Goal: Task Accomplishment & Management: Complete application form

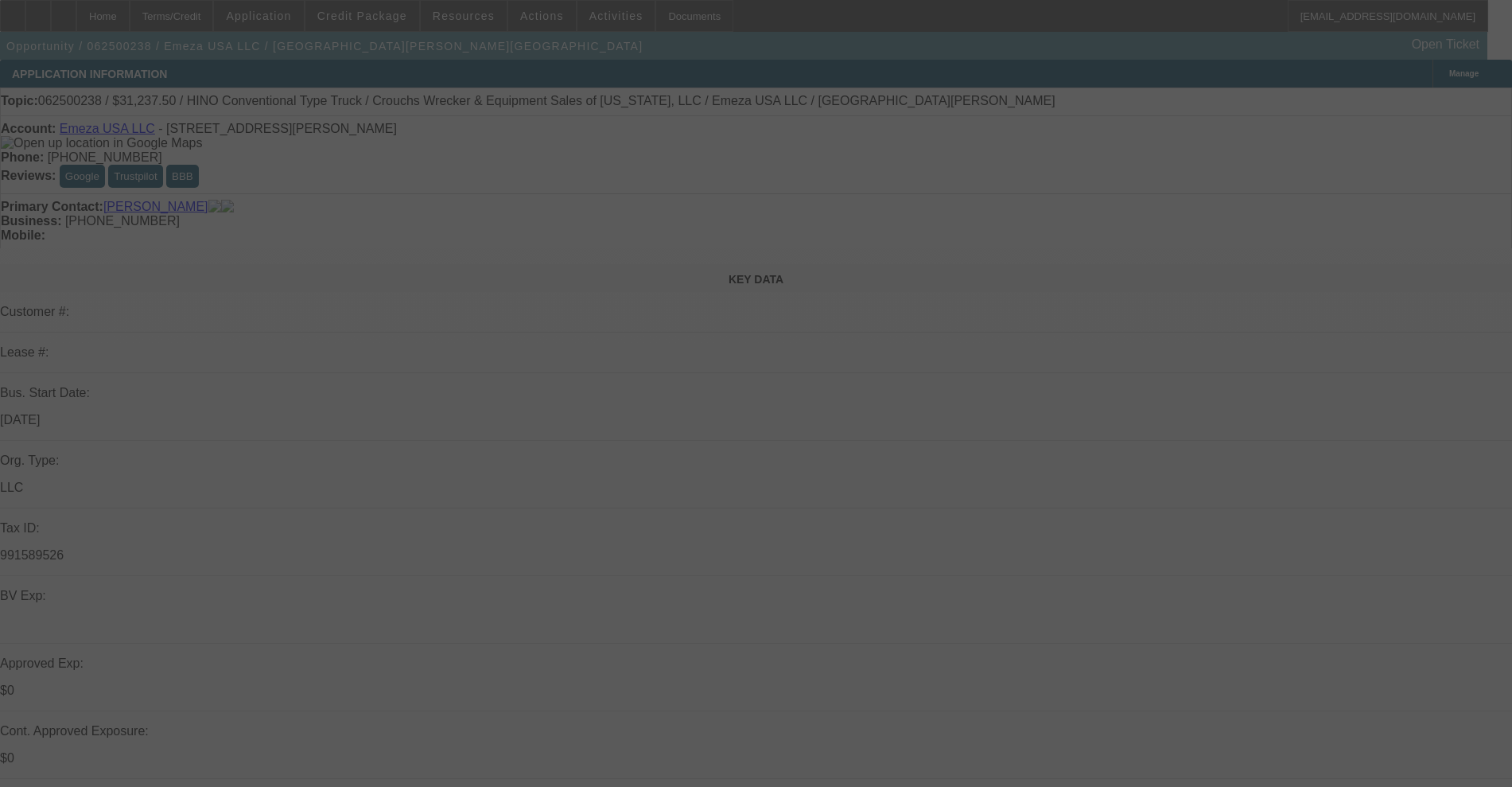
select select "0.15"
select select "0"
select select "0.1"
select select "4"
select select "0.15"
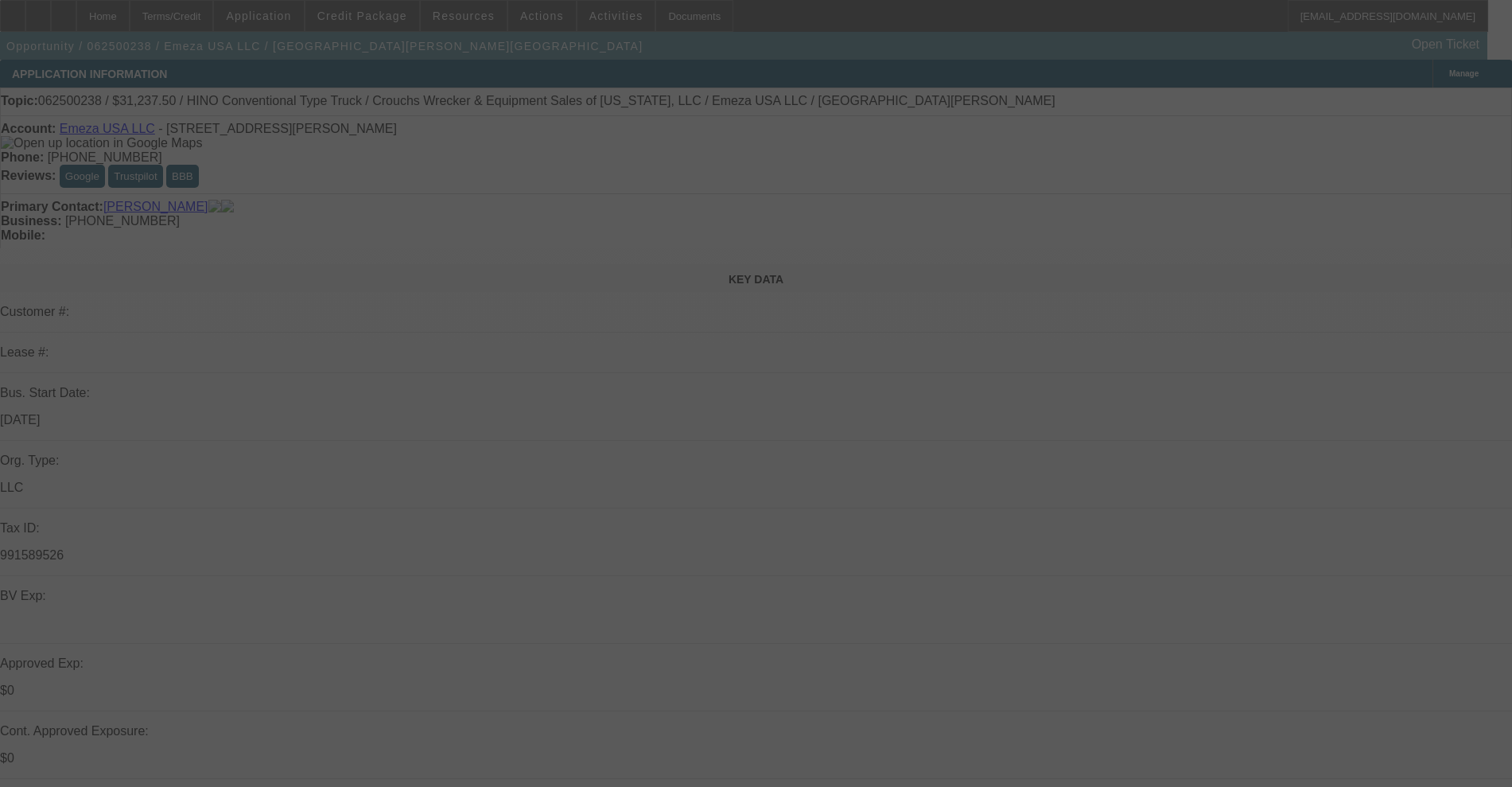
select select "0"
select select "0.1"
select select "4"
select select "0.15"
select select "2"
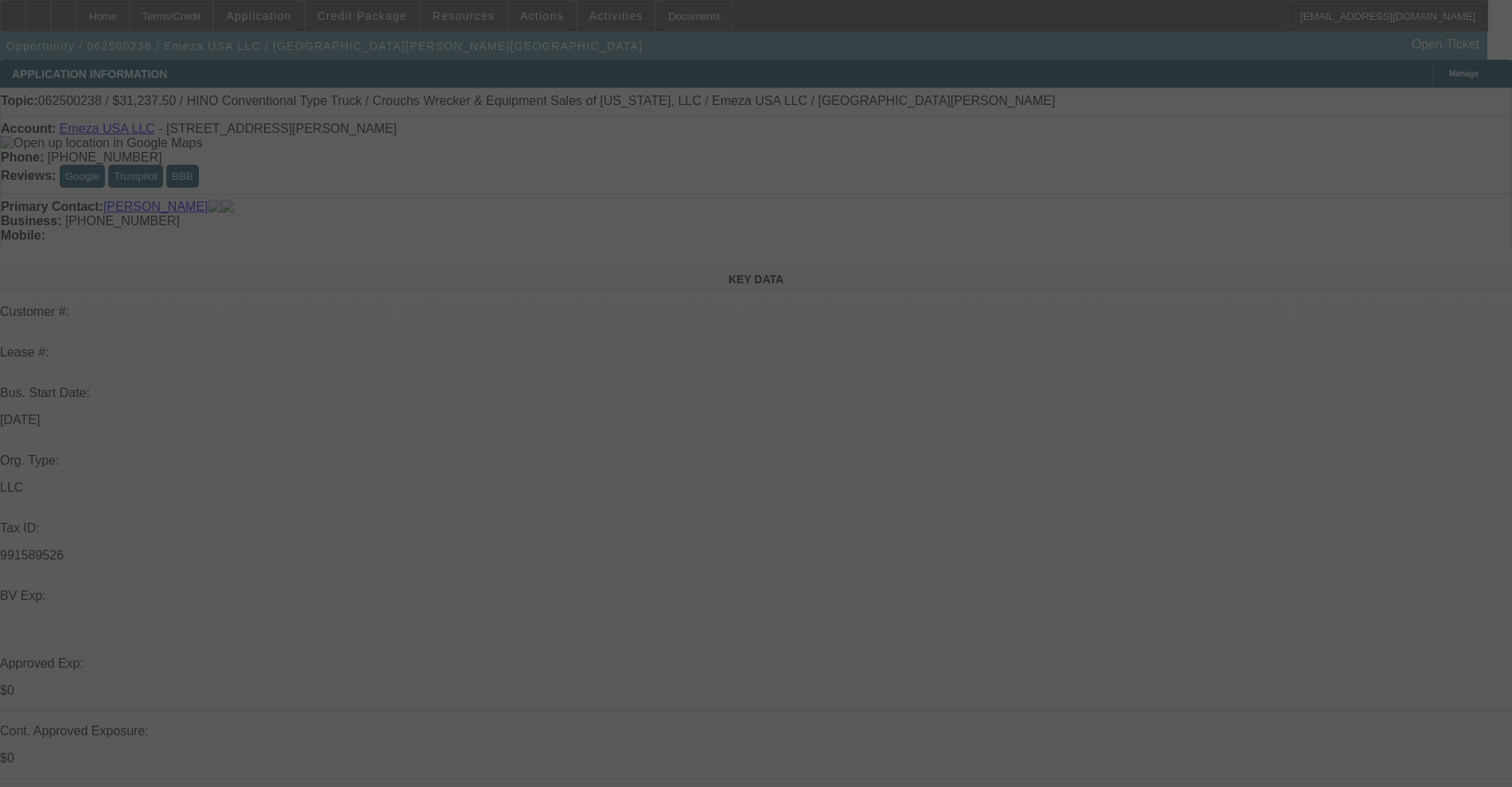
select select "2"
select select "0.1"
select select "4"
select select "0.15"
select select "2"
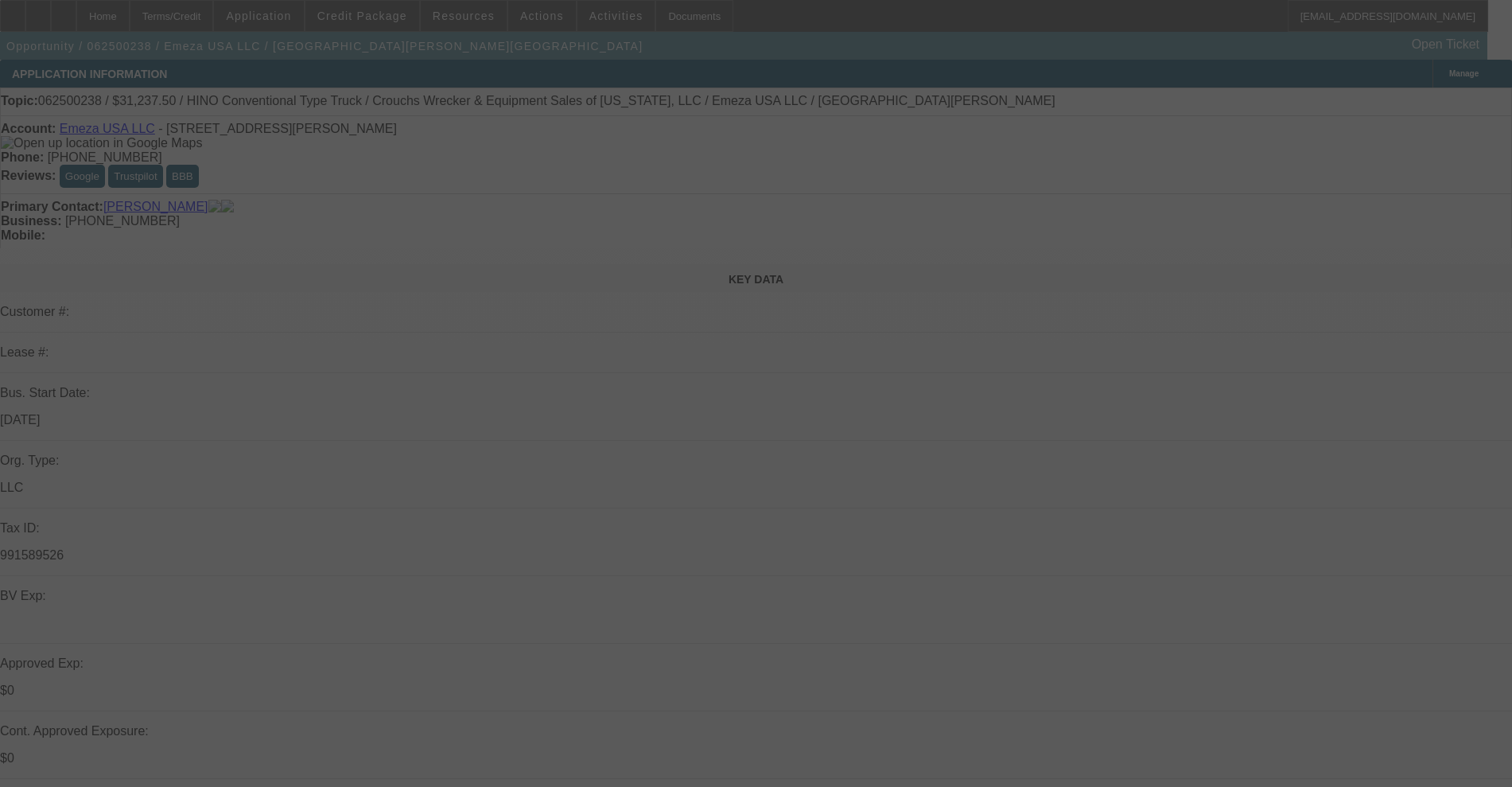
select select "2"
select select "0.1"
select select "4"
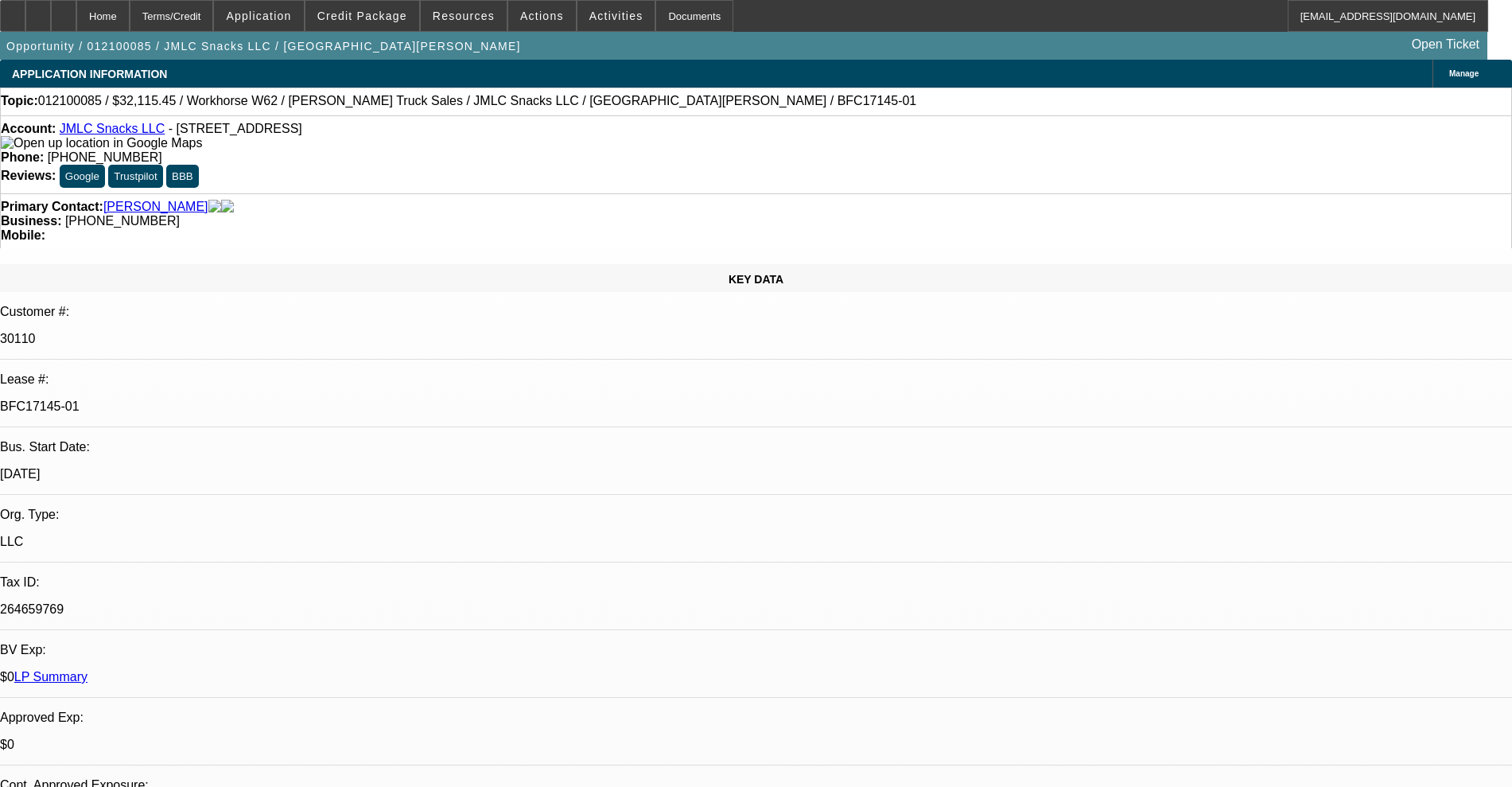
select select "0"
select select "0.1"
select select "4"
select select "0"
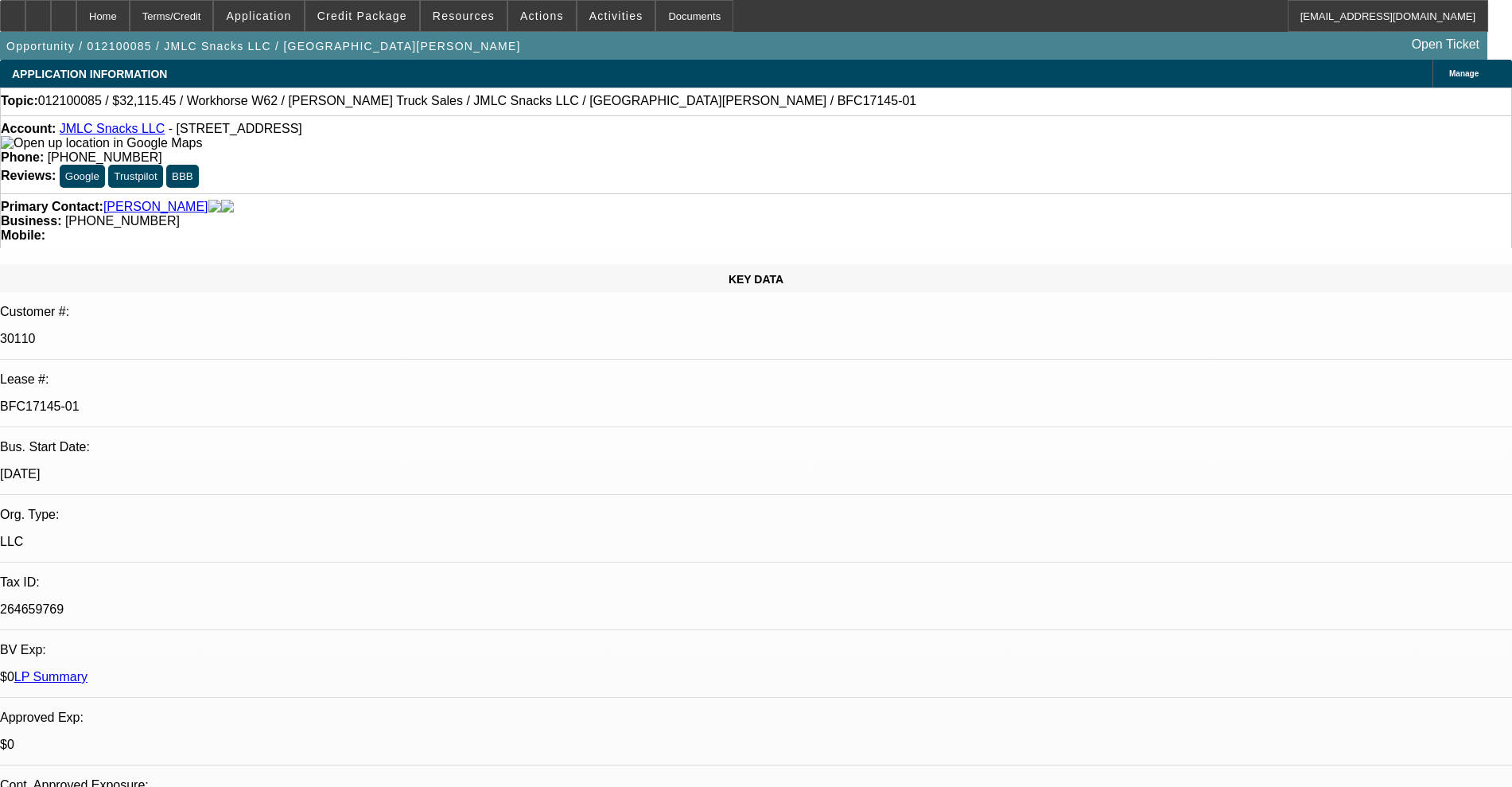
select select "0"
select select "0.1"
select select "4"
select select "0"
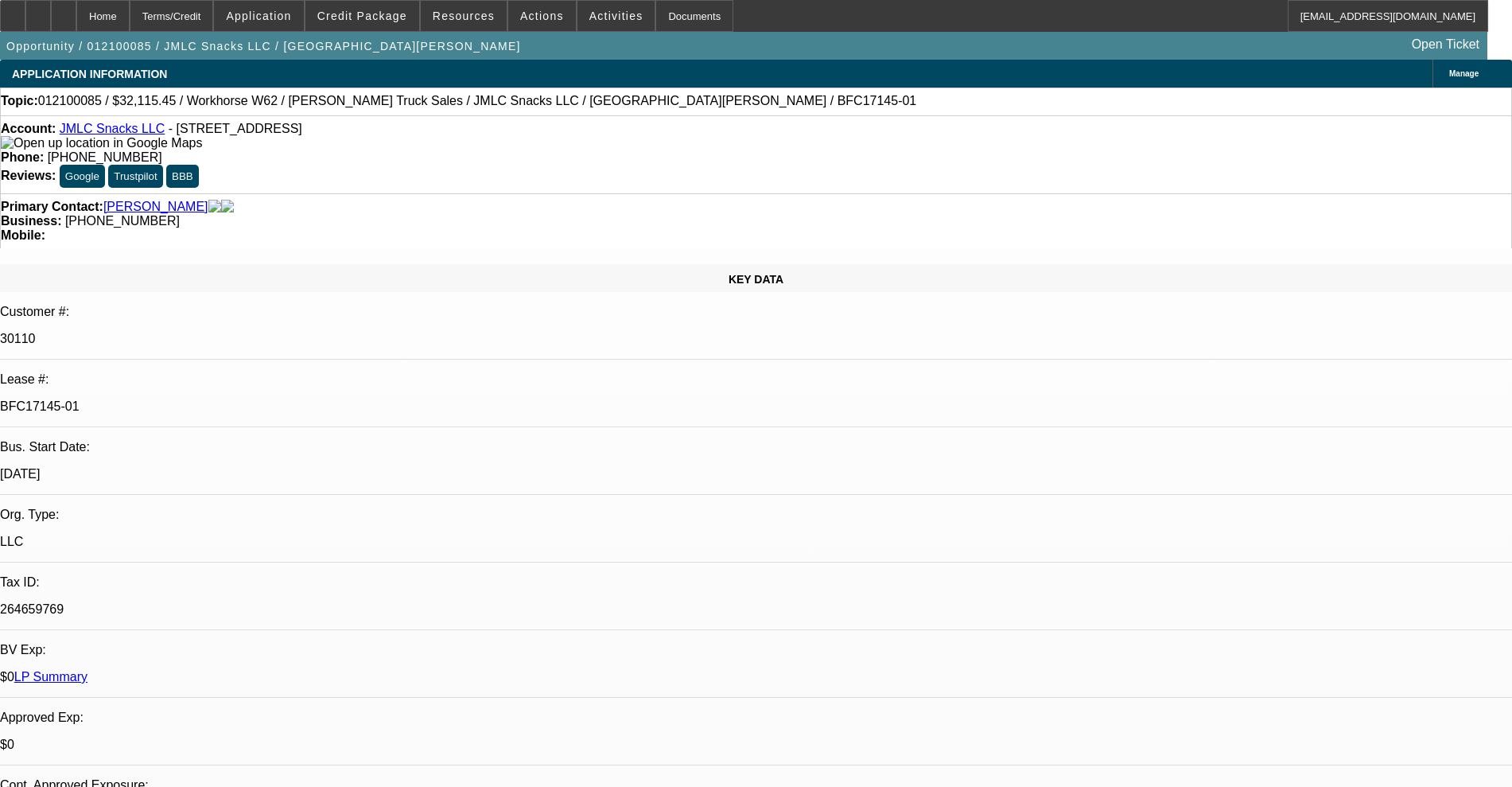
select select "0.1"
select select "4"
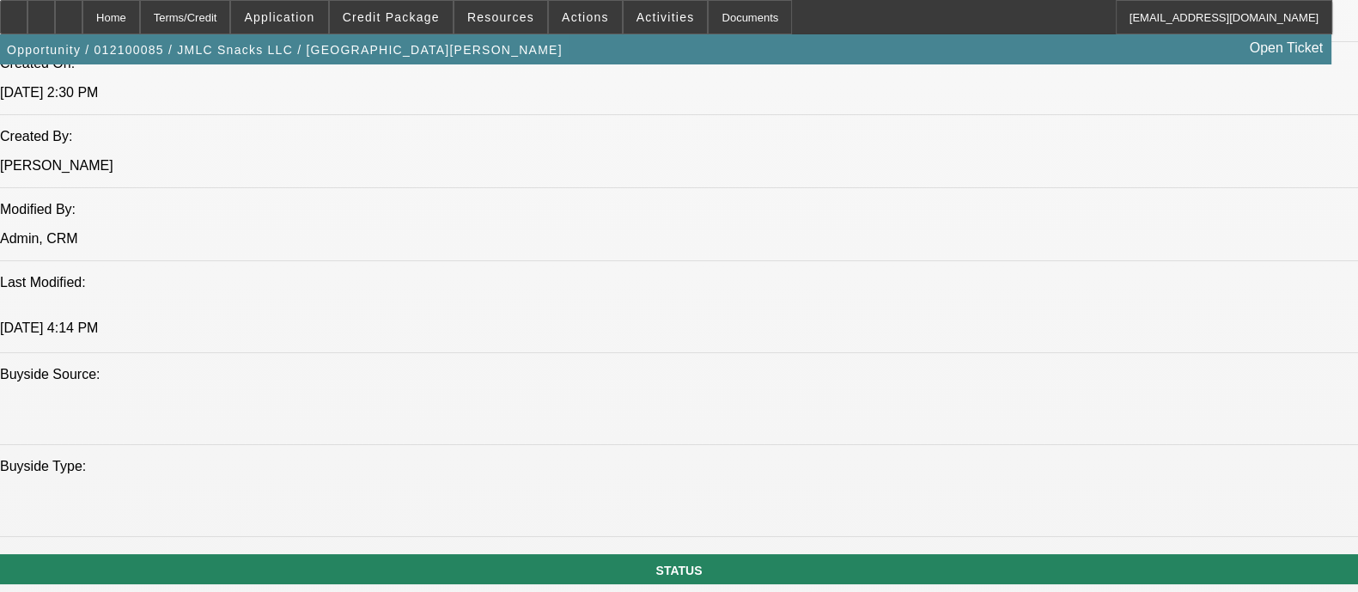
scroll to position [1825, 0]
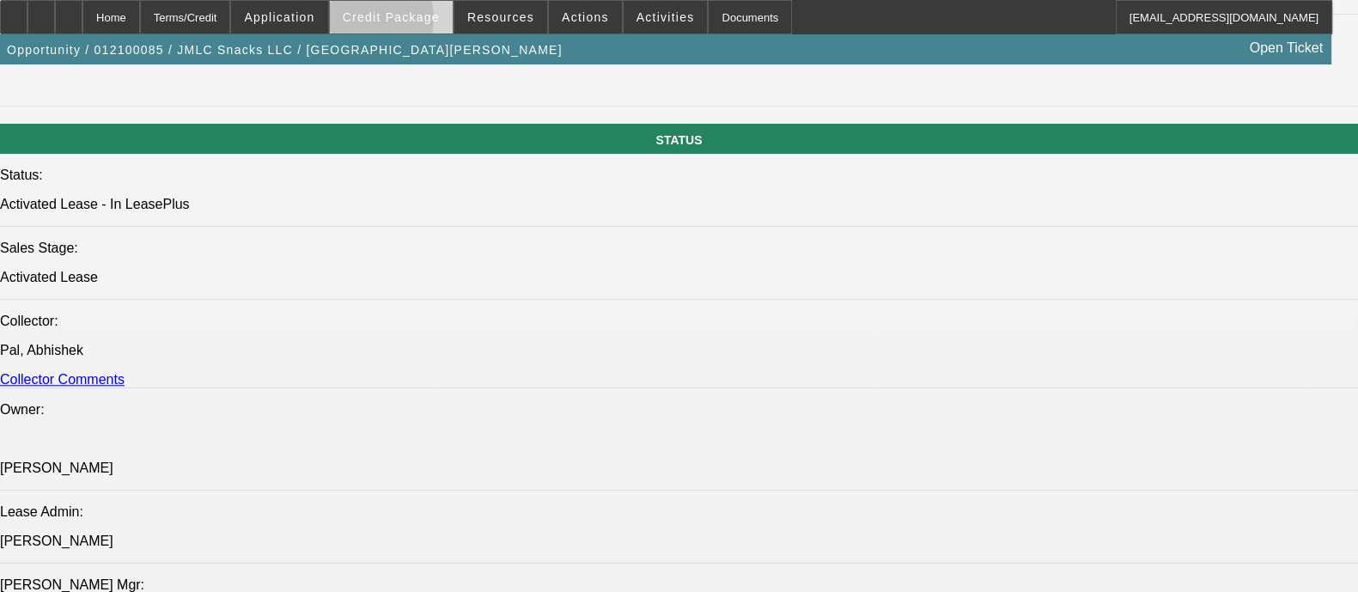
click at [392, 23] on span at bounding box center [391, 17] width 123 height 41
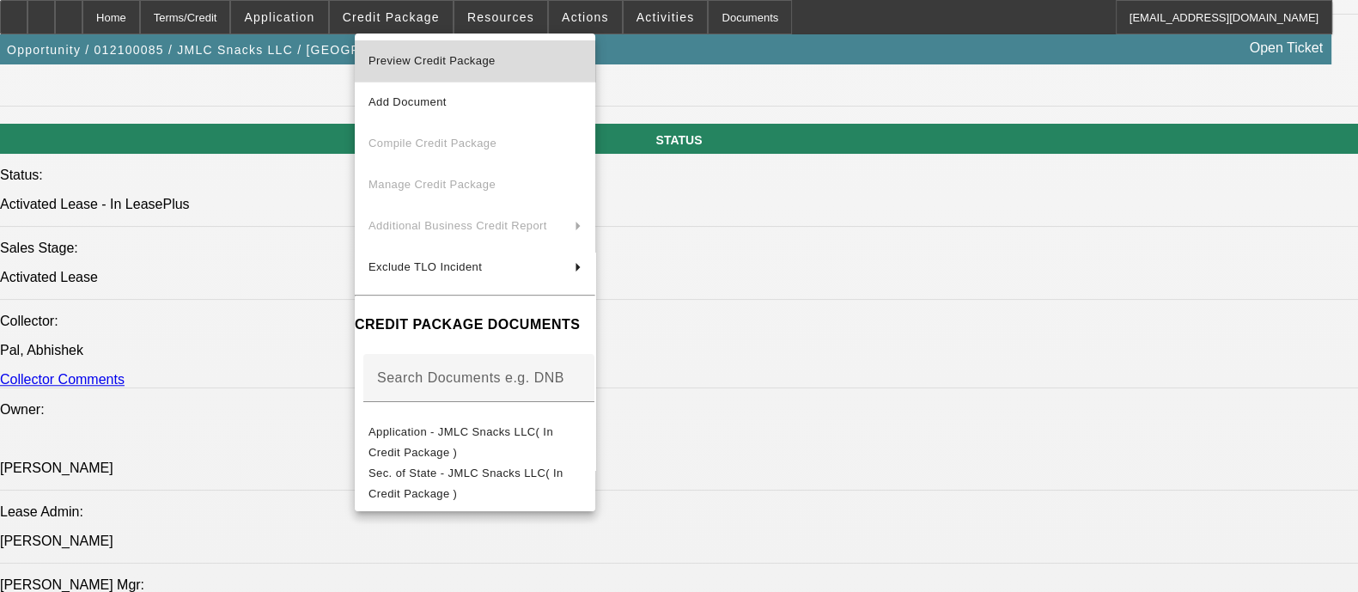
click at [393, 59] on span "Preview Credit Package" at bounding box center [431, 60] width 127 height 13
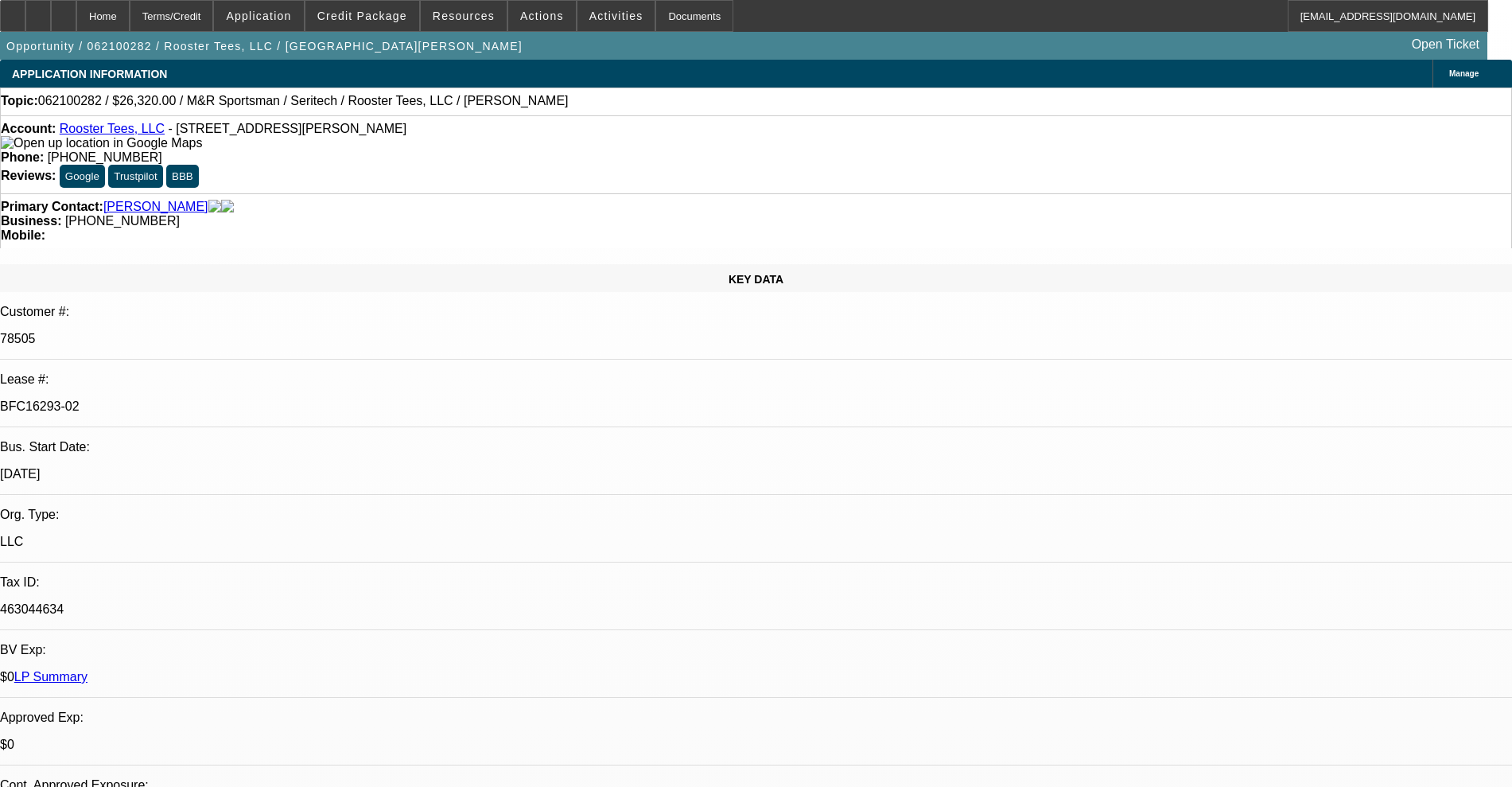
select select "0"
select select "2"
select select "0.1"
select select "4"
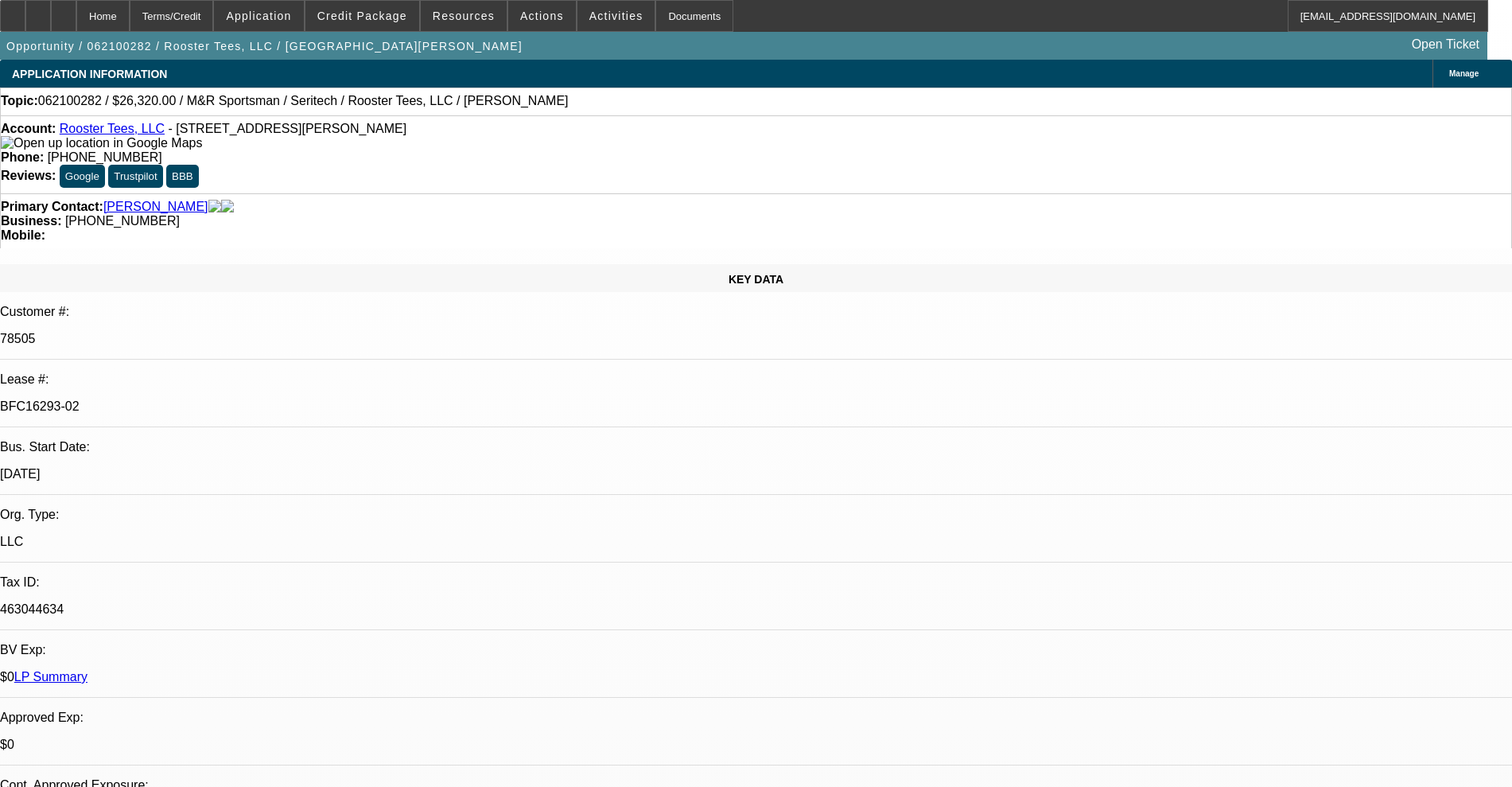
select select "0"
select select "0.1"
select select "4"
select select "0"
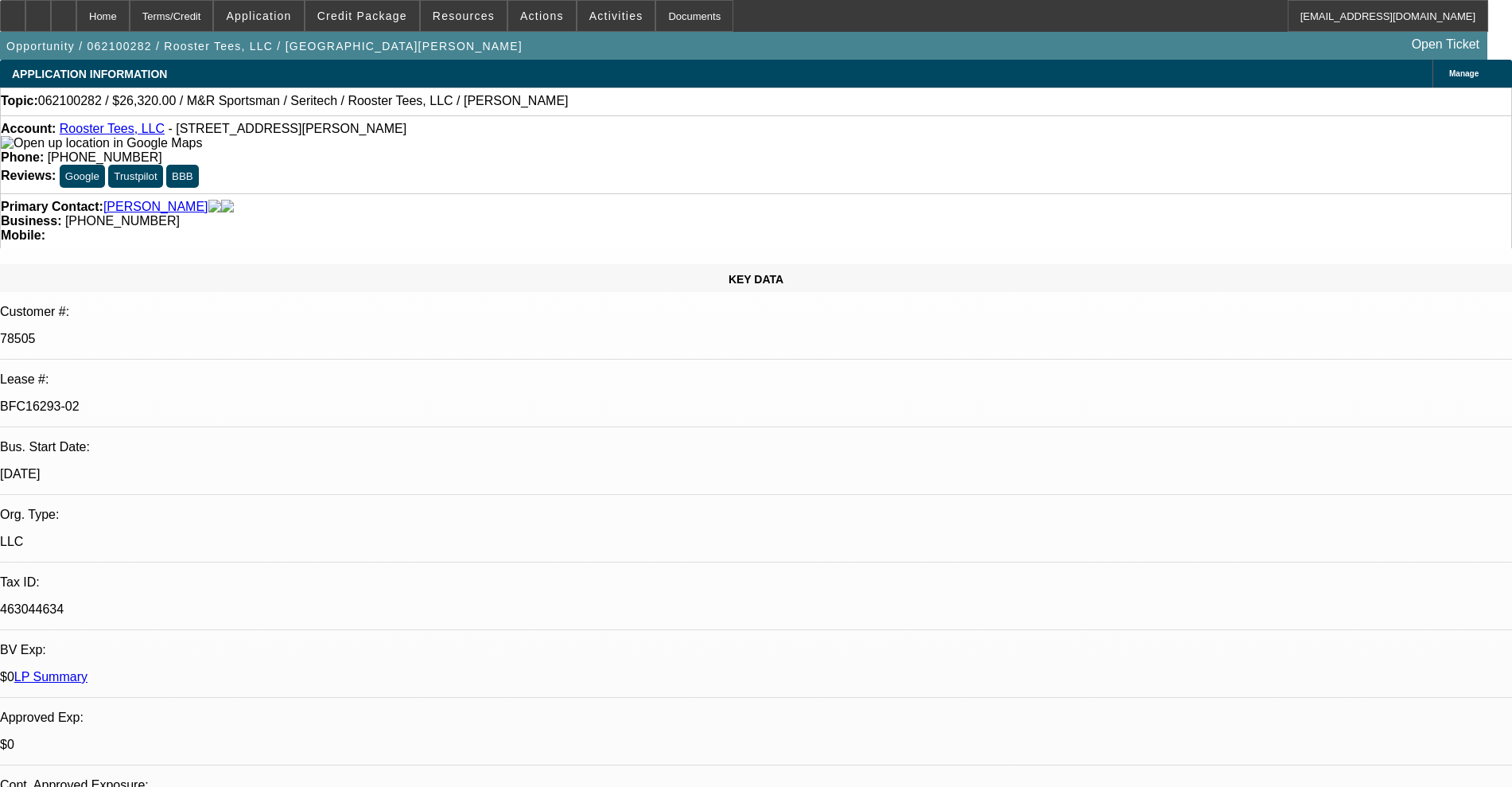
select select "0"
select select "0.1"
select select "4"
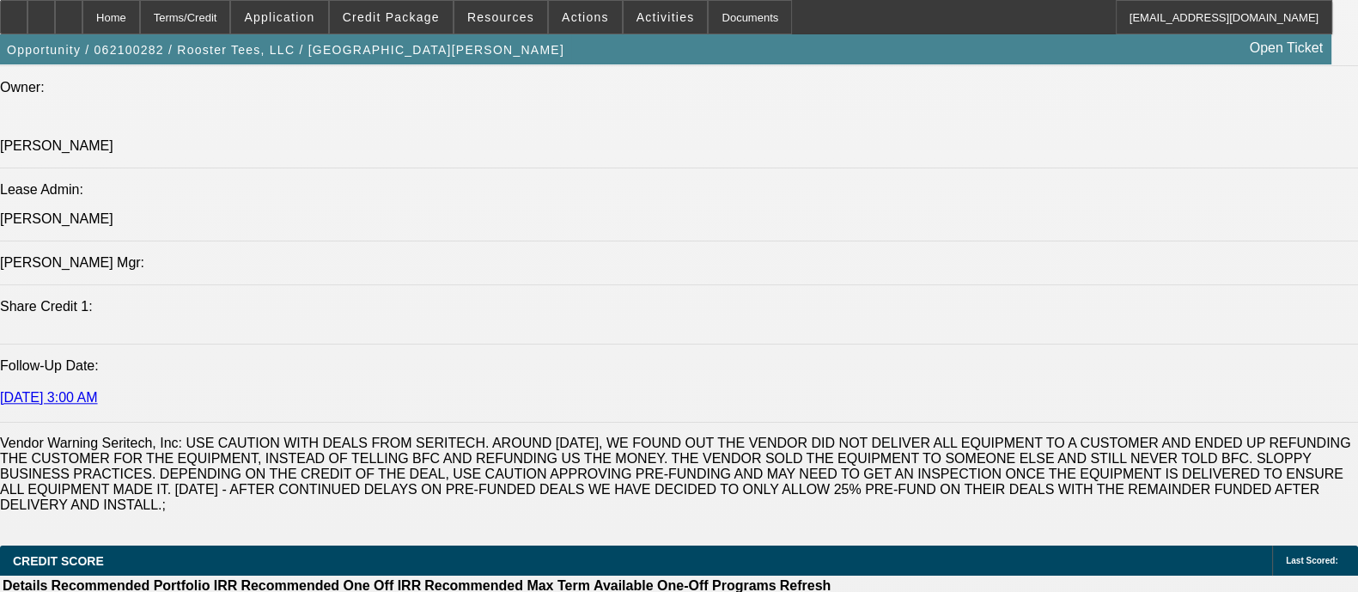
scroll to position [2576, 0]
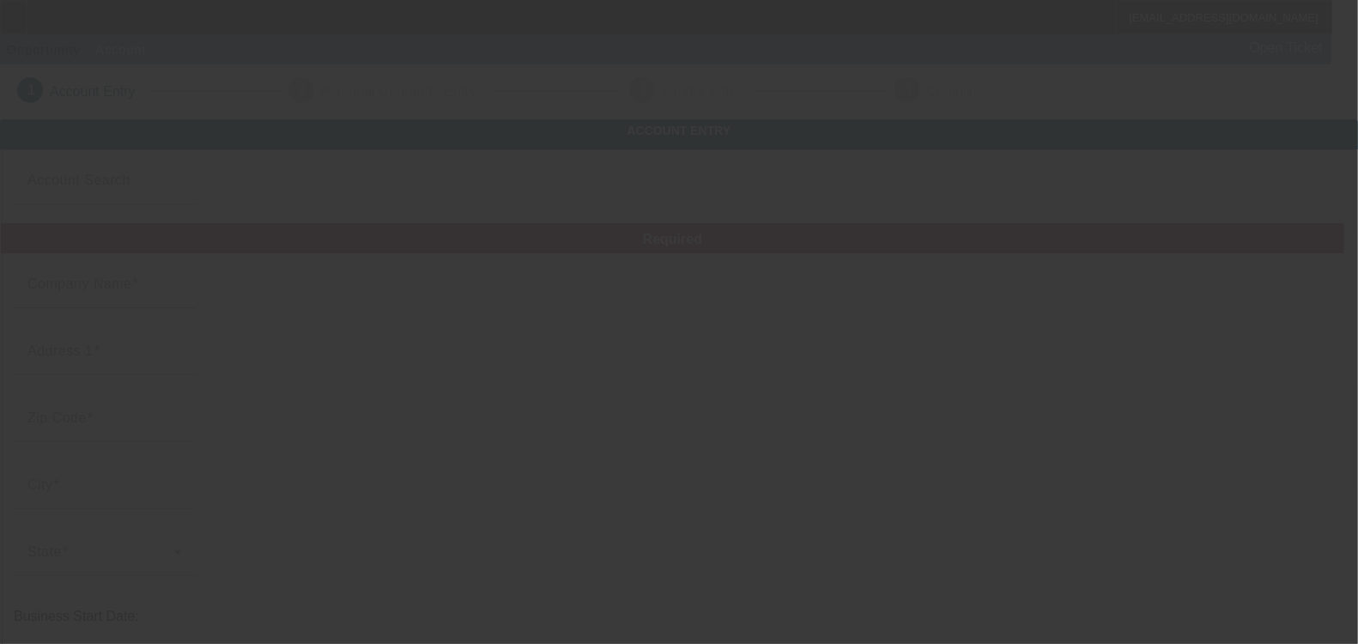
type input "Eastcoast Motorsports"
type input "[STREET_ADDRESS][PERSON_NAME]"
type input "03304"
type input "bow"
type input "[PHONE_NUMBER]"
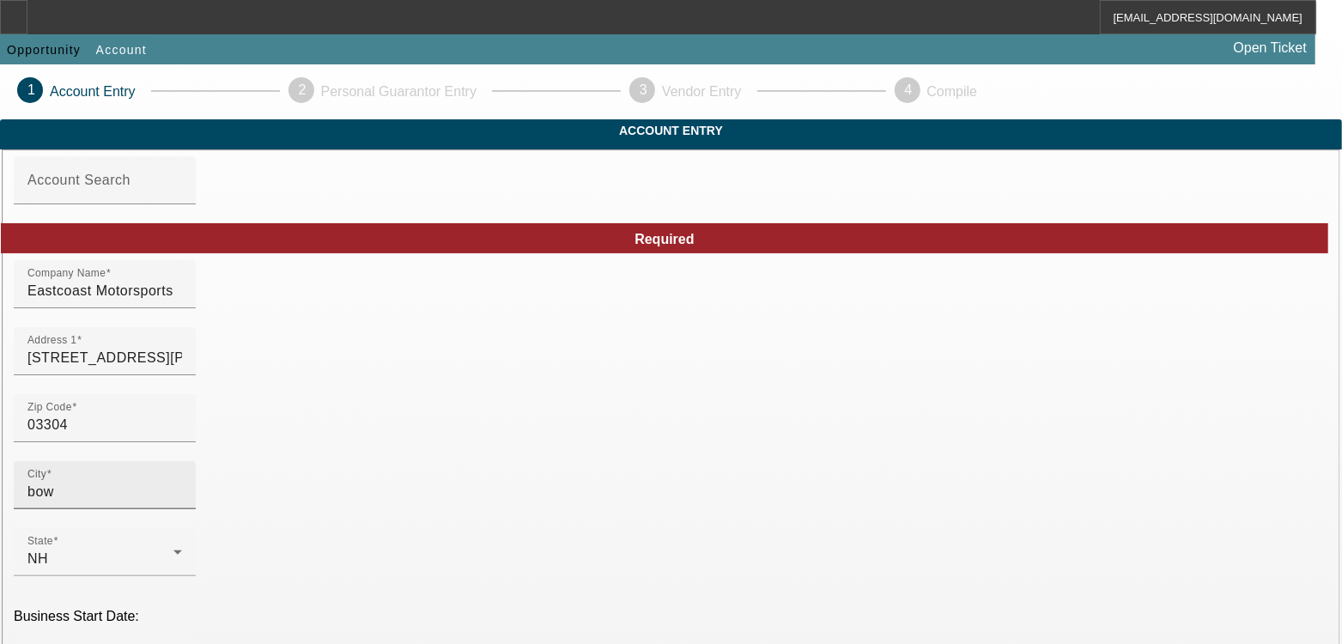
scroll to position [106, 0]
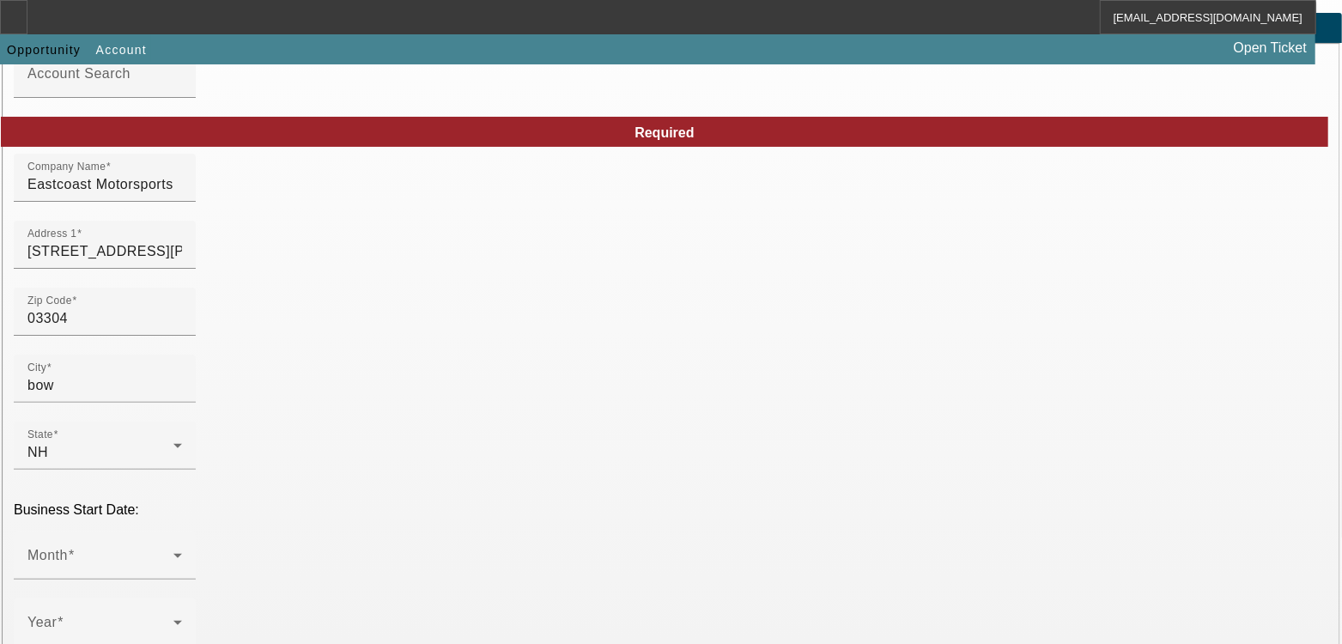
click at [196, 580] on div at bounding box center [105, 589] width 182 height 19
click at [173, 552] on span at bounding box center [100, 562] width 146 height 21
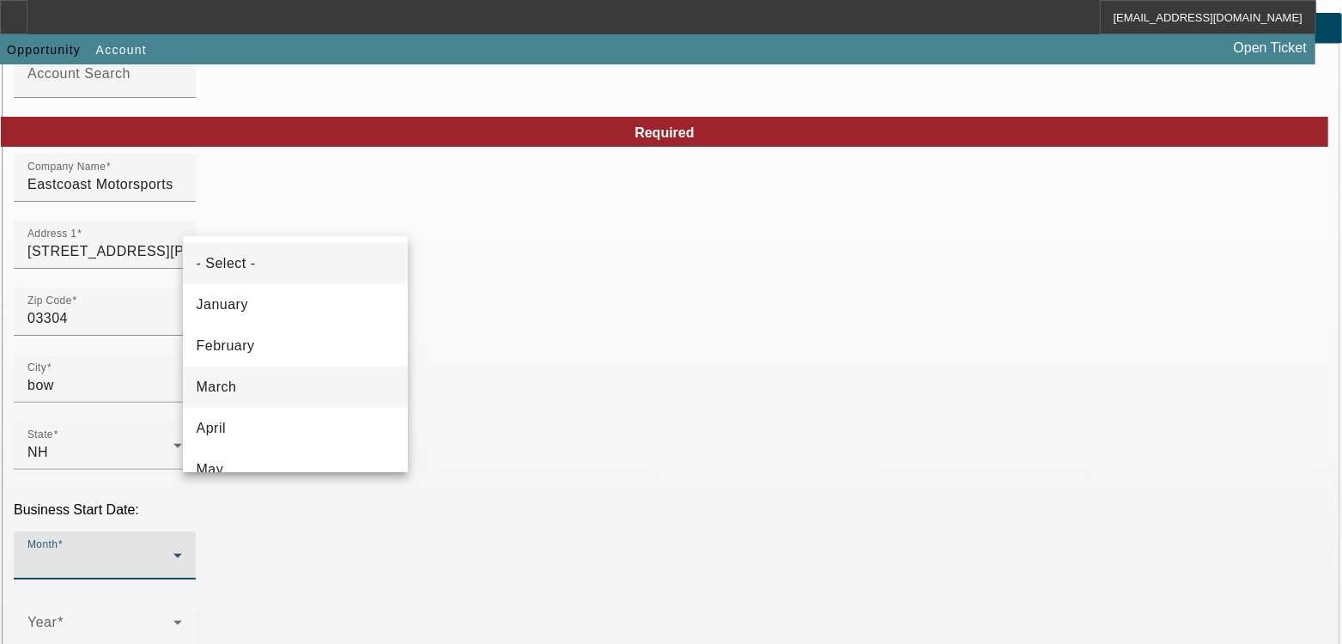
scroll to position [313, 0]
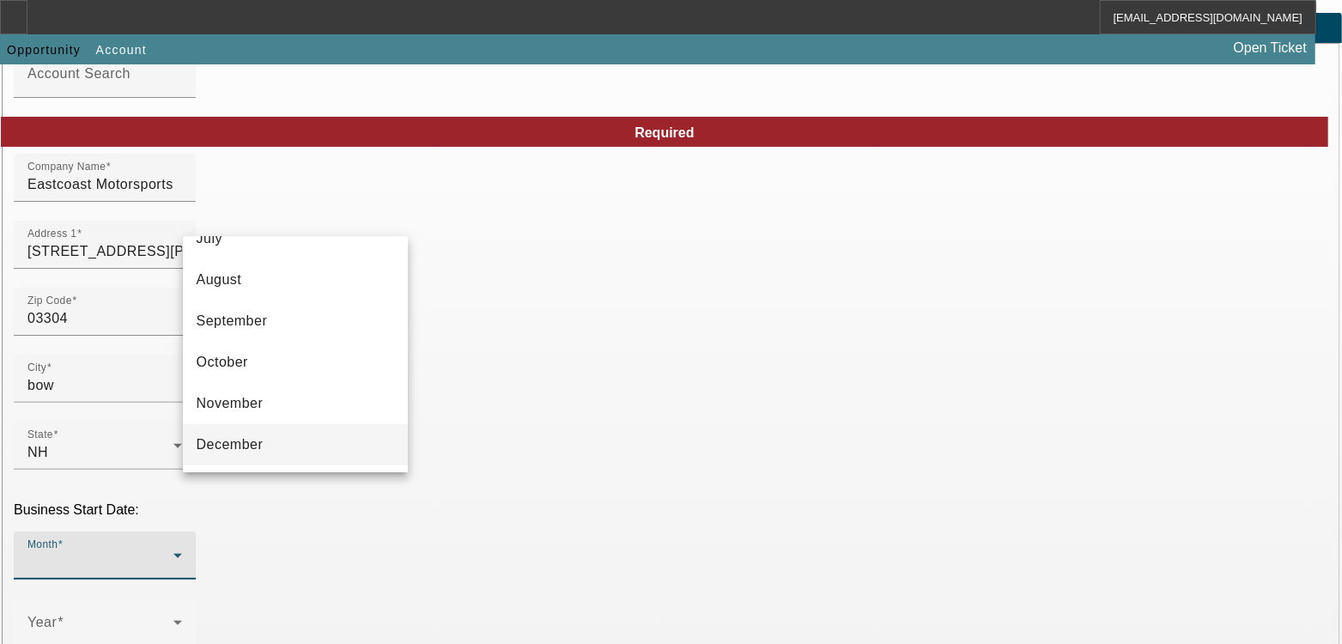
click at [262, 445] on span "December" at bounding box center [230, 445] width 67 height 21
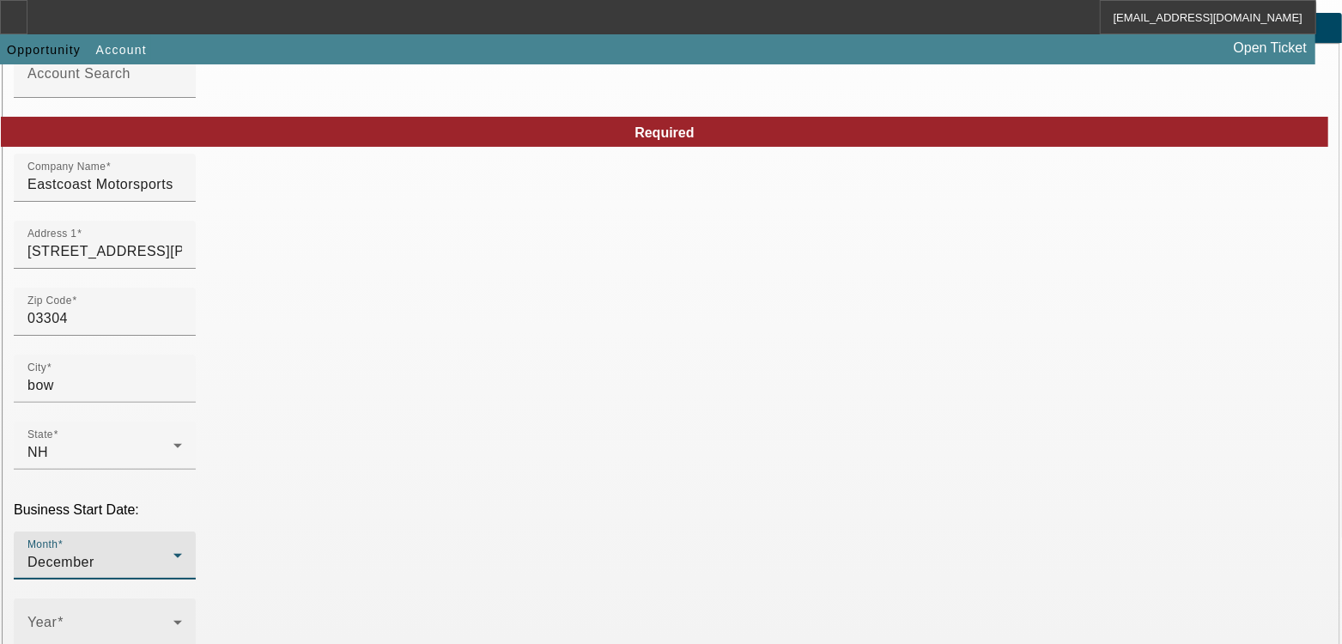
click at [182, 599] on div "Year" at bounding box center [104, 623] width 155 height 48
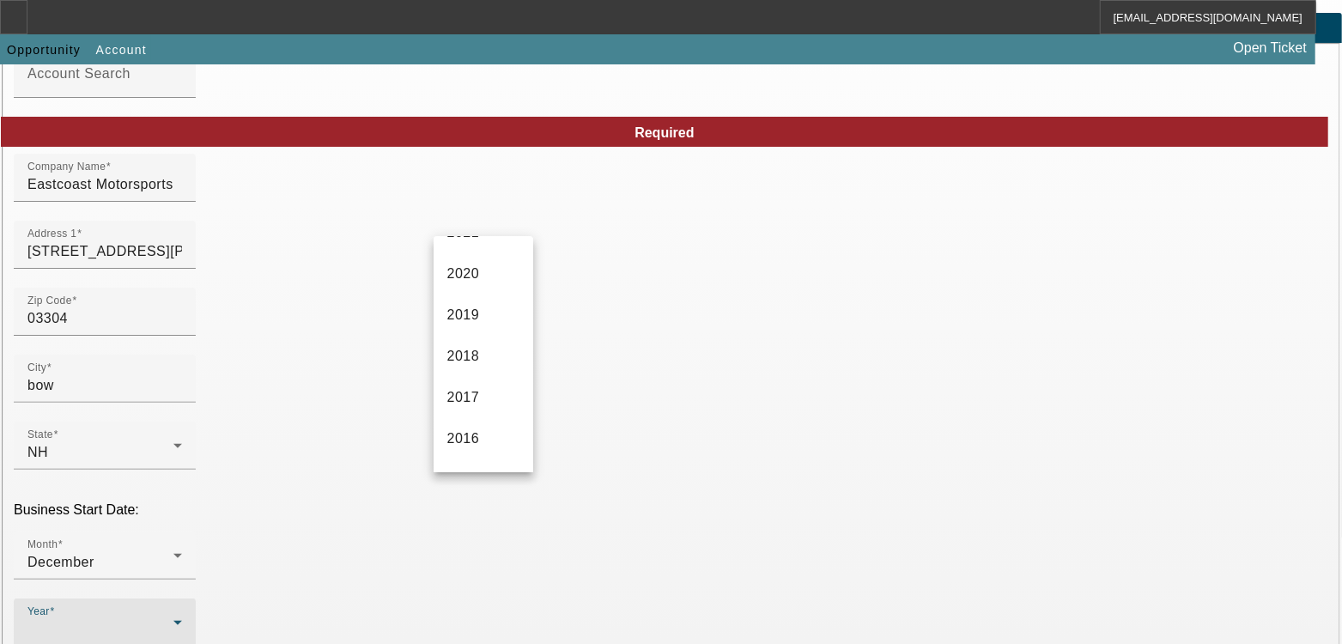
scroll to position [322, 0]
click at [464, 457] on mat-option "2016" at bounding box center [484, 436] width 100 height 41
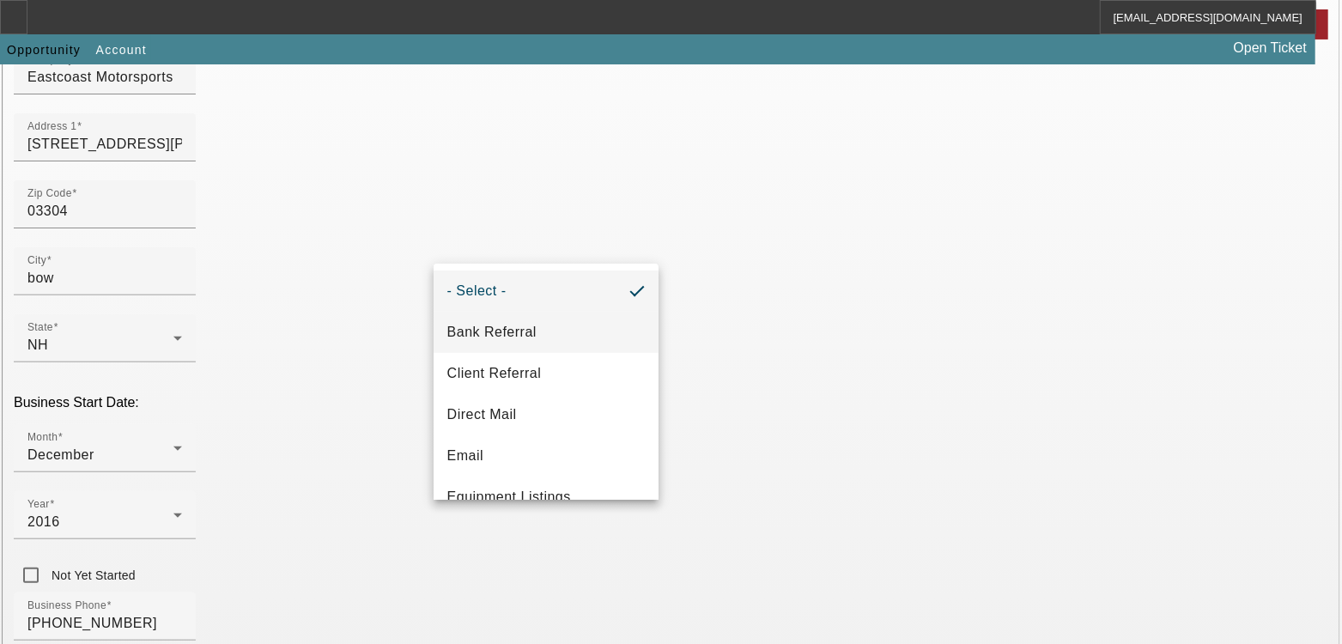
click at [472, 341] on span "Bank Referral" at bounding box center [491, 332] width 89 height 21
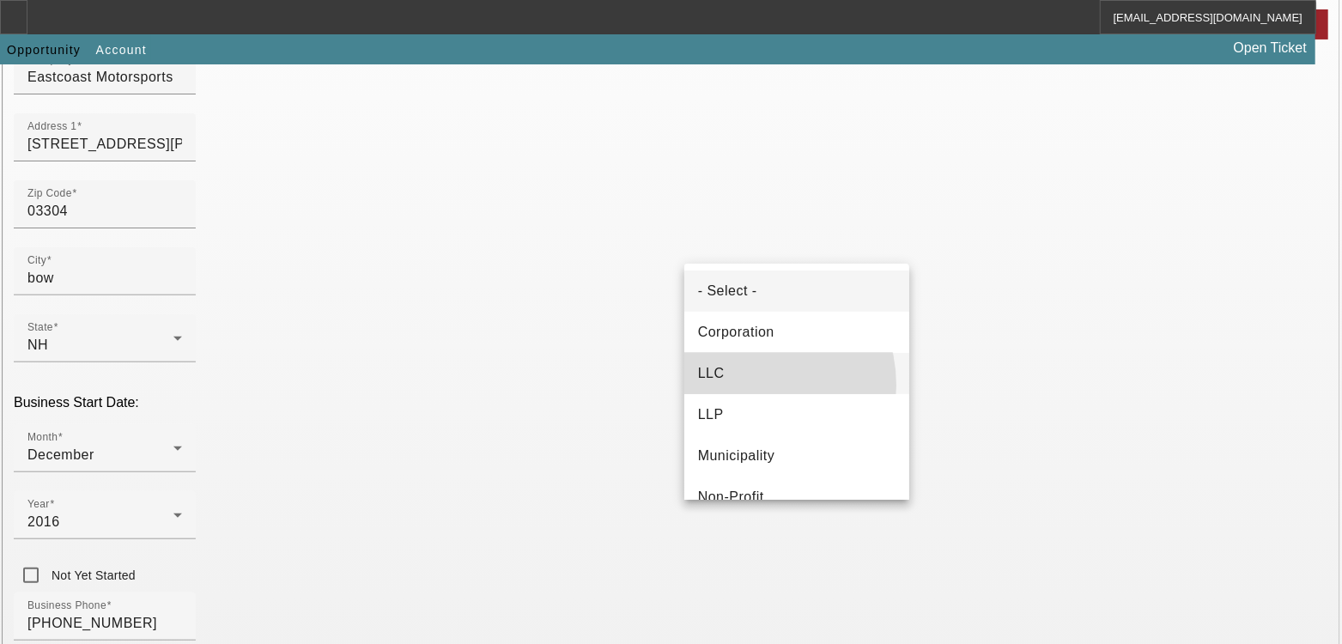
click at [741, 386] on mat-option "LLC" at bounding box center [796, 373] width 225 height 41
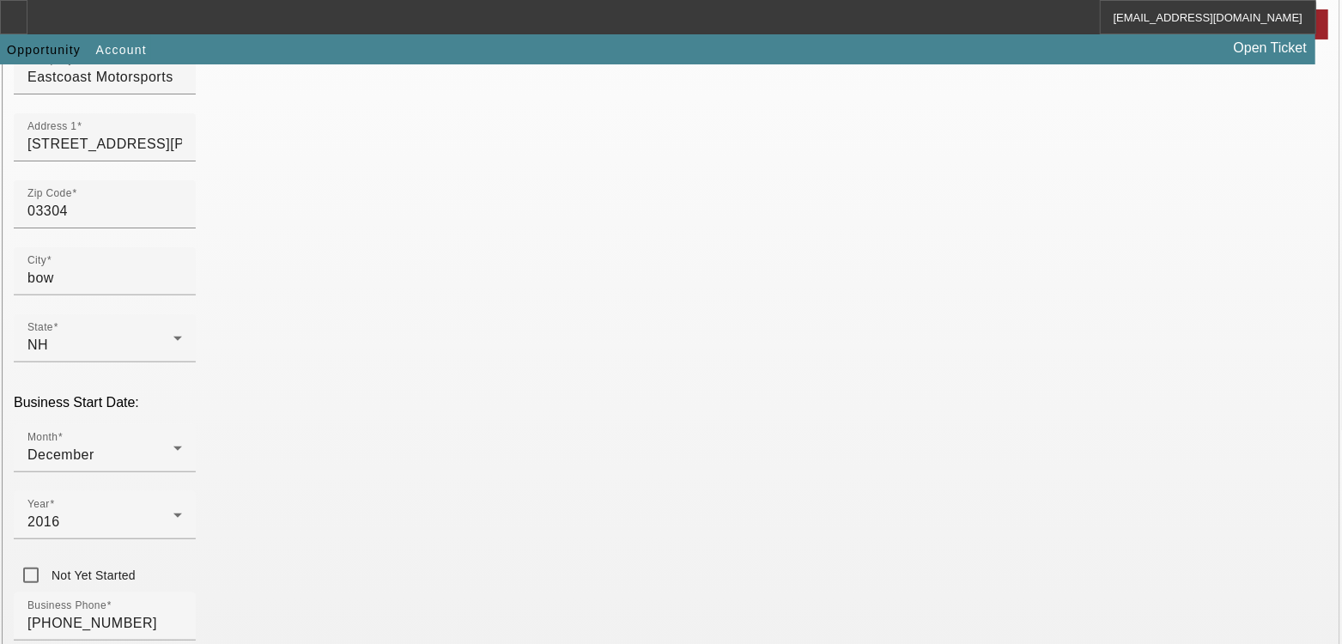
scroll to position [435, 0]
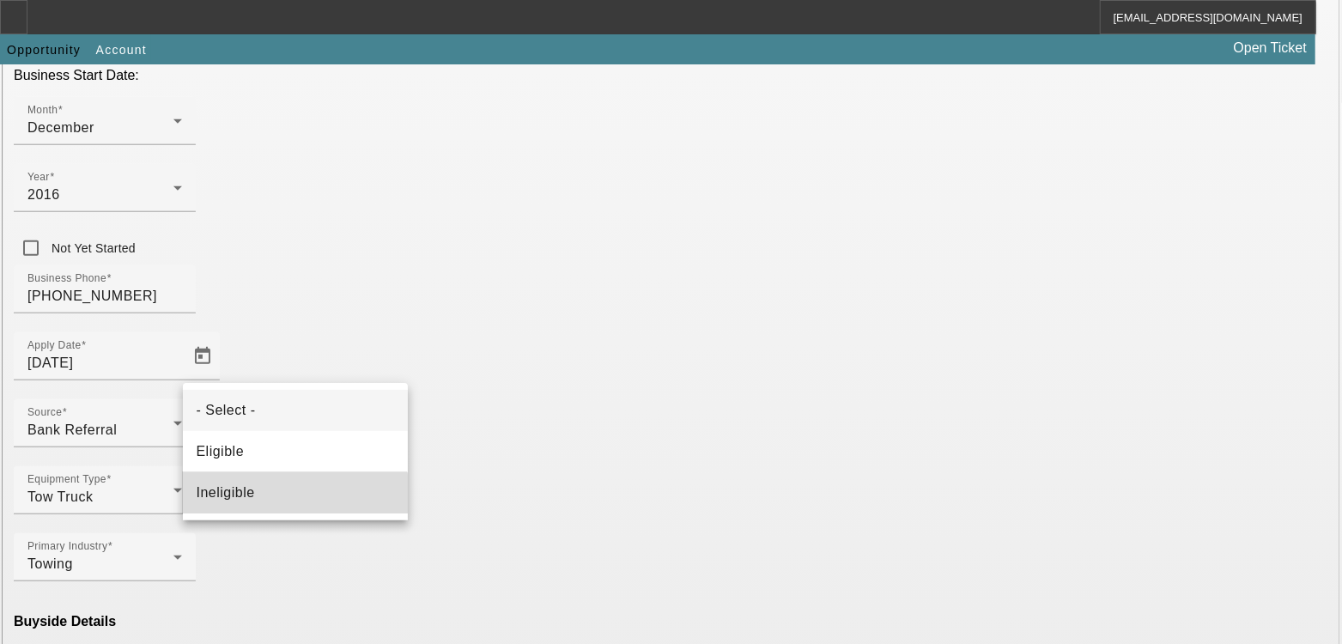
click at [271, 501] on mat-option "Ineligible" at bounding box center [295, 492] width 225 height 41
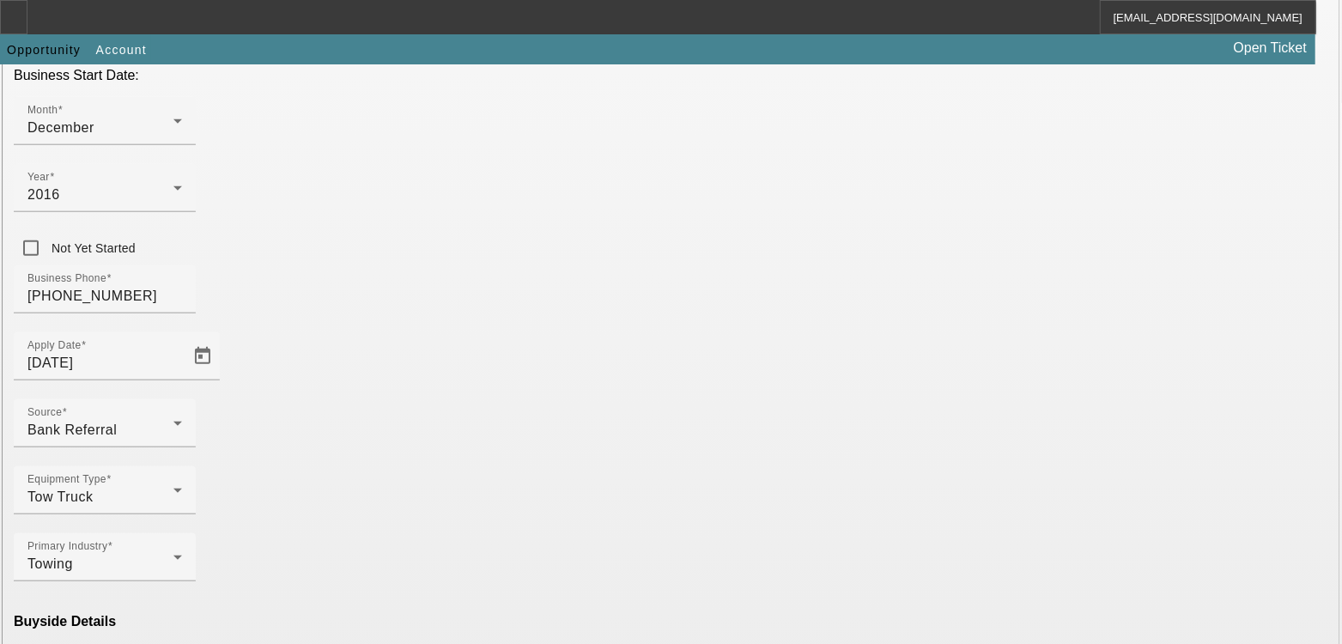
click at [295, 507] on mat-option "Jupiter Equipment Finance" at bounding box center [295, 490] width 225 height 41
type input "Jupiter Equipment Finance"
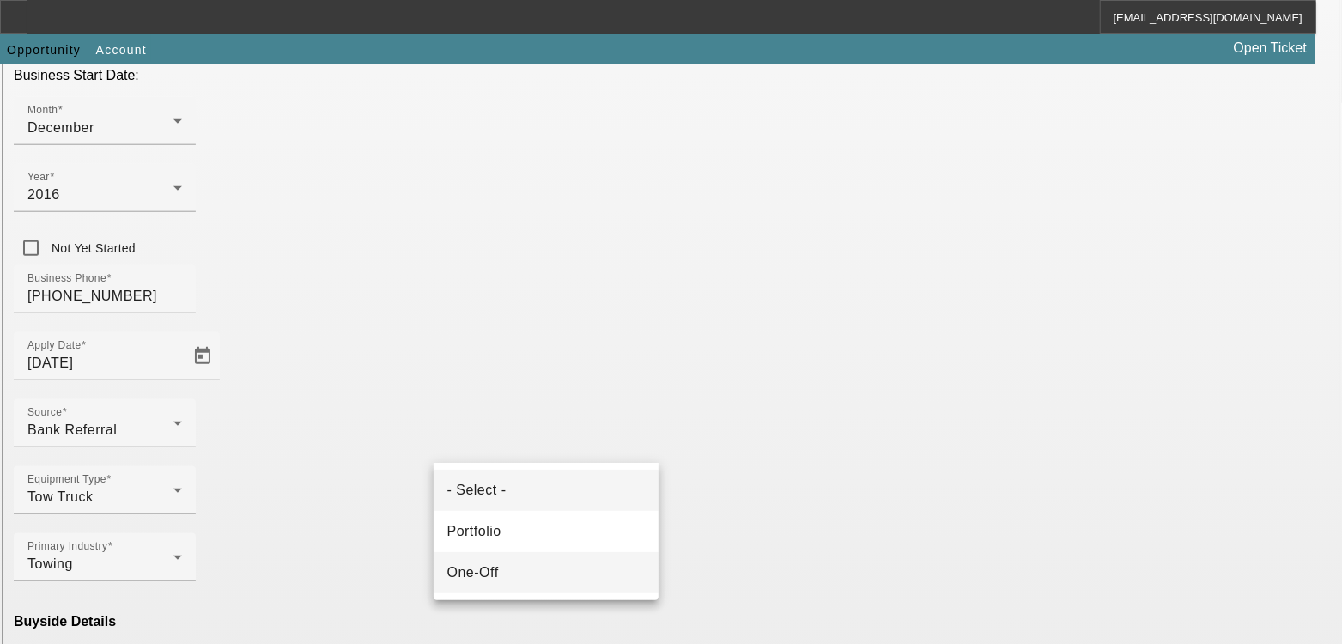
click at [517, 565] on mat-option "One-Off" at bounding box center [546, 572] width 225 height 41
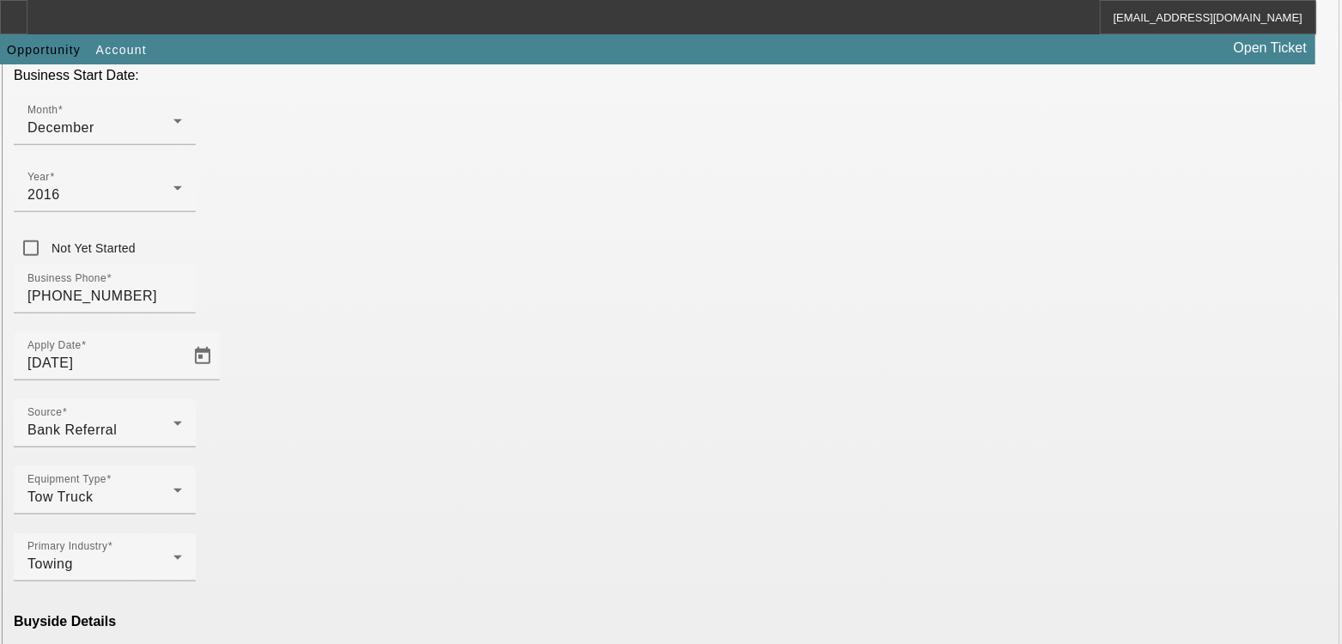
click at [532, 590] on span "Jupiter Equipment Finance" at bounding box center [534, 596] width 174 height 15
type input "Jupiter Equipment Finance"
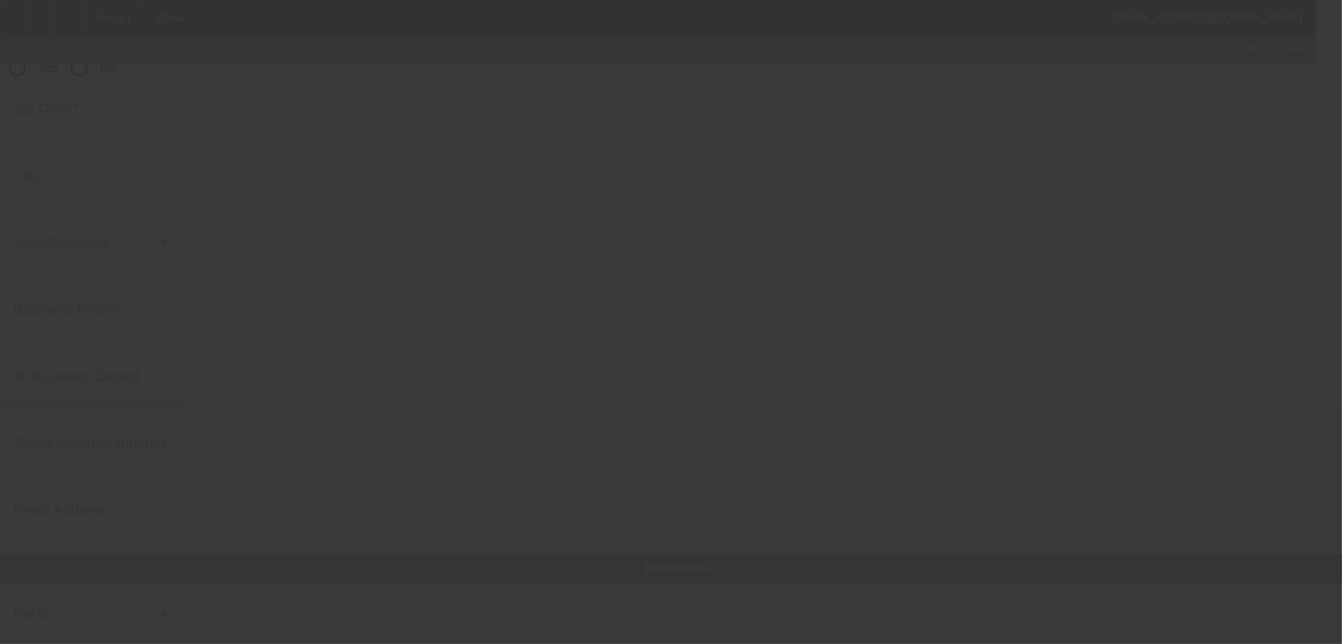
scroll to position [192, 0]
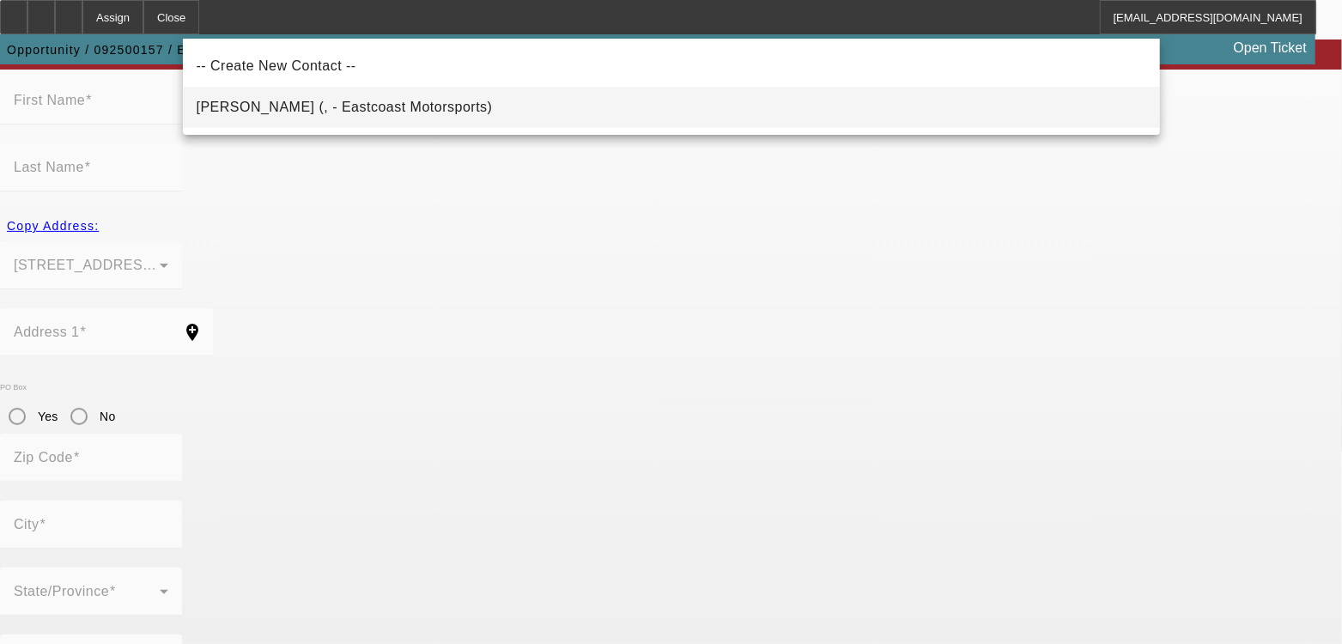
click at [451, 88] on mat-option "Pepino, Anthony (, - Eastcoast Motorsports)" at bounding box center [671, 107] width 977 height 41
type input "Pepino, Anthony (, - Eastcoast Motorsports)"
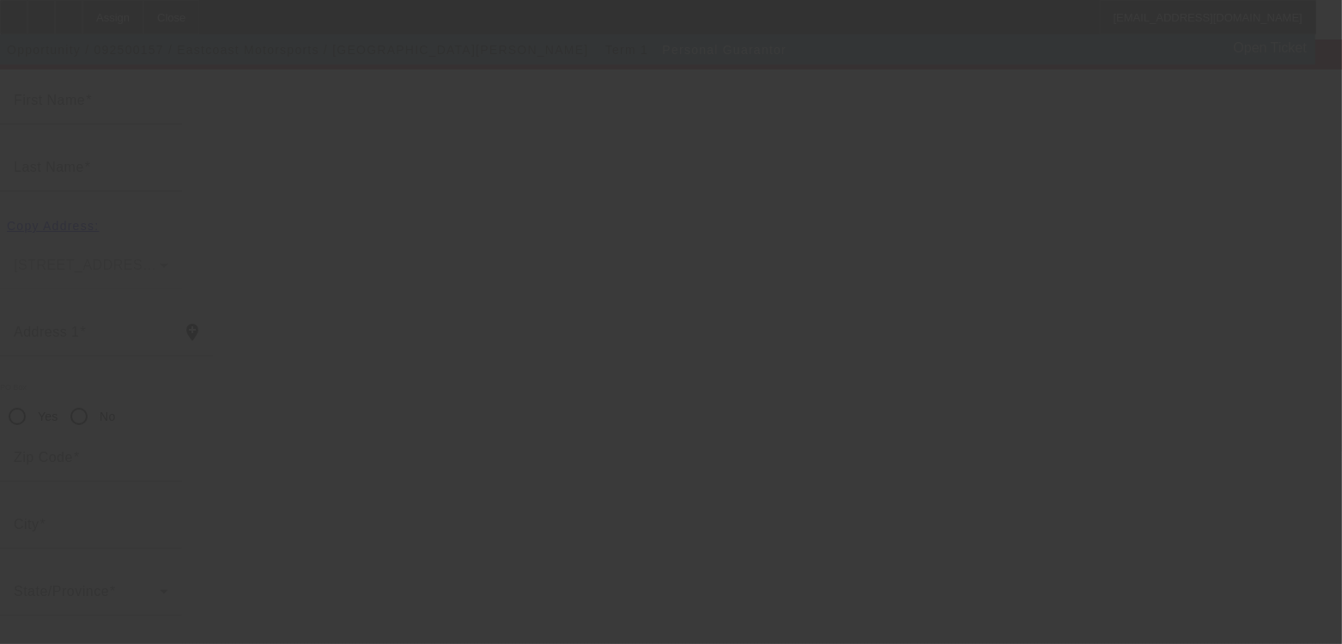
type input "Anthony"
type input "Pepino"
radio input "true"
type input "(603) 493-0873"
type input "eastvoastmotorsports603@gmail.com"
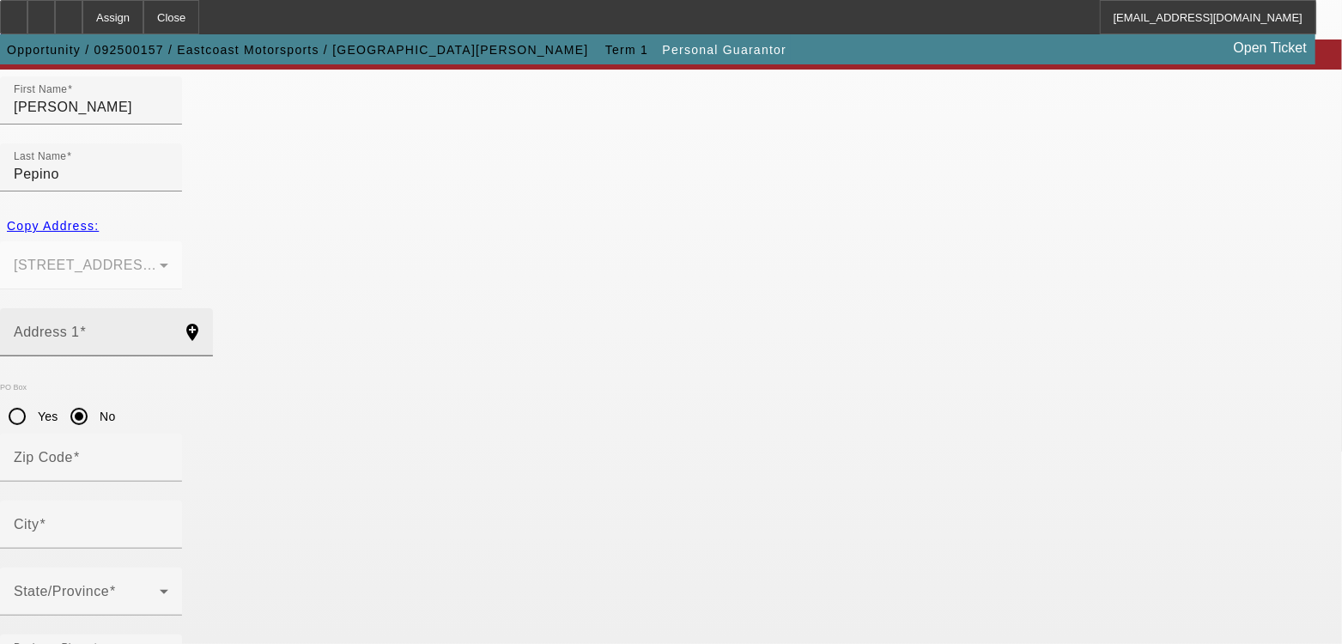
click at [168, 308] on div "Address 1" at bounding box center [91, 332] width 155 height 48
type input "1143 New Hampshire 3A"
type input "03304"
type input "Bow"
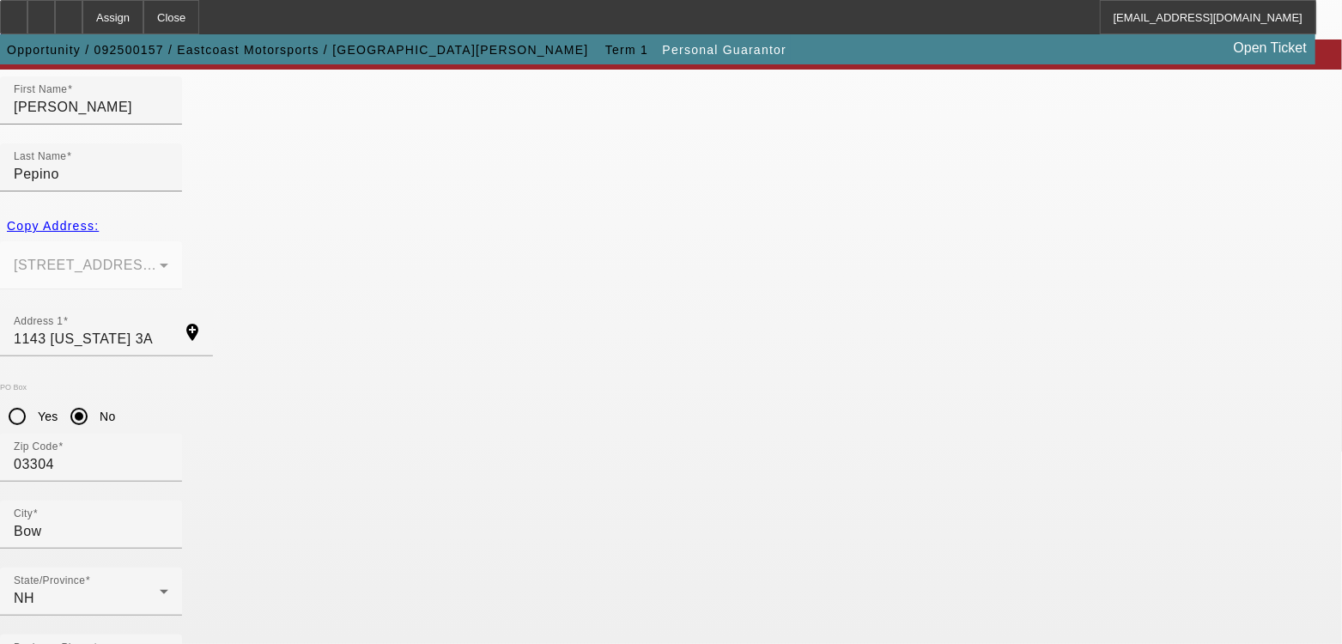
type input "100"
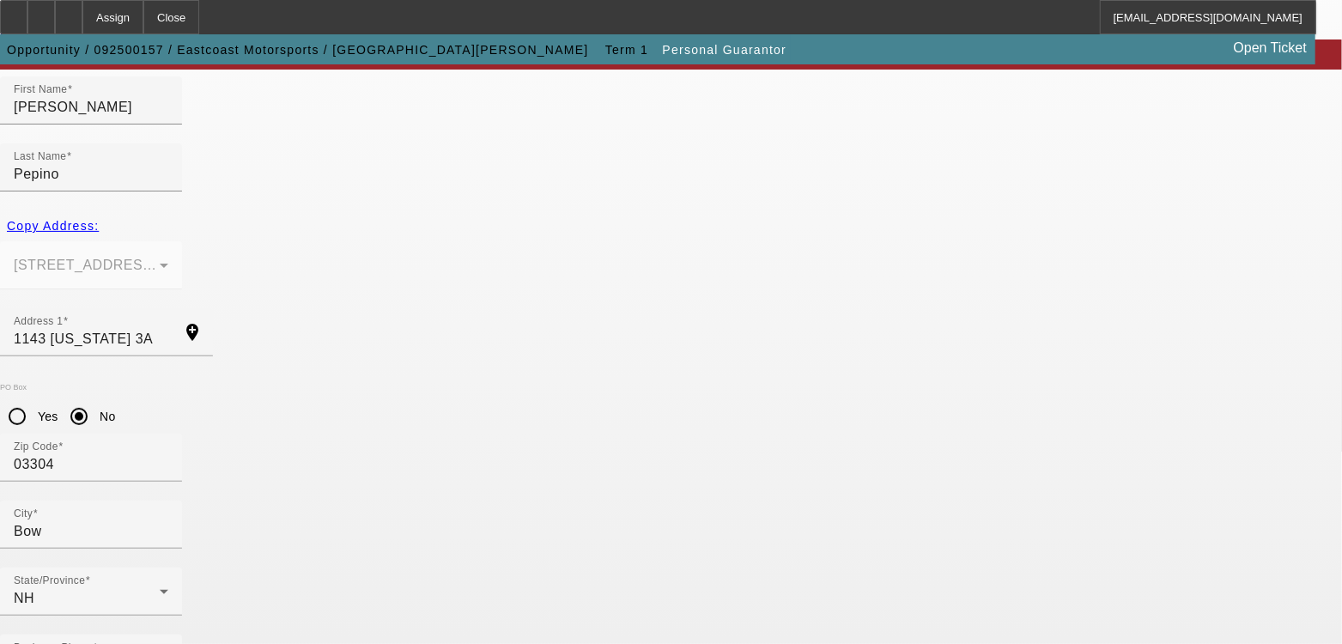
type input "003-88-9796"
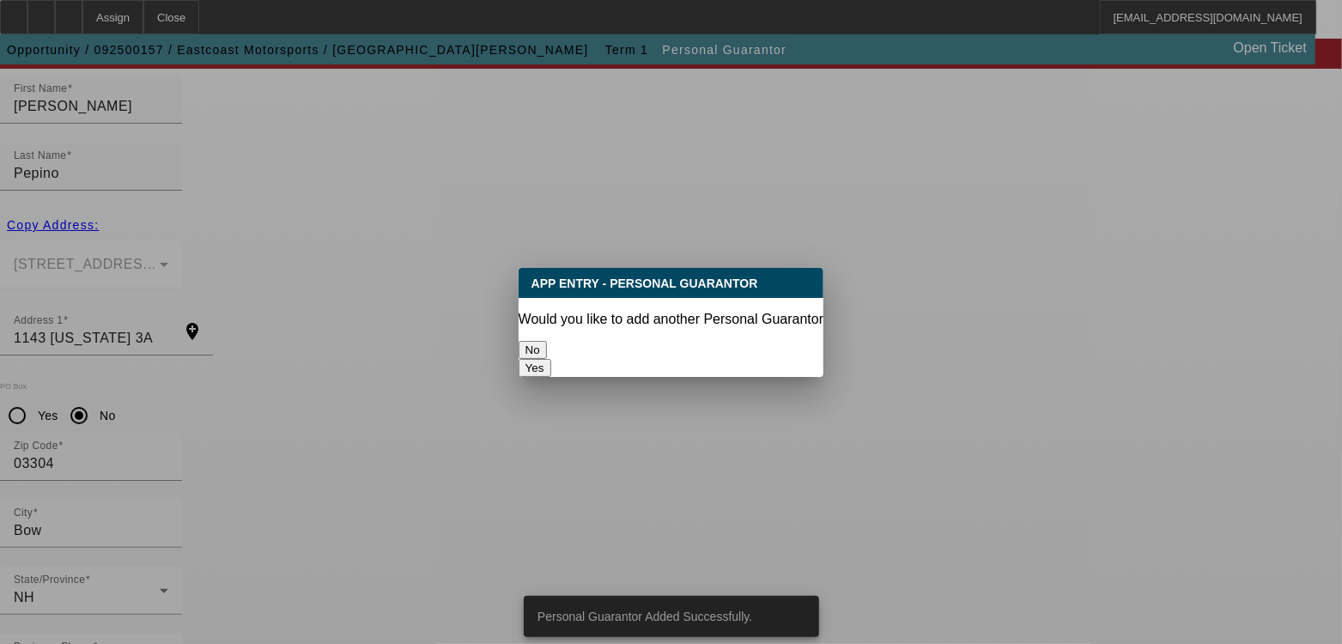
scroll to position [0, 0]
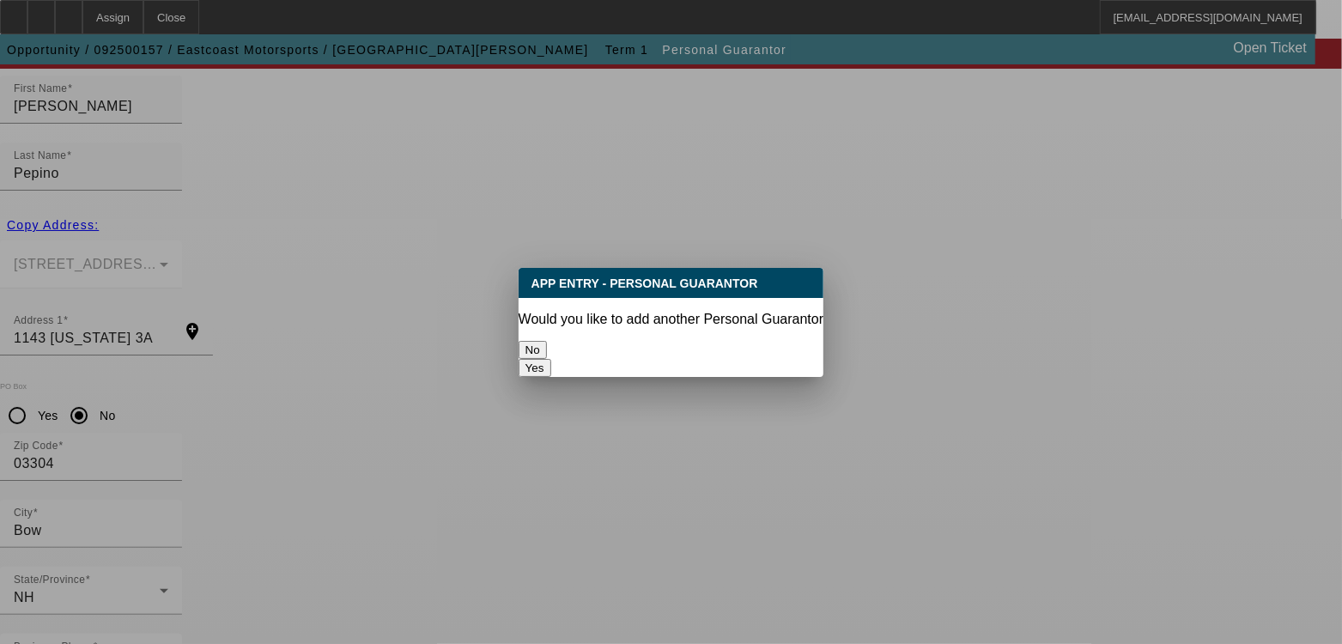
click at [547, 341] on button "No" at bounding box center [533, 350] width 28 height 18
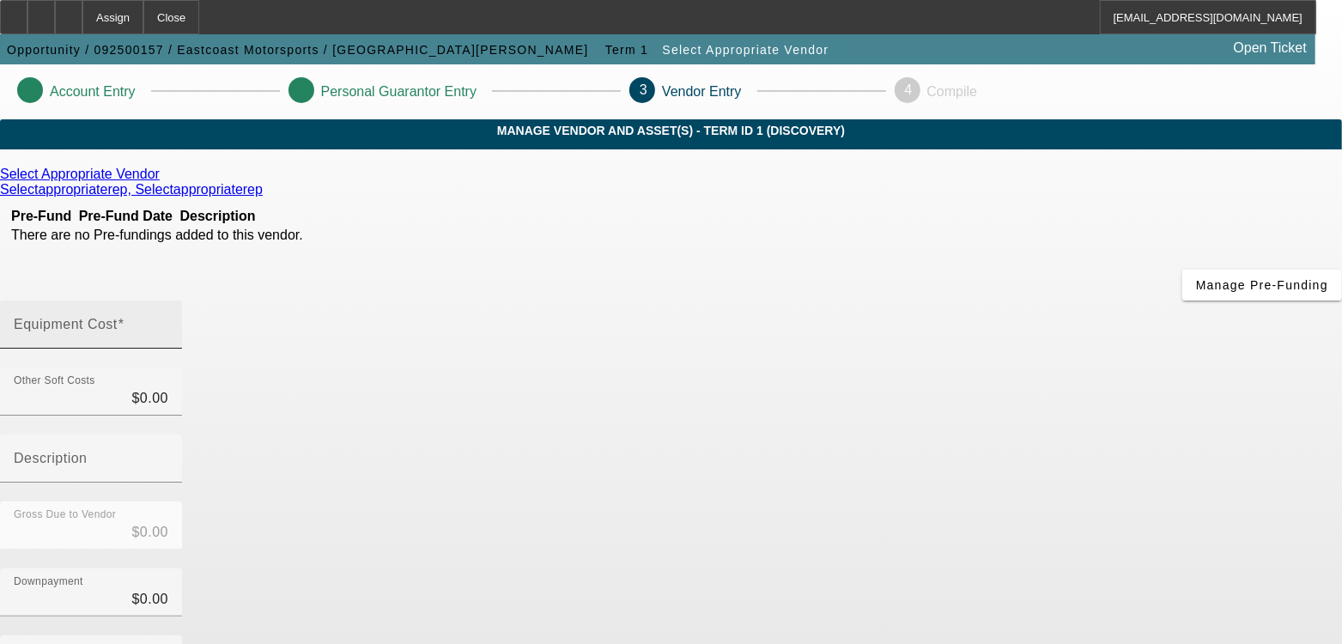
click at [168, 321] on input "Equipment Cost" at bounding box center [91, 331] width 155 height 21
type input "1"
type input "$1.00"
type input "16"
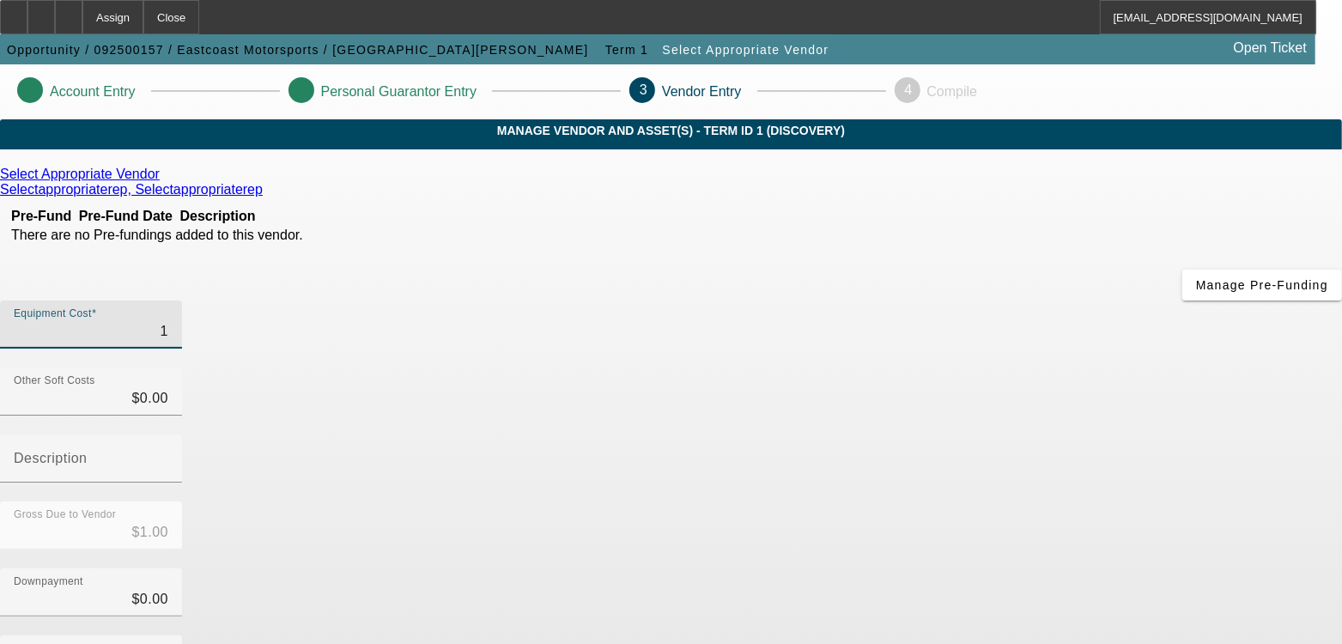
type input "$16.00"
type input "160"
type input "$160.00"
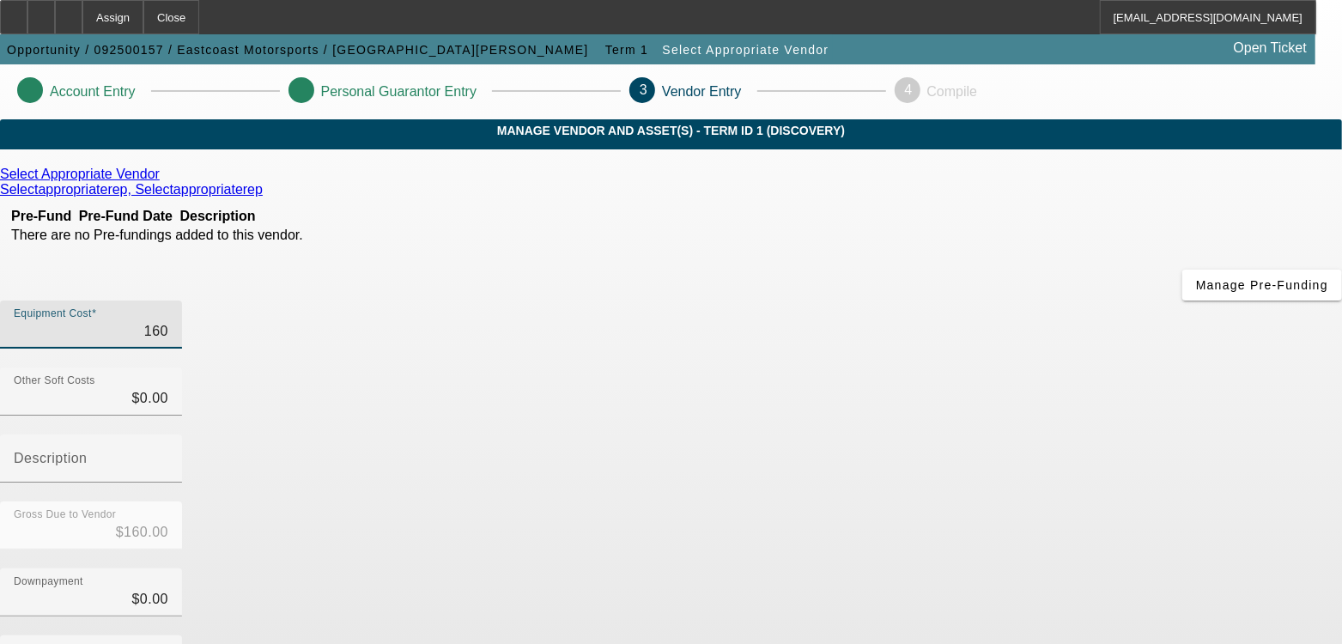
type input "1600"
type input "$1,600.00"
type input "16004"
type input "$16,004.00"
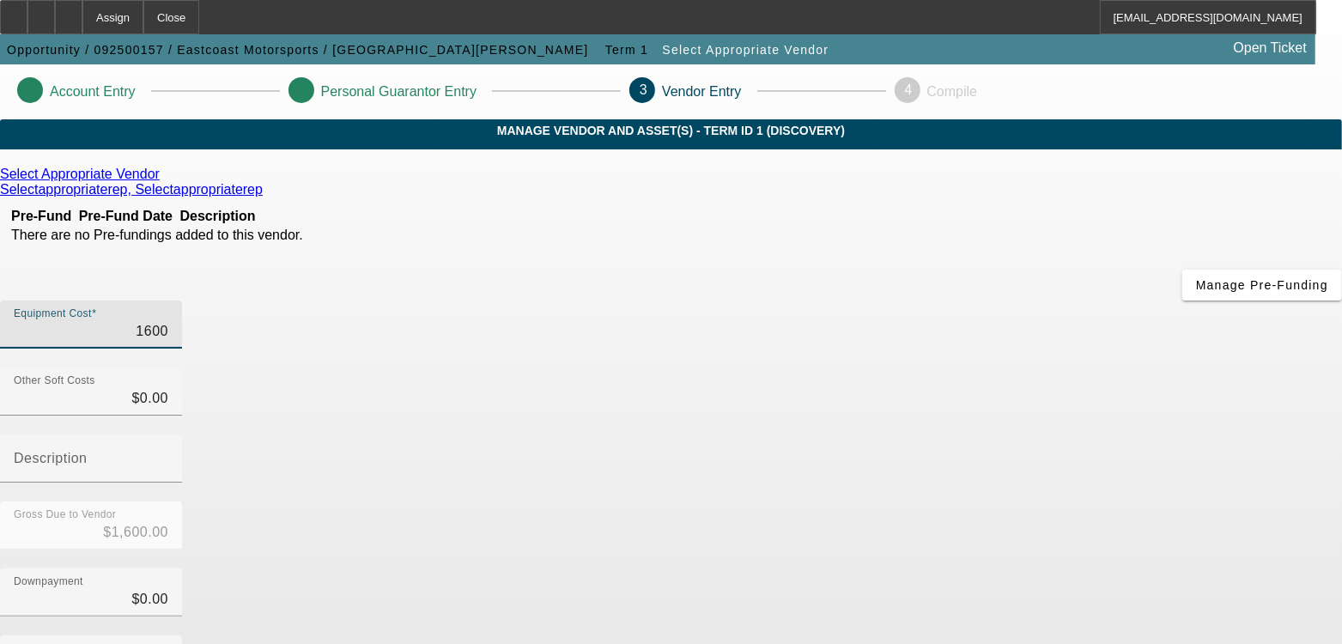
type input "$16,004.00"
type input "160047"
type input "$160,047.00"
type input "160047.2"
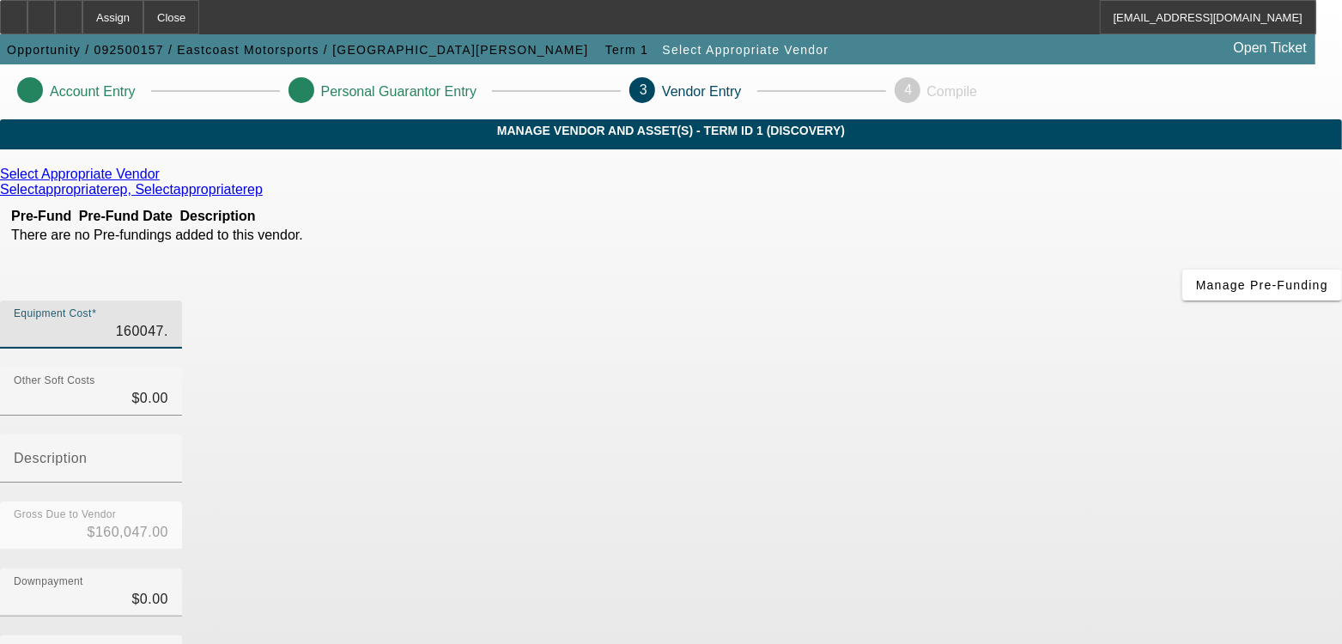
type input "$160,047.20"
click at [961, 501] on div "Gross Due to Vendor $160,047.20" at bounding box center [671, 534] width 1342 height 67
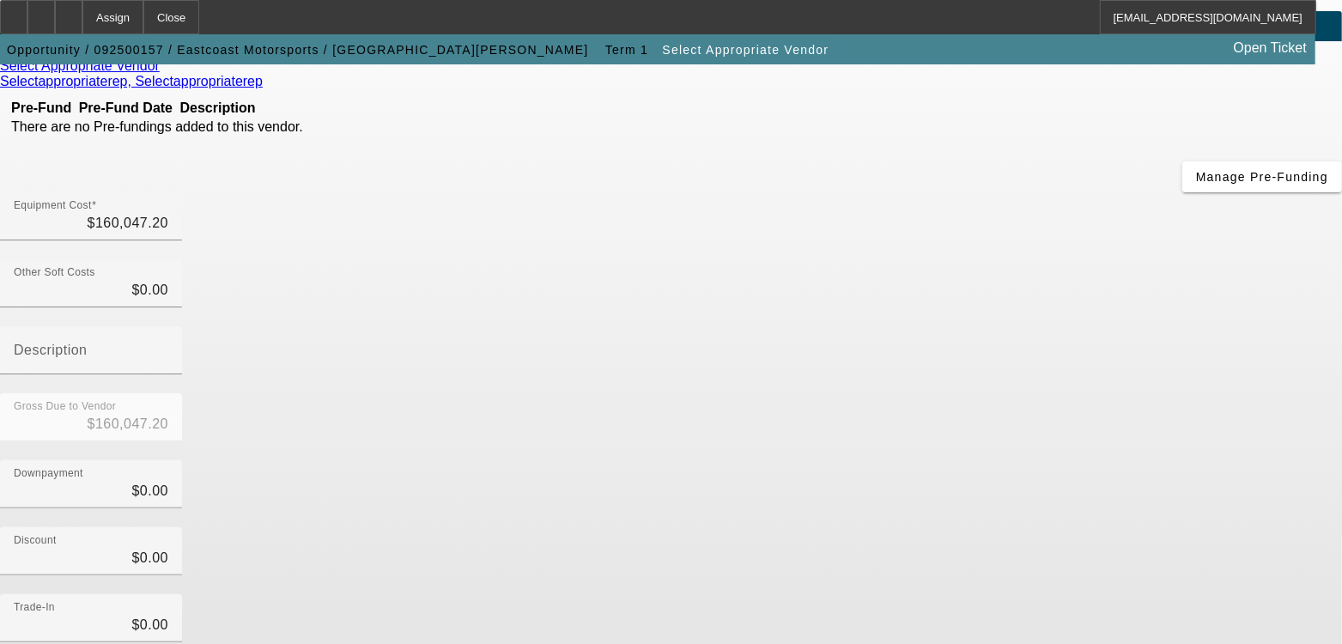
scroll to position [222, 0]
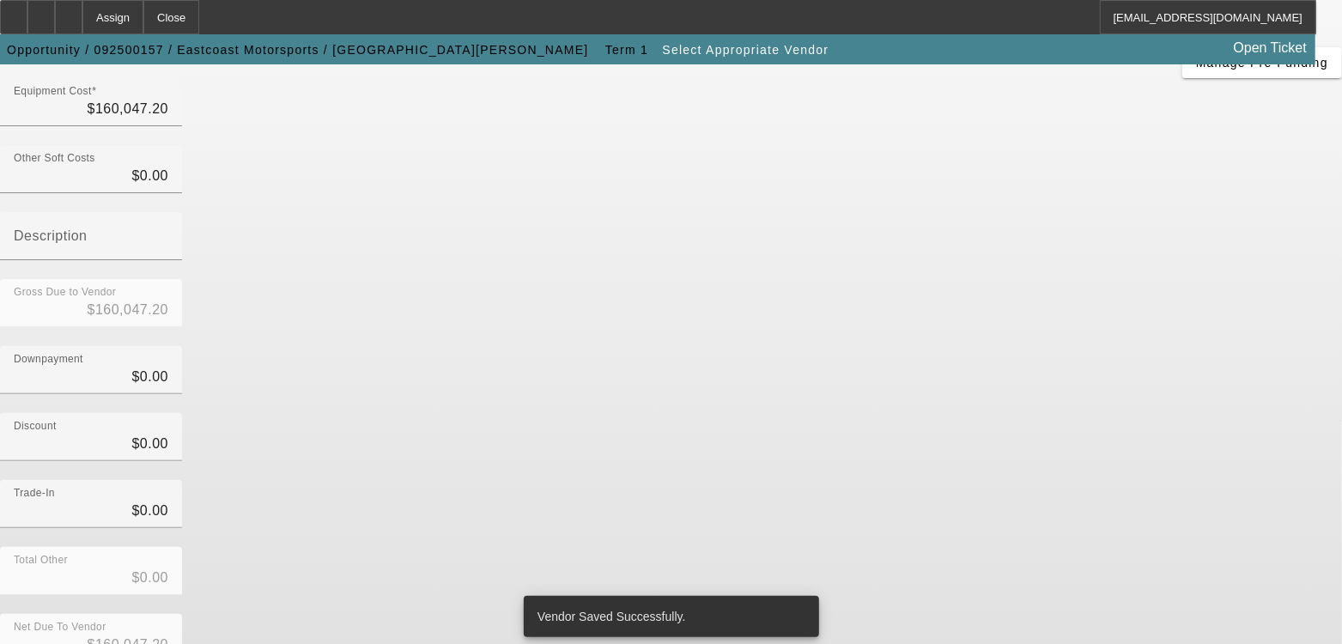
scroll to position [0, 0]
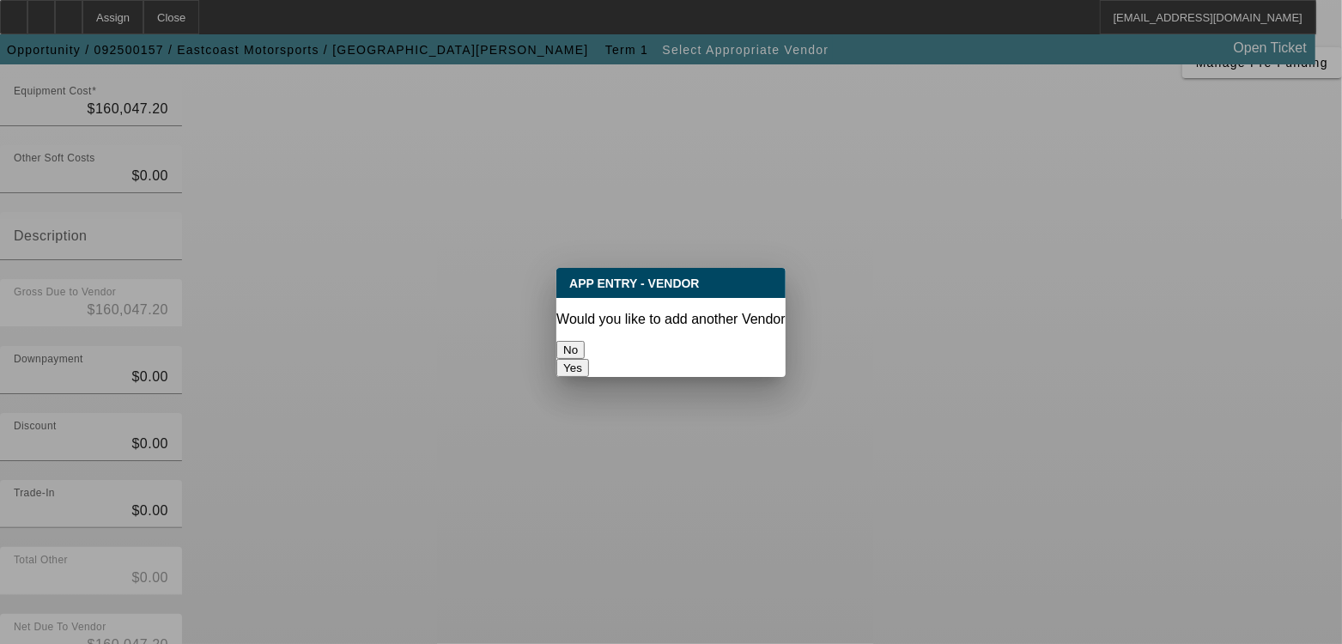
click at [585, 343] on button "No" at bounding box center [570, 350] width 28 height 18
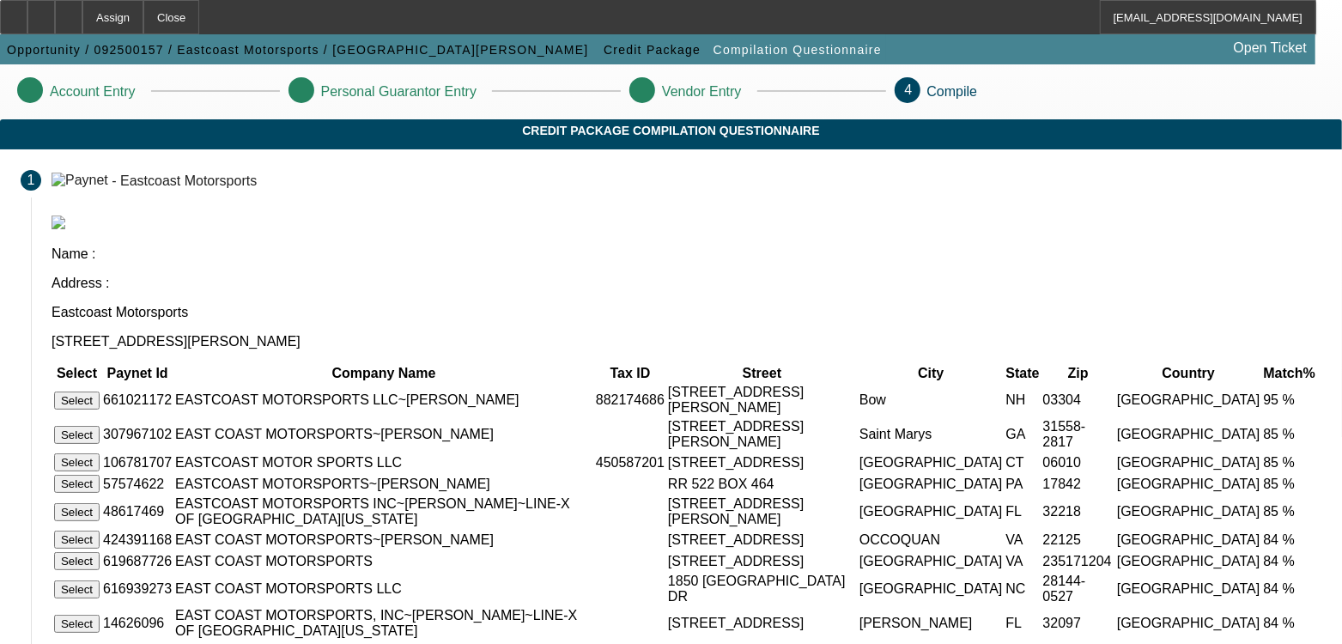
click at [100, 392] on button "Select" at bounding box center [77, 401] width 46 height 18
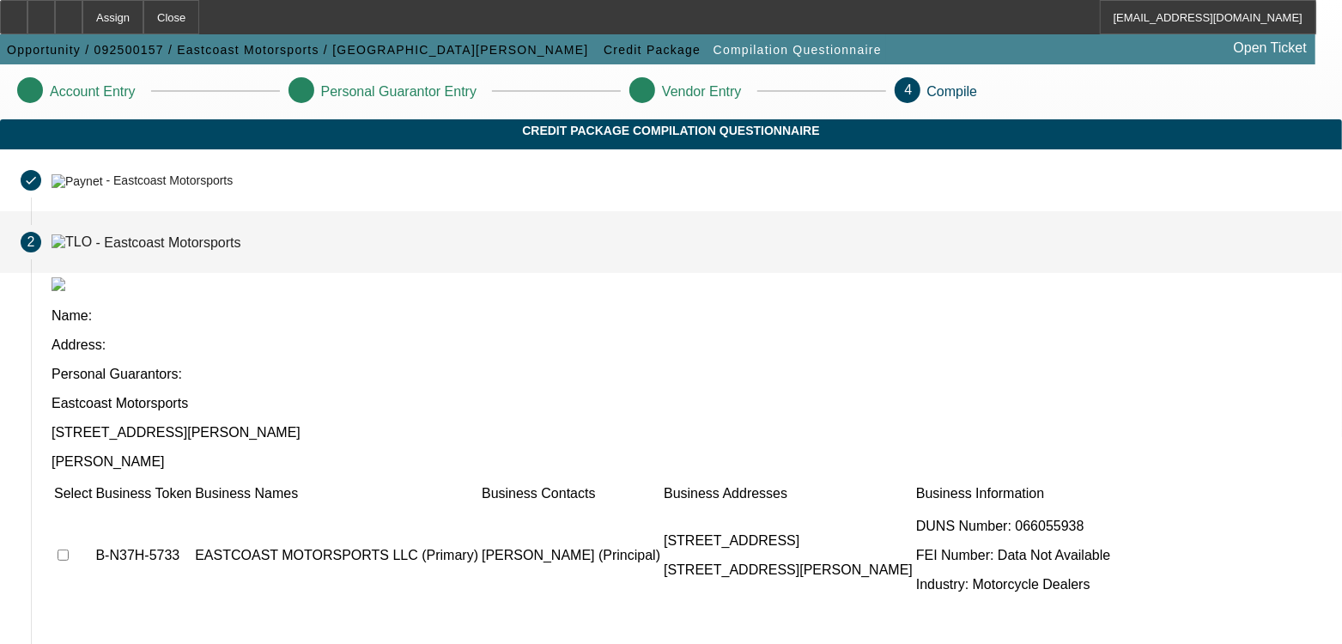
scroll to position [197, 0]
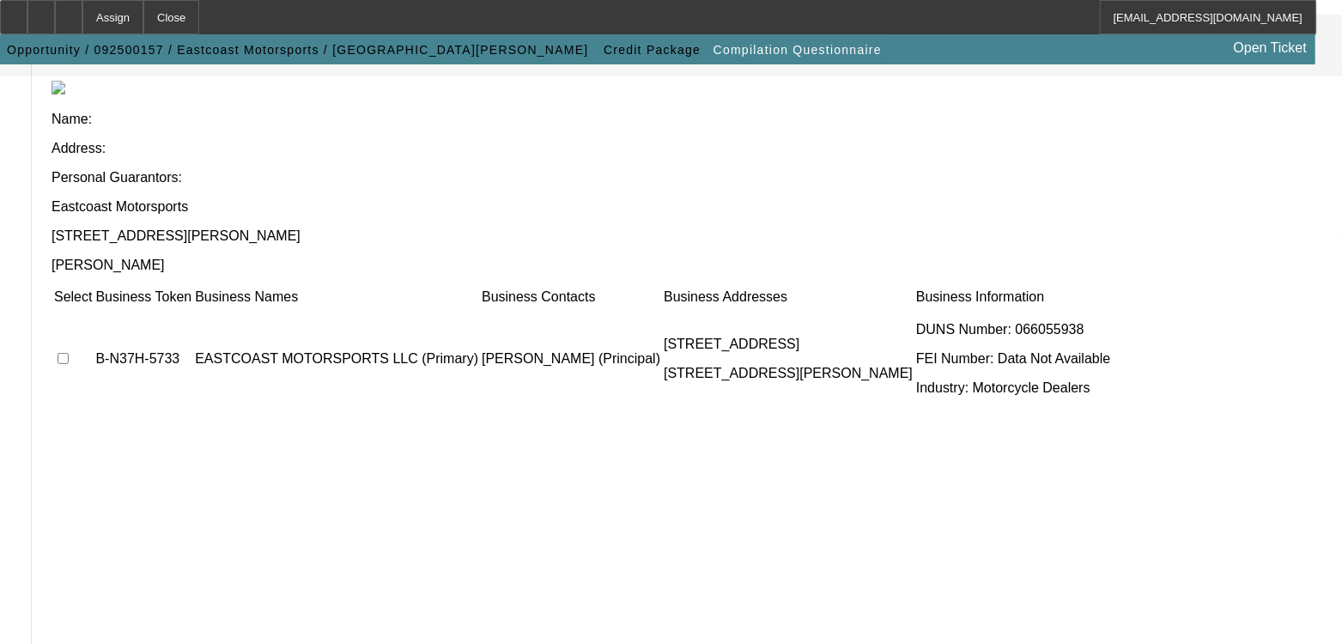
click at [69, 353] on input "checkbox" at bounding box center [63, 358] width 11 height 11
checkbox input "true"
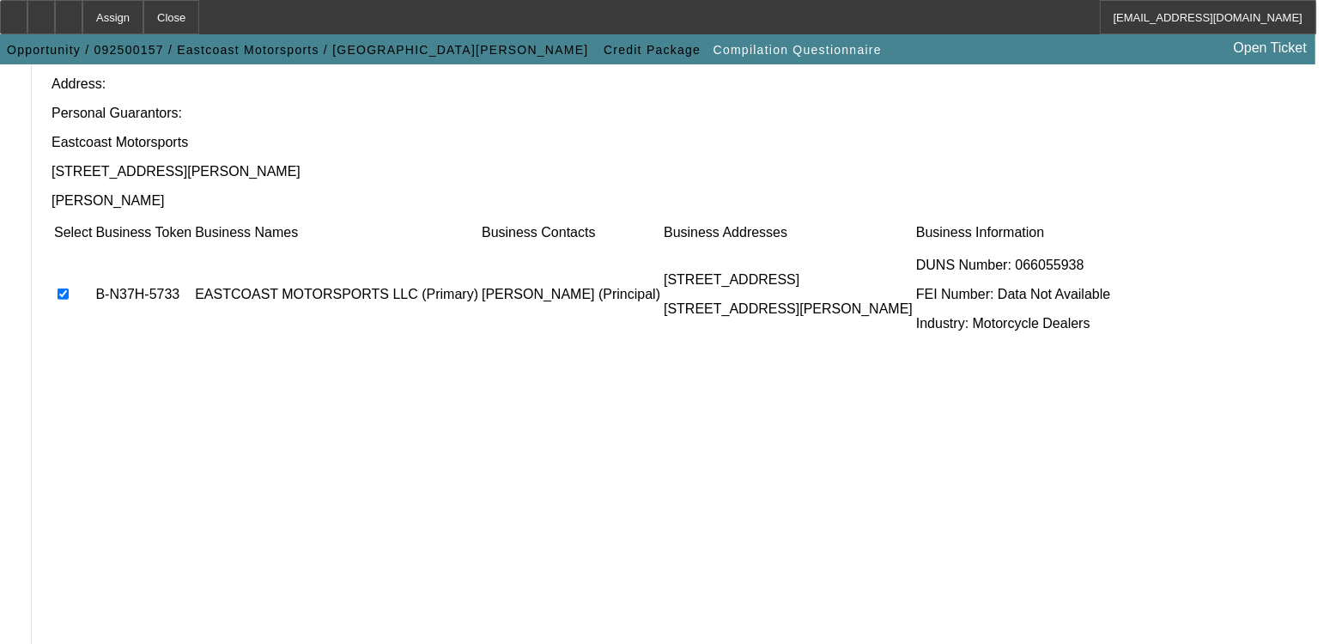
scroll to position [305, 0]
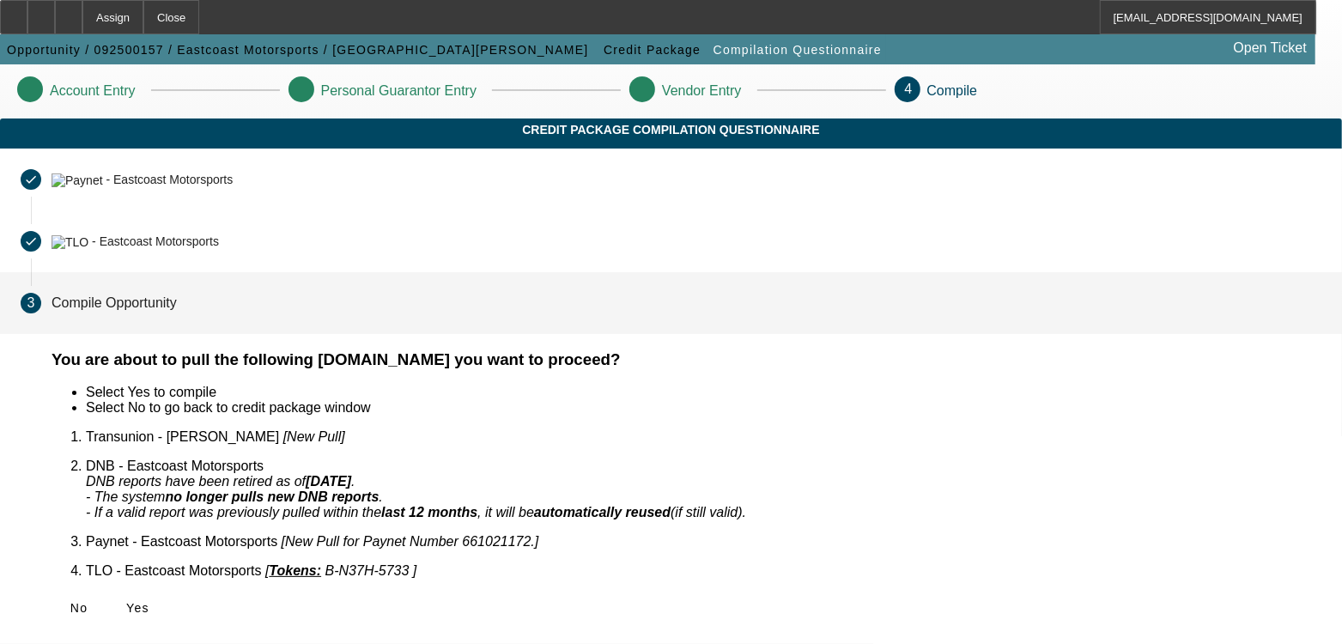
scroll to position [0, 0]
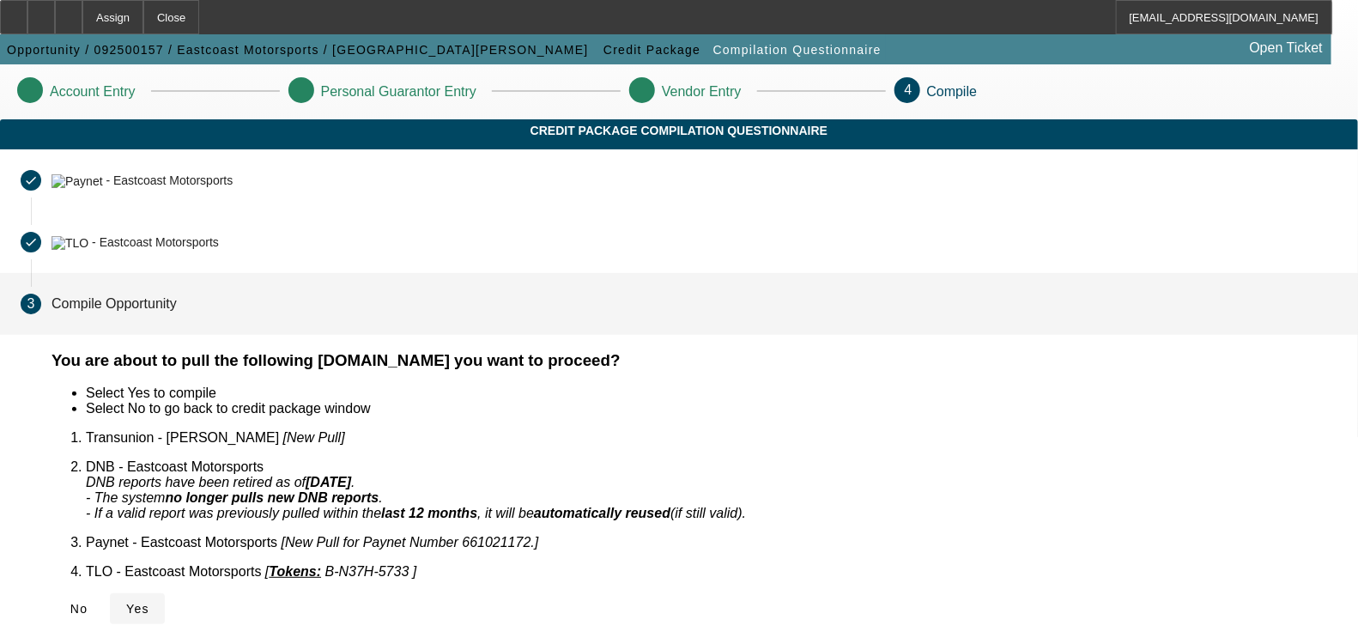
click at [149, 602] on span "Yes" at bounding box center [137, 609] width 23 height 14
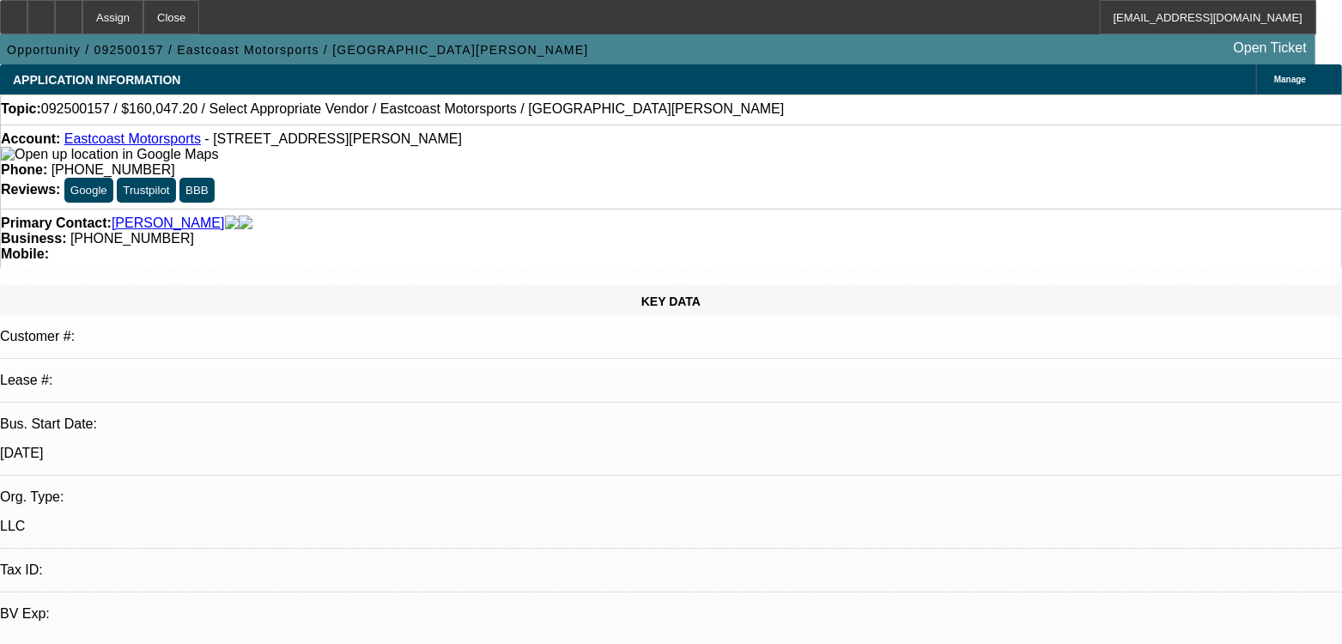
select select "0"
select select "2"
select select "0.1"
select select "4"
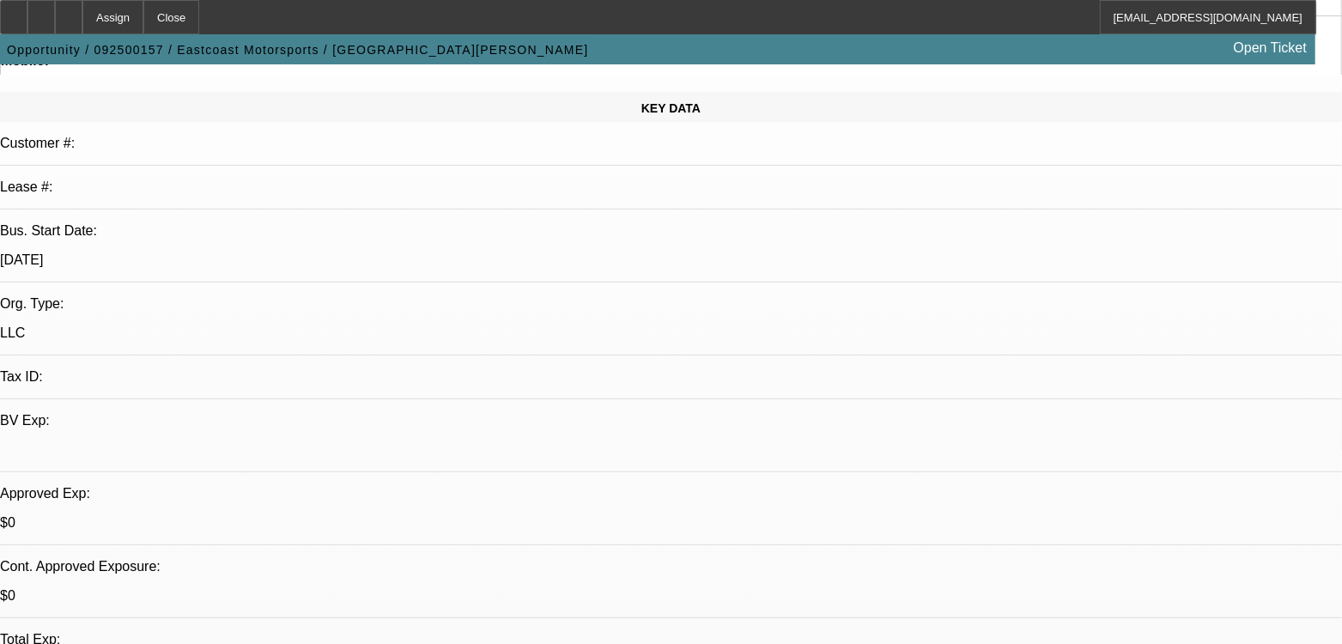
scroll to position [322, 0]
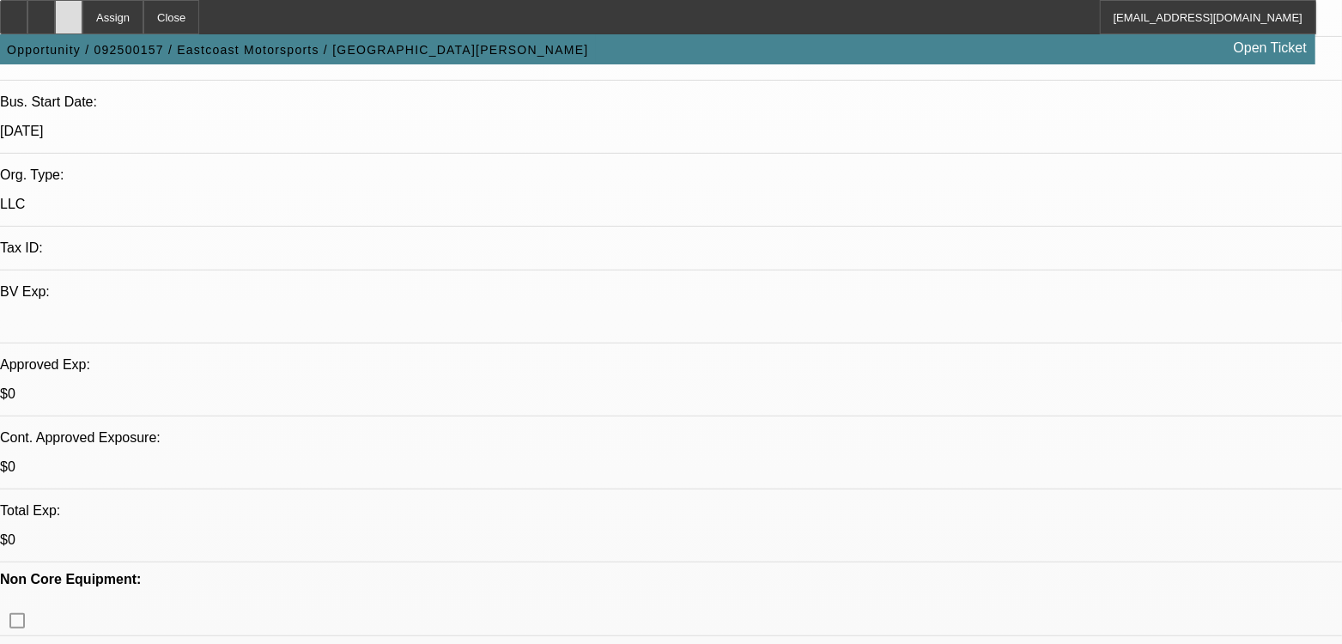
click at [82, 27] on div at bounding box center [68, 17] width 27 height 34
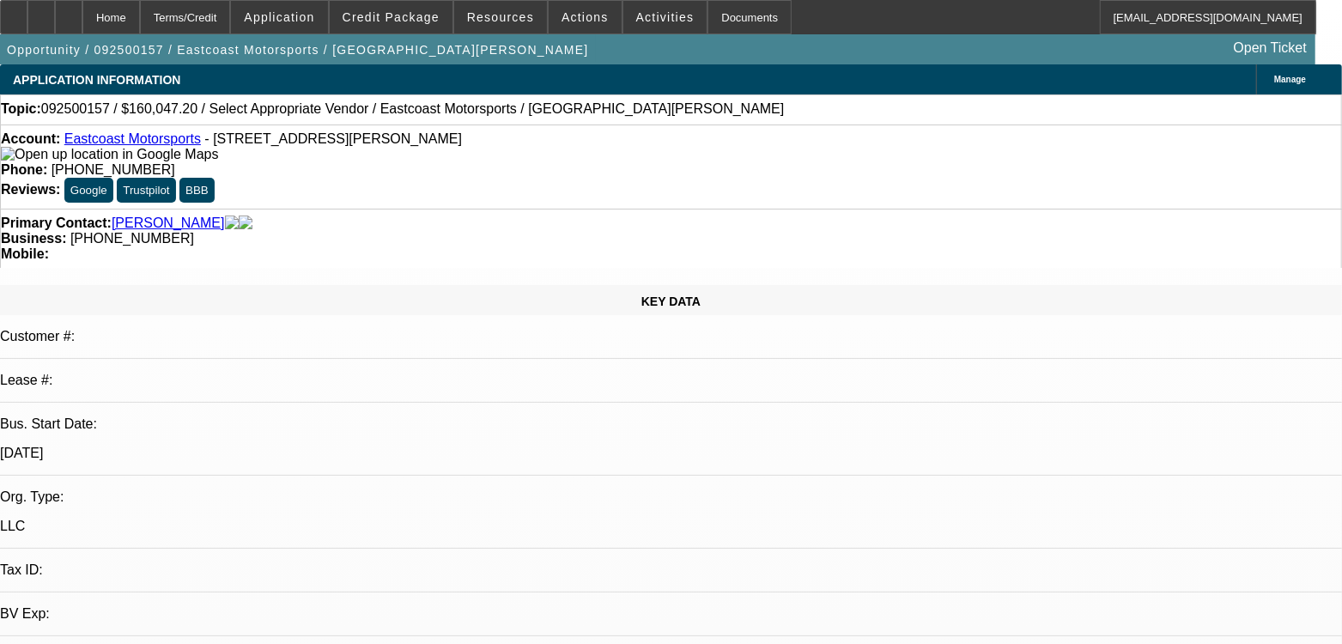
select select "0"
select select "2"
select select "0.1"
select select "4"
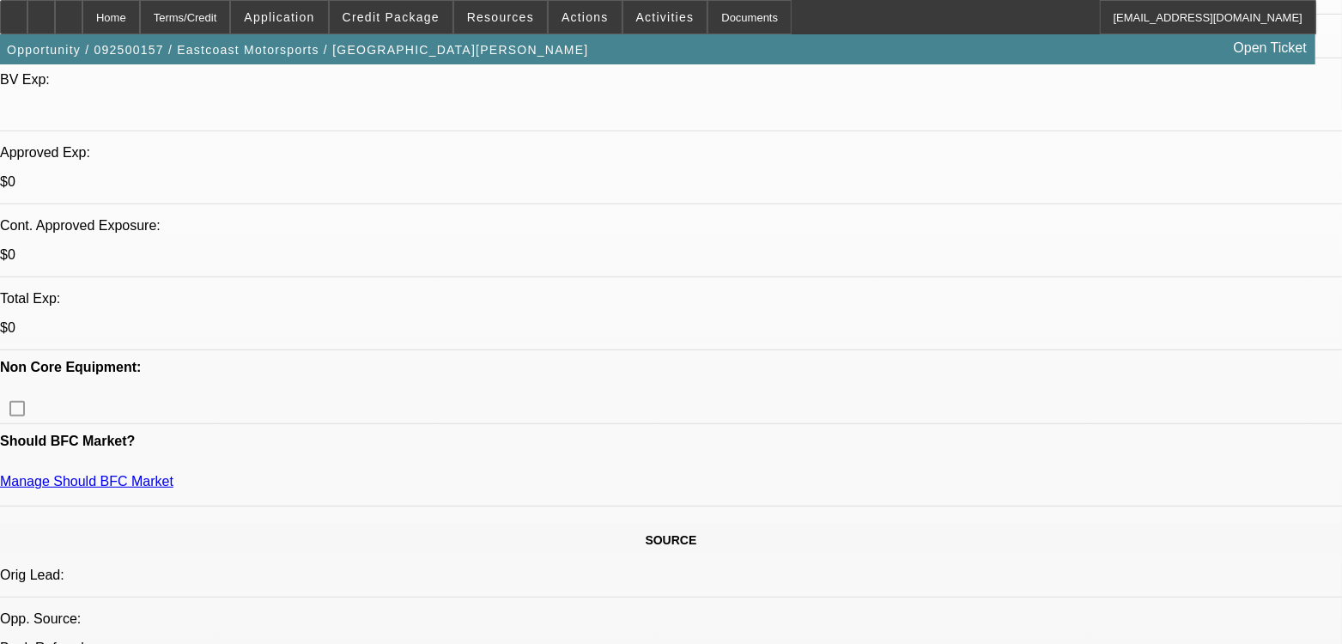
scroll to position [537, 0]
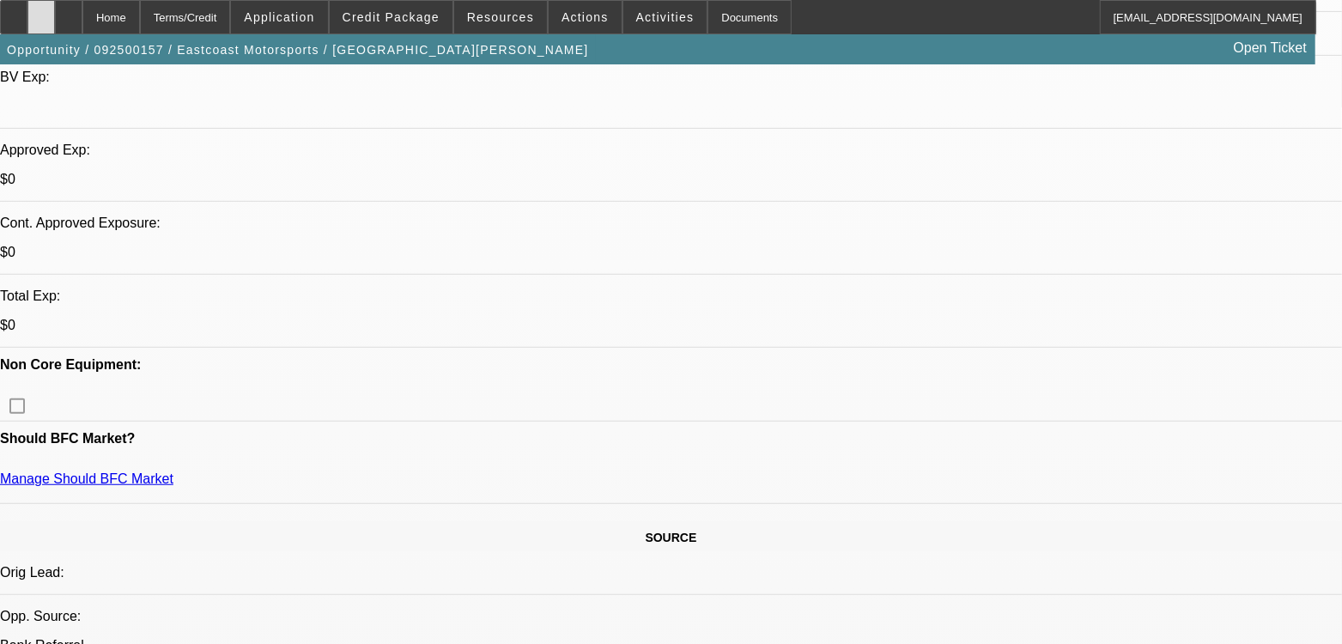
click at [55, 3] on div at bounding box center [40, 17] width 27 height 34
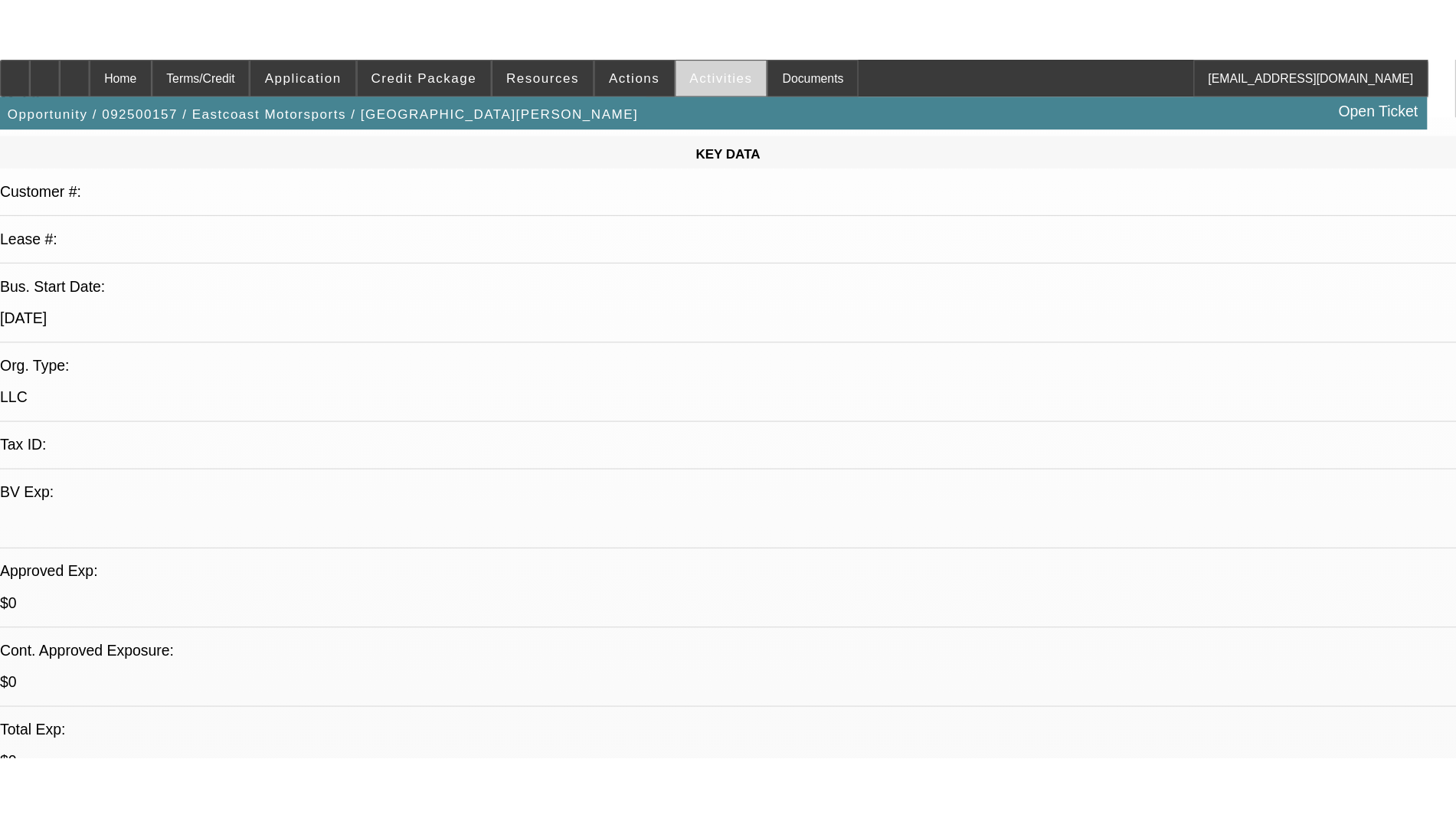
scroll to position [177, 0]
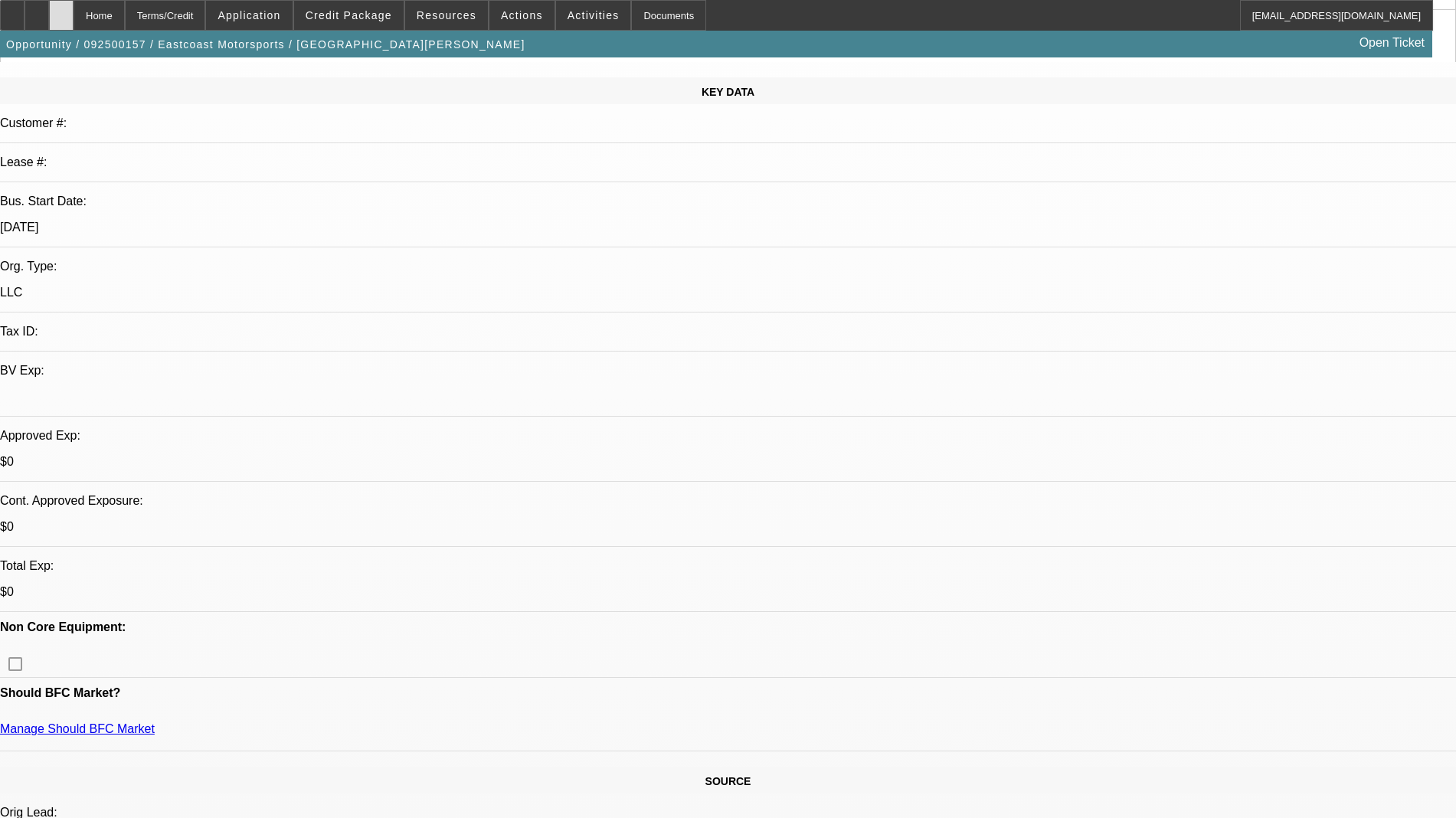
click at [73, 9] on div at bounding box center [61, 15] width 24 height 30
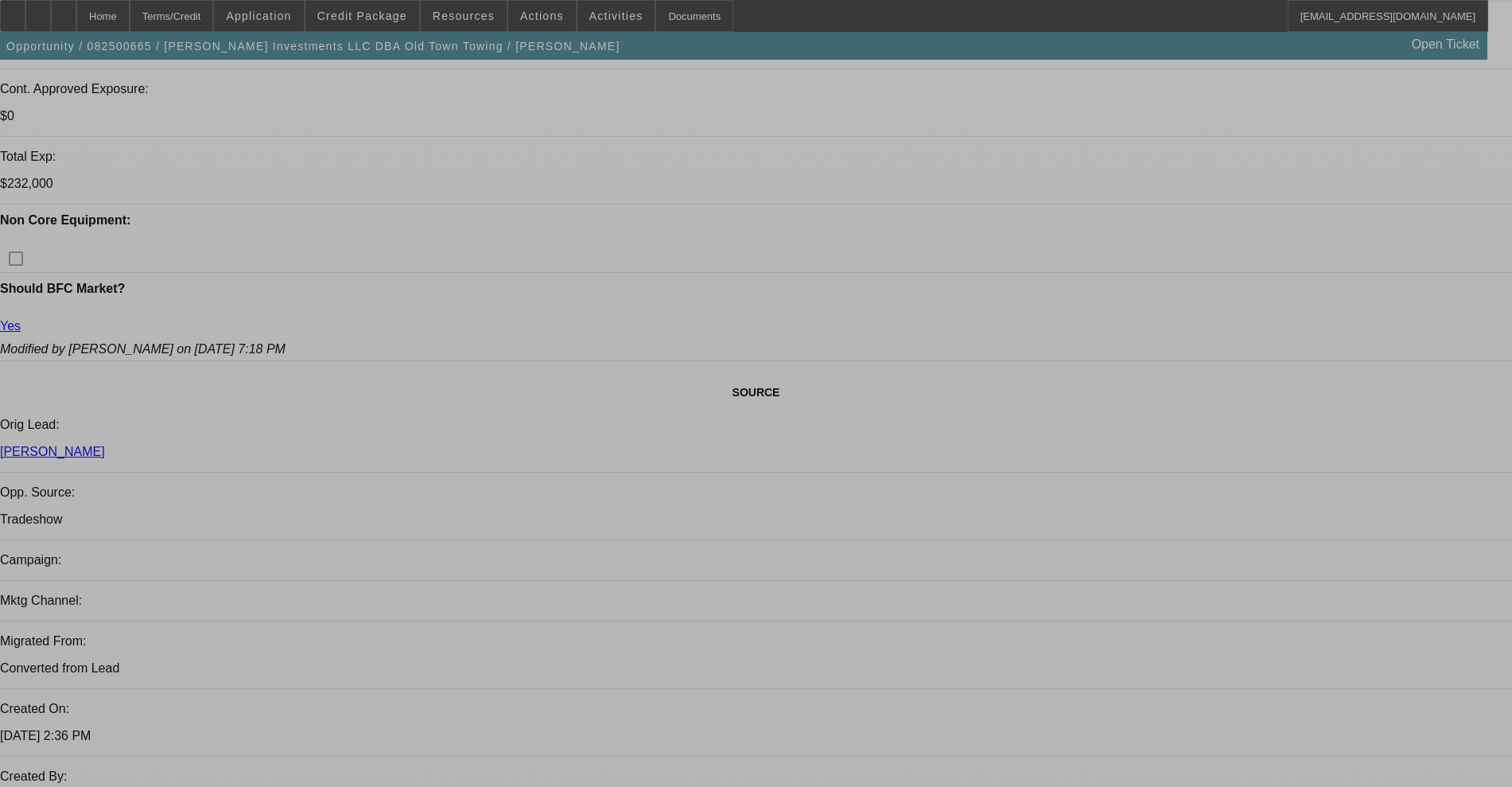
select select "0"
select select "2"
select select "0.1"
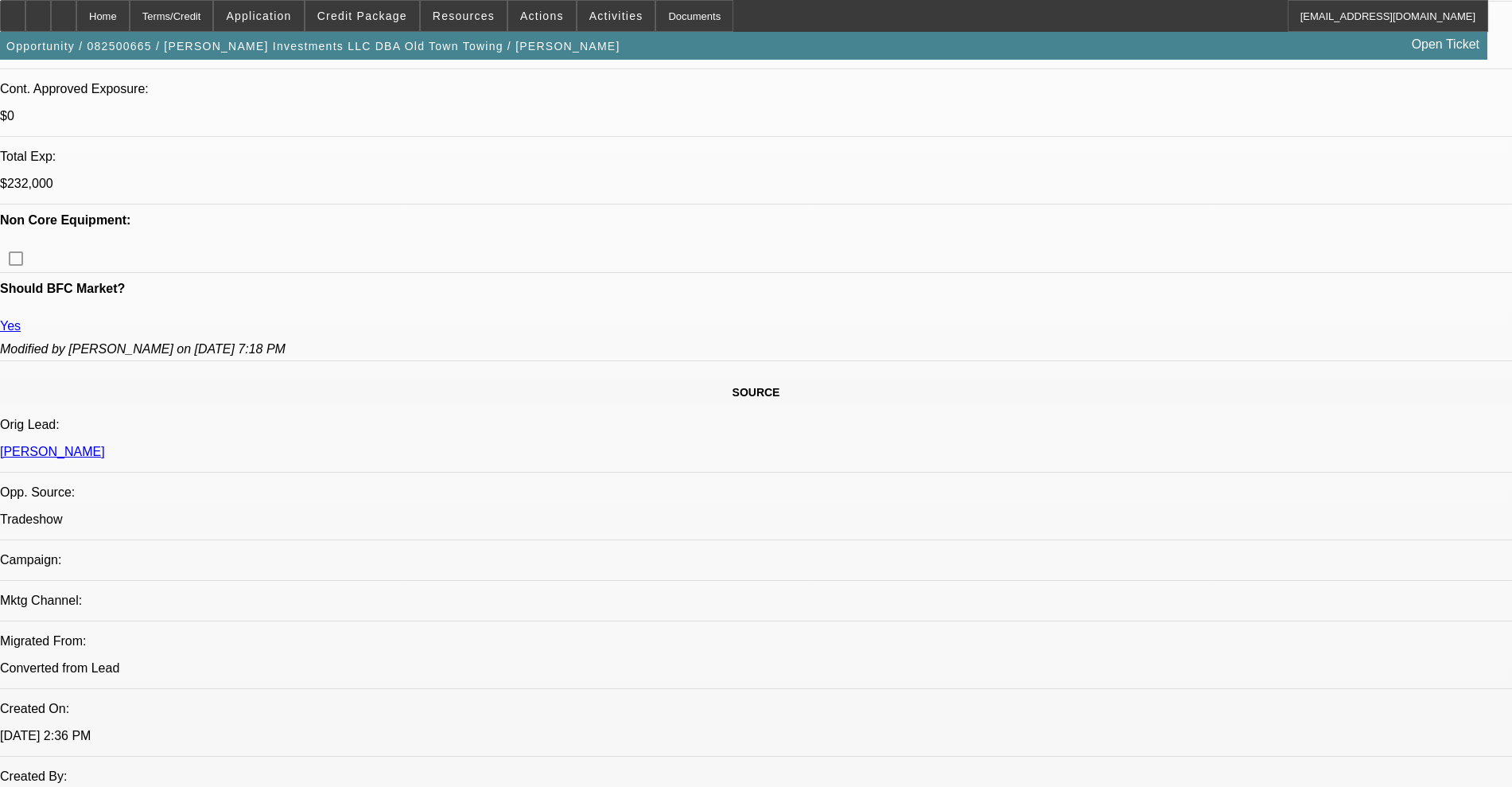
select select "4"
select select "0"
select select "2"
select select "0.1"
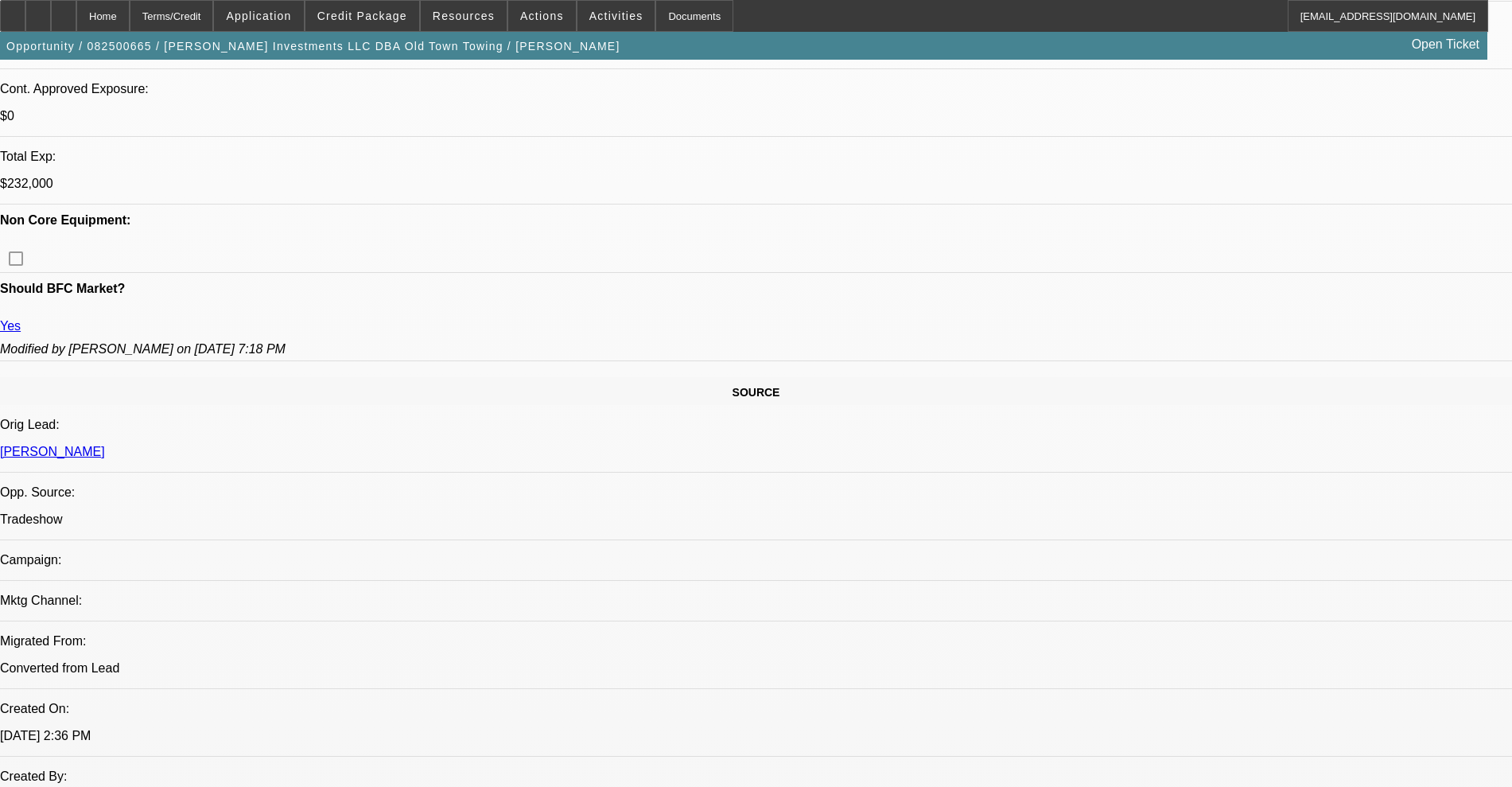
select select "4"
select select "0"
select select "2"
select select "0.1"
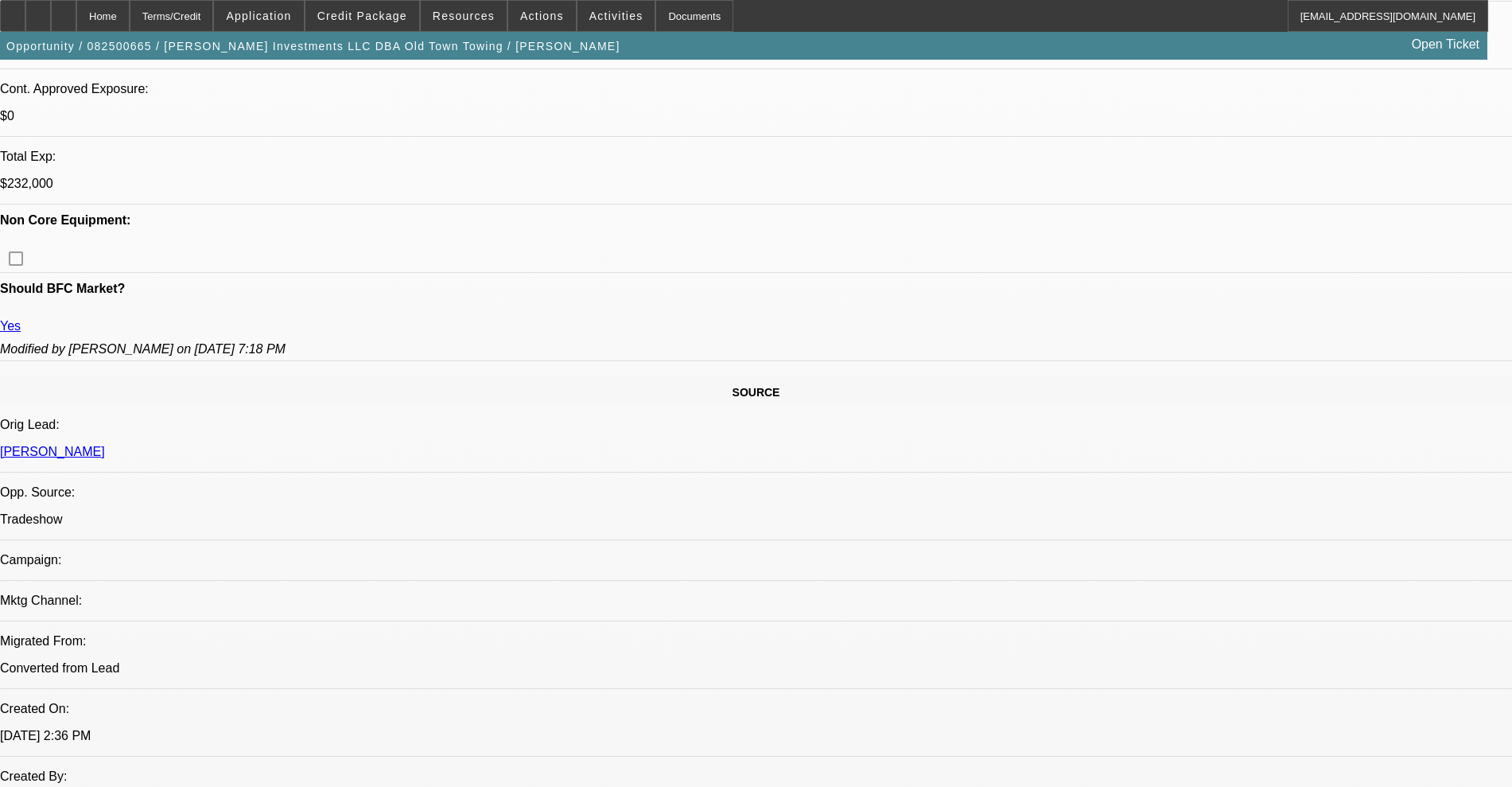
select select "4"
select select "0"
select select "0.1"
select select "4"
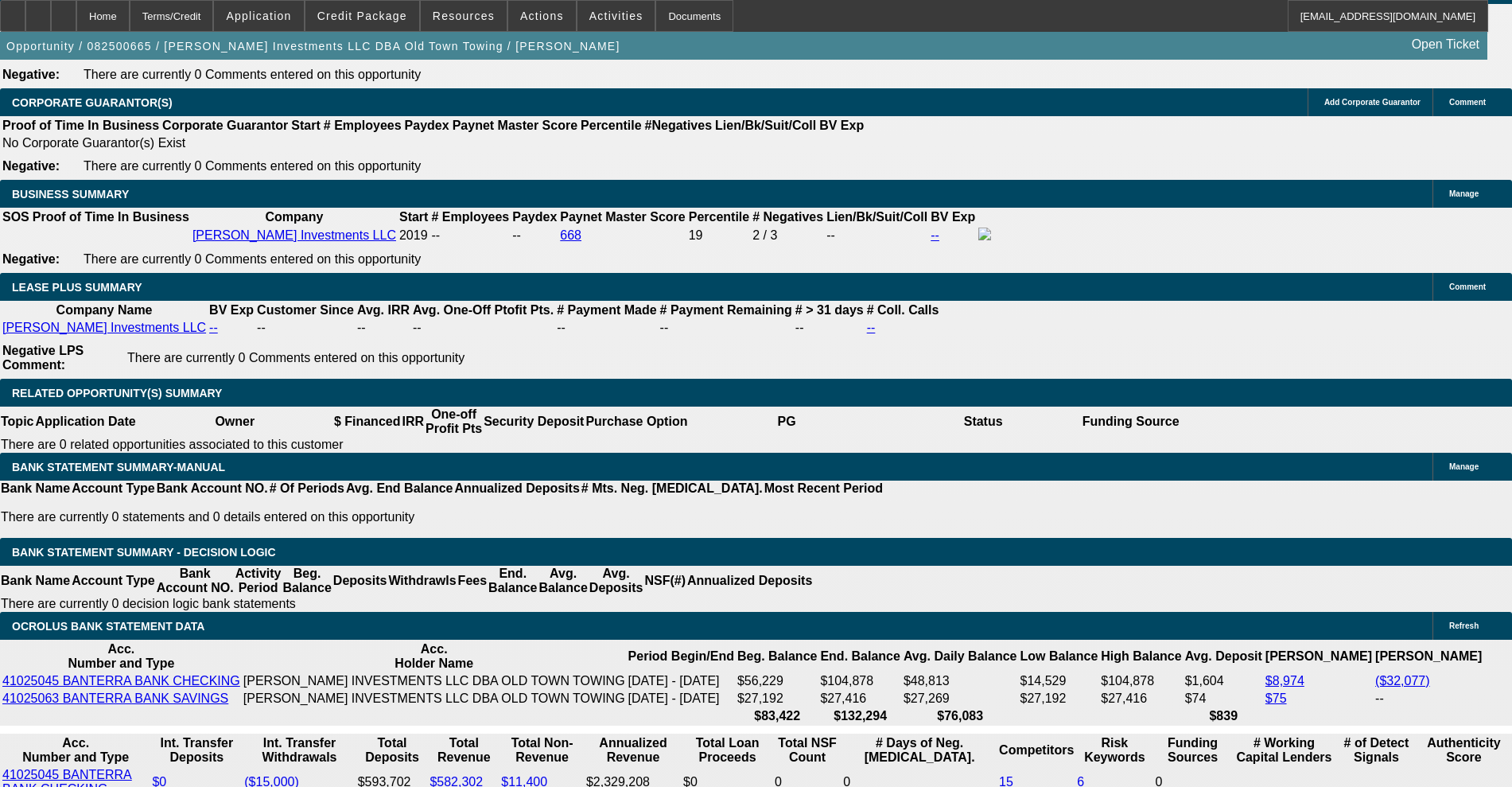
scroll to position [2655, 0]
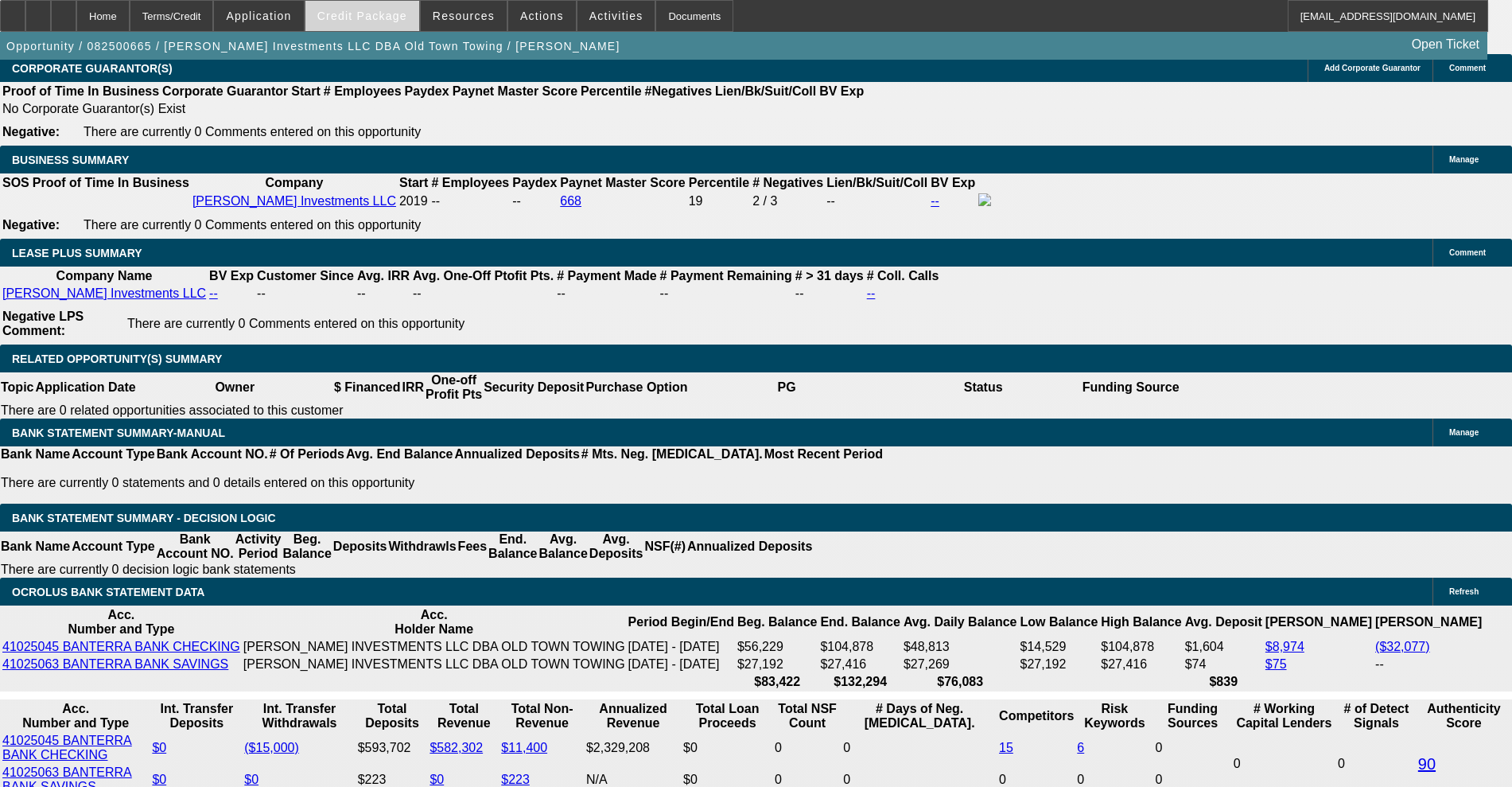
click at [367, 24] on span at bounding box center [362, 16] width 114 height 38
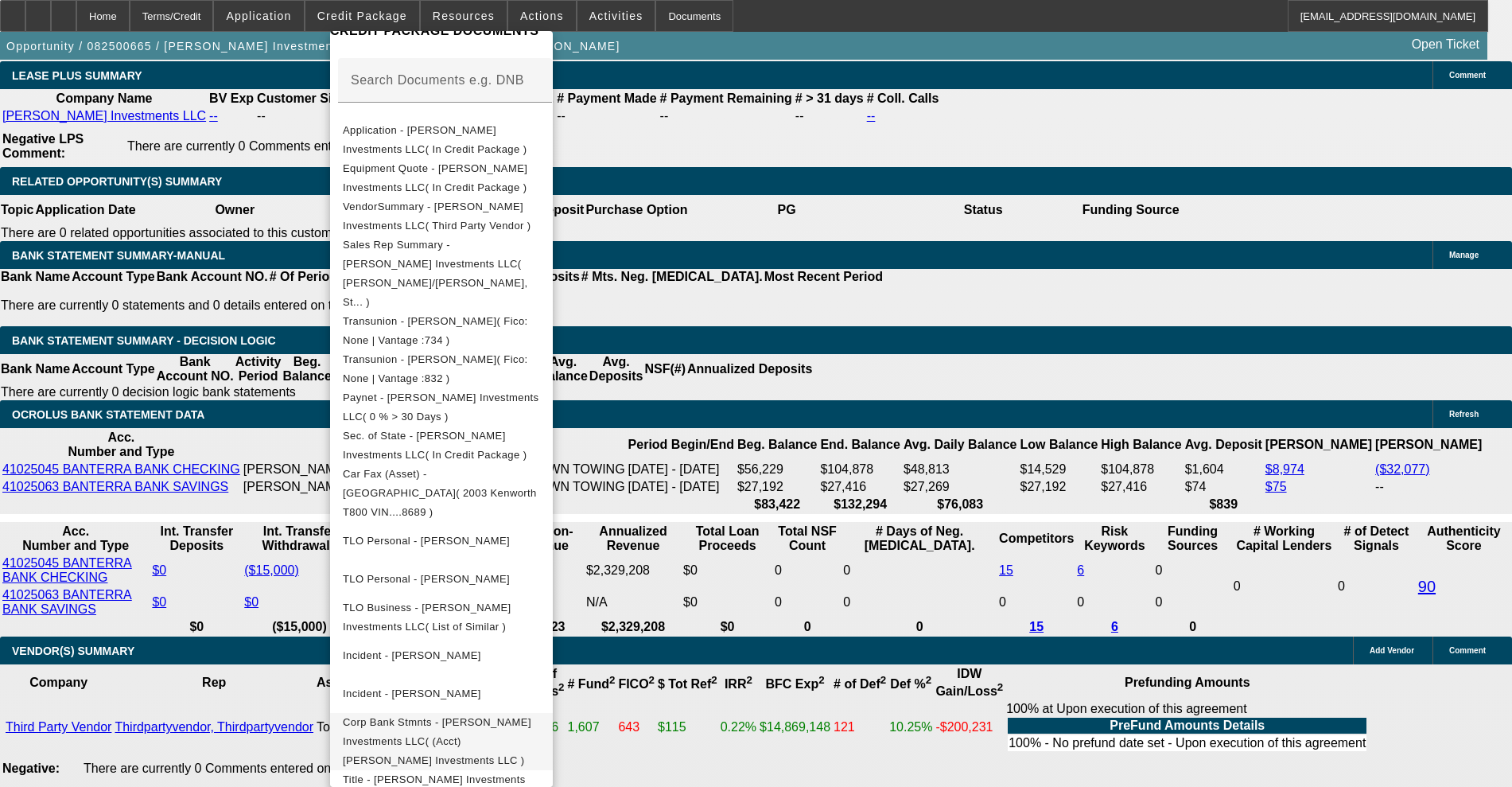
scroll to position [2854, 0]
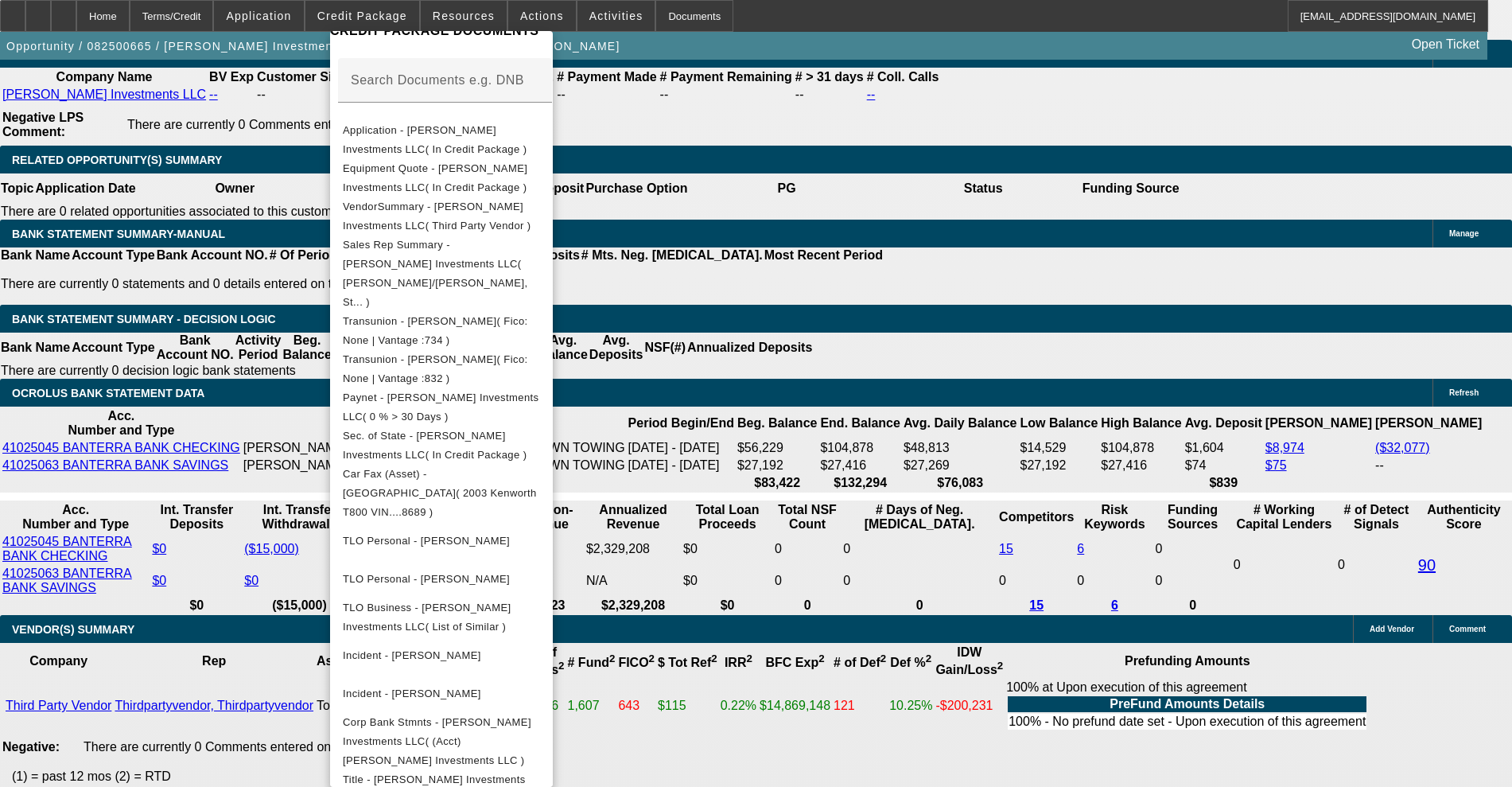
click at [155, 476] on div at bounding box center [756, 393] width 1512 height 787
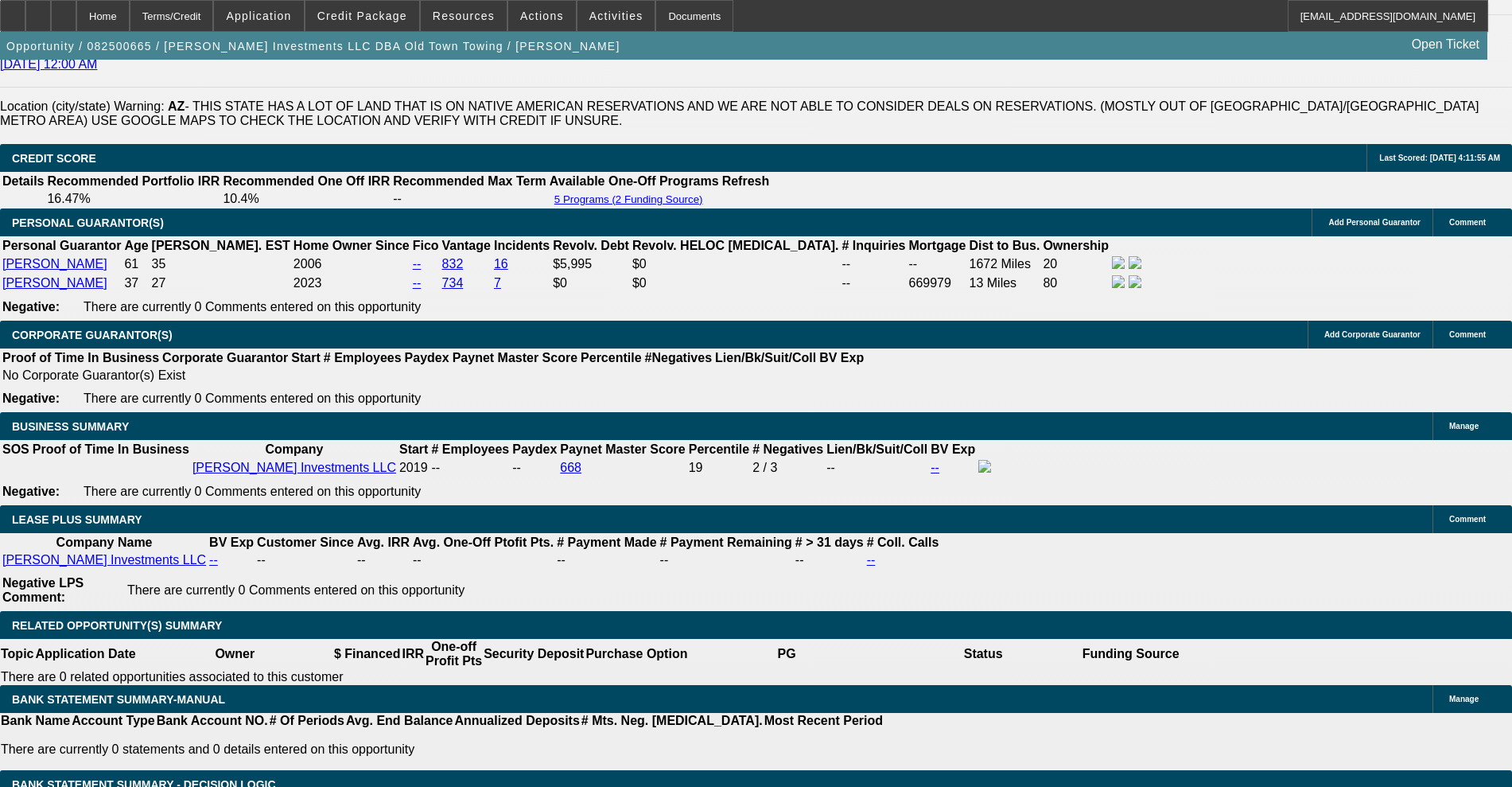
scroll to position [2487, 0]
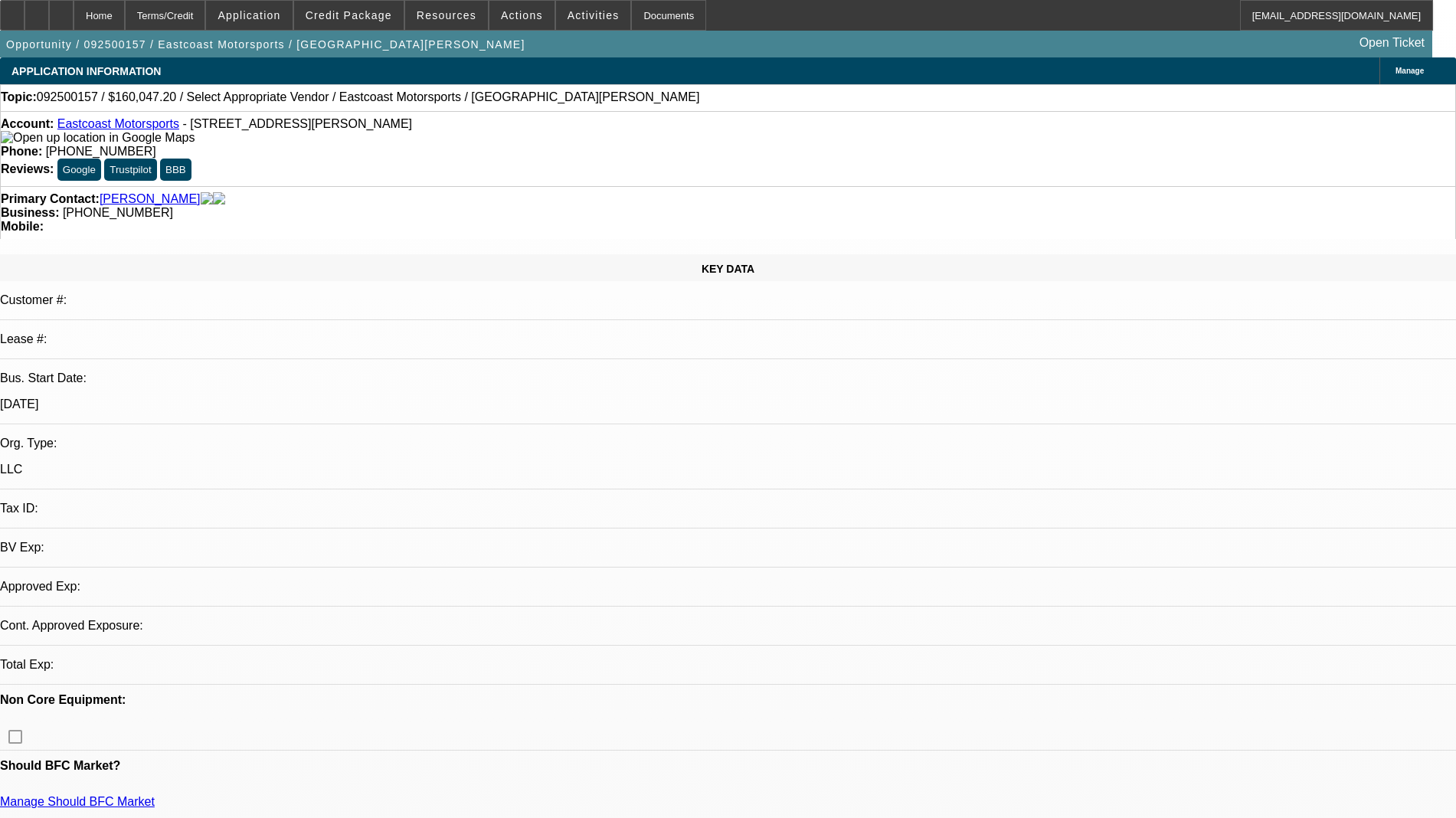
select select "0"
select select "2"
select select "0.1"
select select "4"
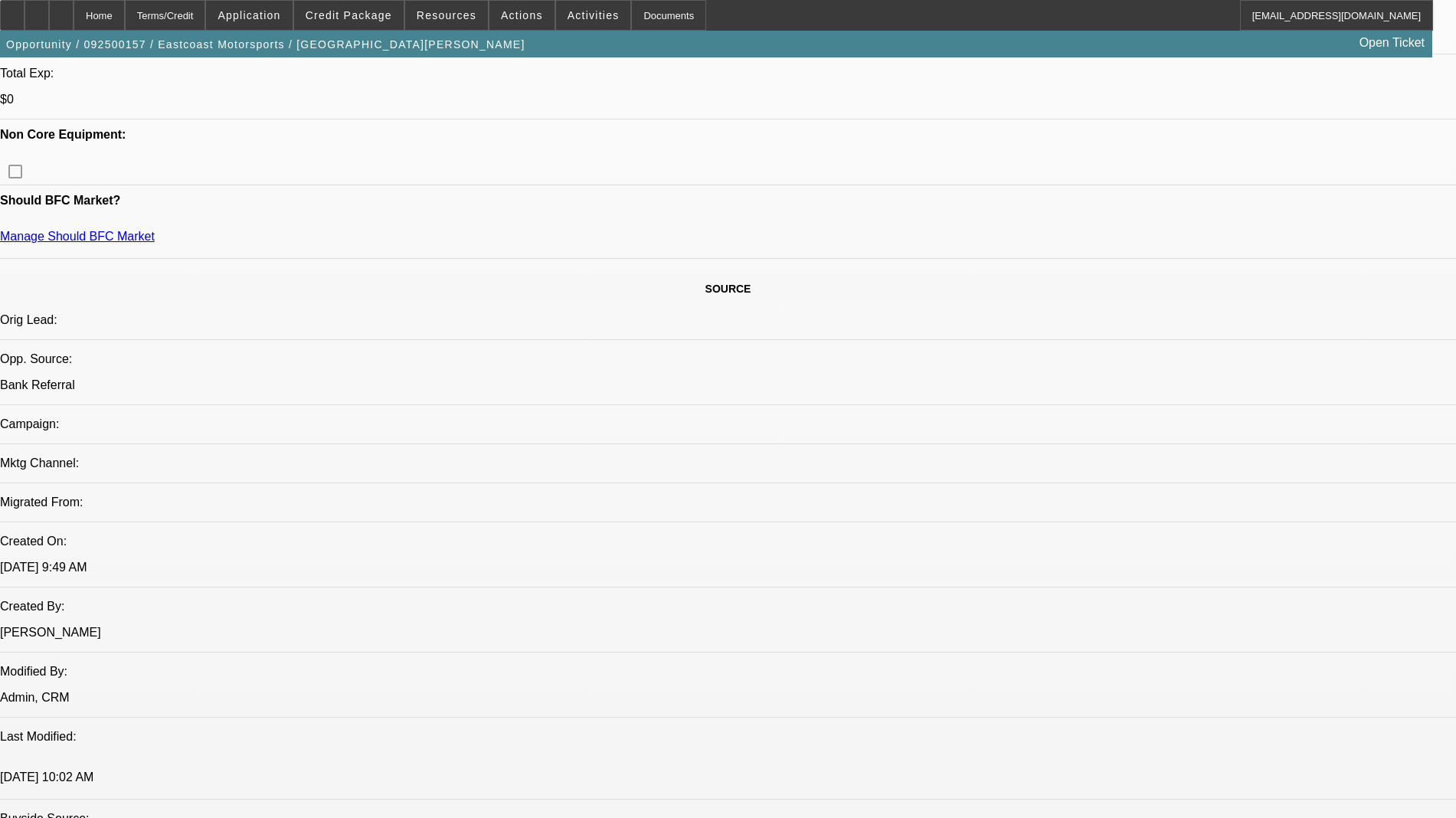
scroll to position [670, 0]
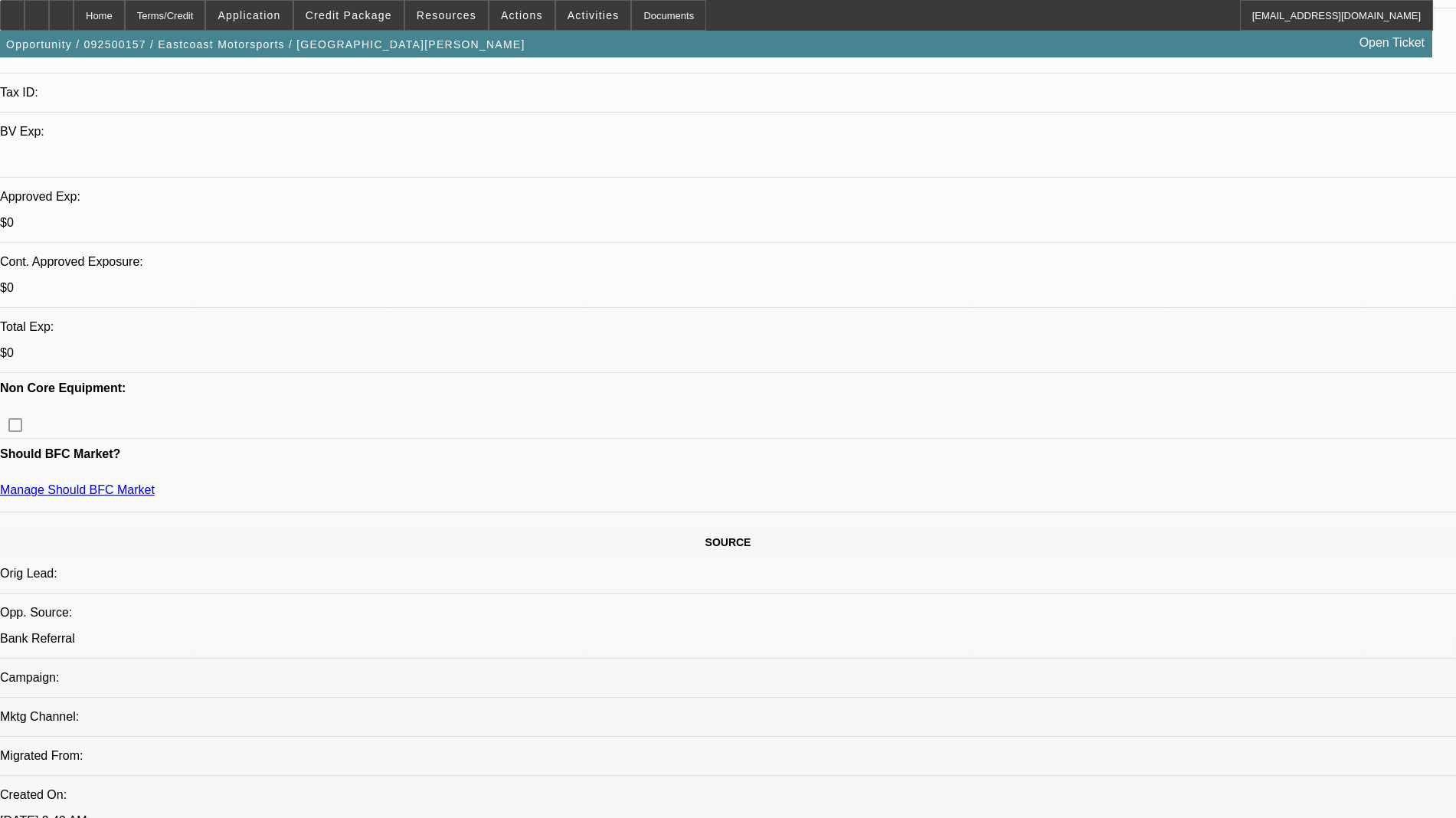
scroll to position [383, 0]
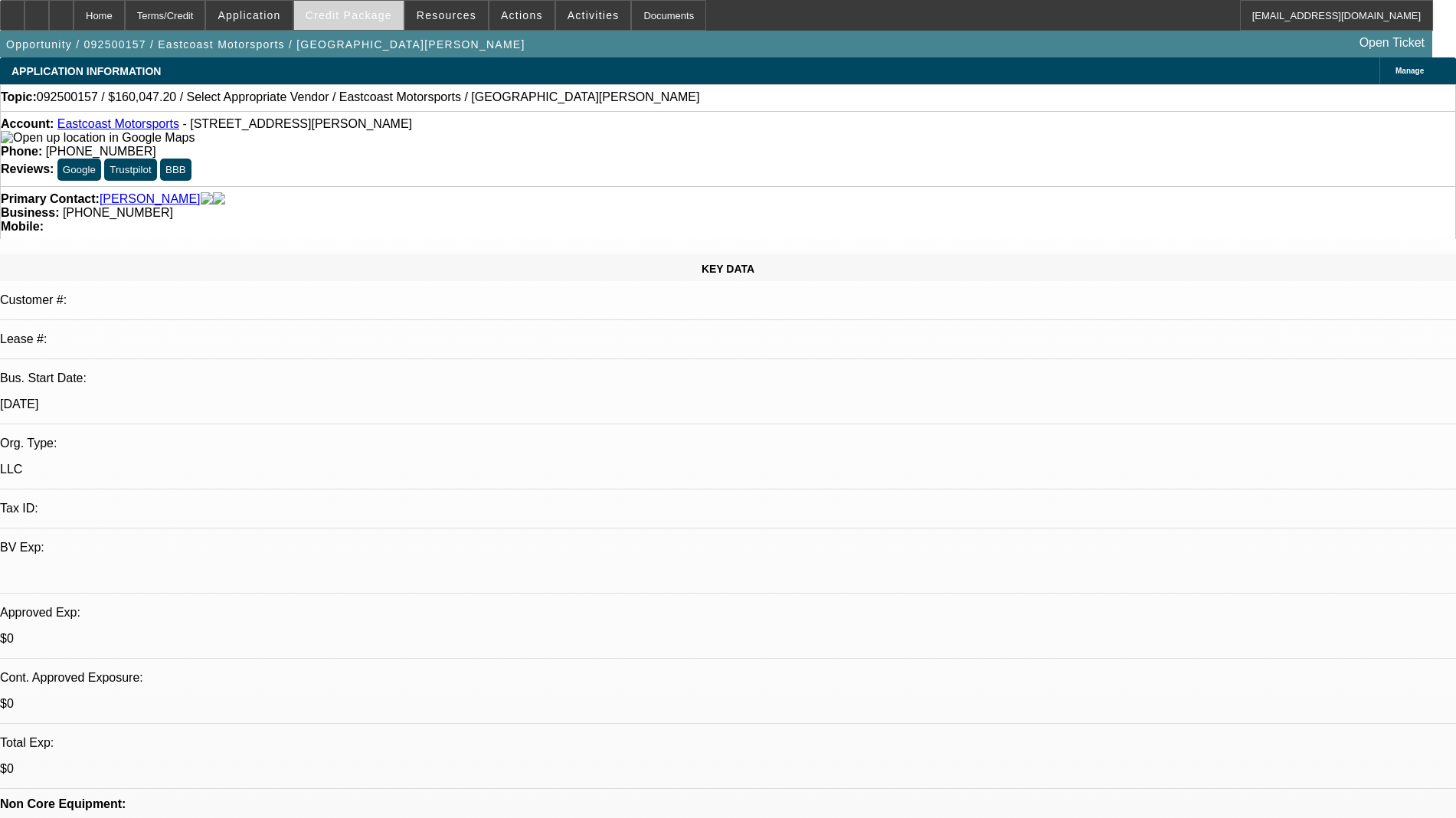
click at [373, 15] on span "Credit Package" at bounding box center [349, 15] width 87 height 12
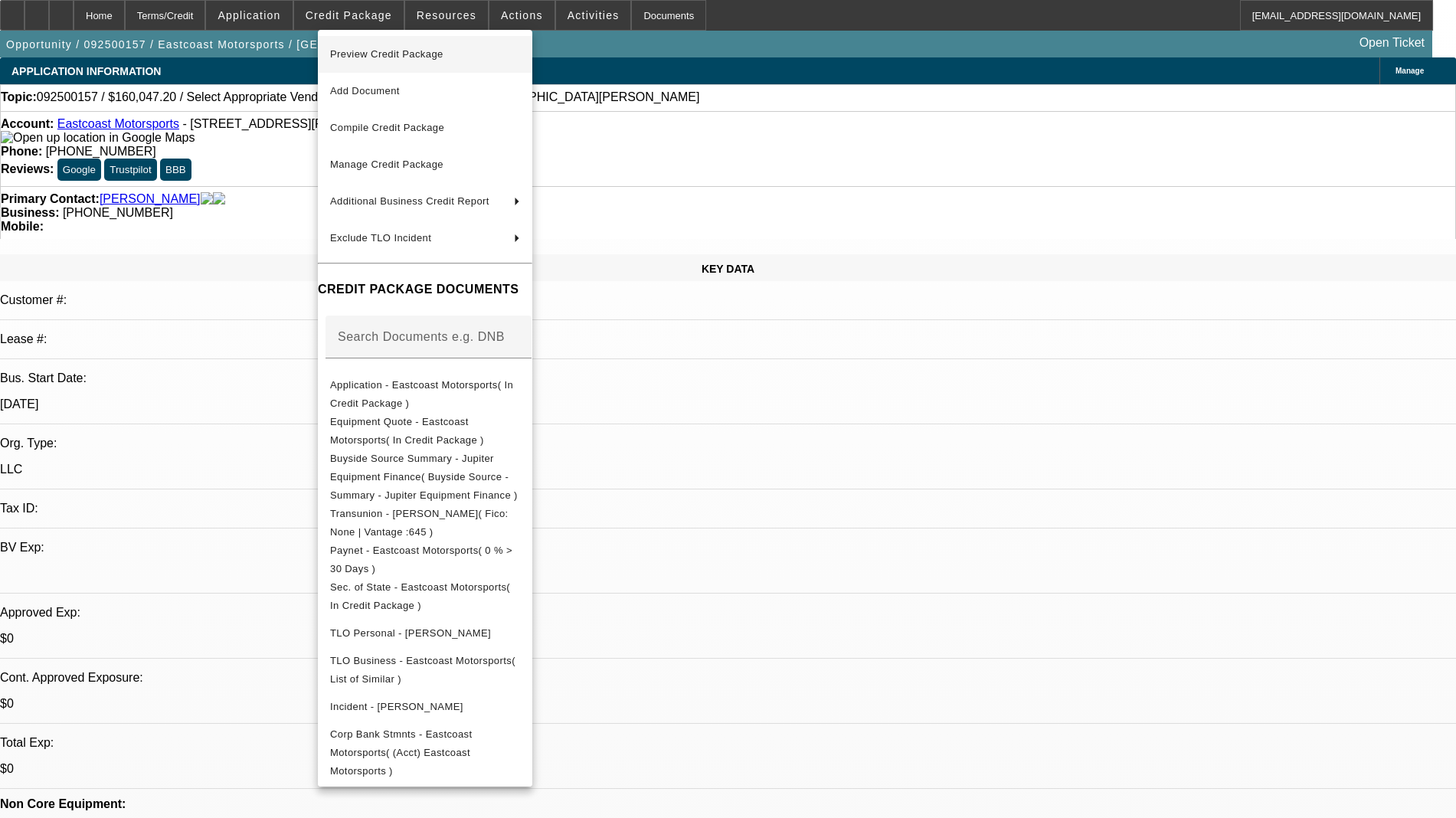
click at [384, 67] on button "Preview Credit Package" at bounding box center [425, 54] width 214 height 37
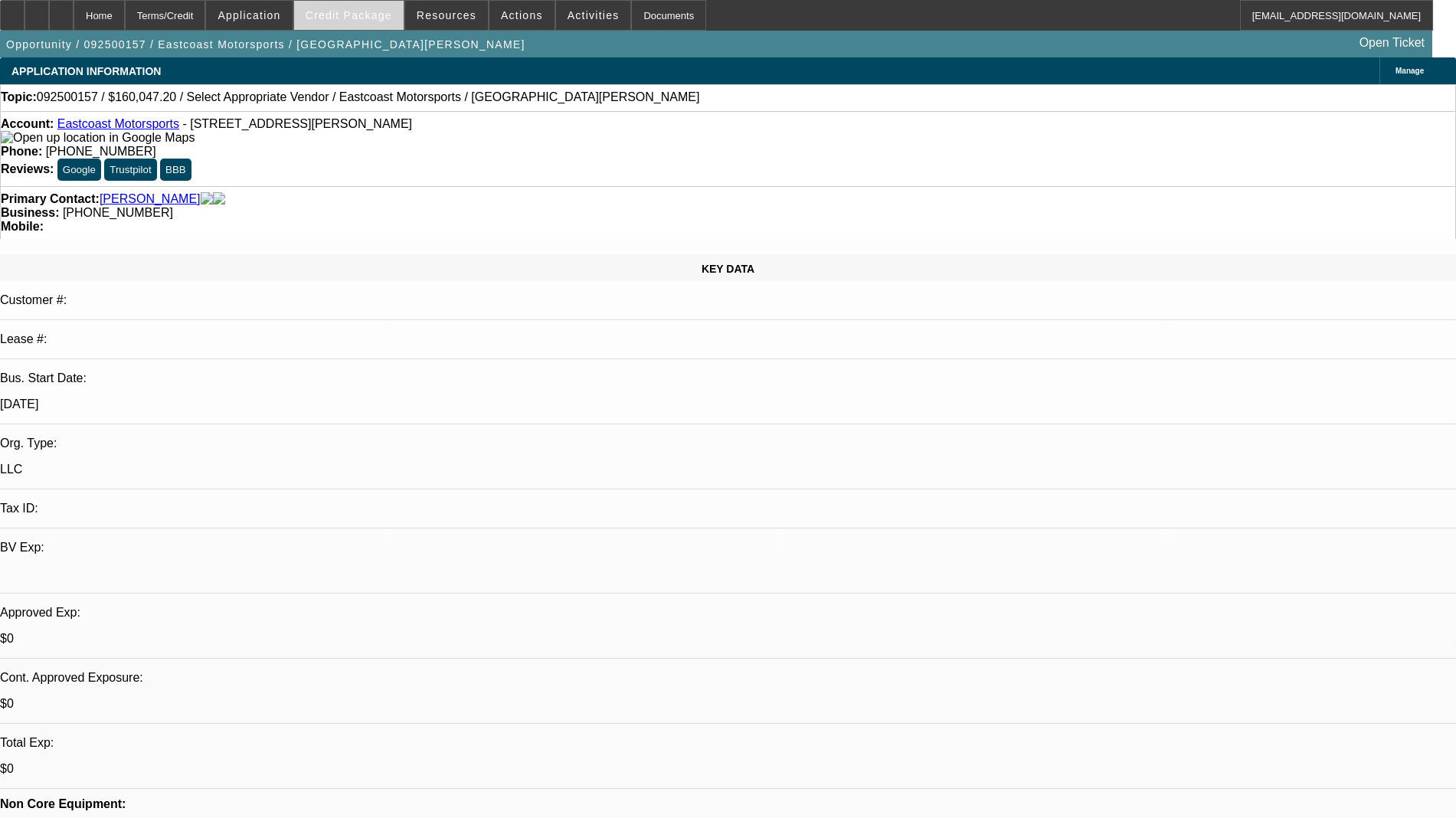
click at [334, 29] on span at bounding box center [349, 15] width 110 height 37
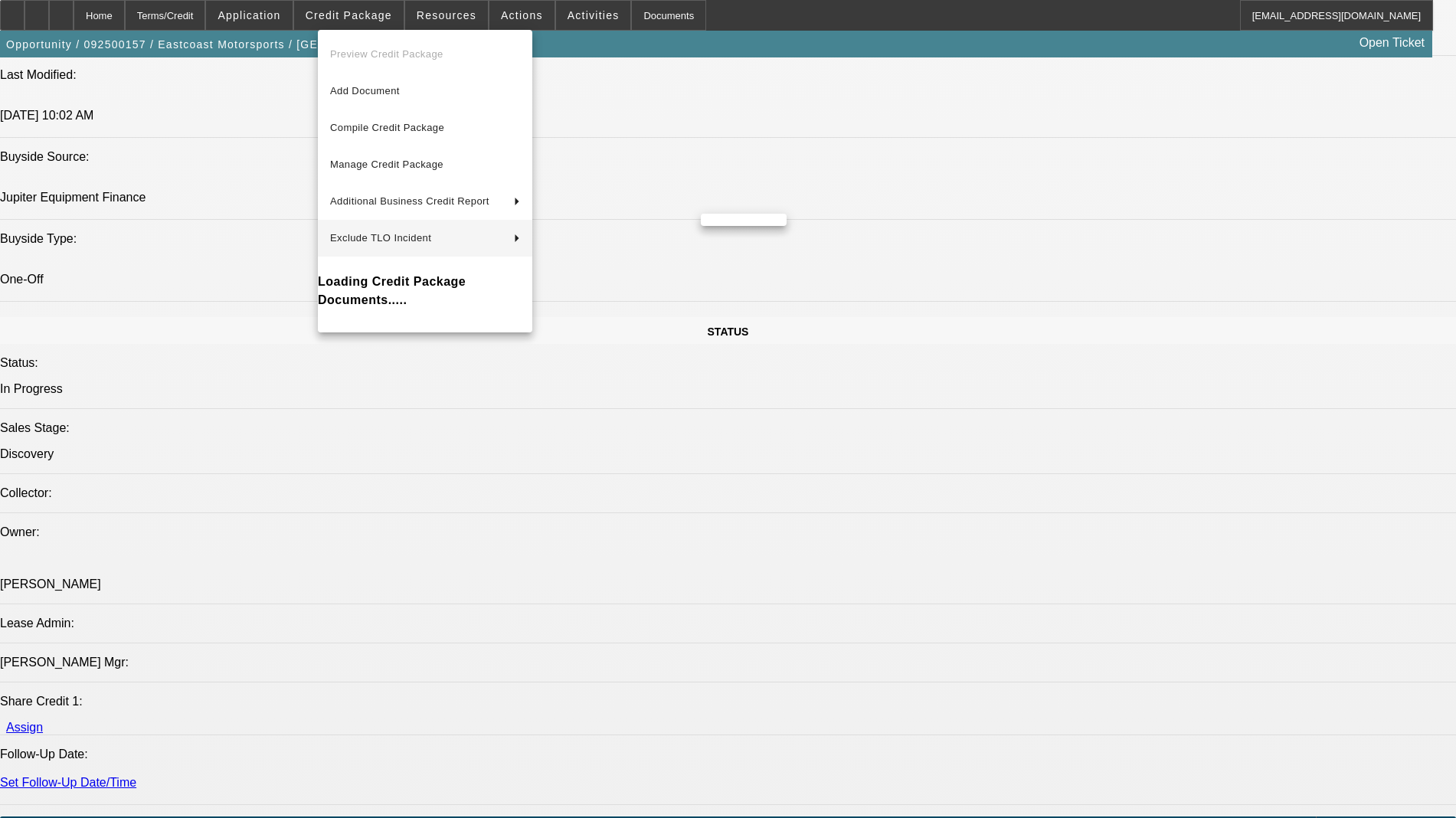
scroll to position [1532, 0]
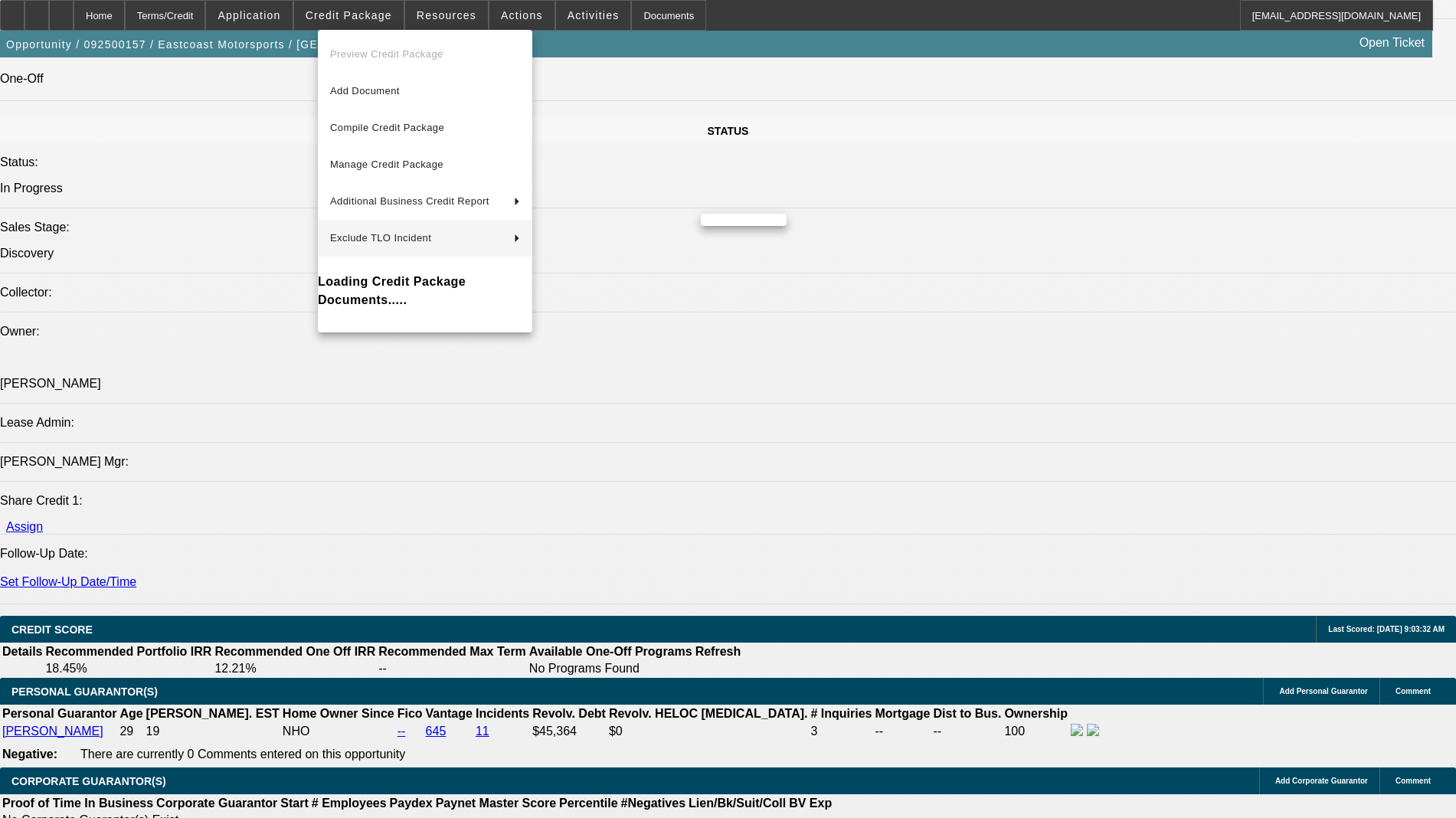
click at [320, 698] on div at bounding box center [728, 409] width 1456 height 818
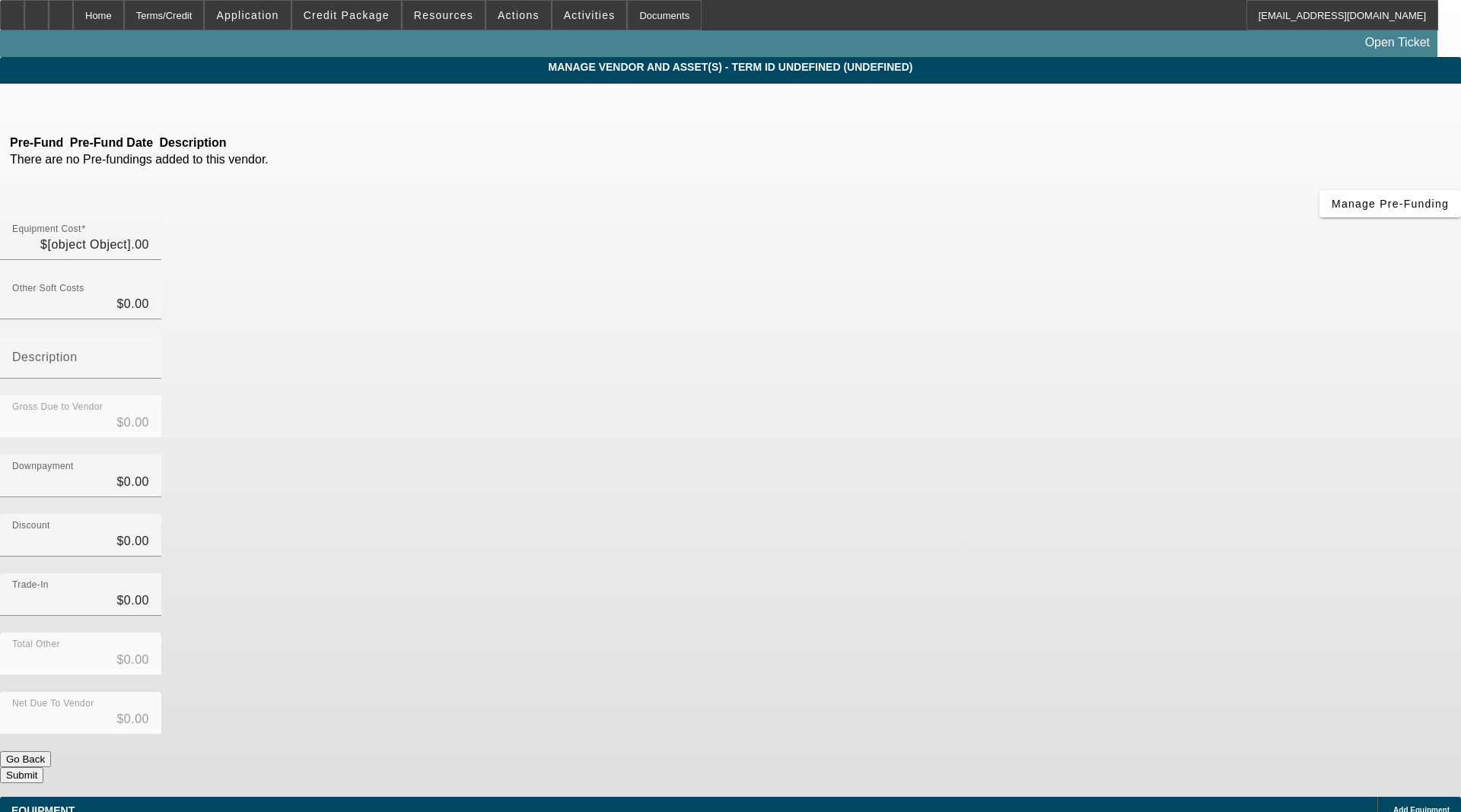
type input "$160,047.20"
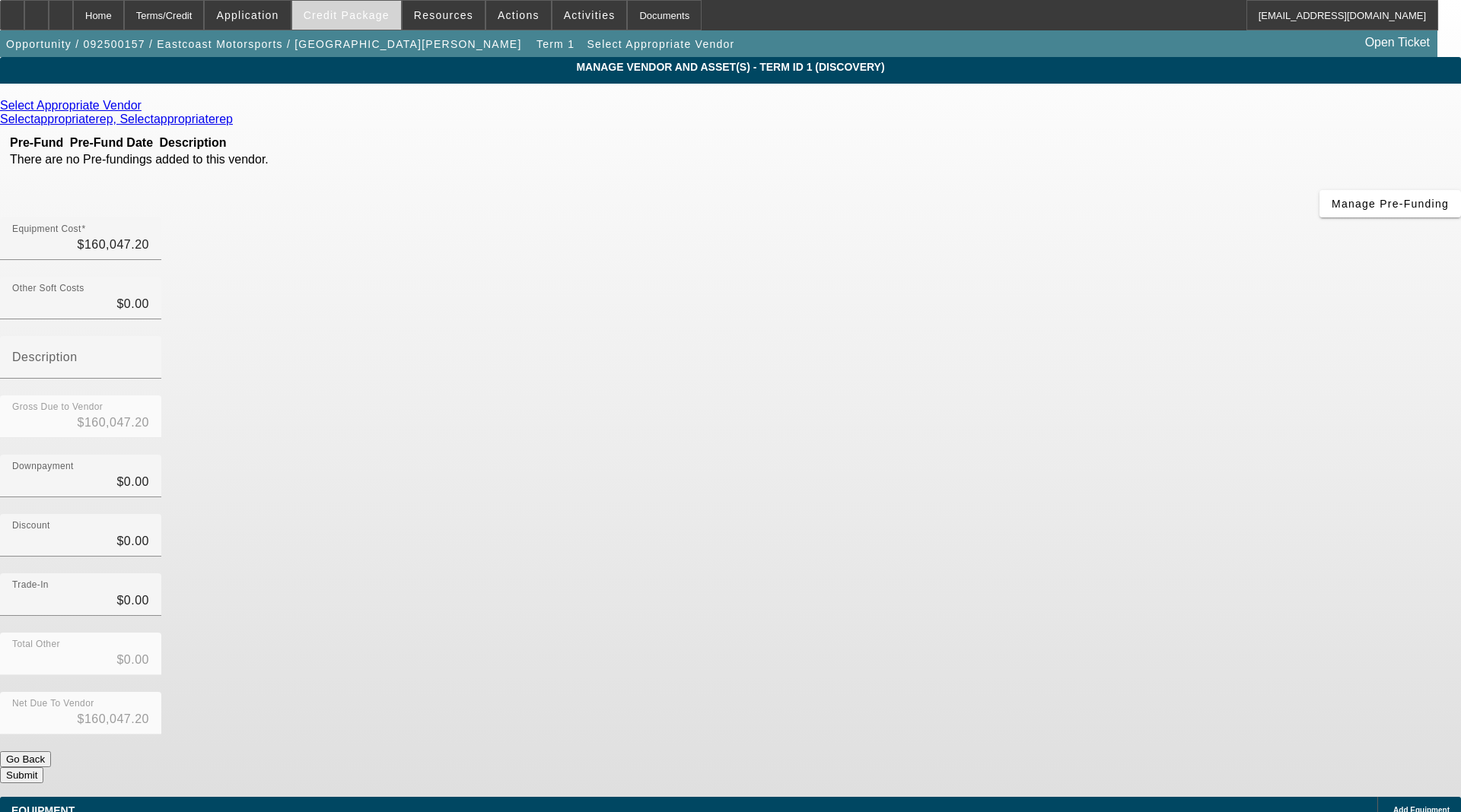
click at [385, 16] on span "Credit Package" at bounding box center [346, 15] width 86 height 12
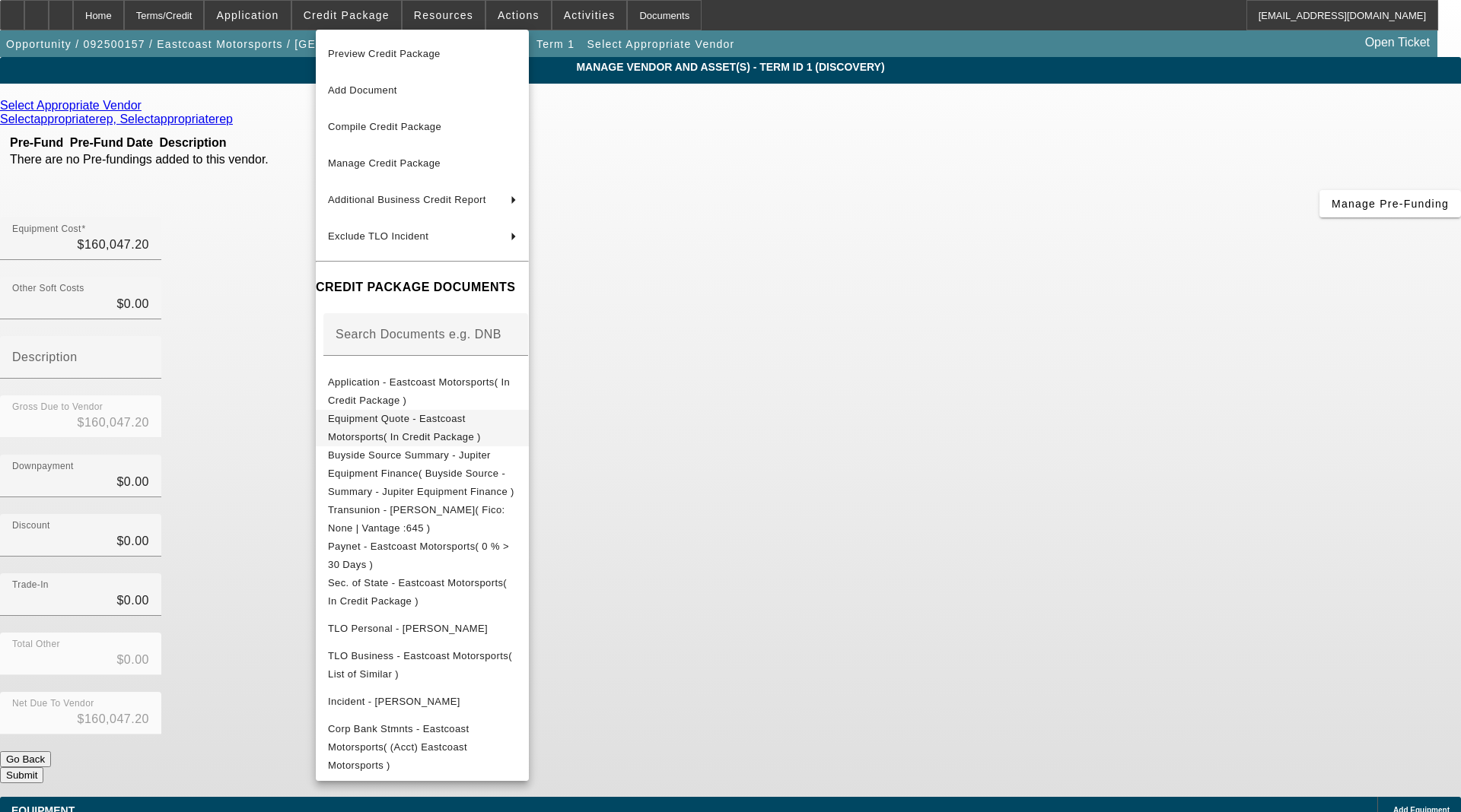
click at [354, 420] on span "Equipment Quote - Eastcoast Motorsports( In Credit Package )" at bounding box center [404, 427] width 153 height 29
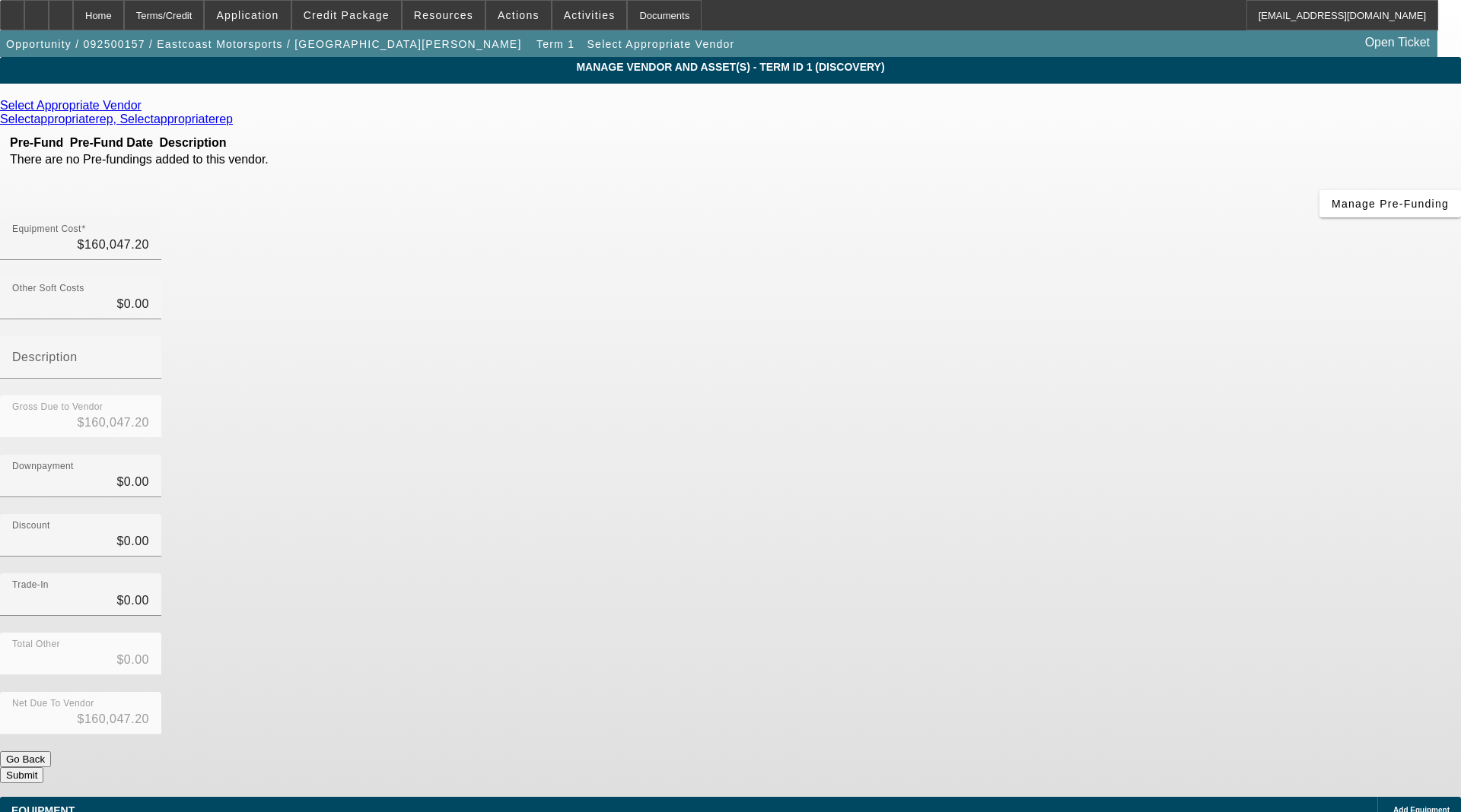
click at [145, 111] on icon at bounding box center [145, 105] width 0 height 13
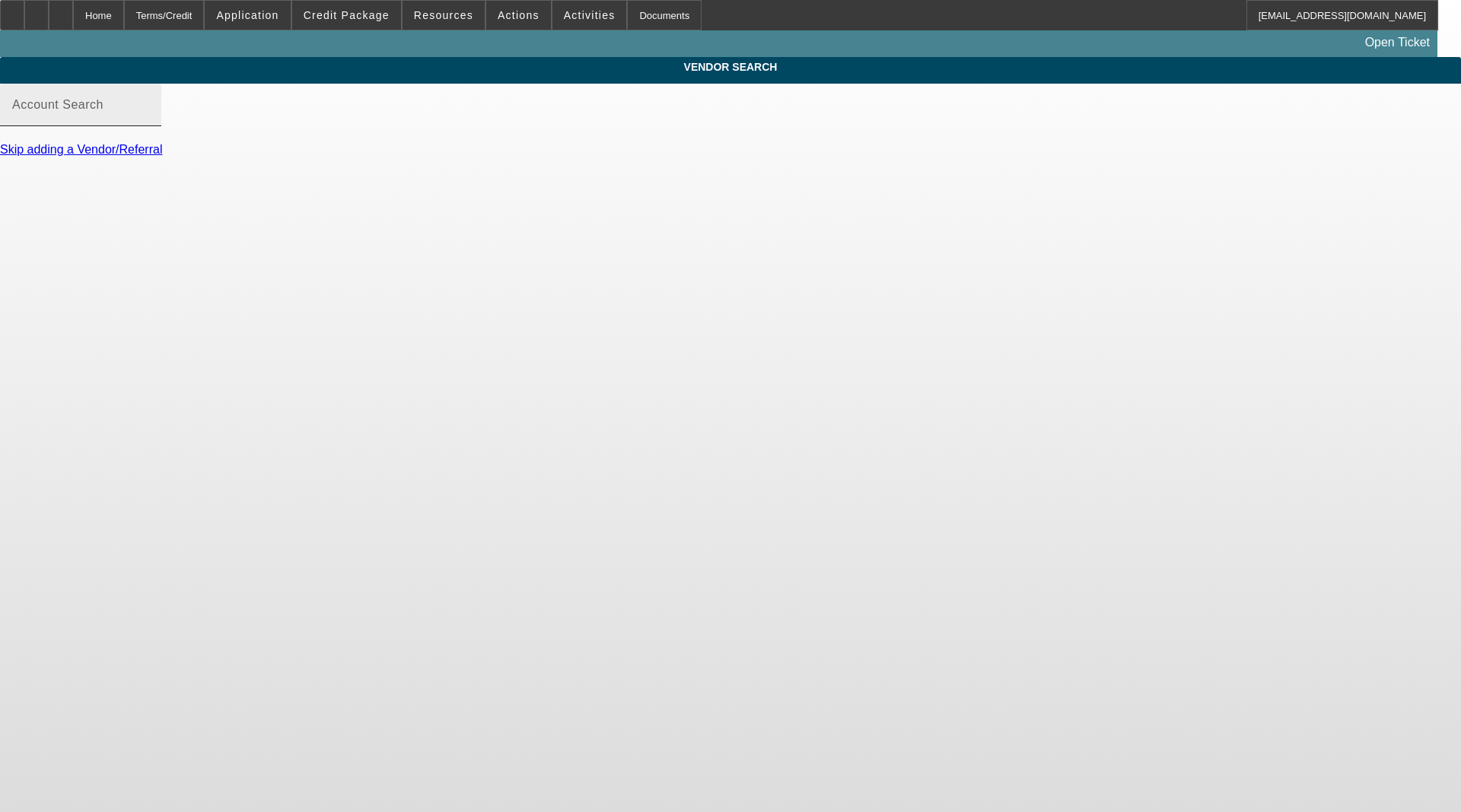
click at [149, 120] on input "Account Search" at bounding box center [81, 111] width 137 height 19
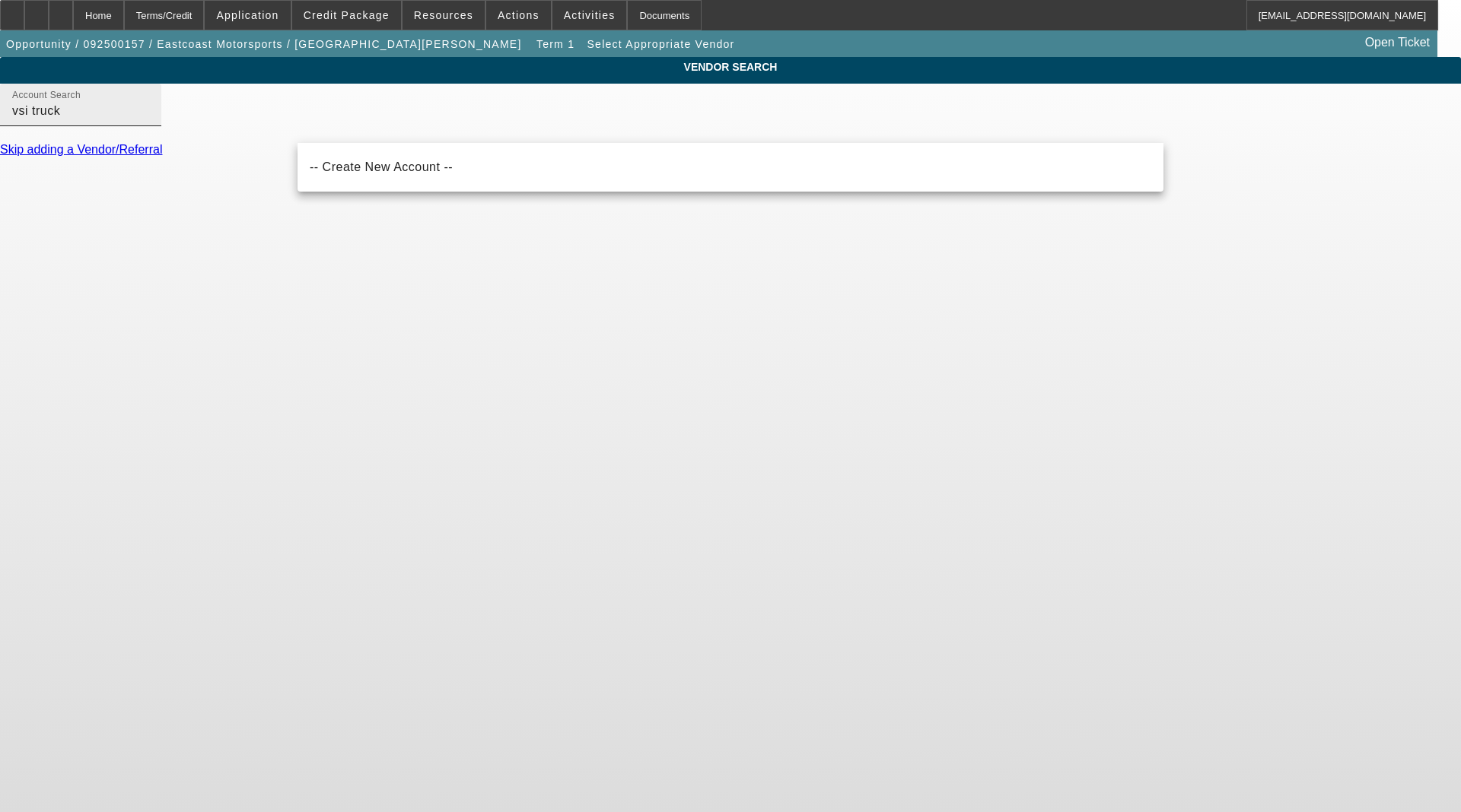
click at [149, 127] on div "Account Search vsi truck" at bounding box center [81, 104] width 137 height 43
drag, startPoint x: 377, startPoint y: 125, endPoint x: 200, endPoint y: 133, distance: 177.2
click at [202, 133] on div "VENDOR SEARCH Account Search vsi truck Skip adding a Vendor/Referral" at bounding box center [730, 113] width 1461 height 113
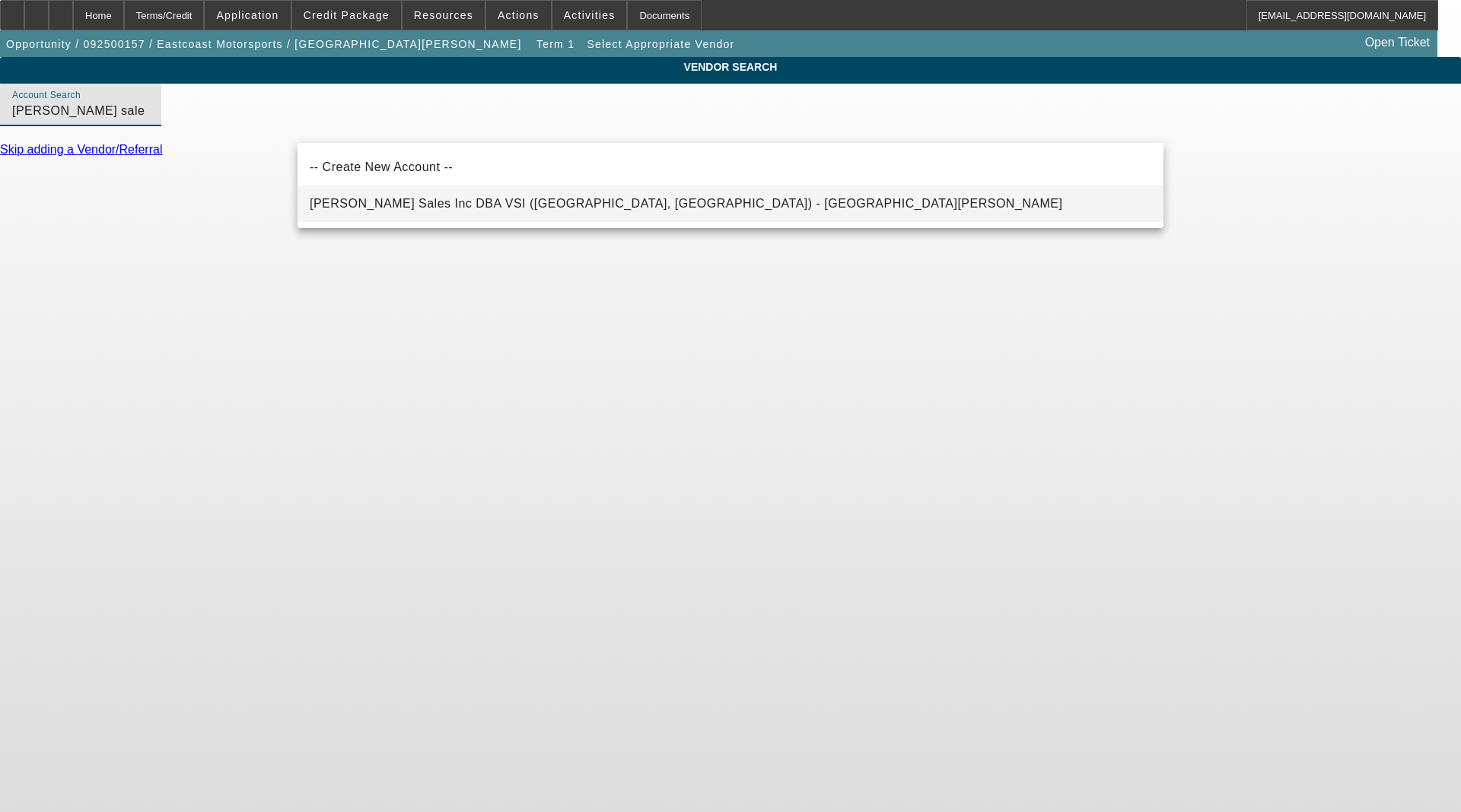
click at [323, 198] on span "Vogel Sales Inc DBA VSI (Commerce City, CO) - Rodewald, Todd" at bounding box center [685, 203] width 752 height 13
type input "Vogel Sales Inc DBA VSI (Commerce City, CO) - Rodewald, Todd"
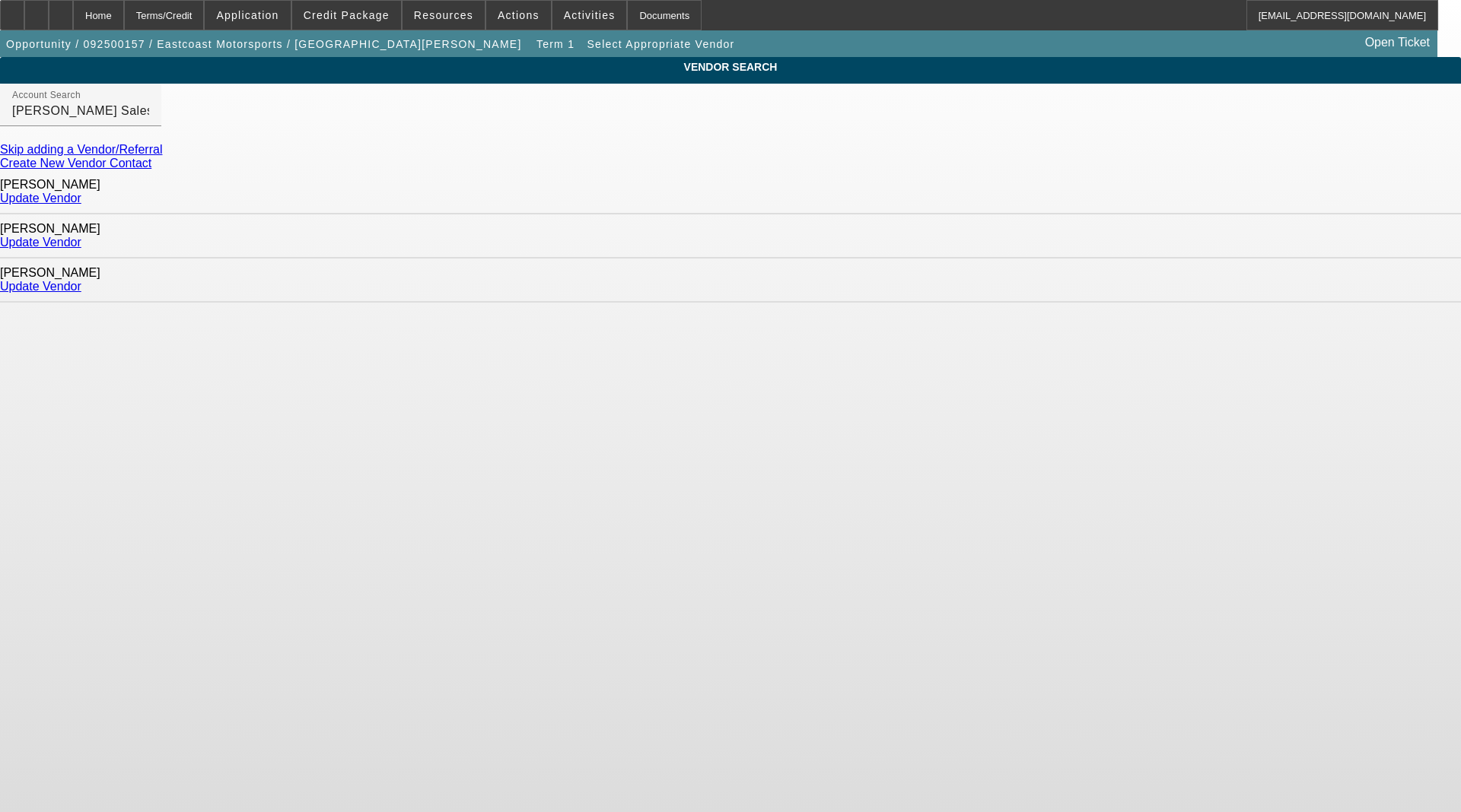
click at [82, 194] on link "Update Vendor" at bounding box center [41, 197] width 82 height 13
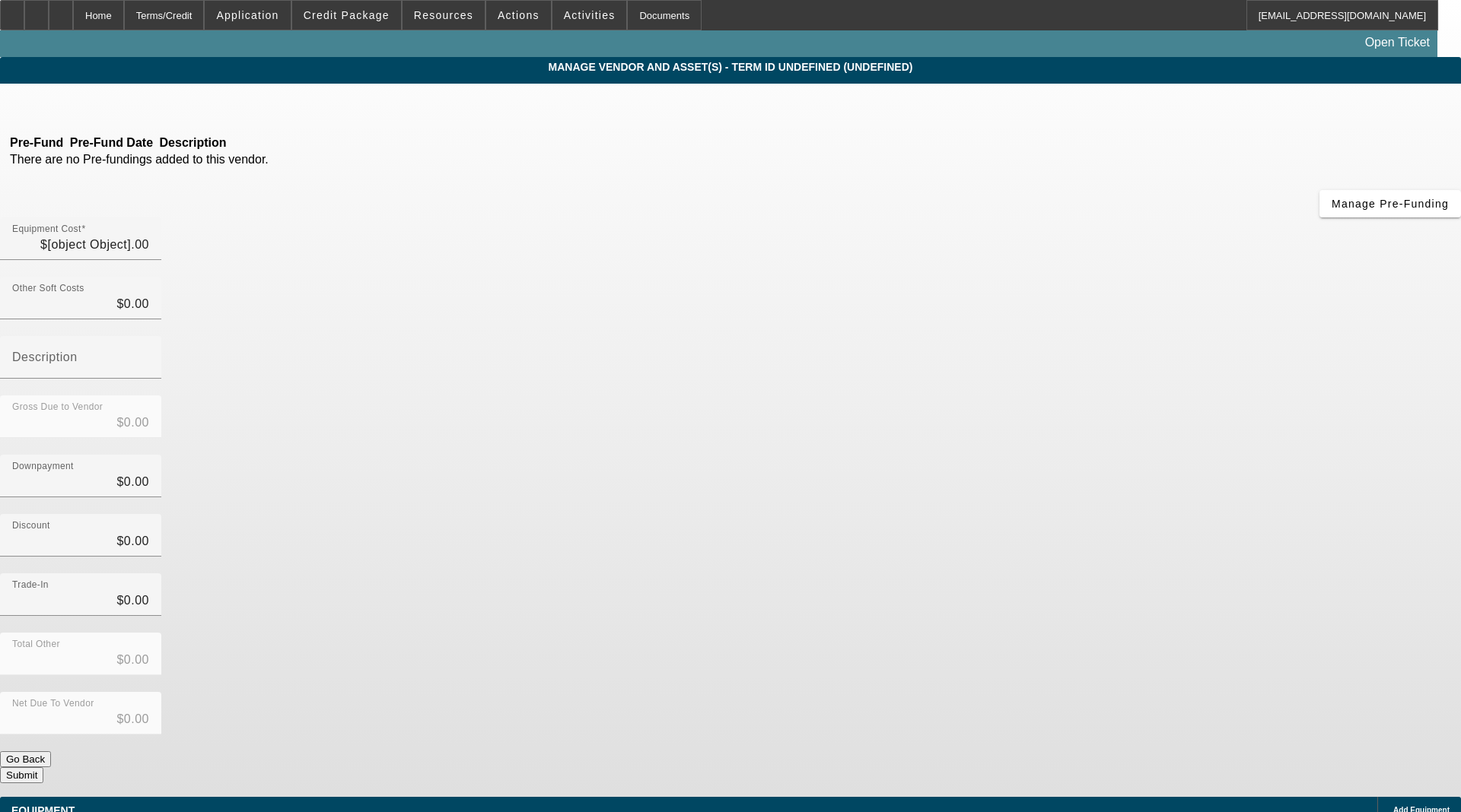
type input "$160,047.20"
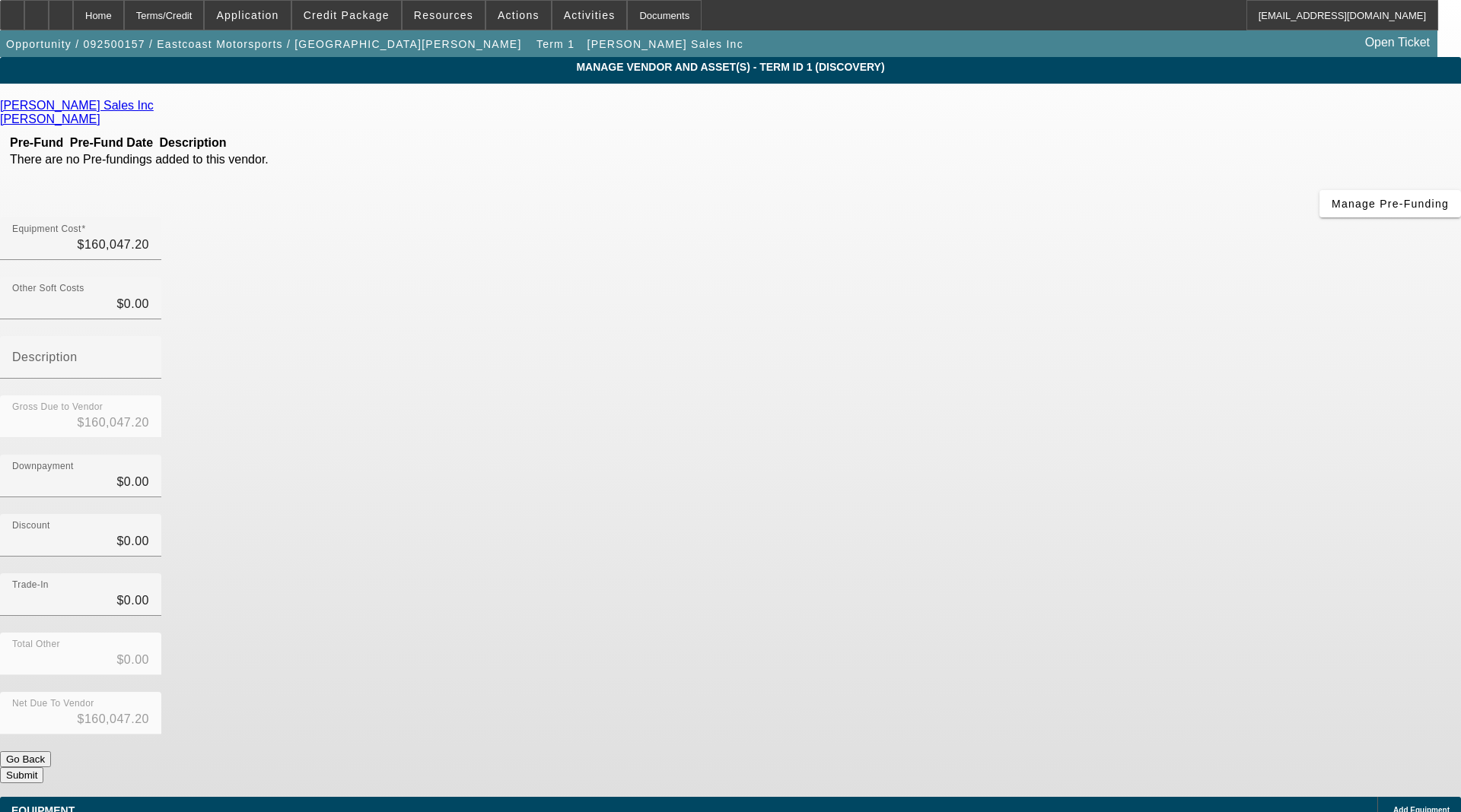
click at [1393, 806] on span "Add Equipment" at bounding box center [1421, 809] width 57 height 8
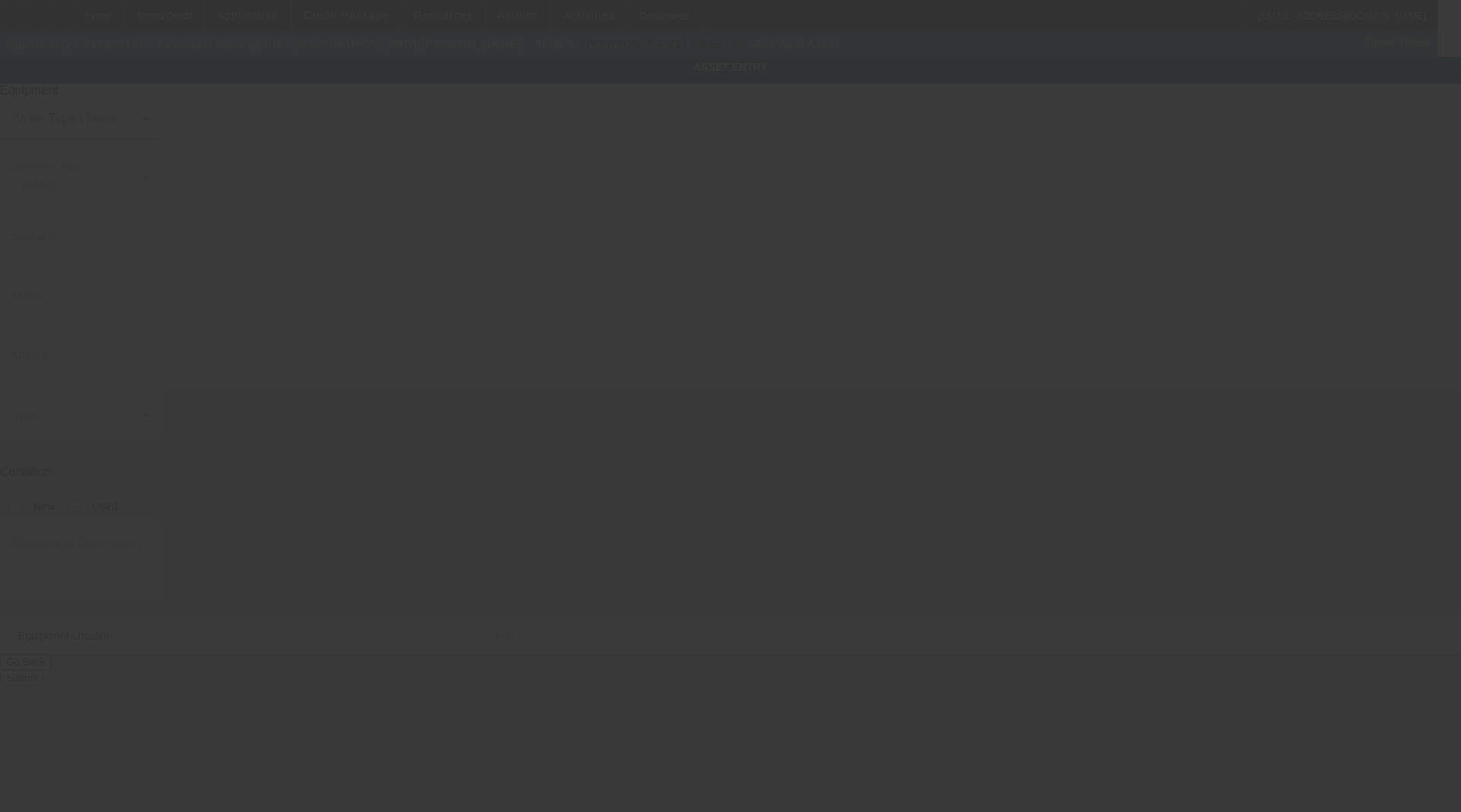
type input "8 gordon rd"
type input "bow"
type input "03304"
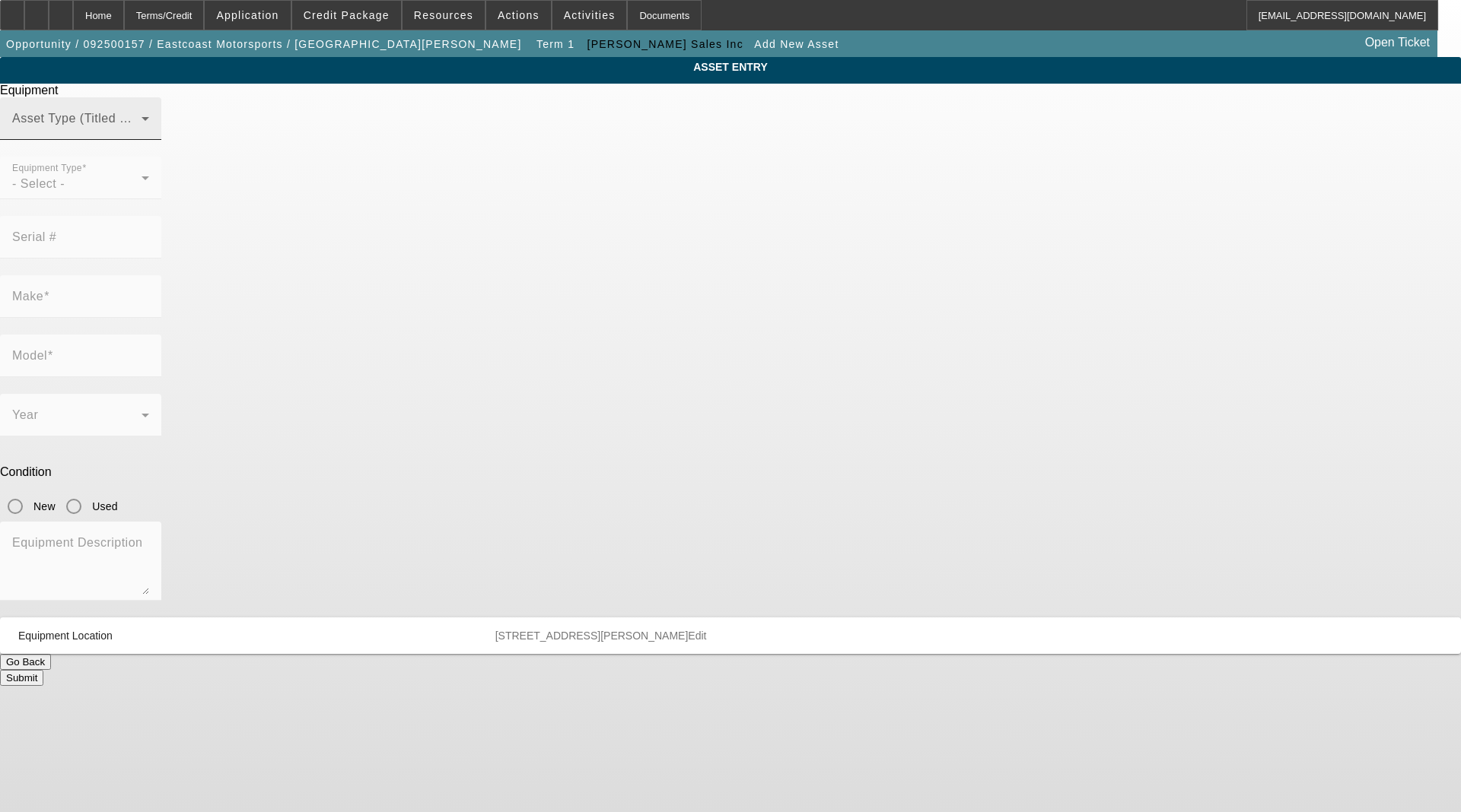
click at [142, 134] on span at bounding box center [77, 125] width 129 height 19
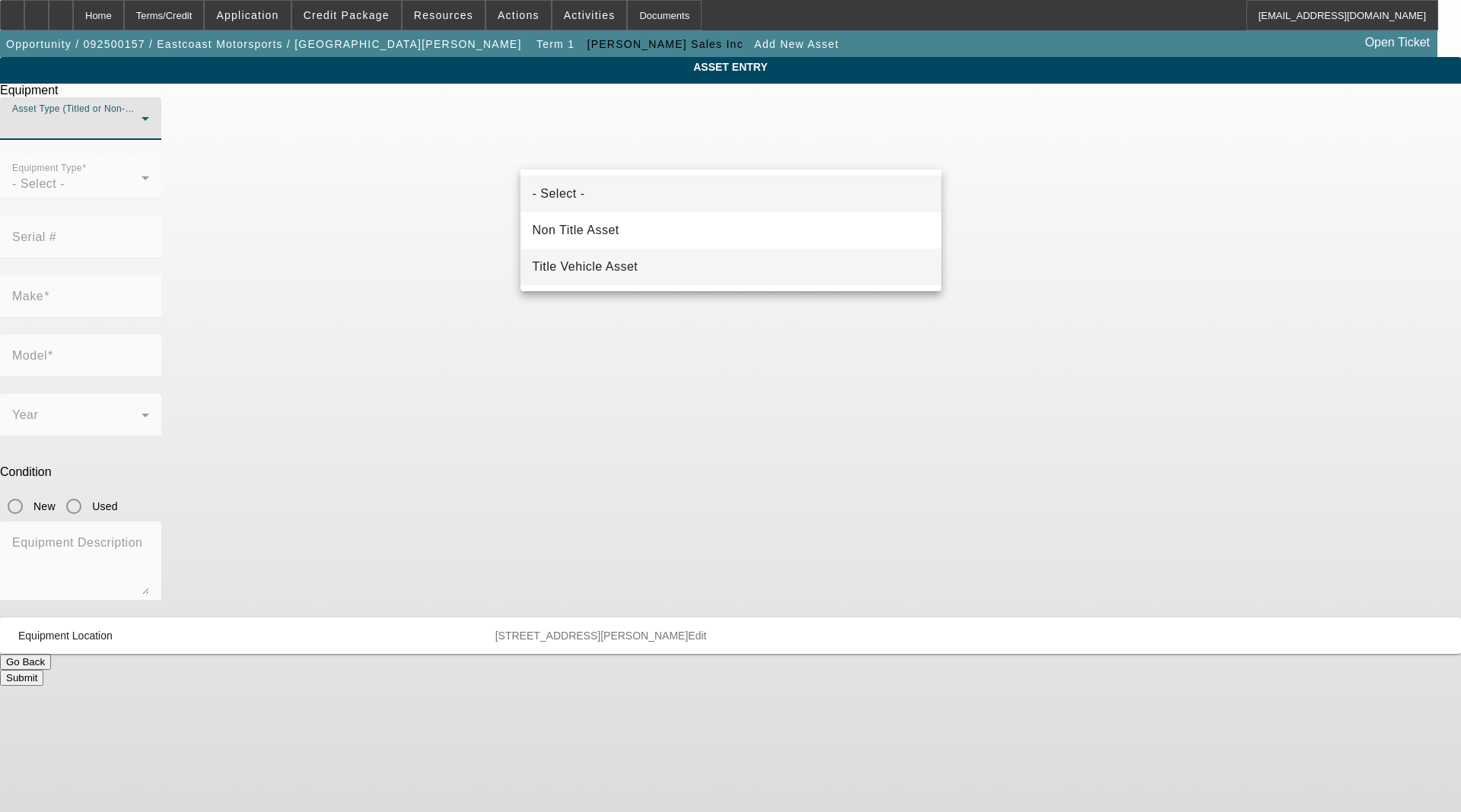
click at [649, 270] on mat-option "Title Vehicle Asset" at bounding box center [730, 267] width 421 height 36
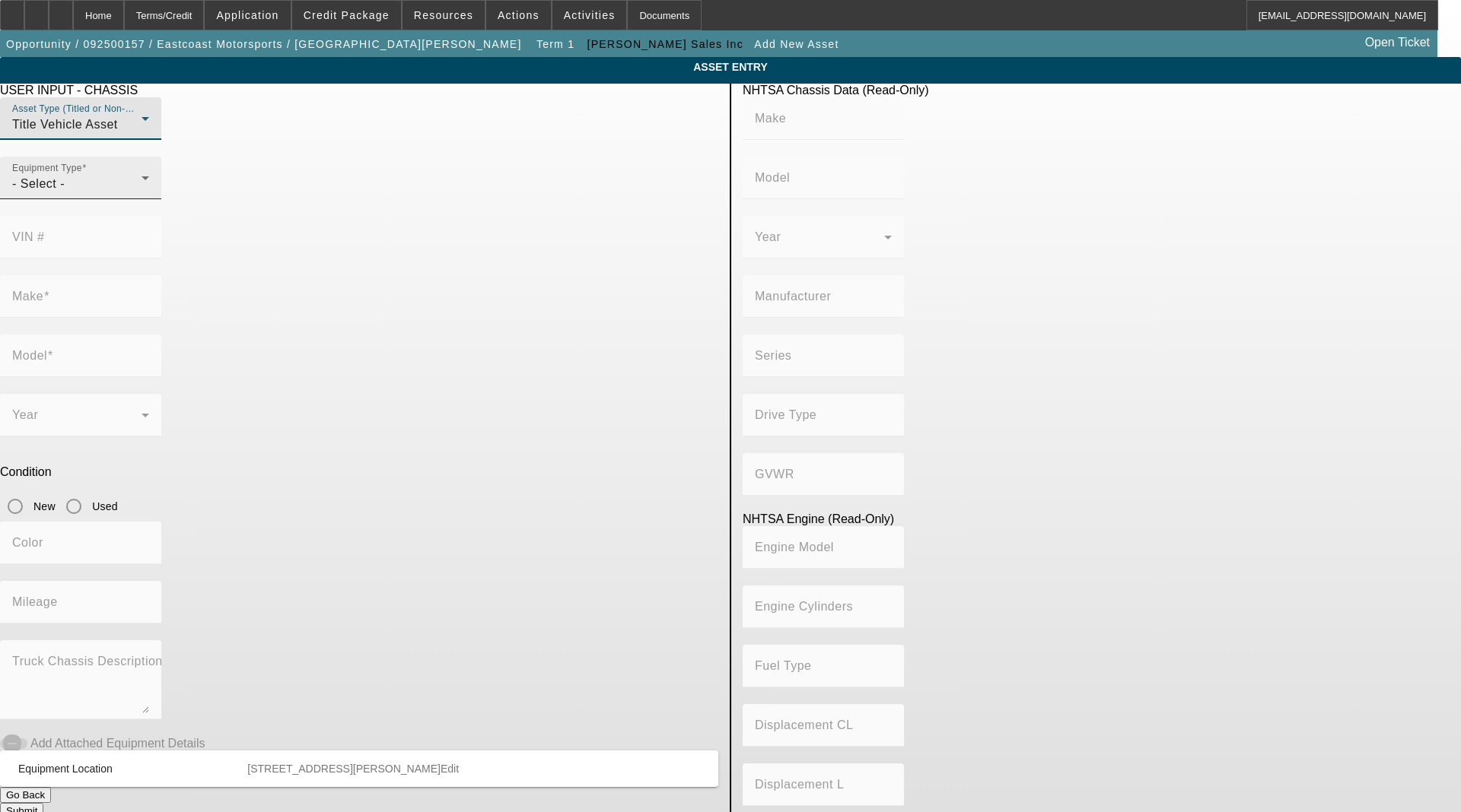
click at [82, 174] on mat-label "Equipment Type" at bounding box center [47, 168] width 70 height 10
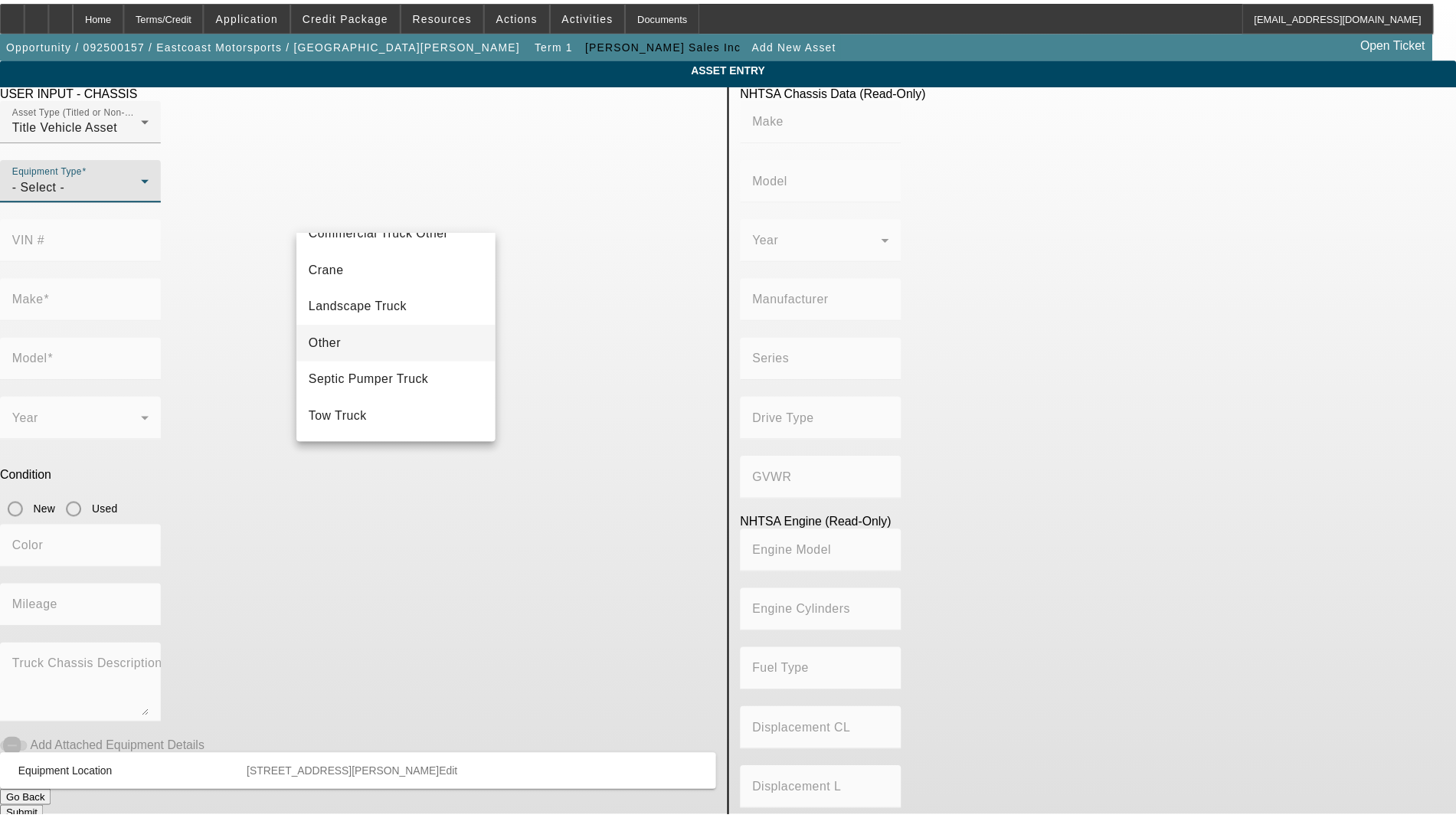
scroll to position [169, 0]
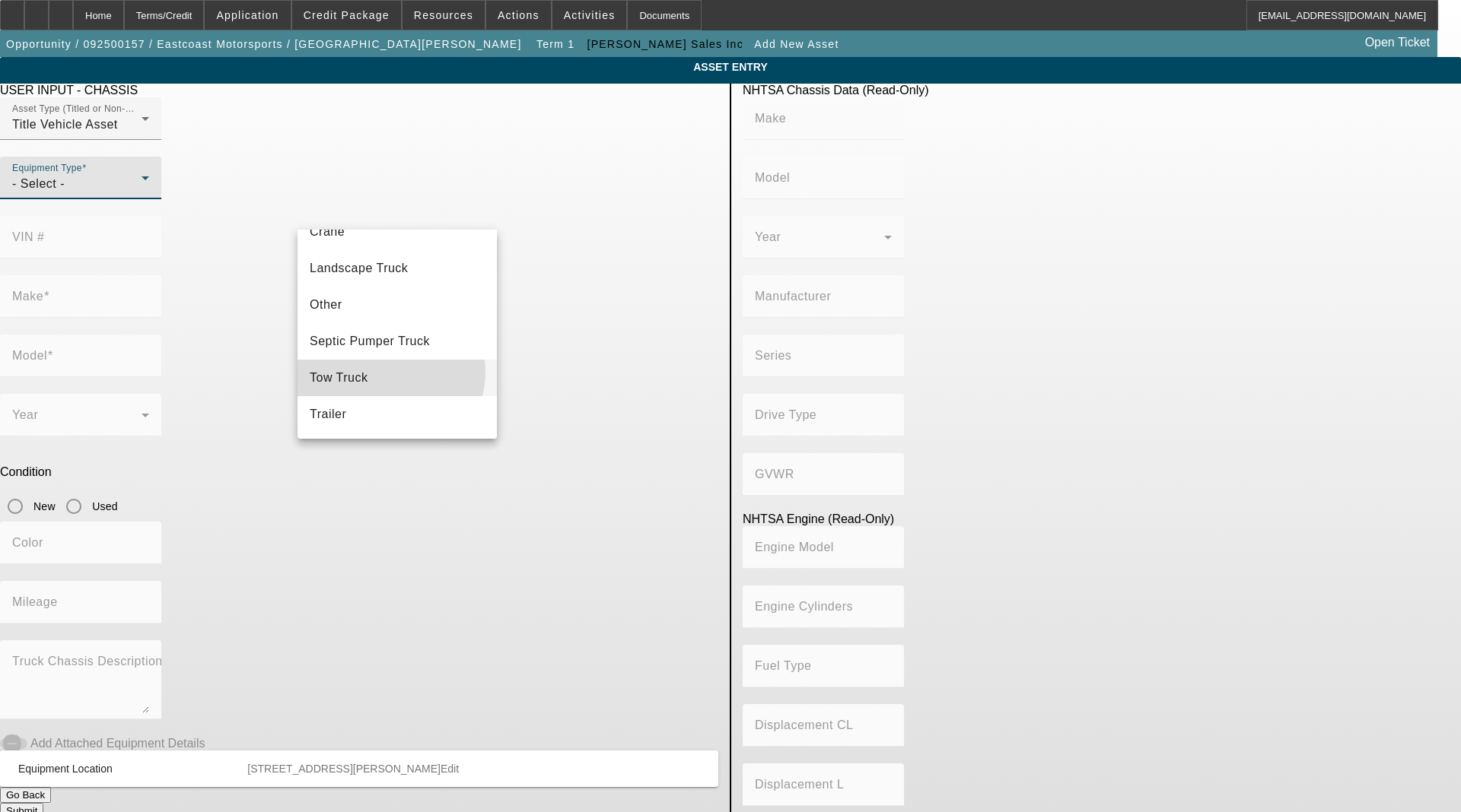
click at [387, 372] on mat-option "Tow Truck" at bounding box center [397, 377] width 199 height 36
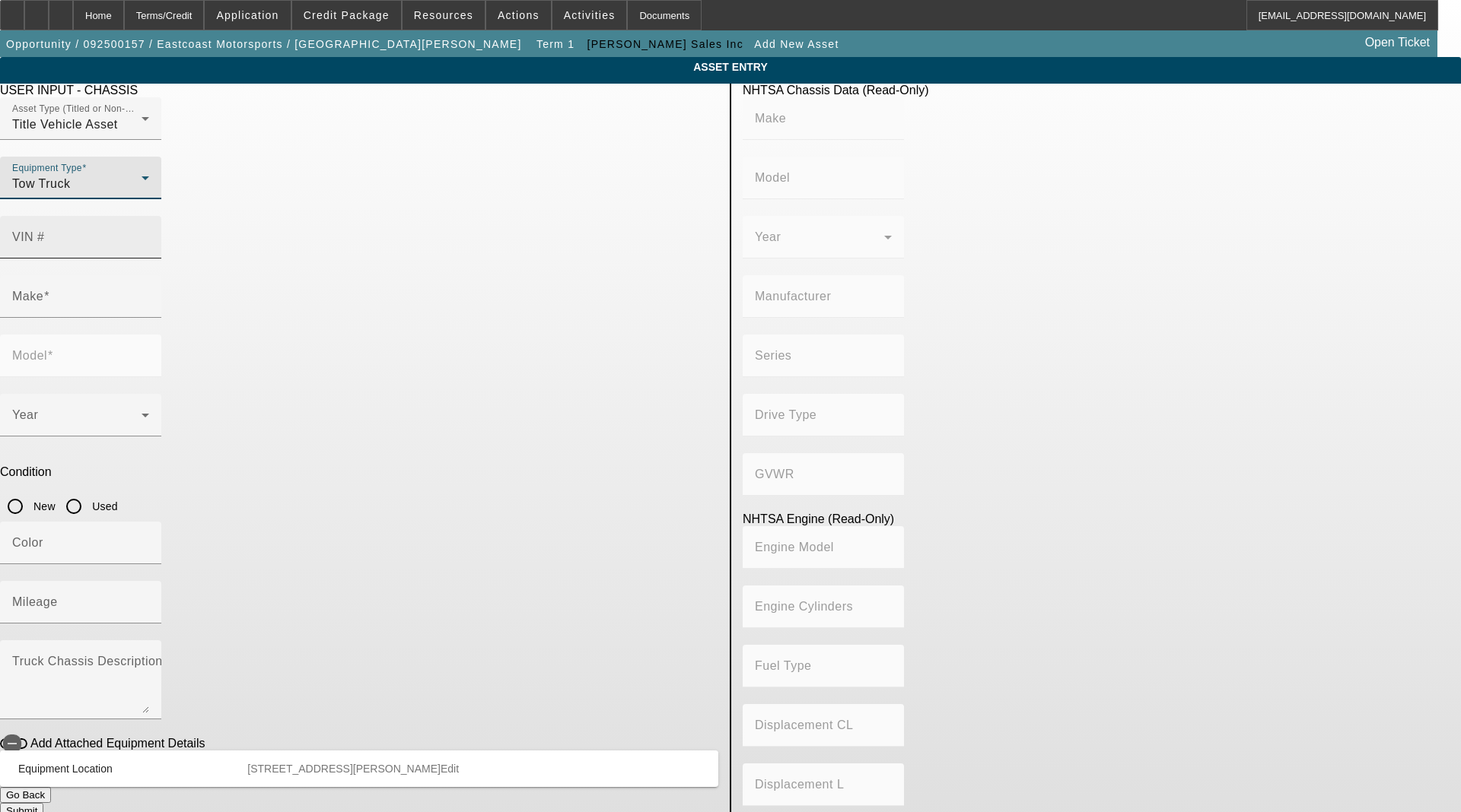
click at [45, 230] on mat-label "VIN #" at bounding box center [28, 236] width 33 height 13
click at [149, 234] on input "VIN #" at bounding box center [81, 243] width 137 height 19
type input "2np2hj7x6mm742348"
type input "PETERBILT"
type input "337"
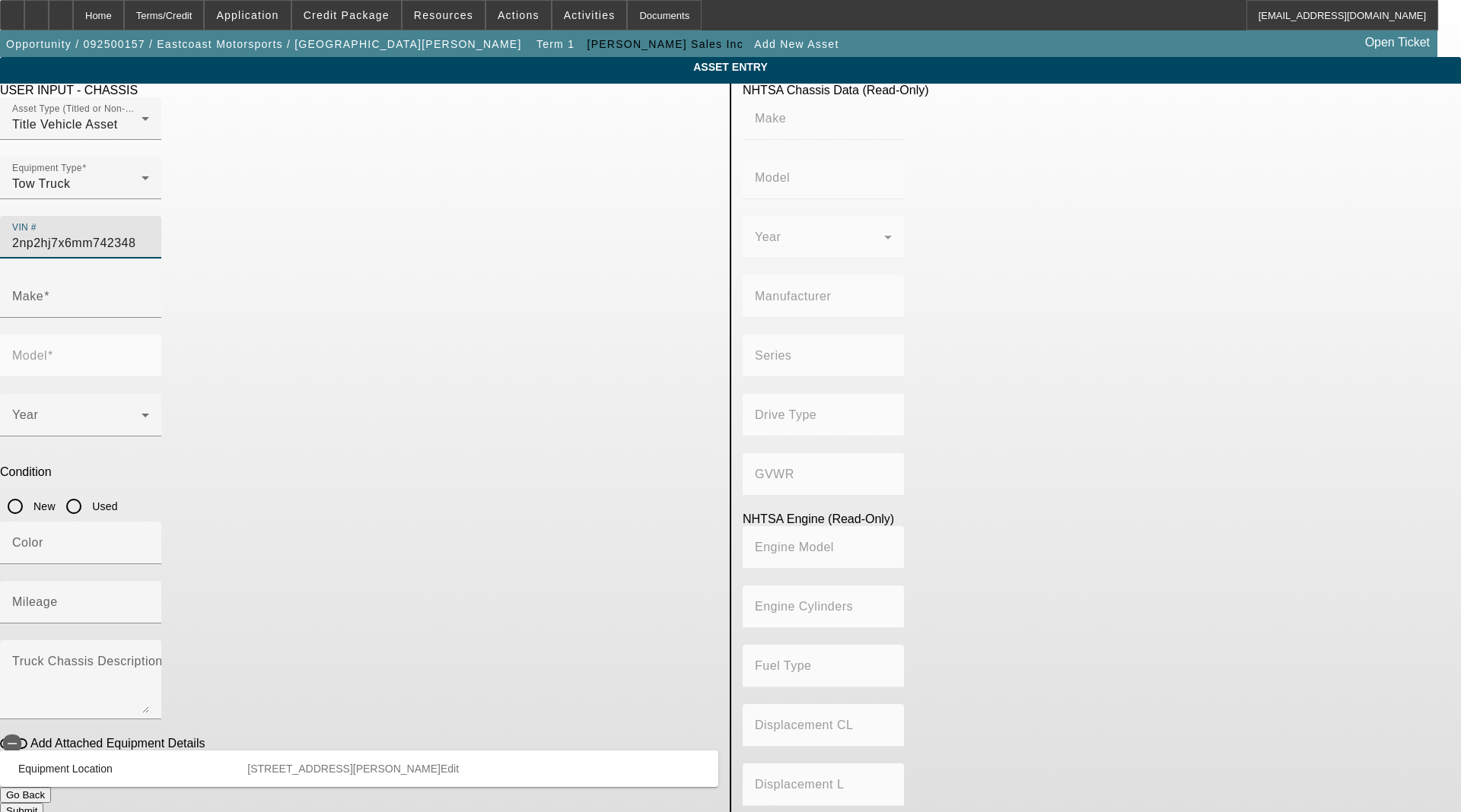
type input "PETERBILT MOTORS COMPANY"
type input "4x2"
type input "Class 7: 26,001 - 33,000 lb (11,794 - 14,969 kg)"
type input "PX-9"
type input "6"
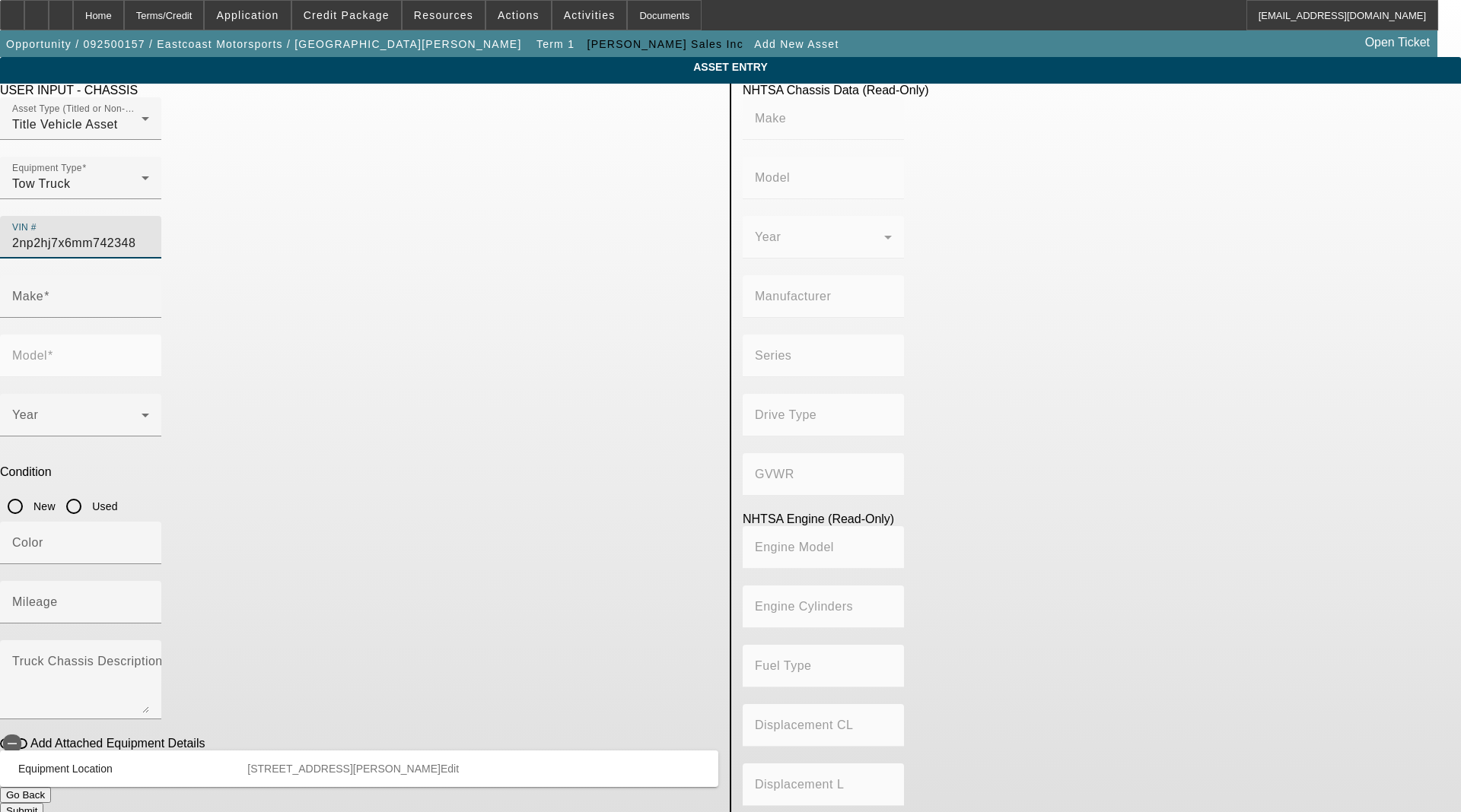
type input "Diesel"
type input "543.11132244311"
type input "8.9"
type input "PETERBILT"
type input "337"
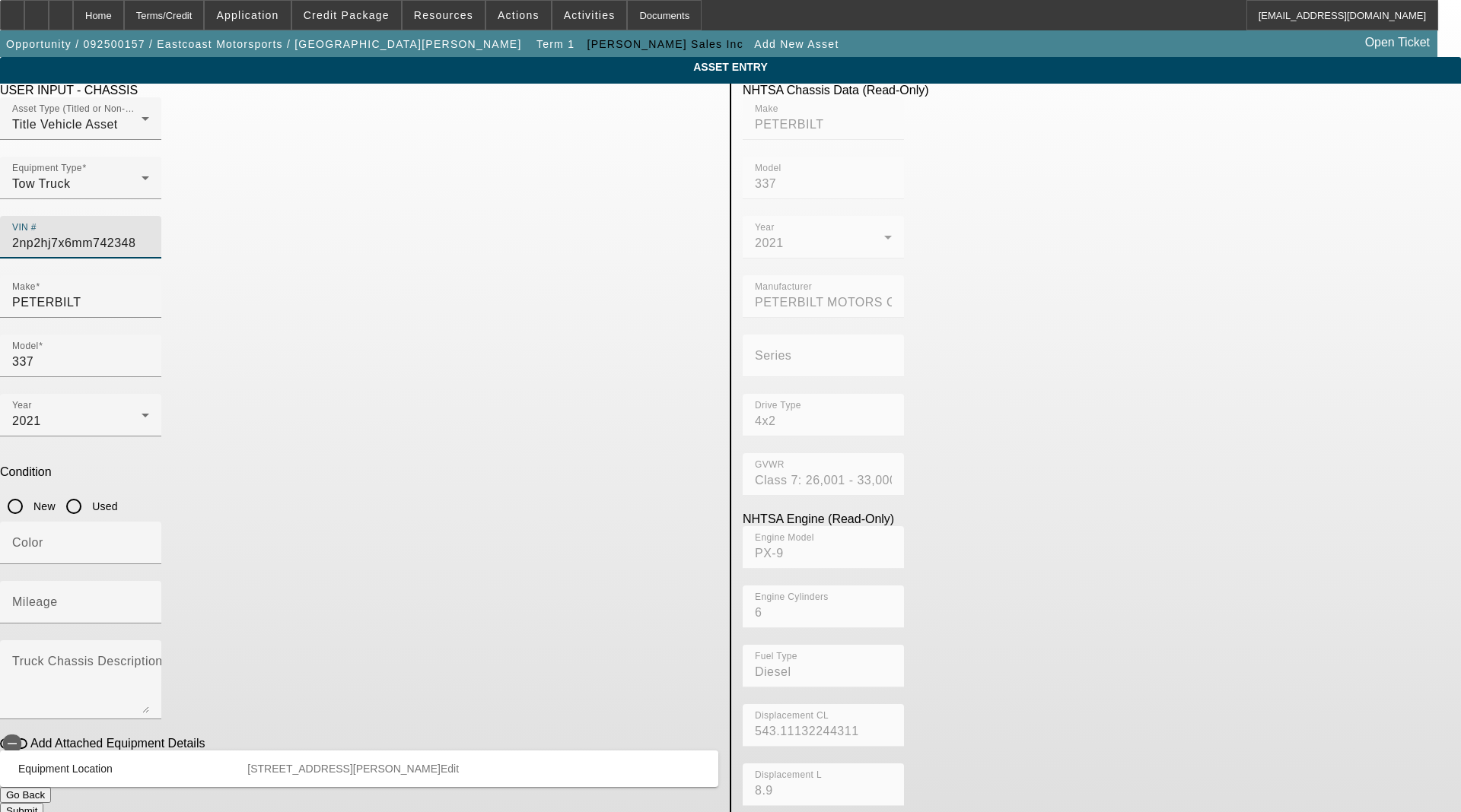
type input "2NP2HJ7X6MM742348"
click at [89, 491] on input "Used" at bounding box center [74, 507] width 30 height 30
radio input "true"
type input "PETERBILT"
type input "337"
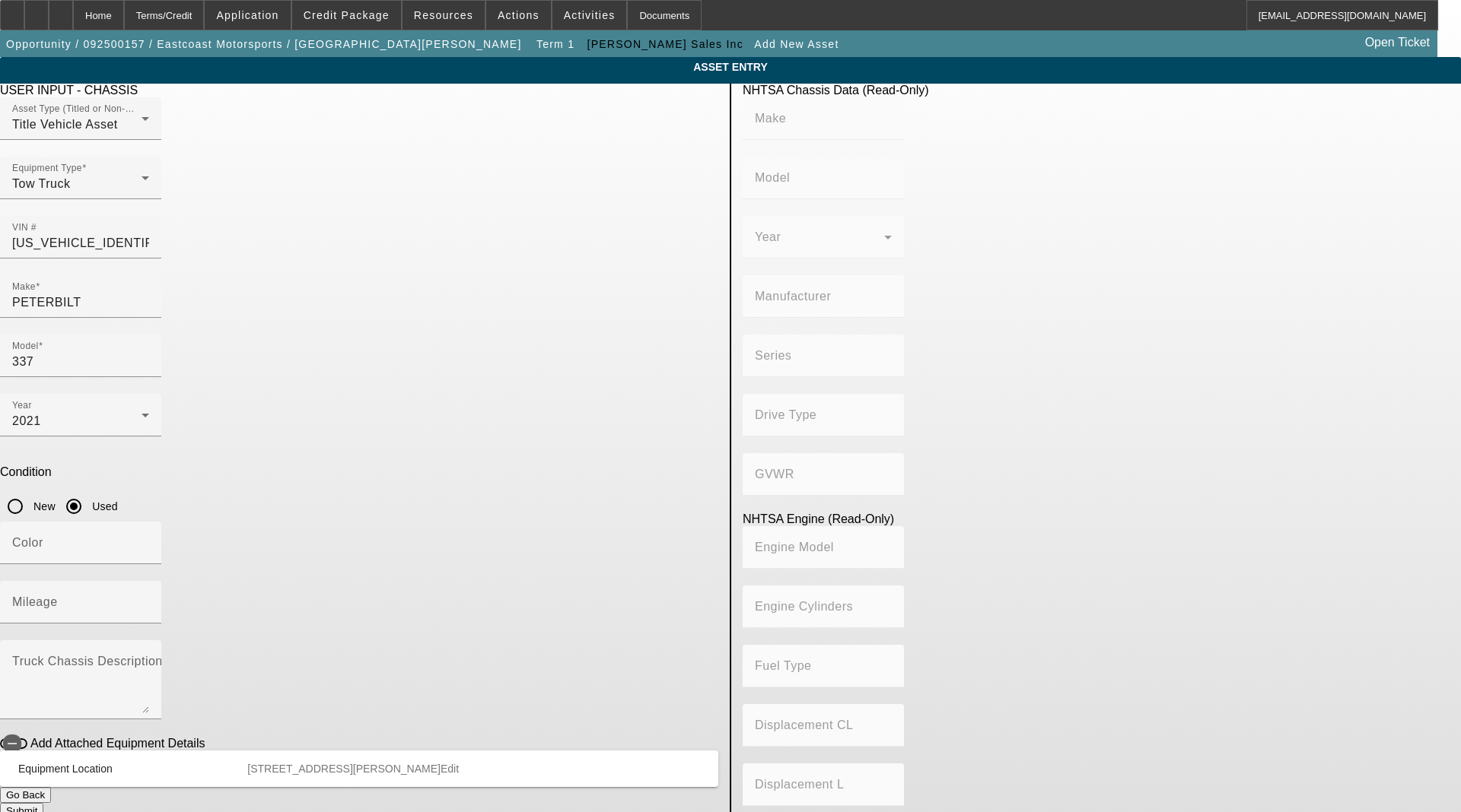
type input "PETERBILT MOTORS COMPANY"
type input "4x2"
type input "Class 7: 26,001 - 33,000 lb (11,794 - 14,969 kg)"
type input "PX-9"
type input "6"
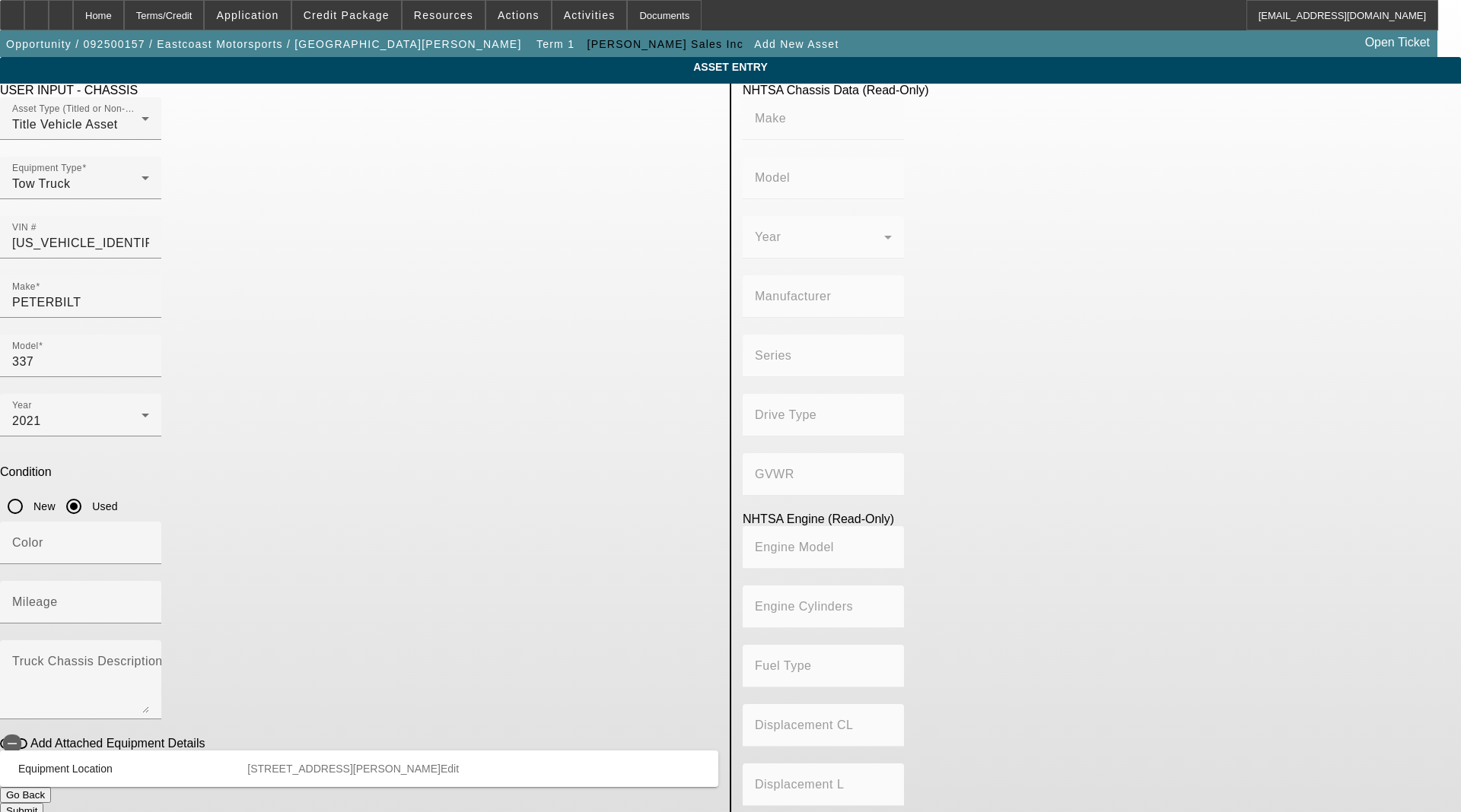
type input "Diesel"
type input "543.11132244311"
type input "8.9"
click at [149, 540] on input "Color" at bounding box center [81, 549] width 137 height 19
type input "white"
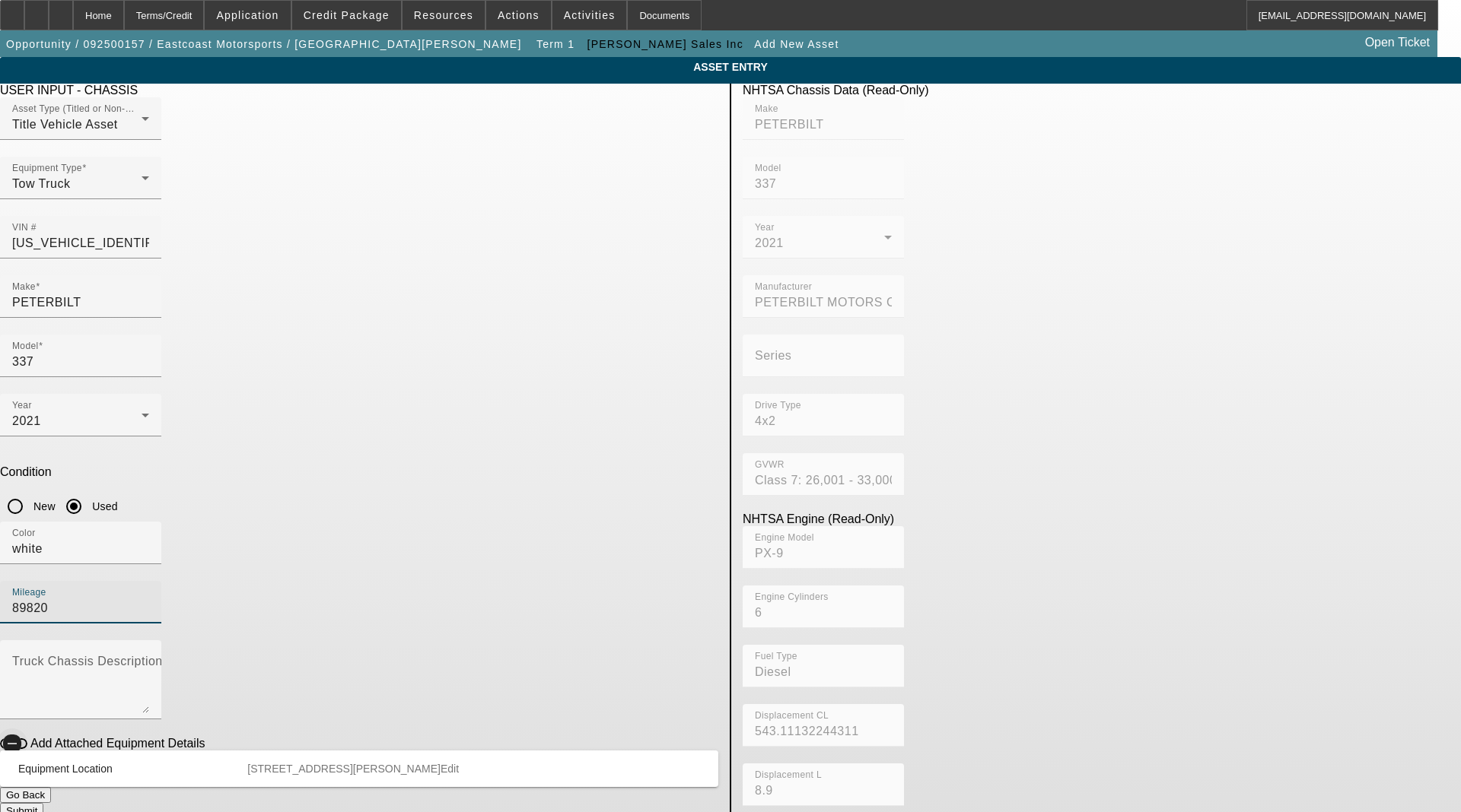
type input "89820"
click at [27, 729] on span "button" at bounding box center [12, 744] width 30 height 30
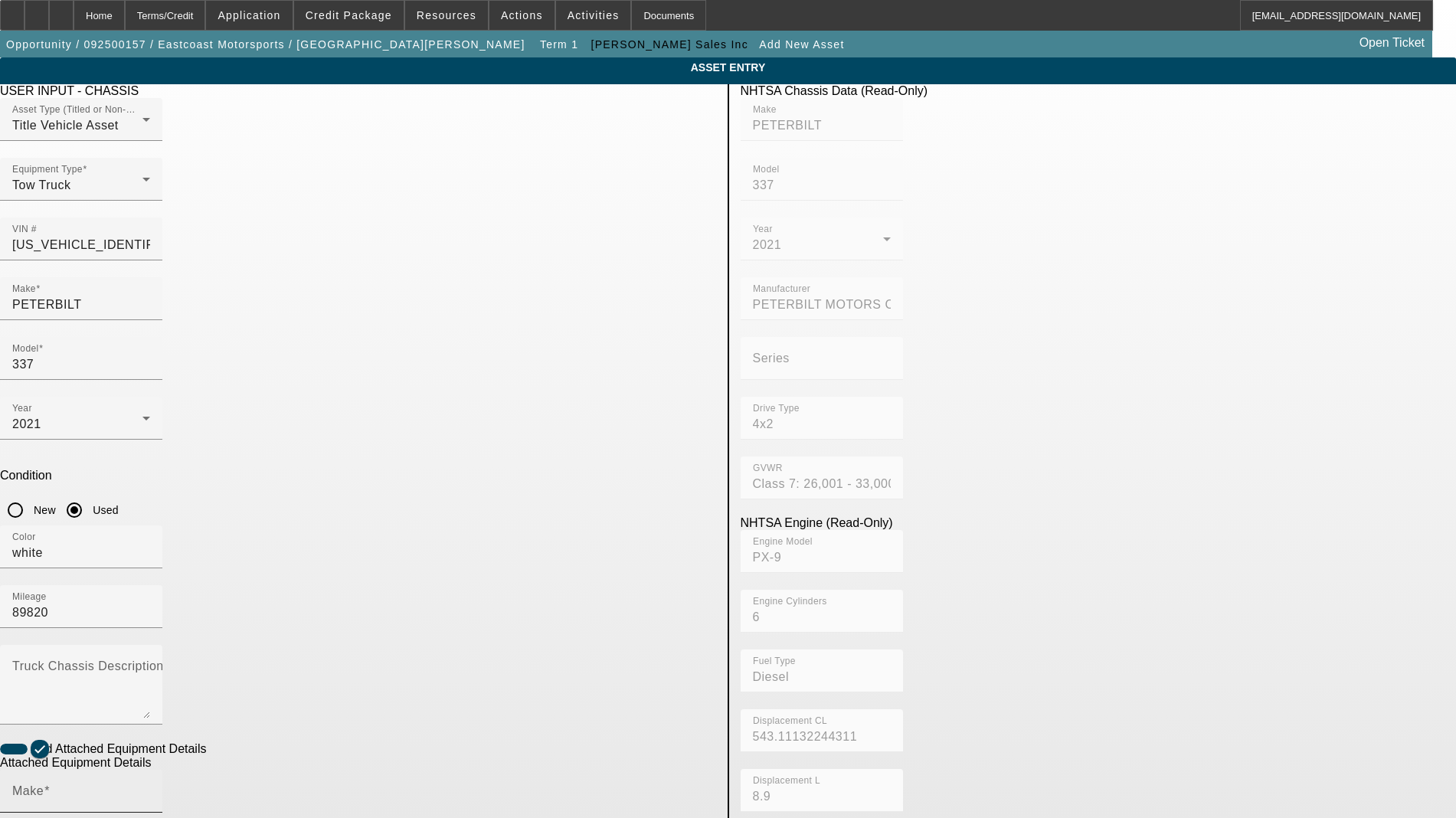
click at [150, 770] on div "Make" at bounding box center [81, 791] width 138 height 43
click at [150, 789] on input "Make" at bounding box center [81, 797] width 138 height 19
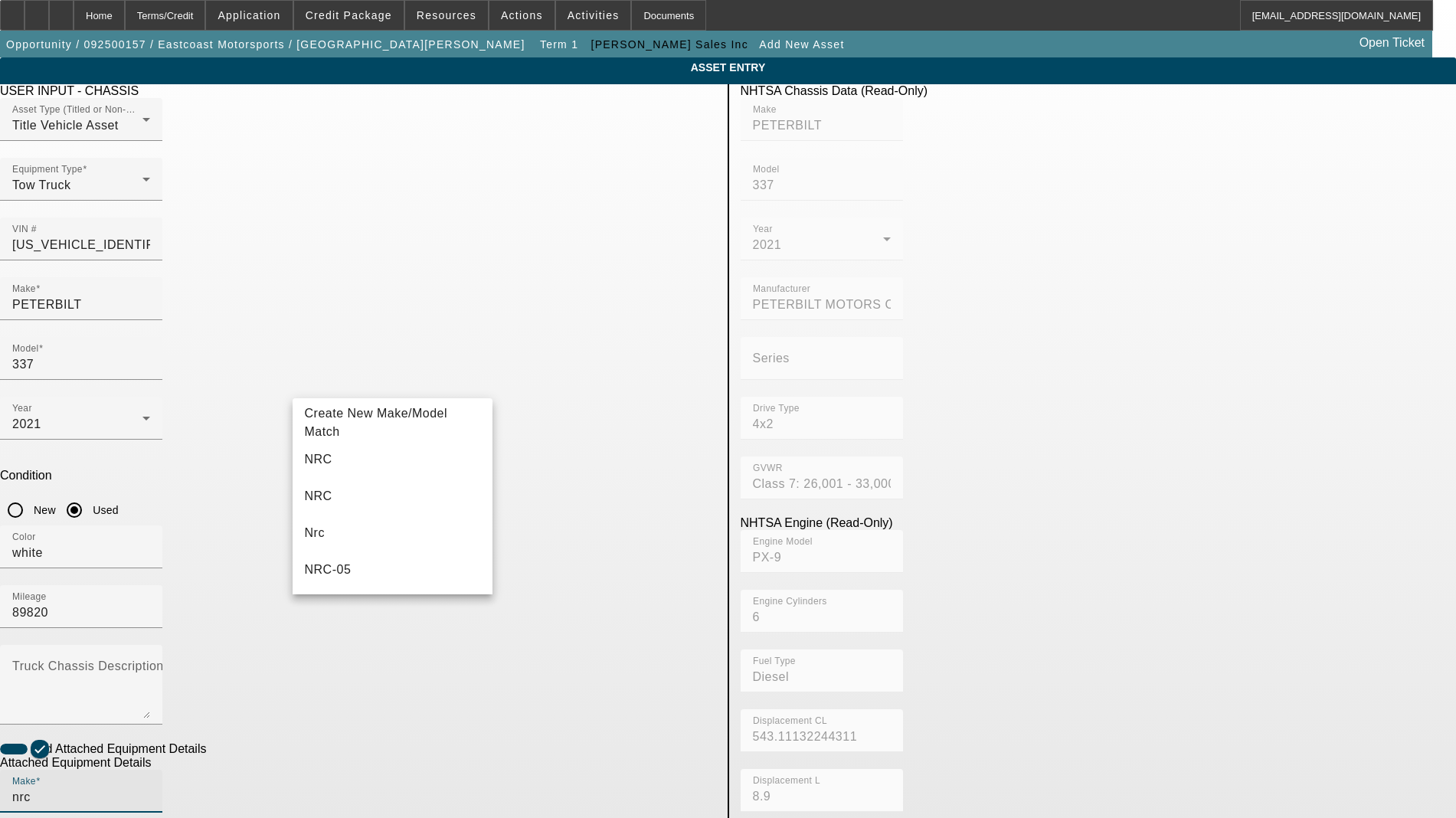
click at [347, 457] on mat-option "NRC" at bounding box center [393, 459] width 201 height 37
type input "NRC"
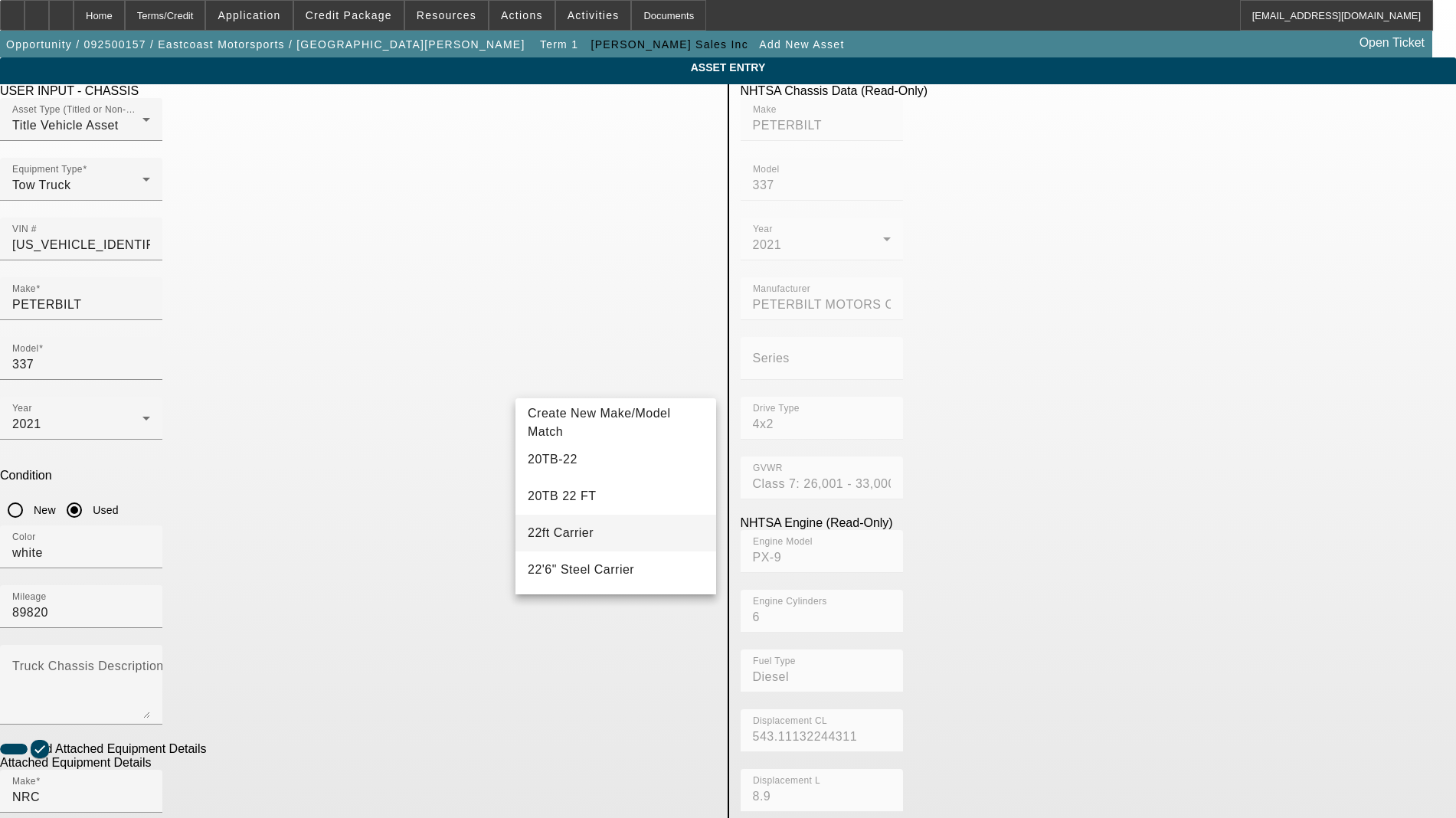
click at [581, 525] on mat-option "22ft Carrier" at bounding box center [616, 533] width 201 height 37
type input "22ft Carrier"
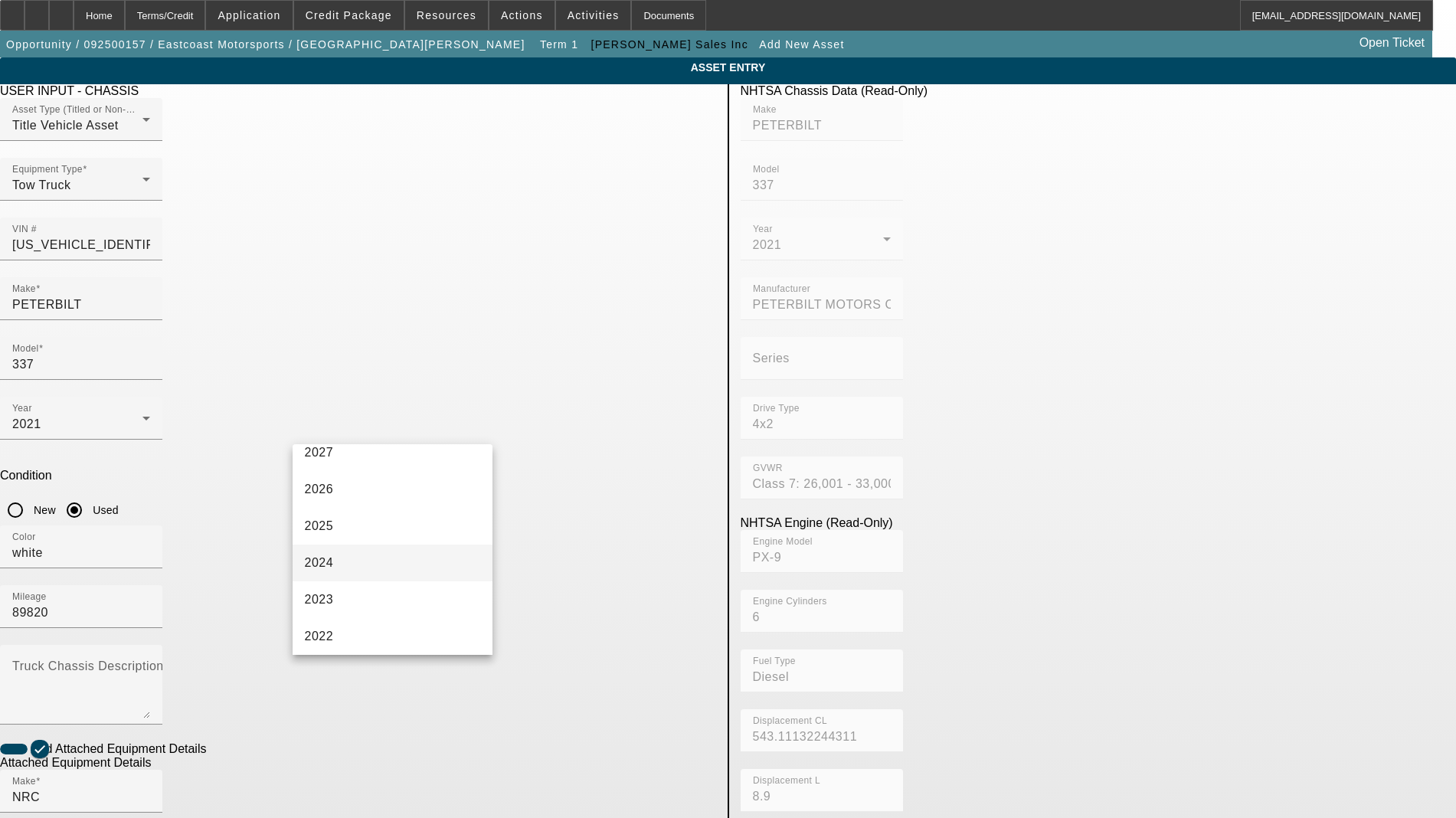
scroll to position [95, 0]
click at [378, 635] on mat-option "2021" at bounding box center [393, 630] width 201 height 37
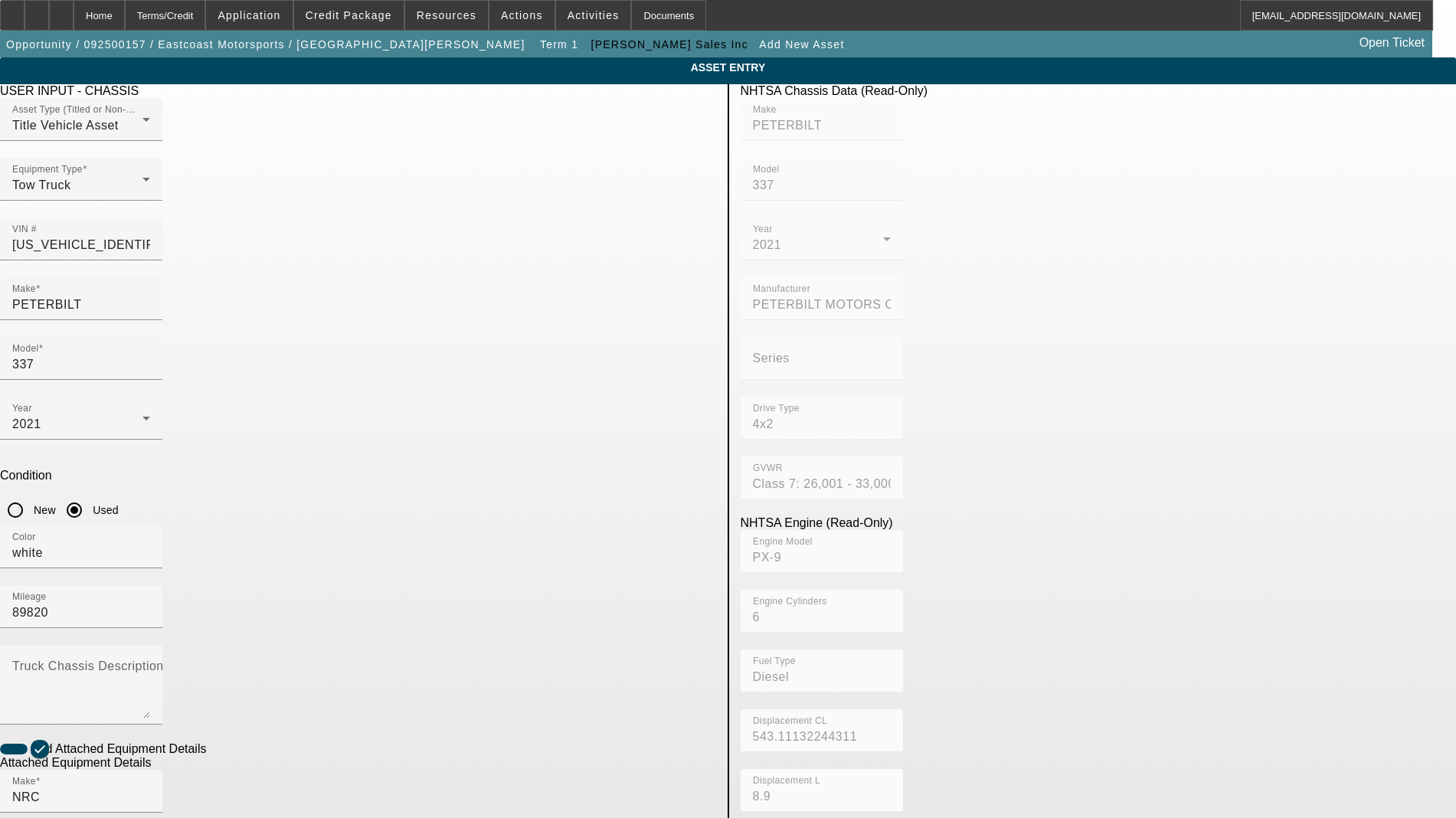
radio input "true"
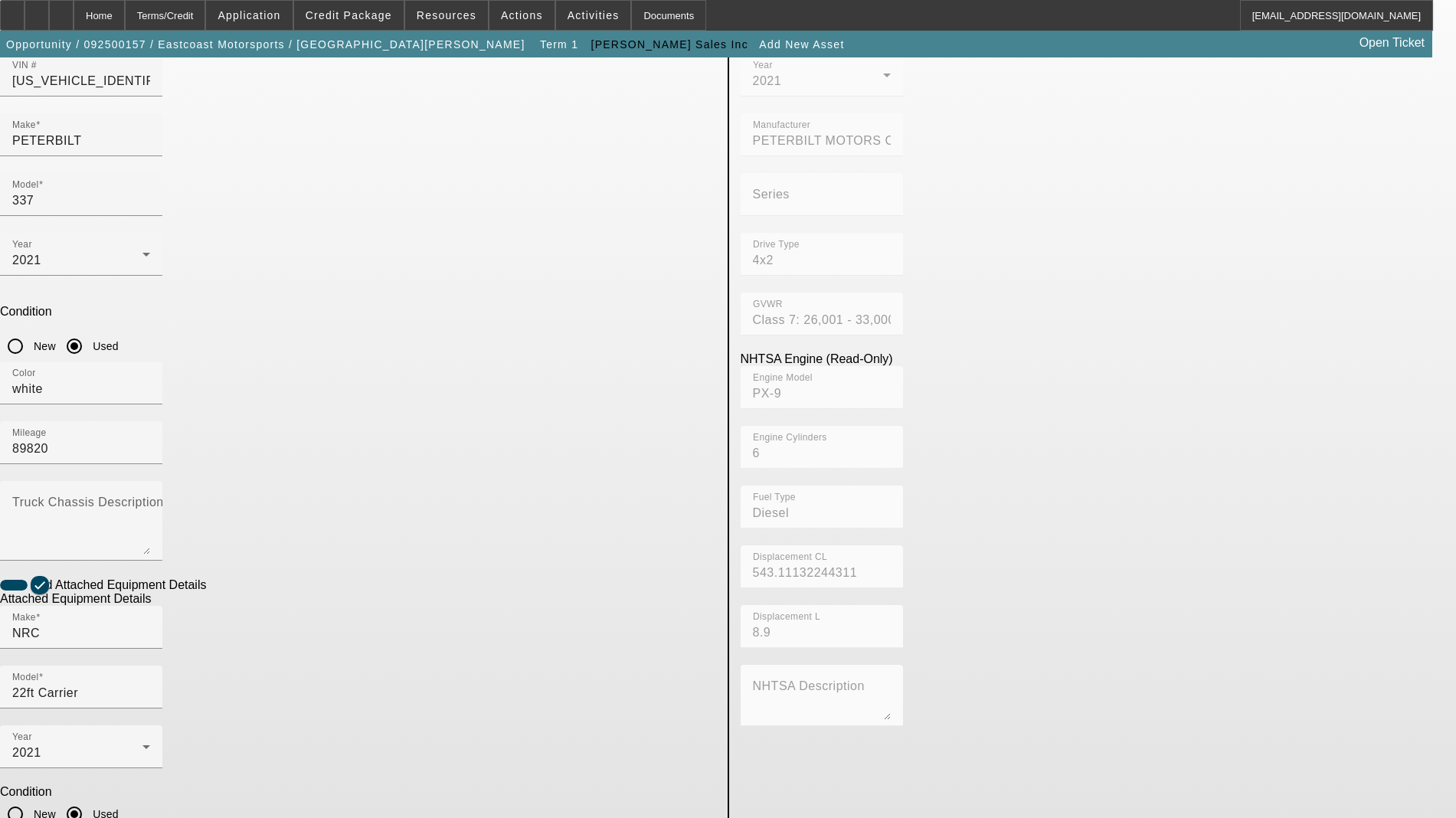
scroll to position [169, 0]
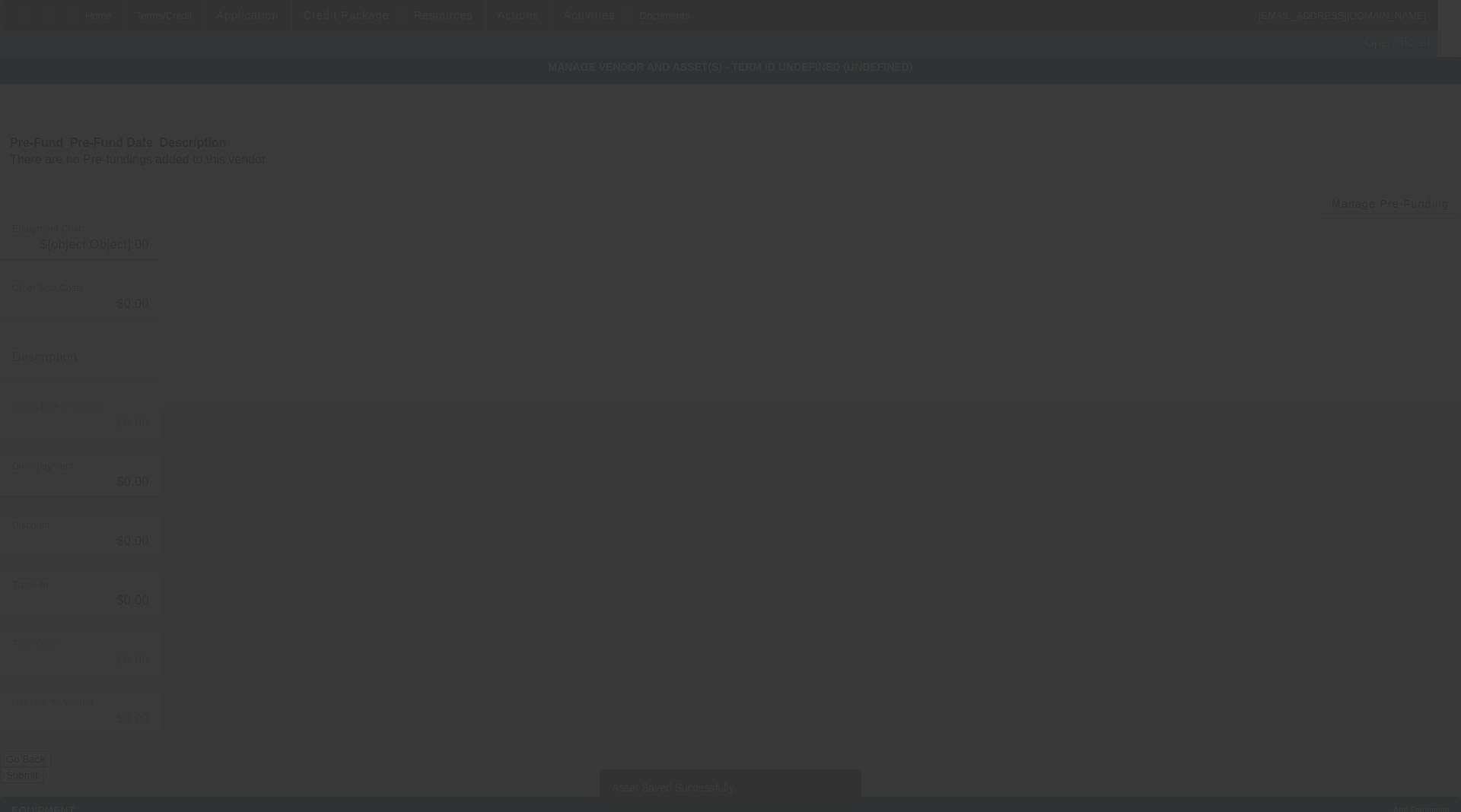
type input "$160,047.20"
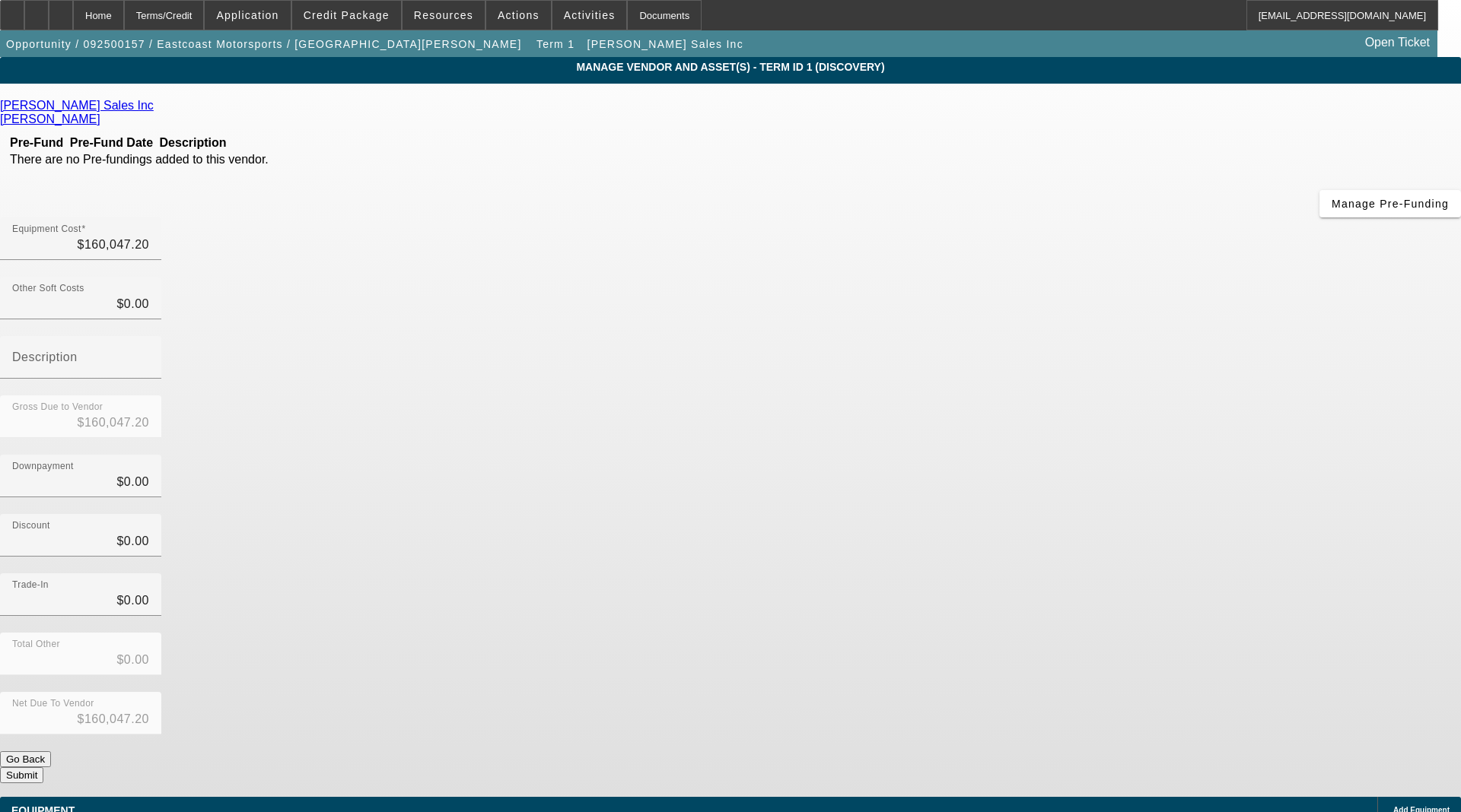
click at [987, 692] on div "Net Due To Vendor $160,047.20" at bounding box center [730, 721] width 1461 height 59
click at [43, 767] on button "Submit" at bounding box center [21, 775] width 43 height 16
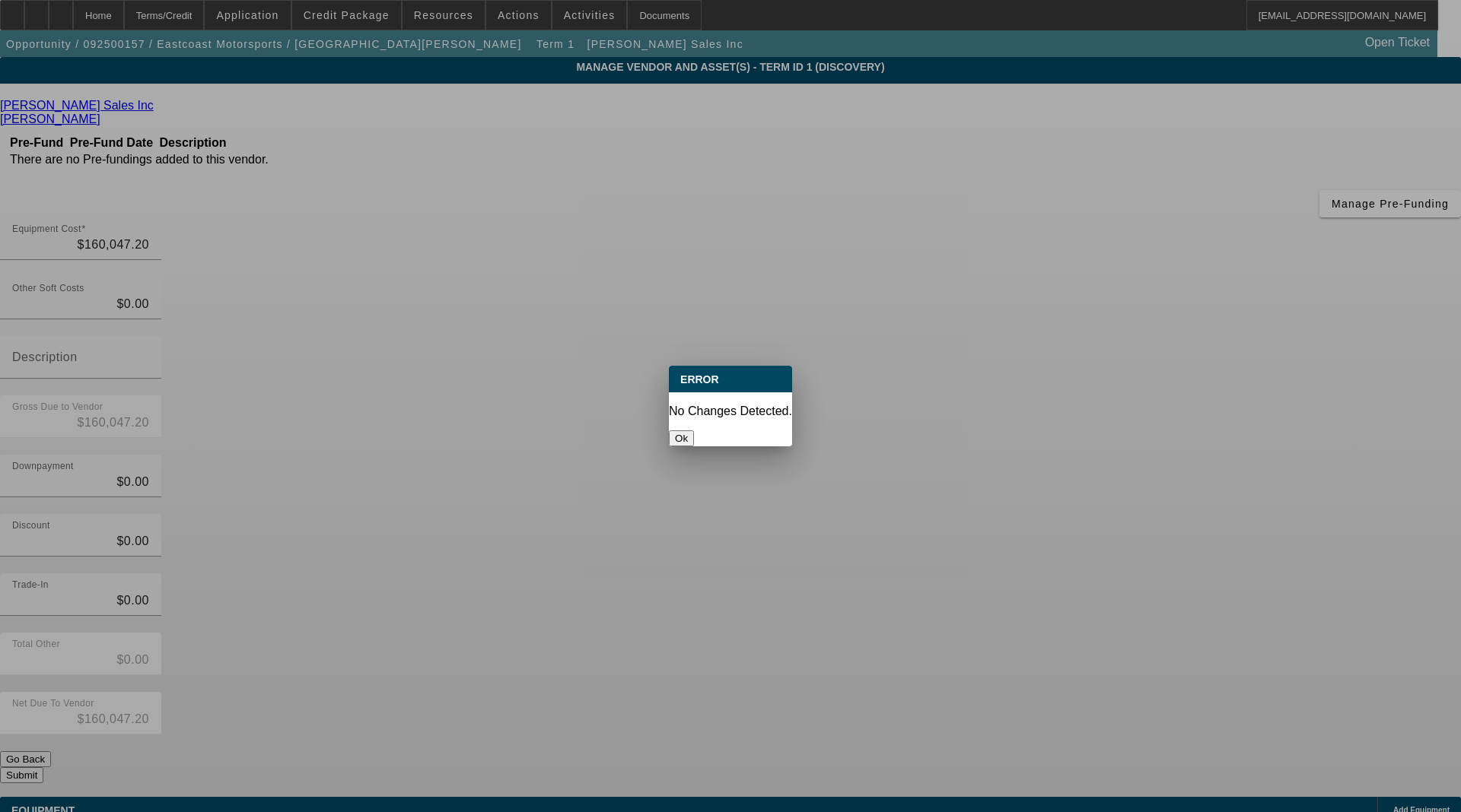
click at [694, 430] on button "Ok" at bounding box center [681, 438] width 25 height 16
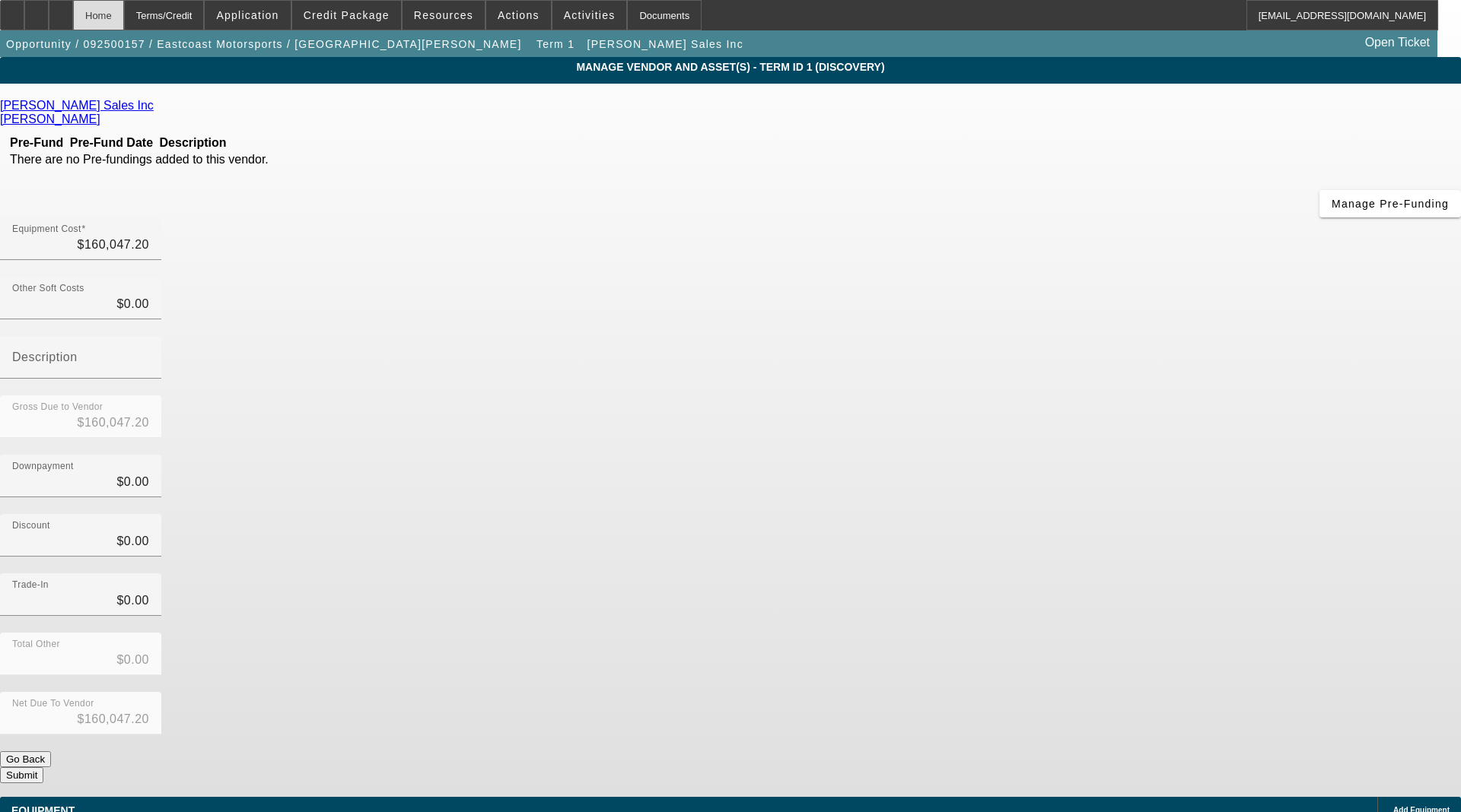
click at [114, 18] on div "Home" at bounding box center [98, 15] width 51 height 30
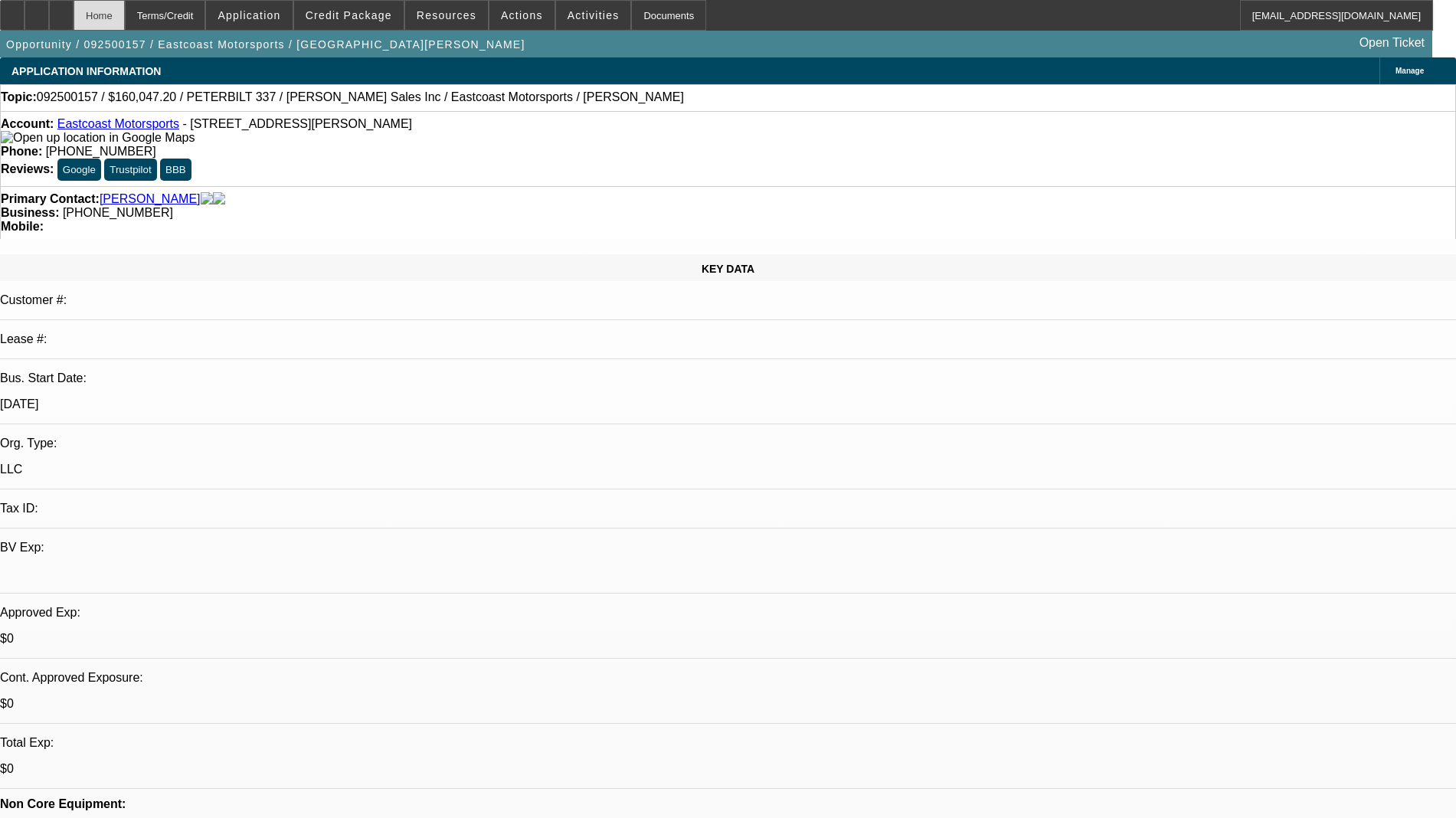
select select "0"
select select "2"
select select "0.1"
select select "4"
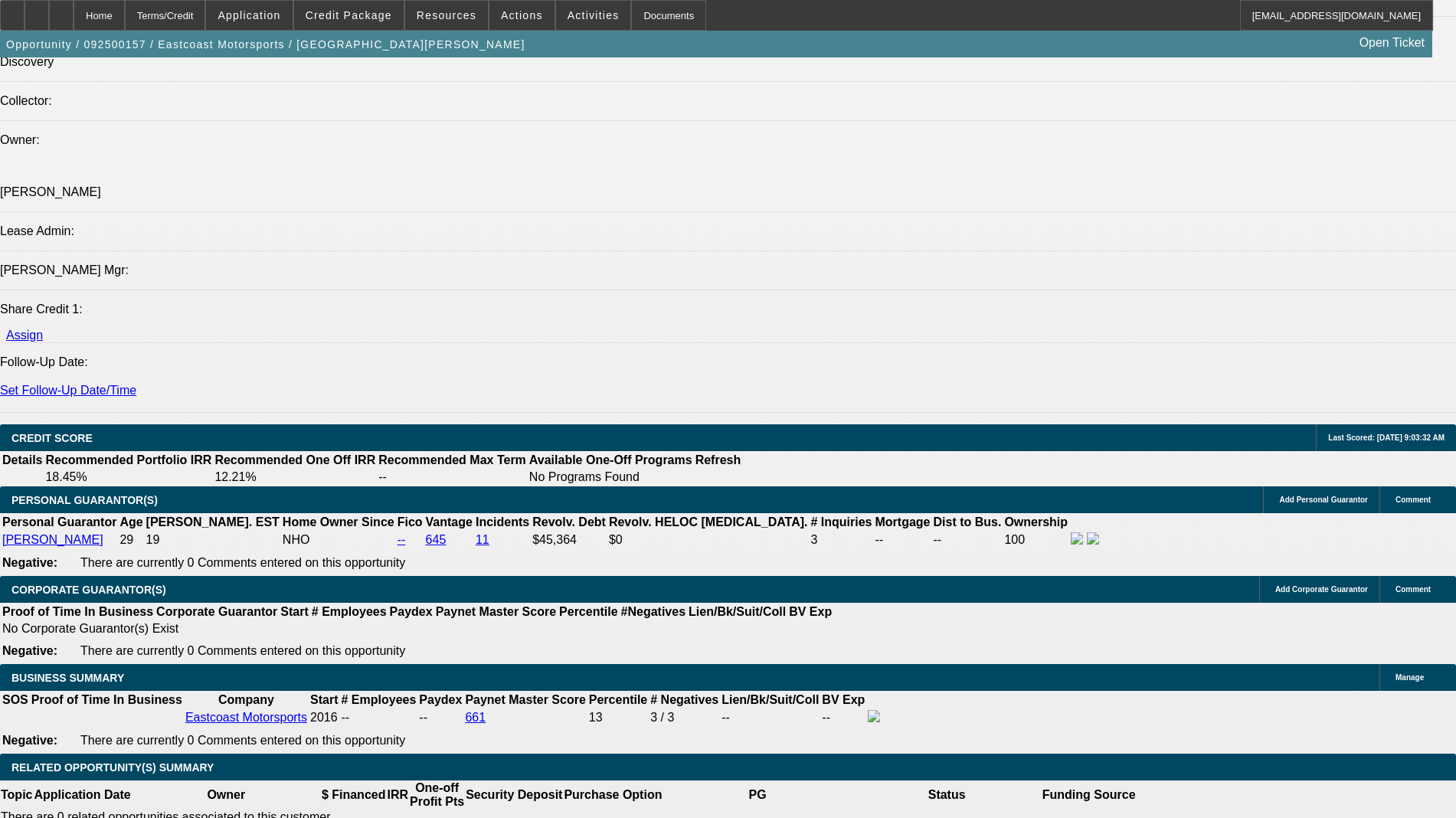
scroll to position [1915, 0]
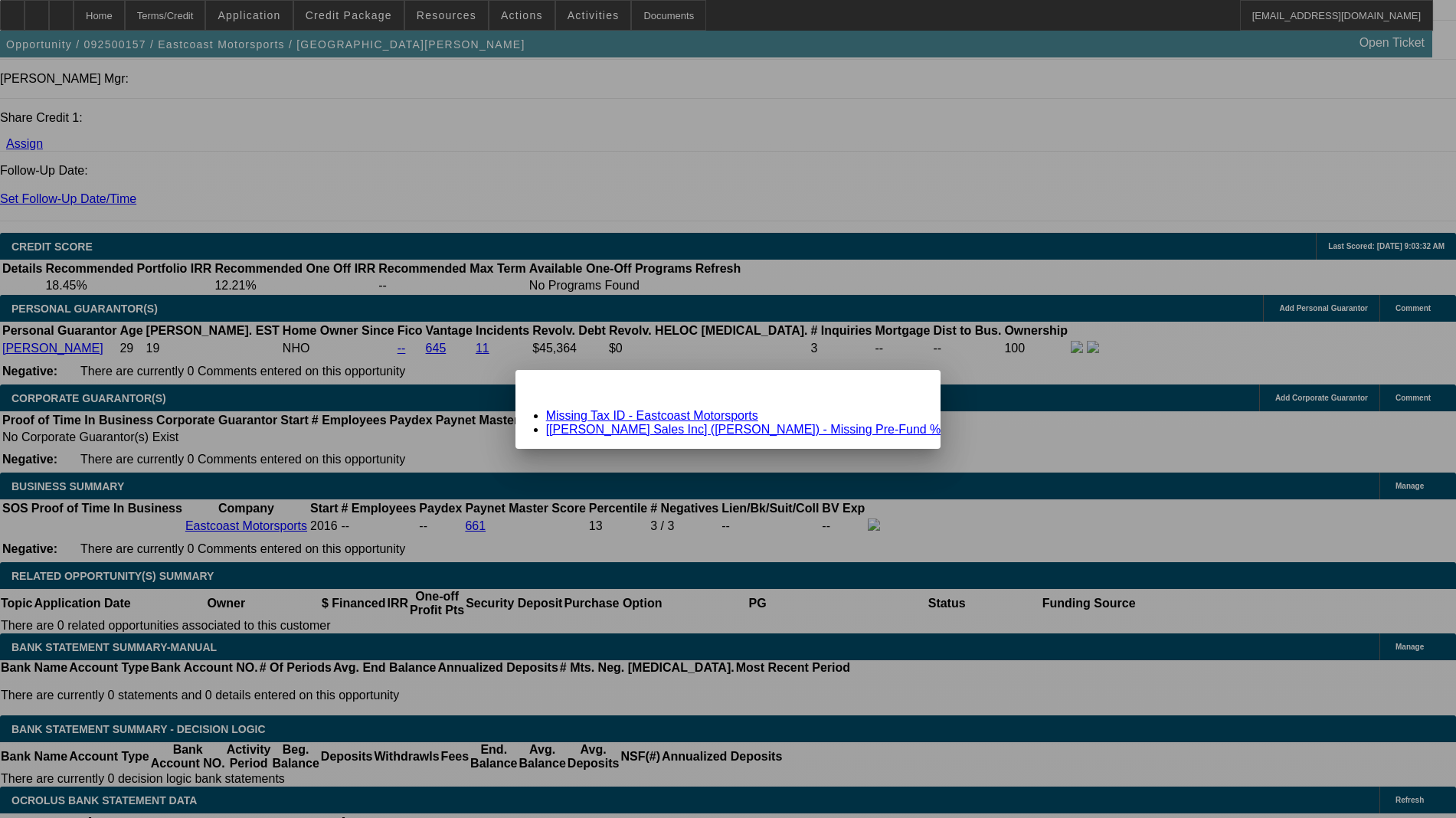
scroll to position [0, 0]
click at [658, 427] on link "[Vogel Sales Inc] (Nickelson, Tegner) - Missing Pre-Fund %" at bounding box center [743, 429] width 395 height 13
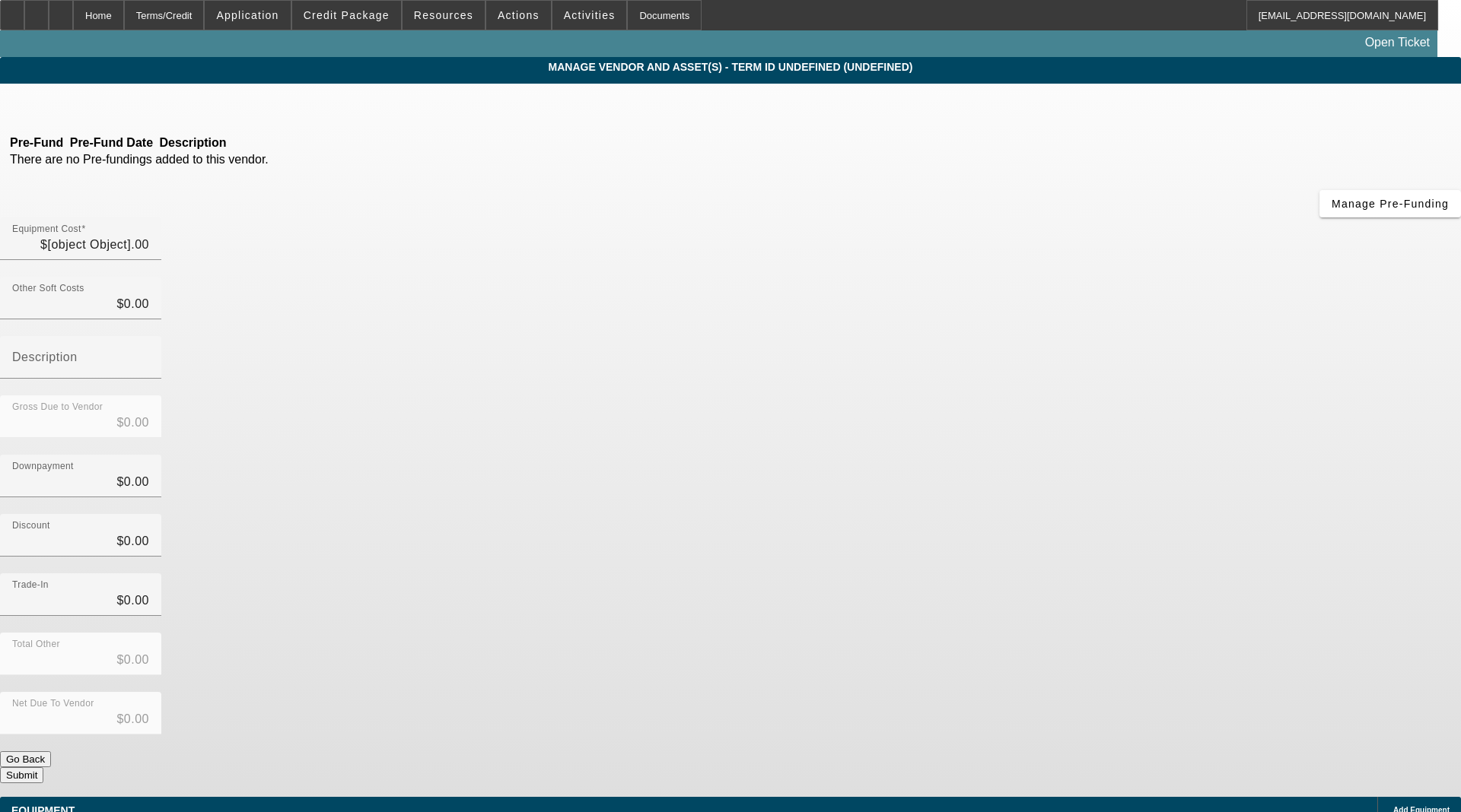
type input "$160,047.20"
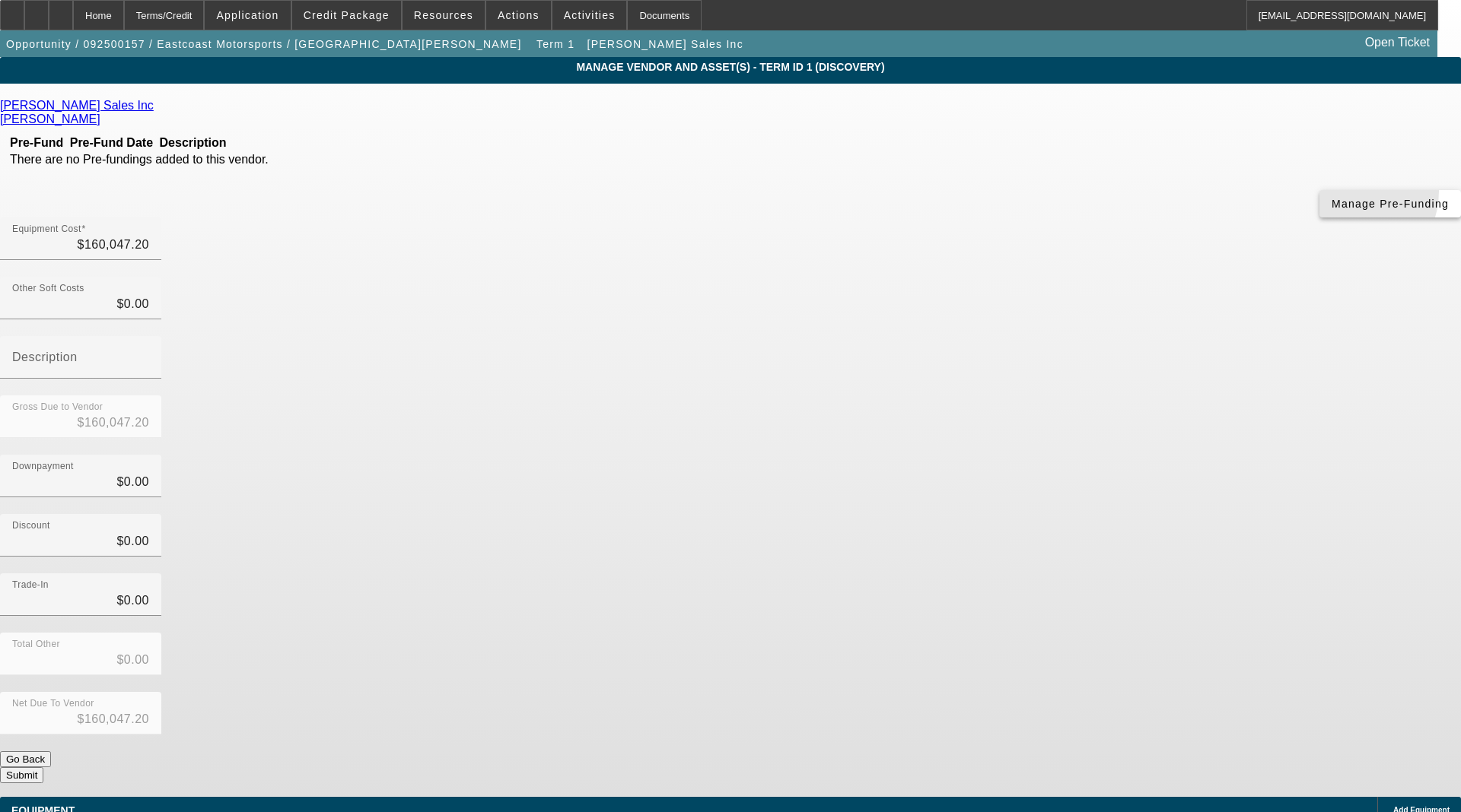
click at [1319, 218] on span "button" at bounding box center [1390, 204] width 142 height 36
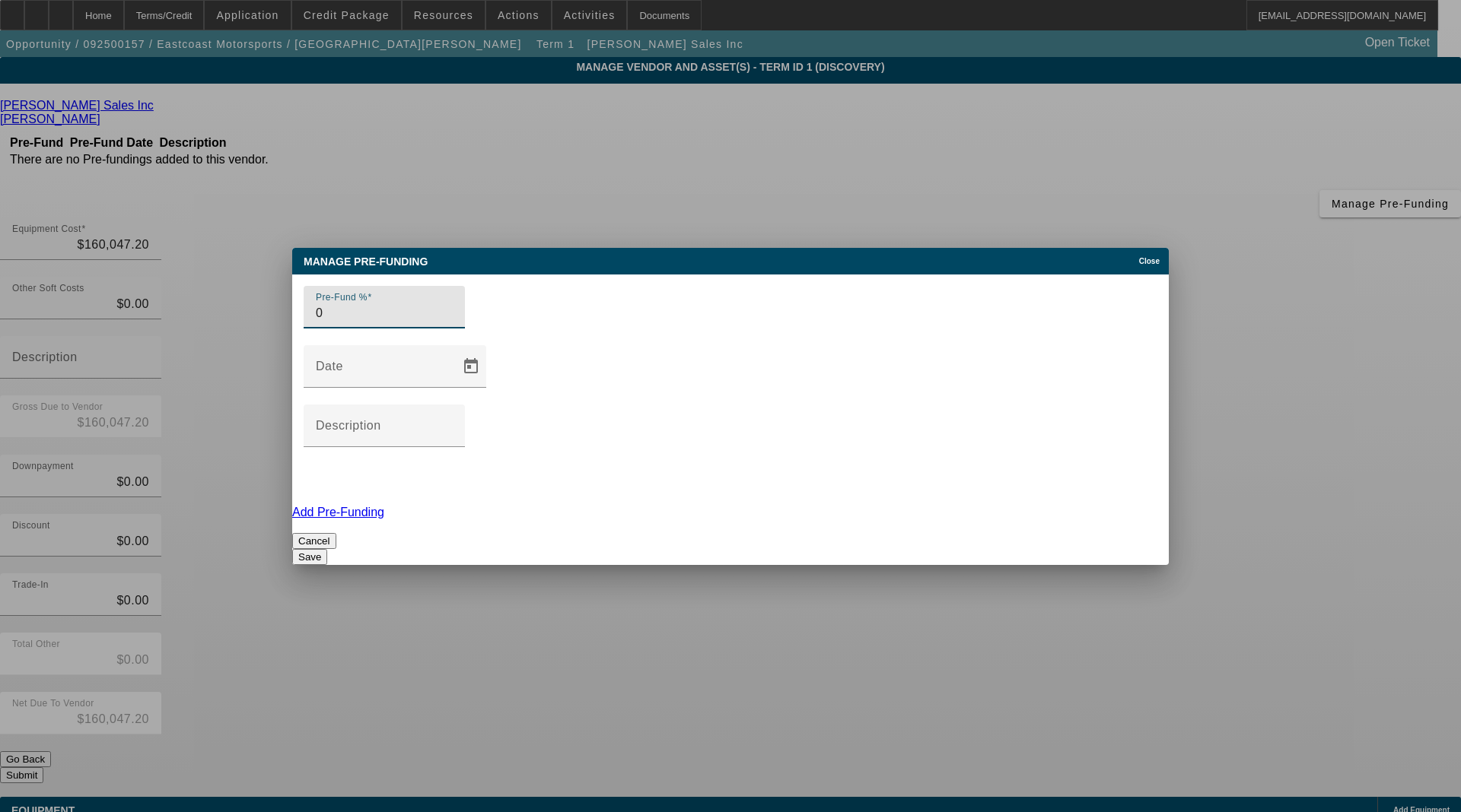
type input "0"
click at [327, 549] on button "Save" at bounding box center [310, 557] width 35 height 16
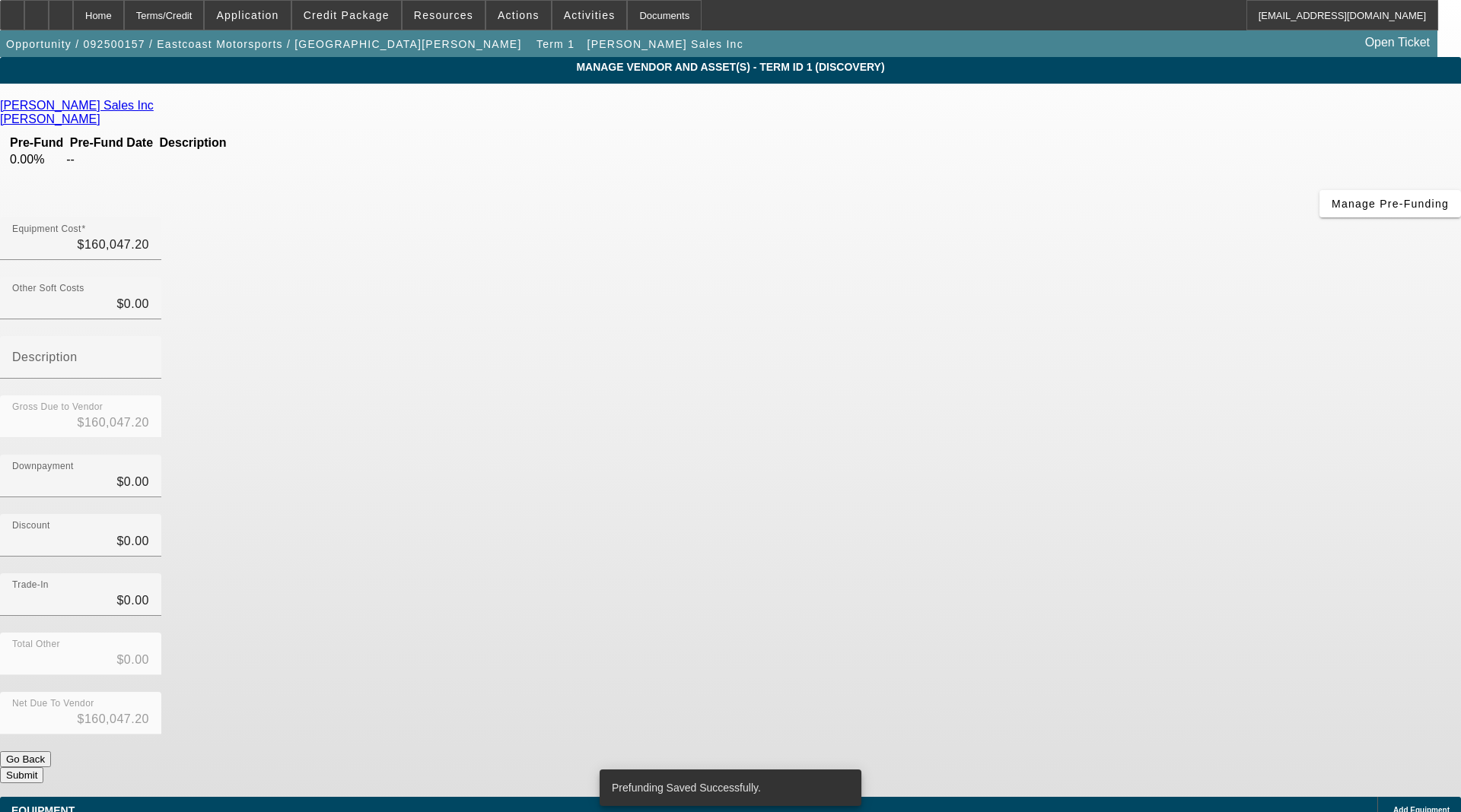
click at [43, 767] on button "Submit" at bounding box center [21, 775] width 43 height 16
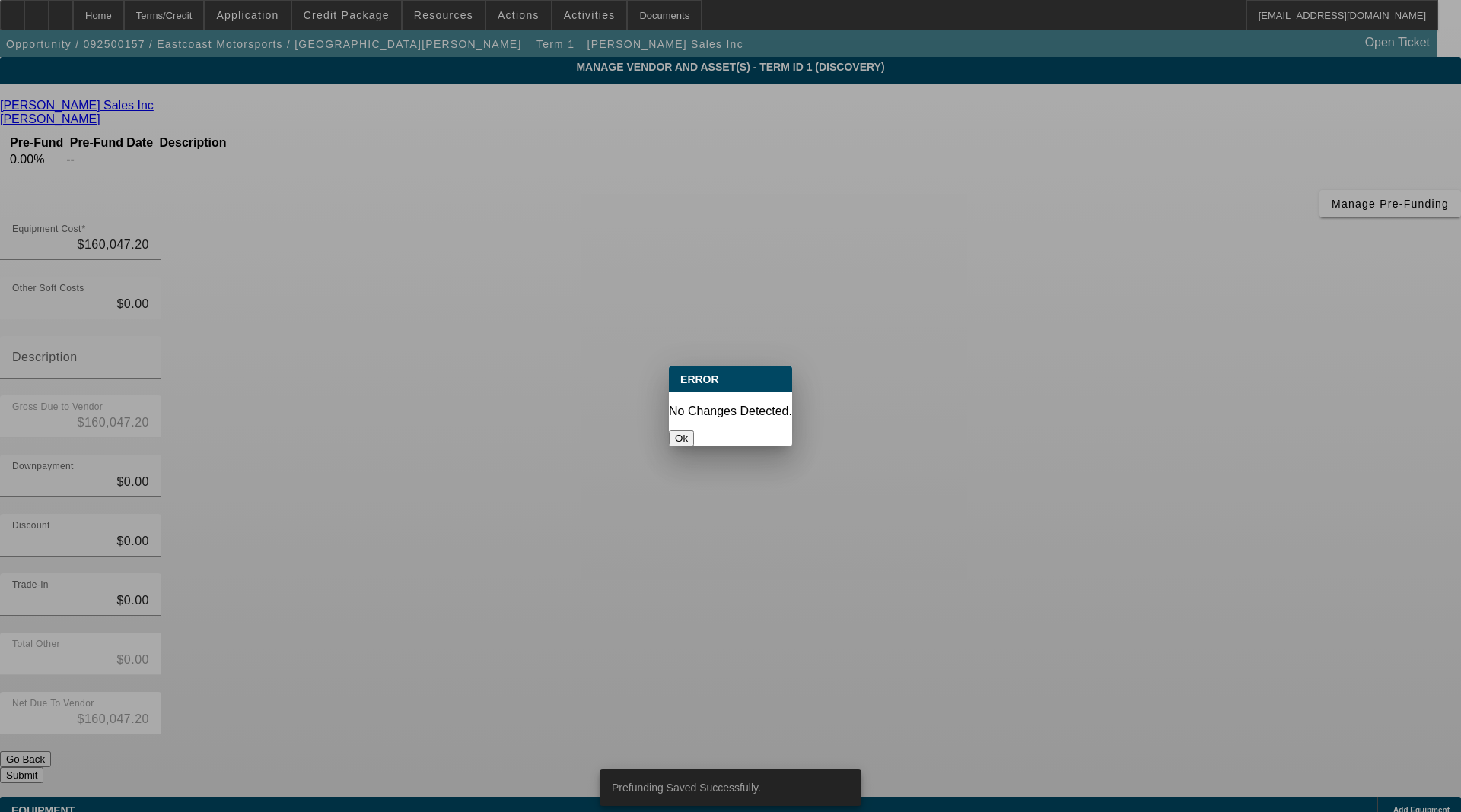
click at [694, 430] on button "Ok" at bounding box center [681, 438] width 25 height 16
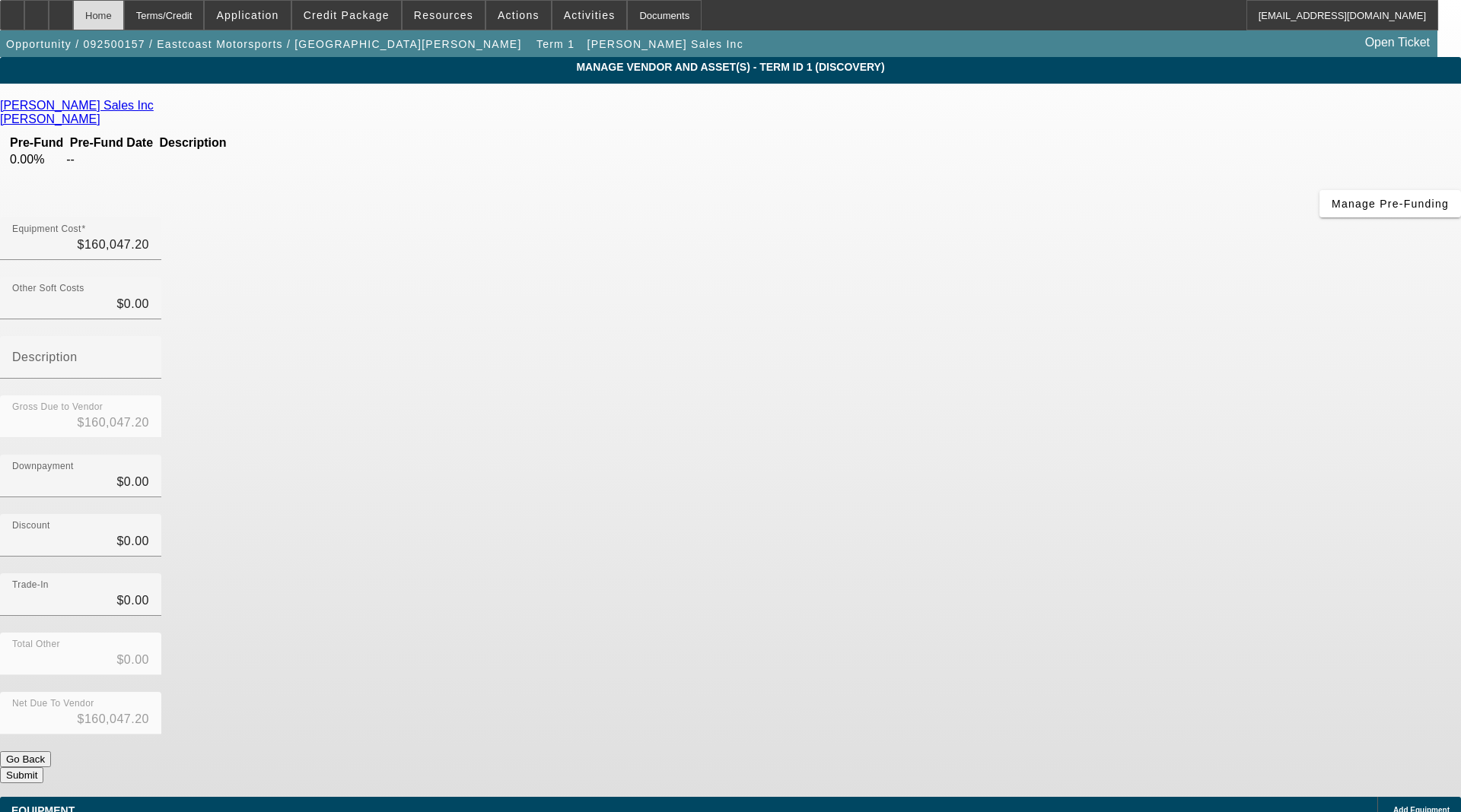
click at [124, 24] on div "Home" at bounding box center [98, 15] width 51 height 30
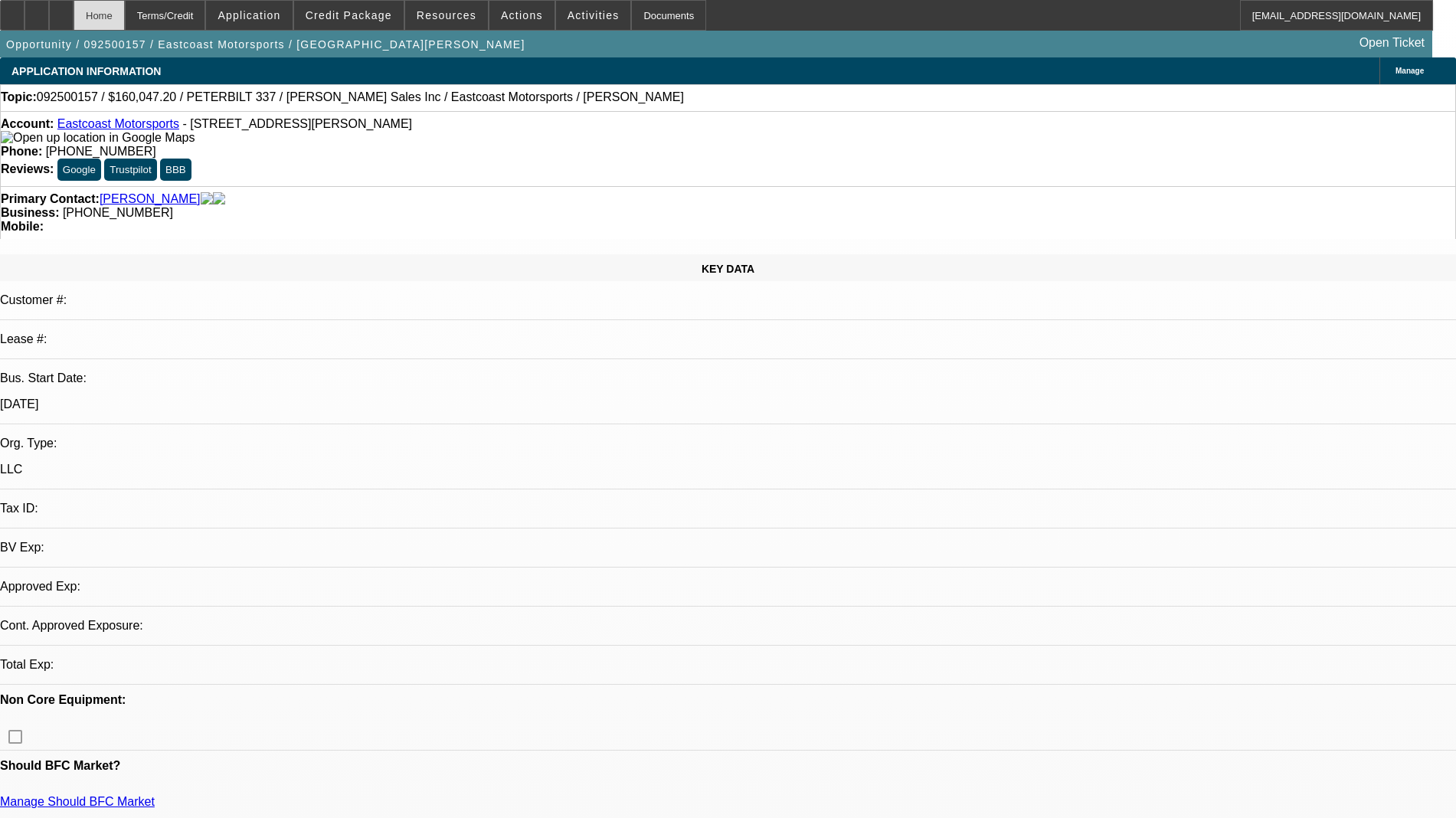
select select "0"
select select "2"
select select "0.1"
select select "4"
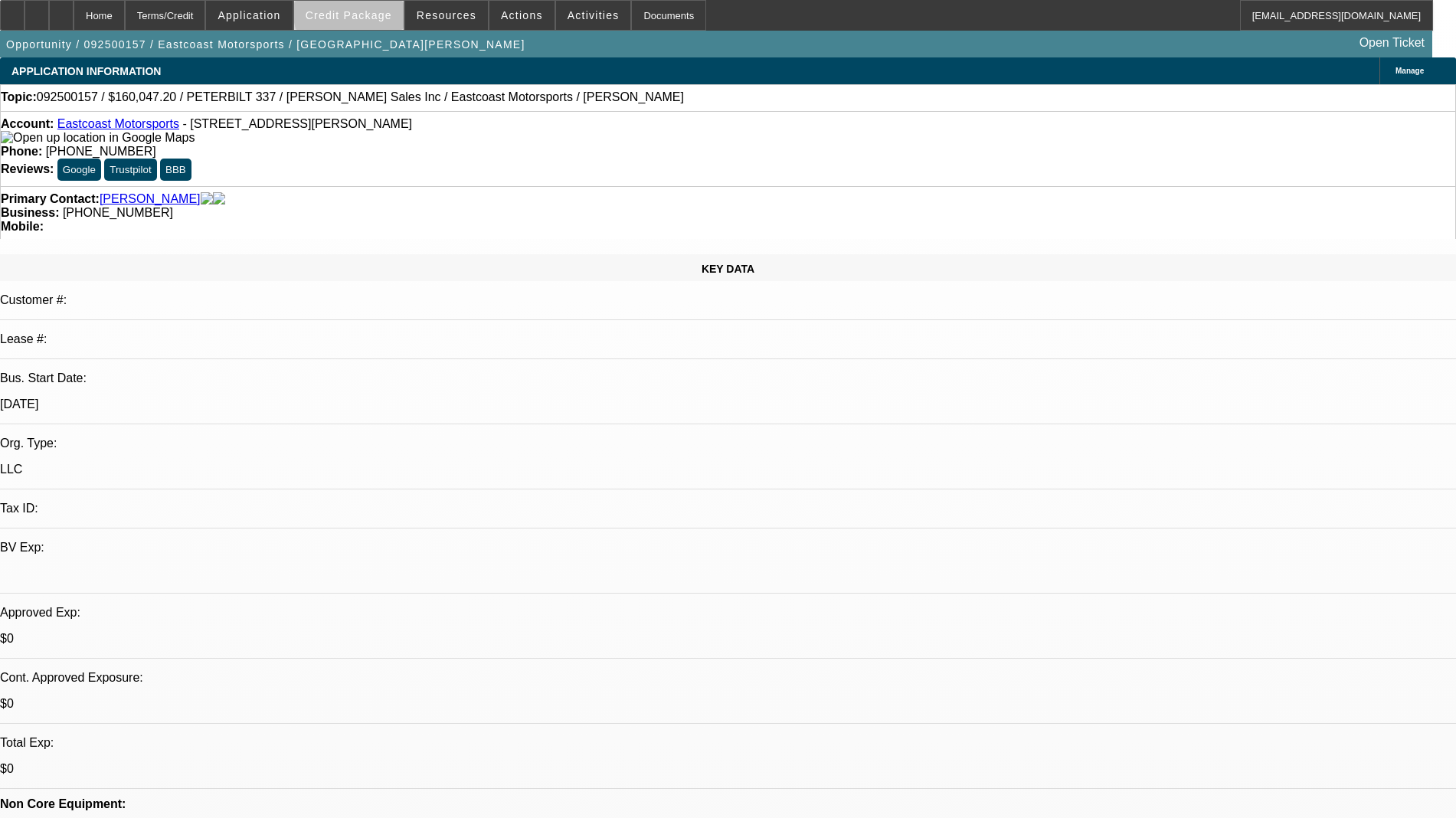
click at [399, 8] on span at bounding box center [349, 15] width 110 height 37
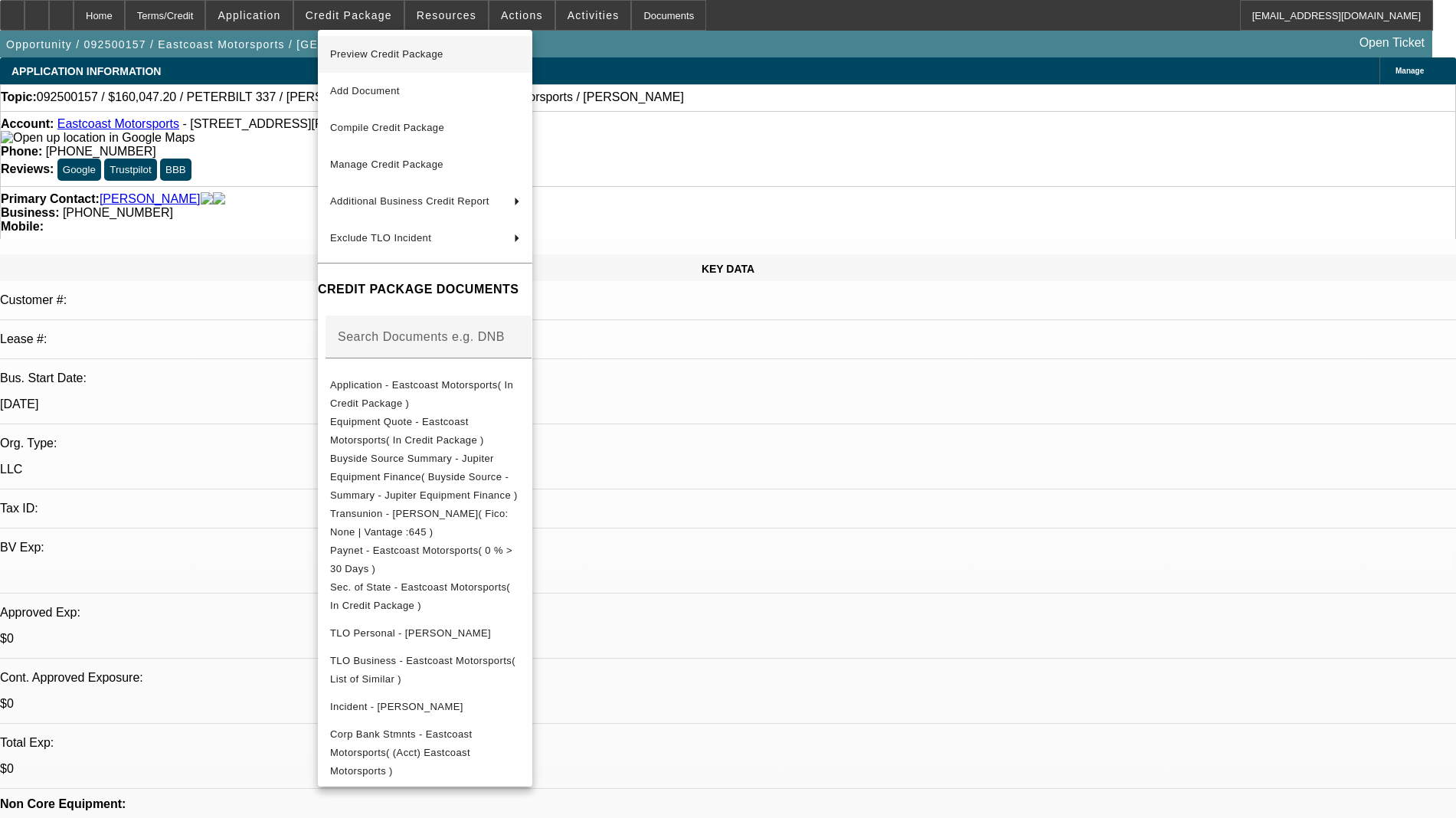
click at [427, 54] on span "Preview Credit Package" at bounding box center [386, 54] width 113 height 12
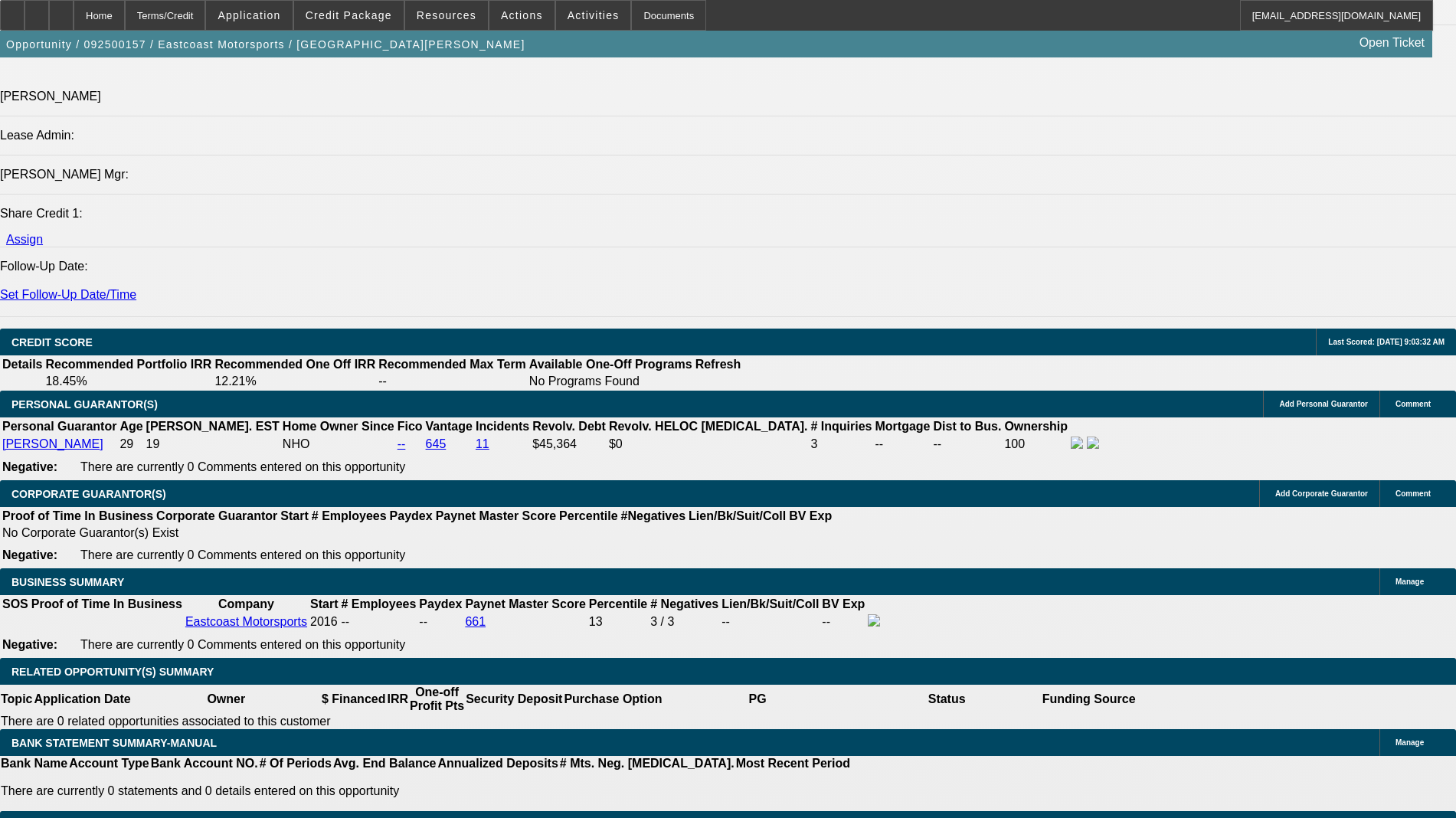
scroll to position [1915, 0]
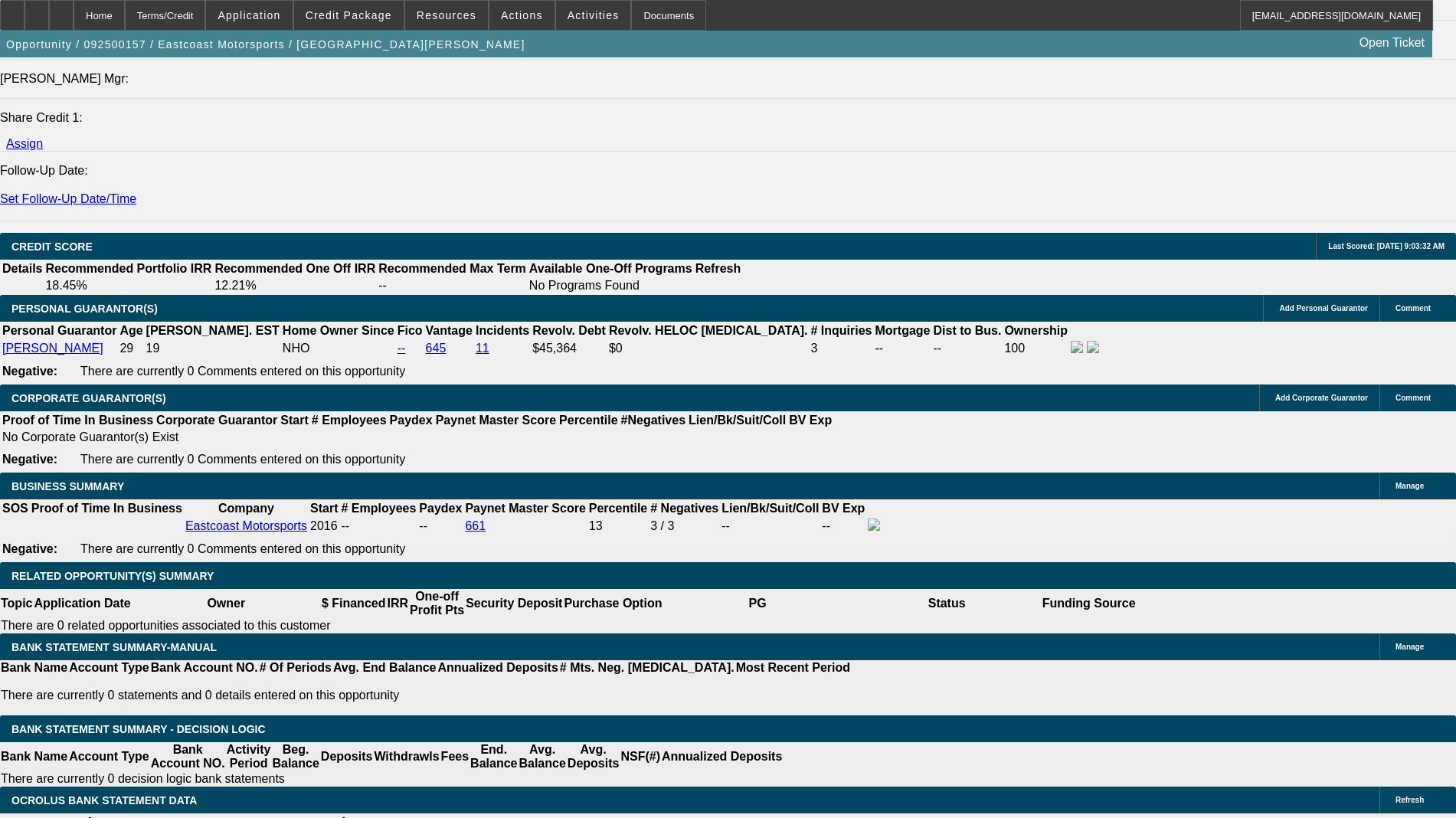
type input "$0.00"
click at [567, 17] on span "Activities" at bounding box center [593, 15] width 52 height 12
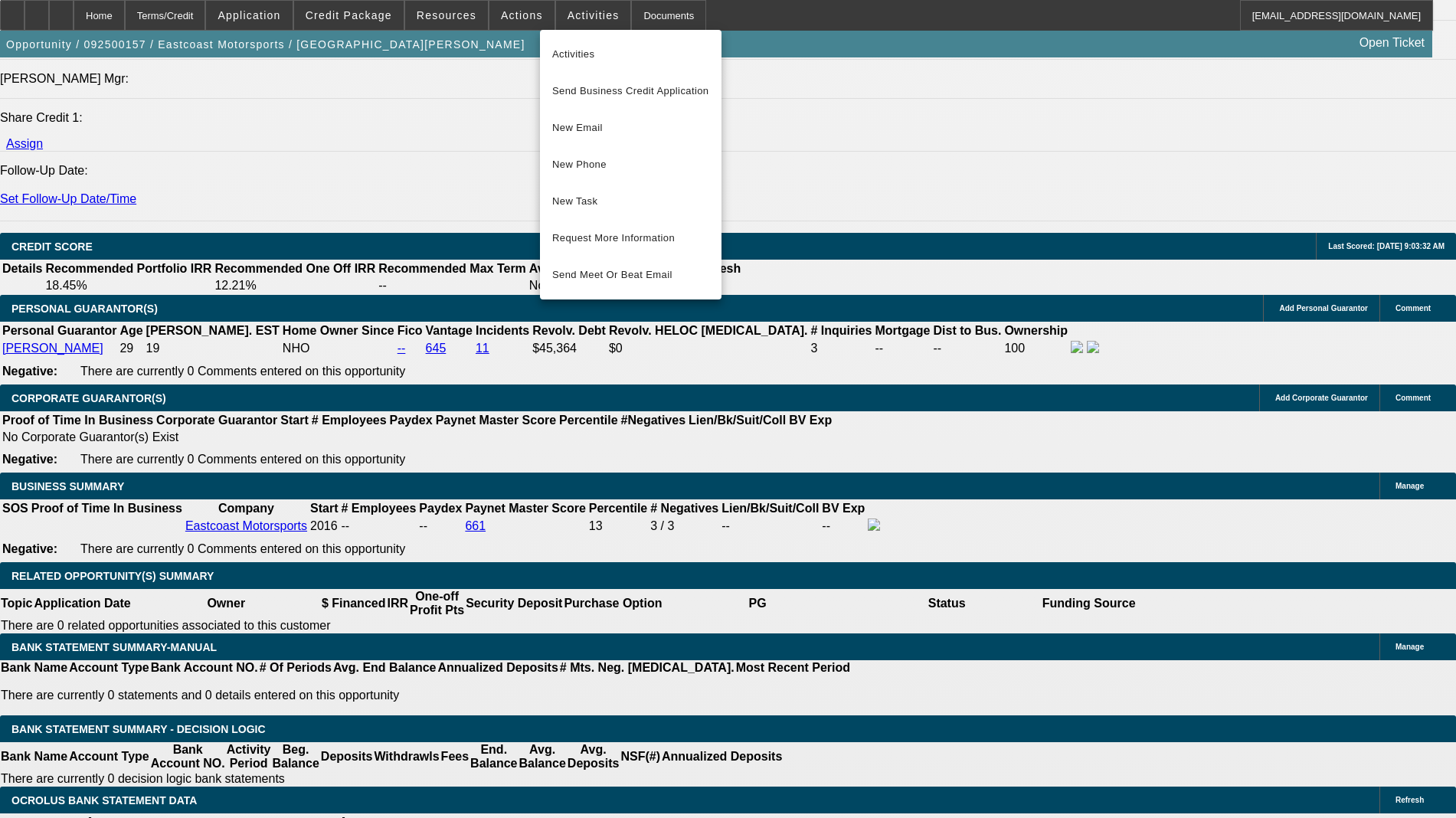
click at [521, 17] on div at bounding box center [728, 409] width 1456 height 818
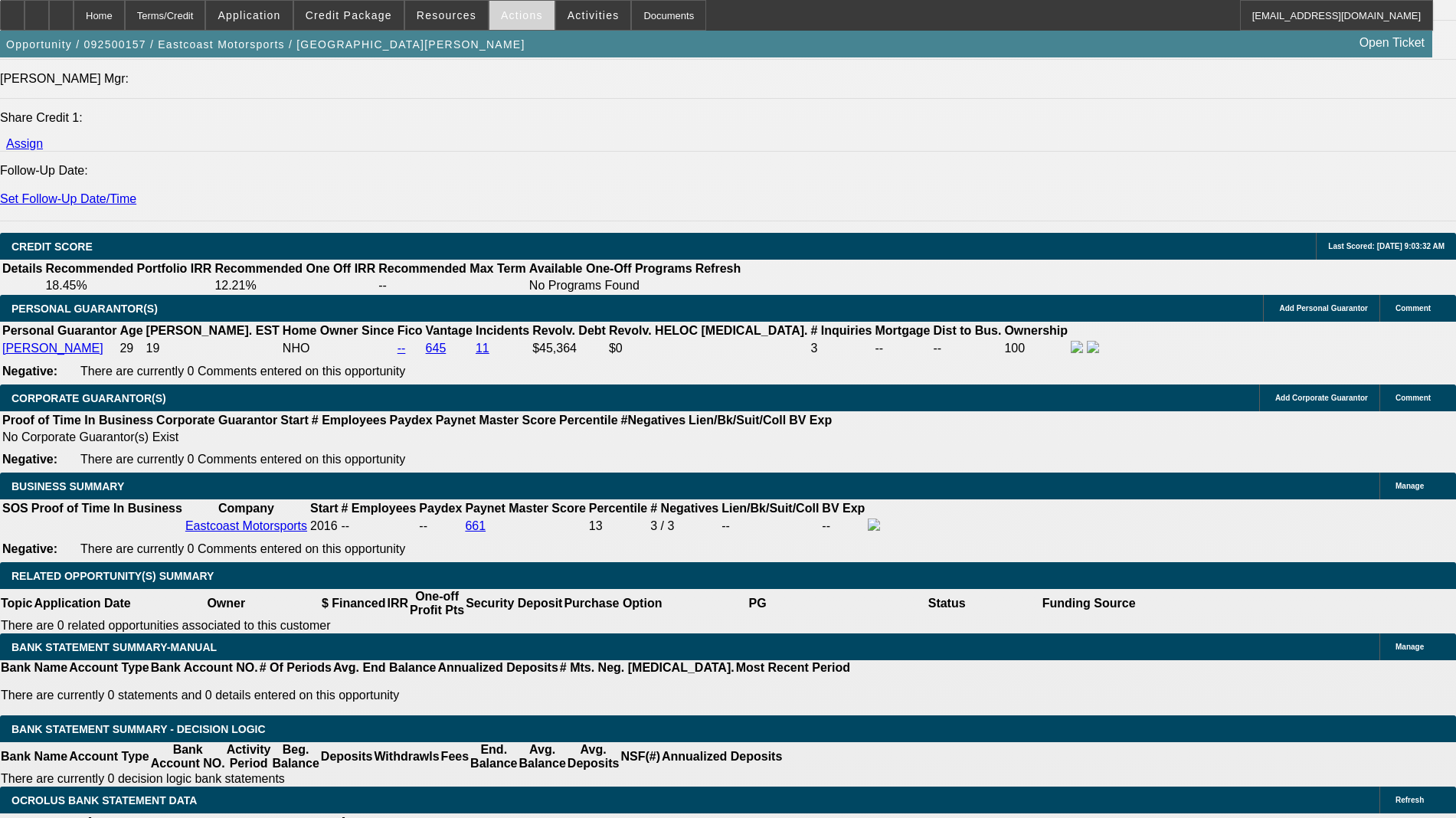
click at [516, 17] on span "Actions" at bounding box center [522, 15] width 42 height 12
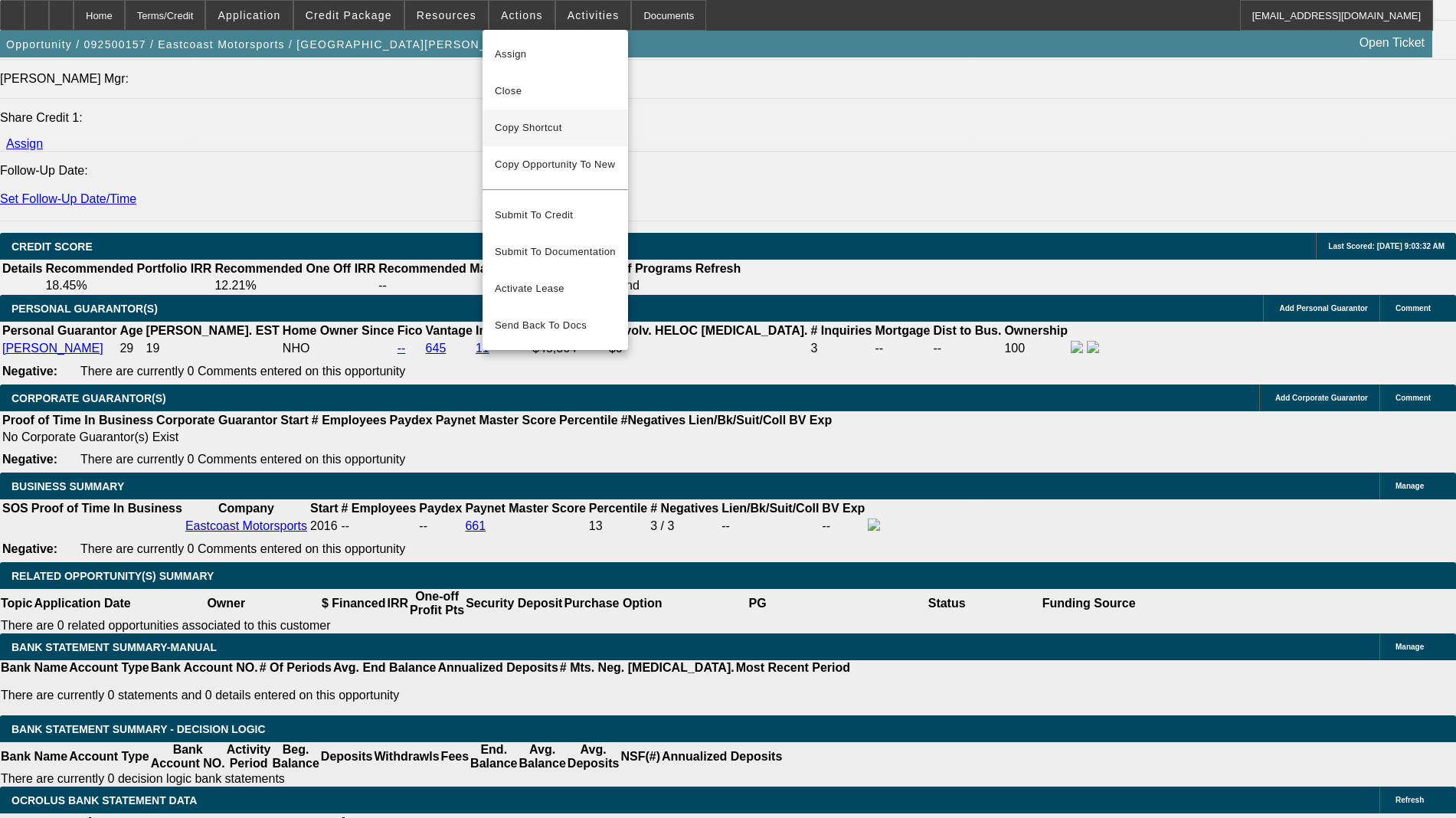
click at [525, 117] on button "Copy Shortcut" at bounding box center [555, 128] width 145 height 37
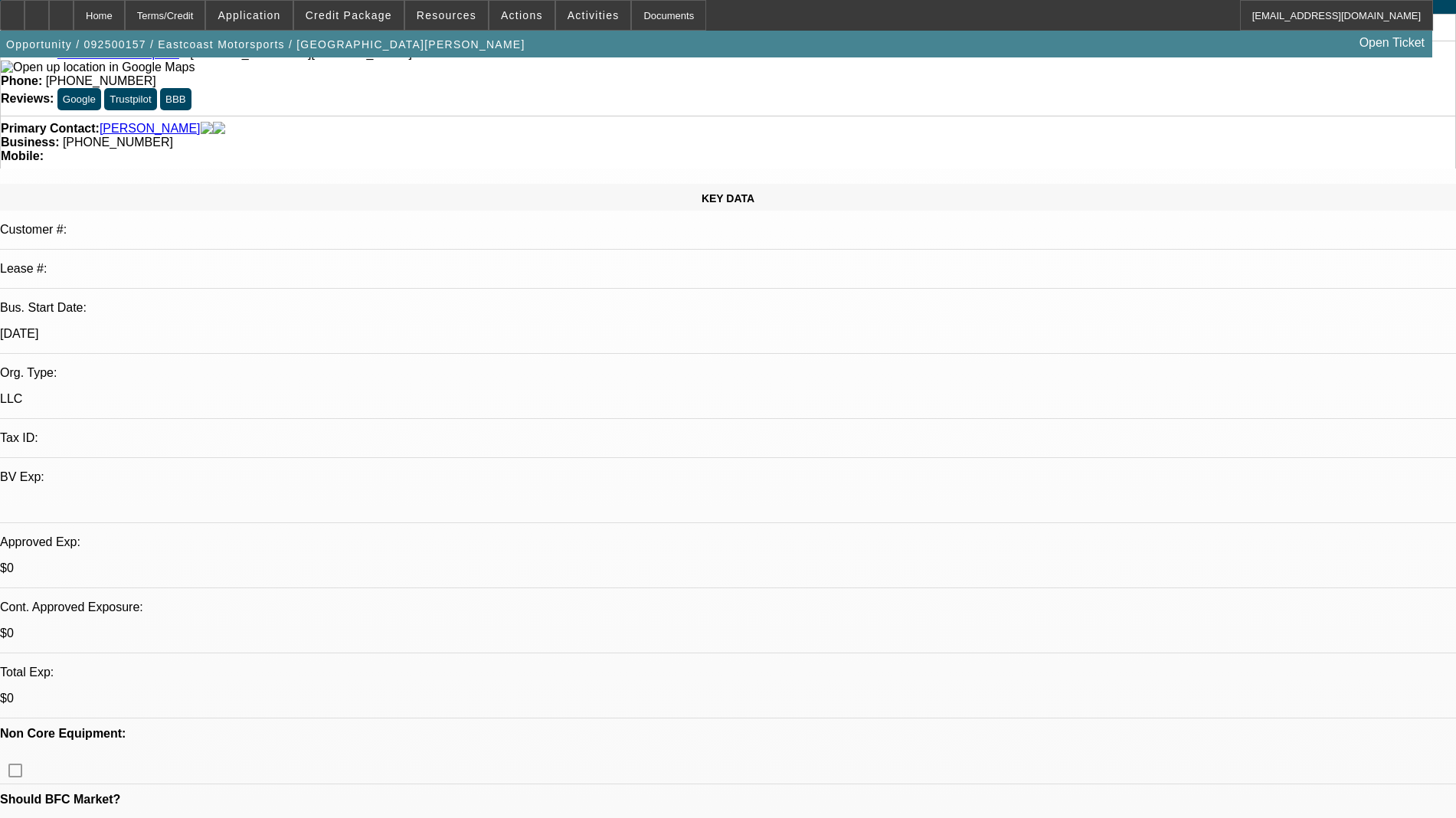
scroll to position [0, 0]
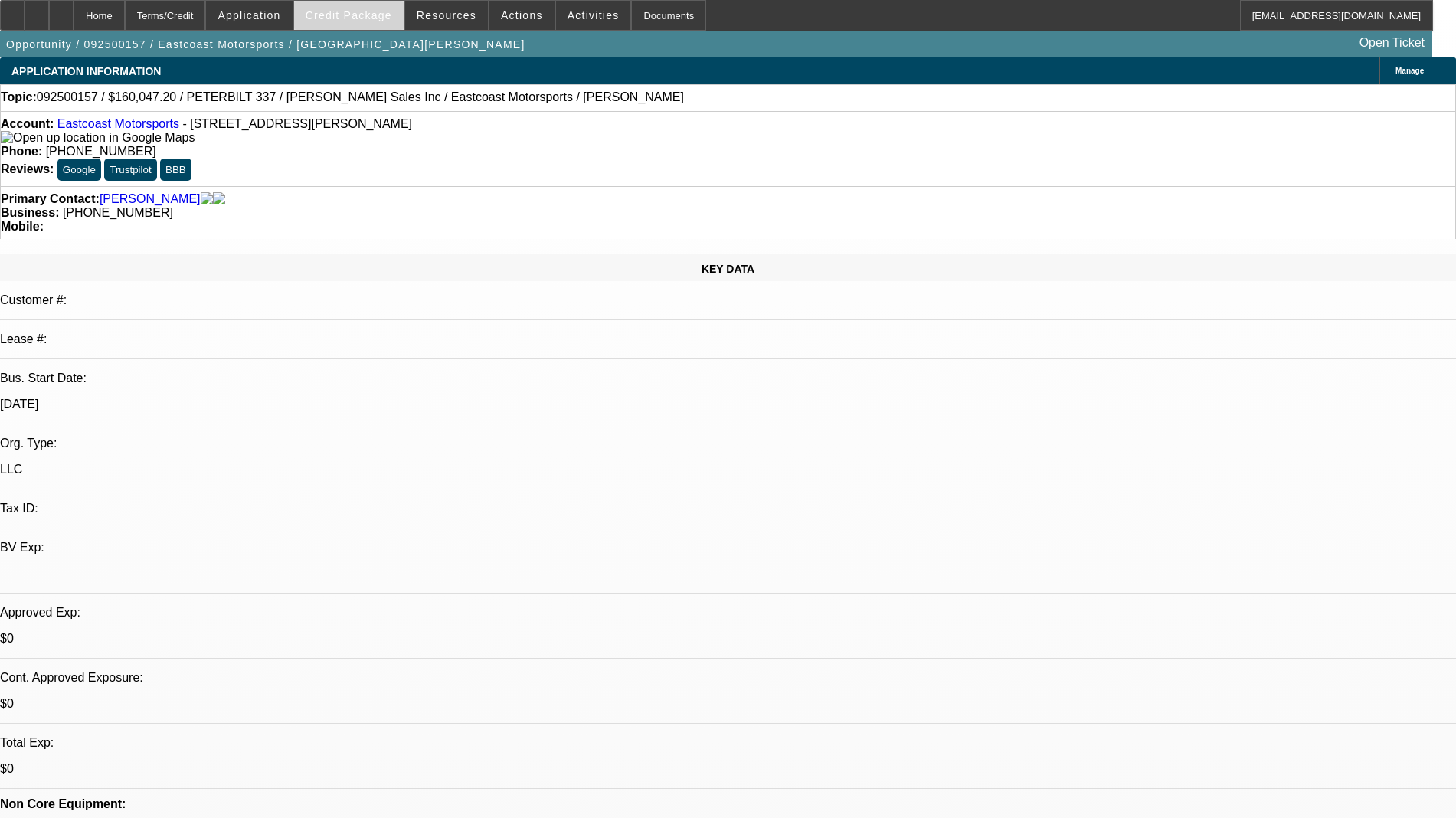
click at [366, 24] on span at bounding box center [349, 15] width 110 height 37
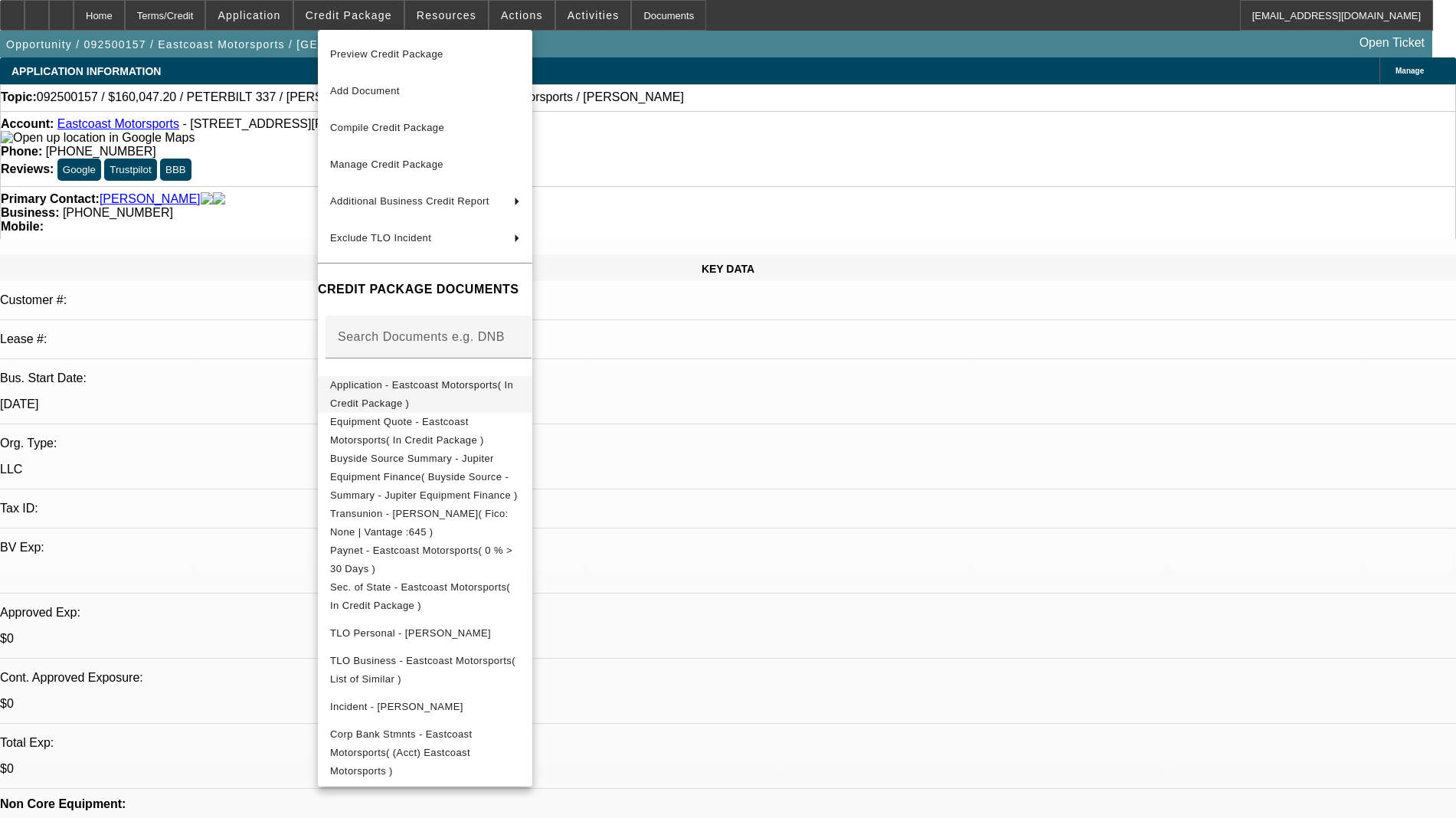
click at [418, 393] on span "Application - Eastcoast Motorsports( In Credit Package )" at bounding box center [421, 393] width 183 height 29
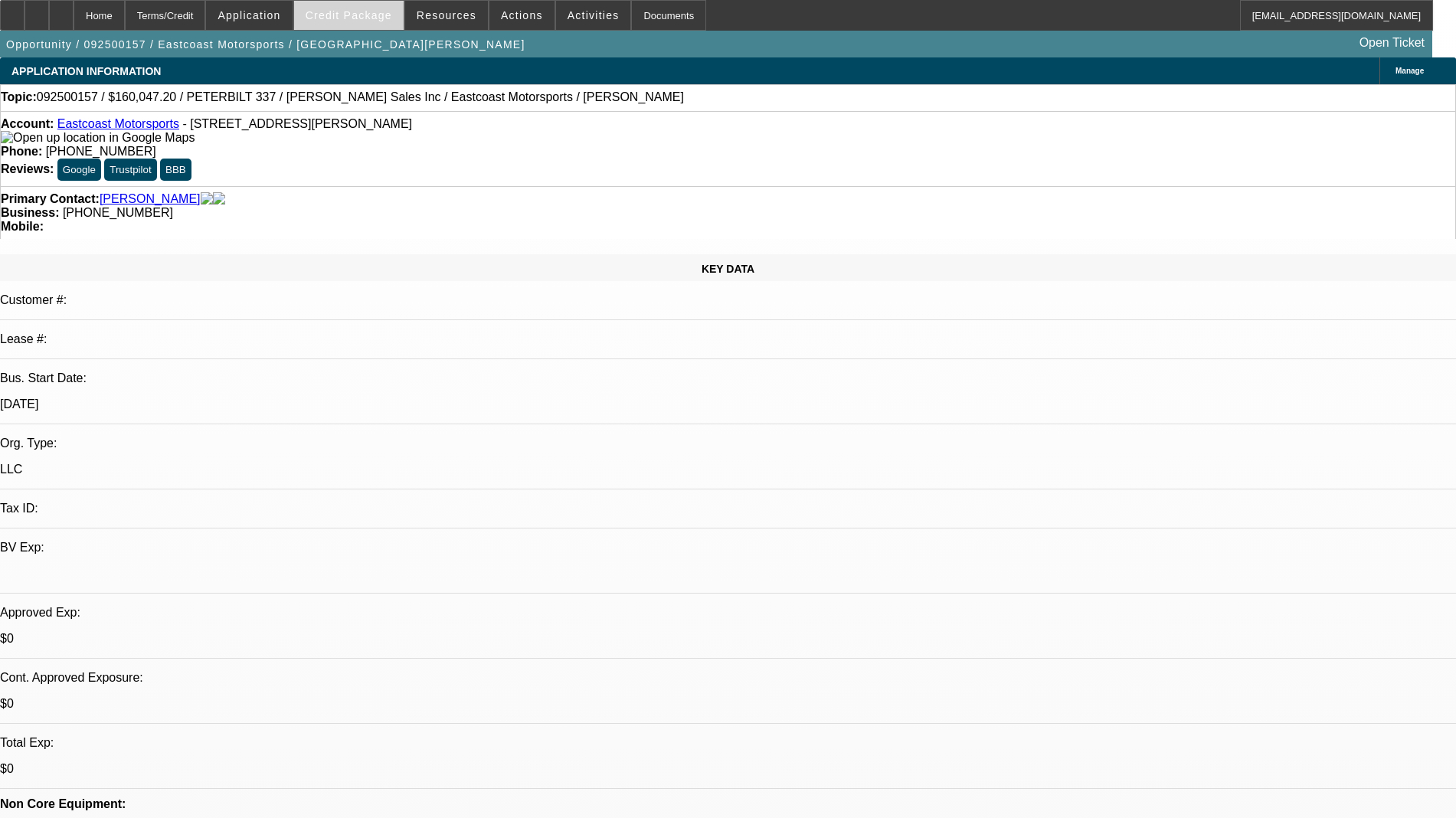
click at [370, 24] on span at bounding box center [349, 15] width 110 height 37
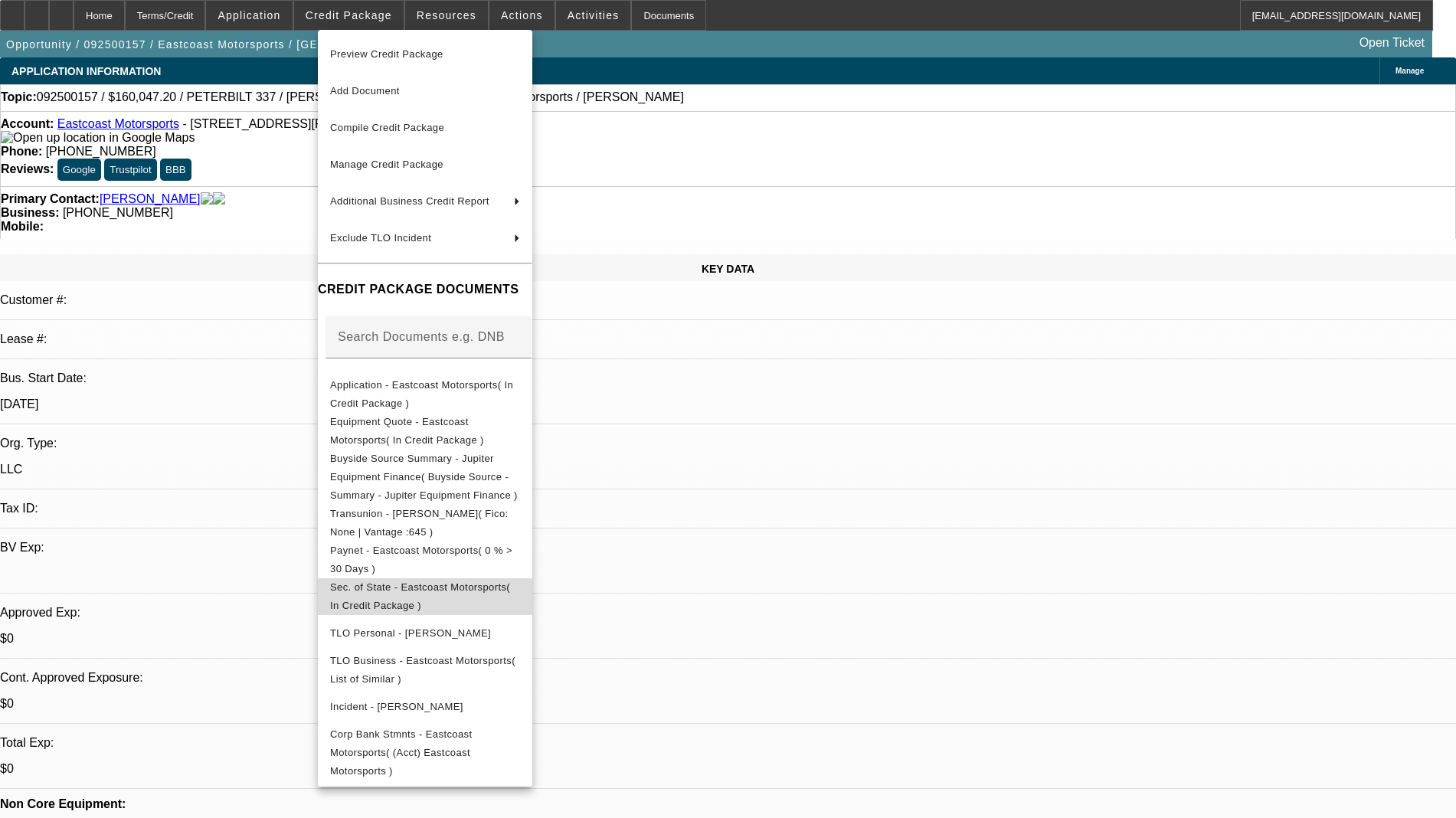
click at [402, 582] on span "Sec. of State - Eastcoast Motorsports( In Credit Package )" at bounding box center [420, 596] width 180 height 29
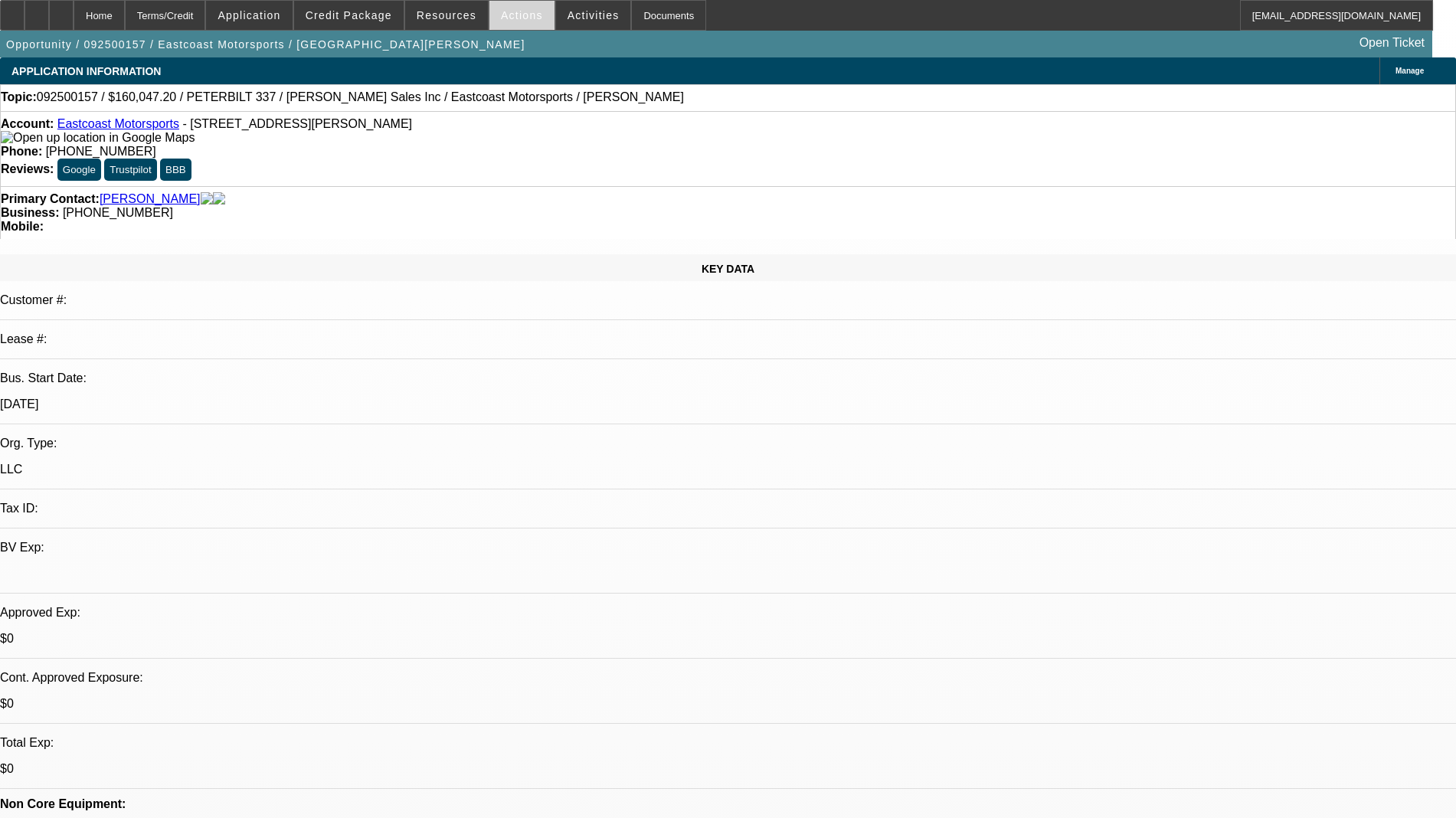
click at [501, 20] on span "Actions" at bounding box center [522, 15] width 42 height 12
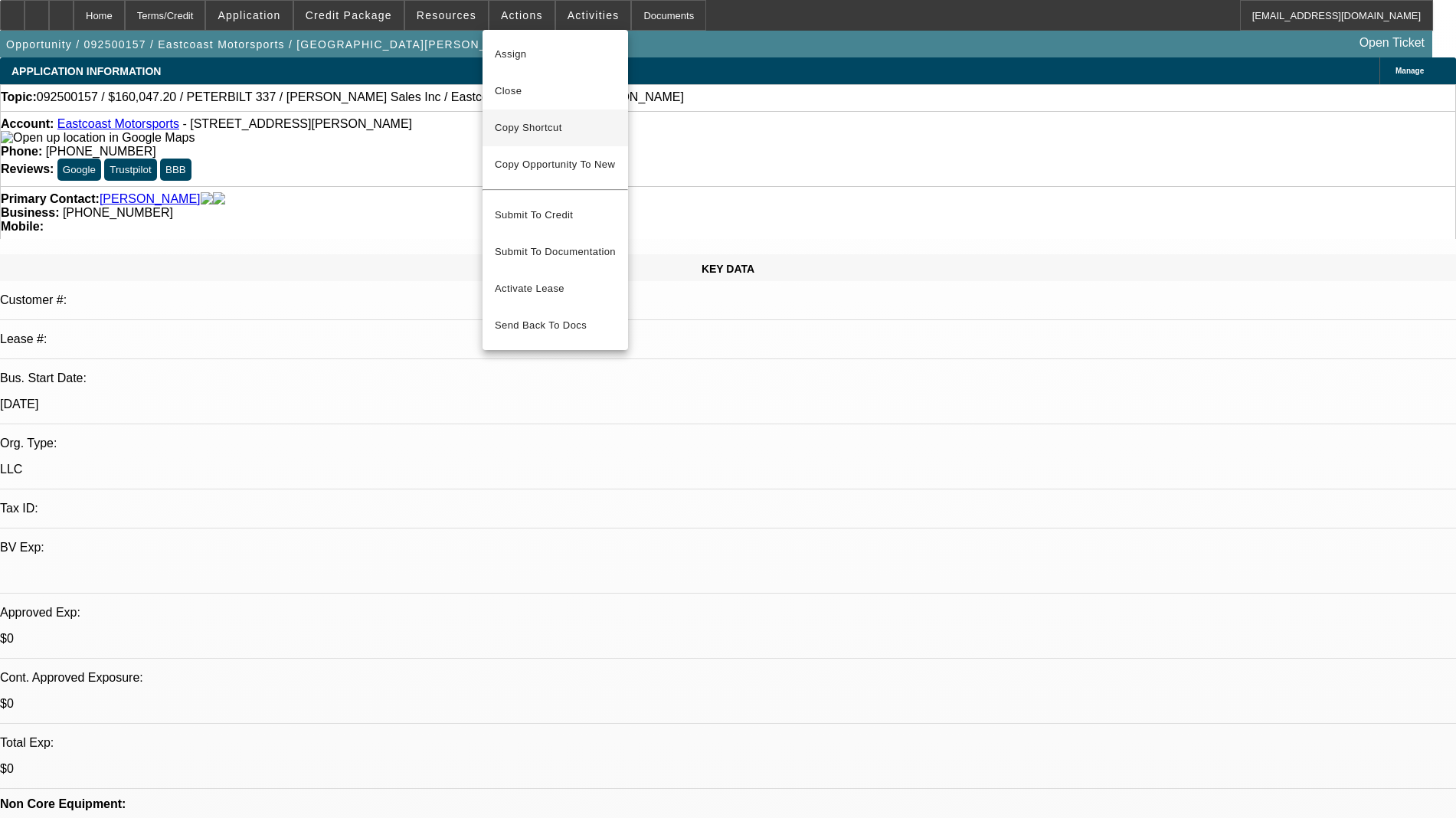
click at [533, 132] on span "Copy Shortcut" at bounding box center [556, 128] width 121 height 19
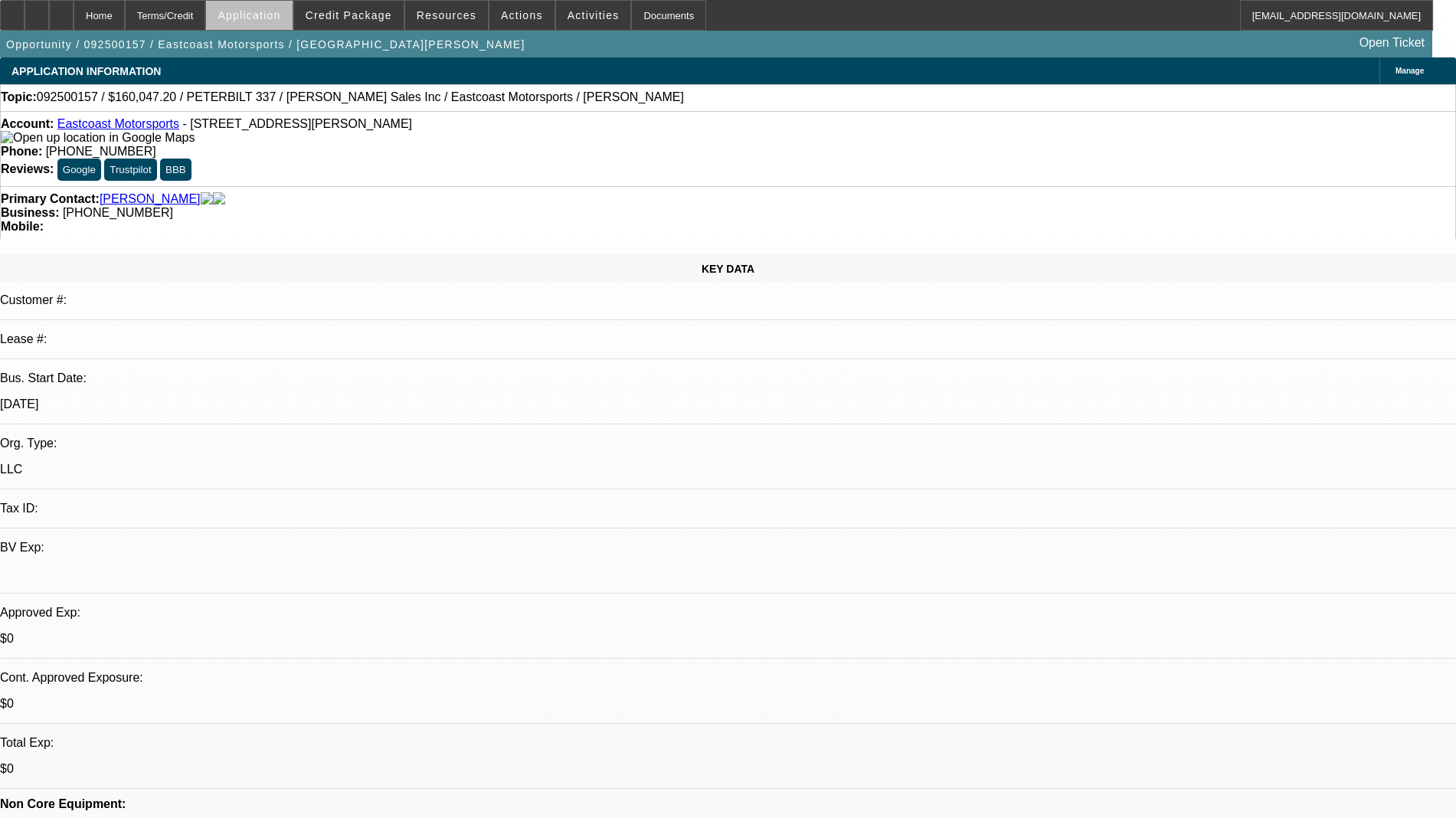
click at [292, 21] on span at bounding box center [249, 15] width 86 height 37
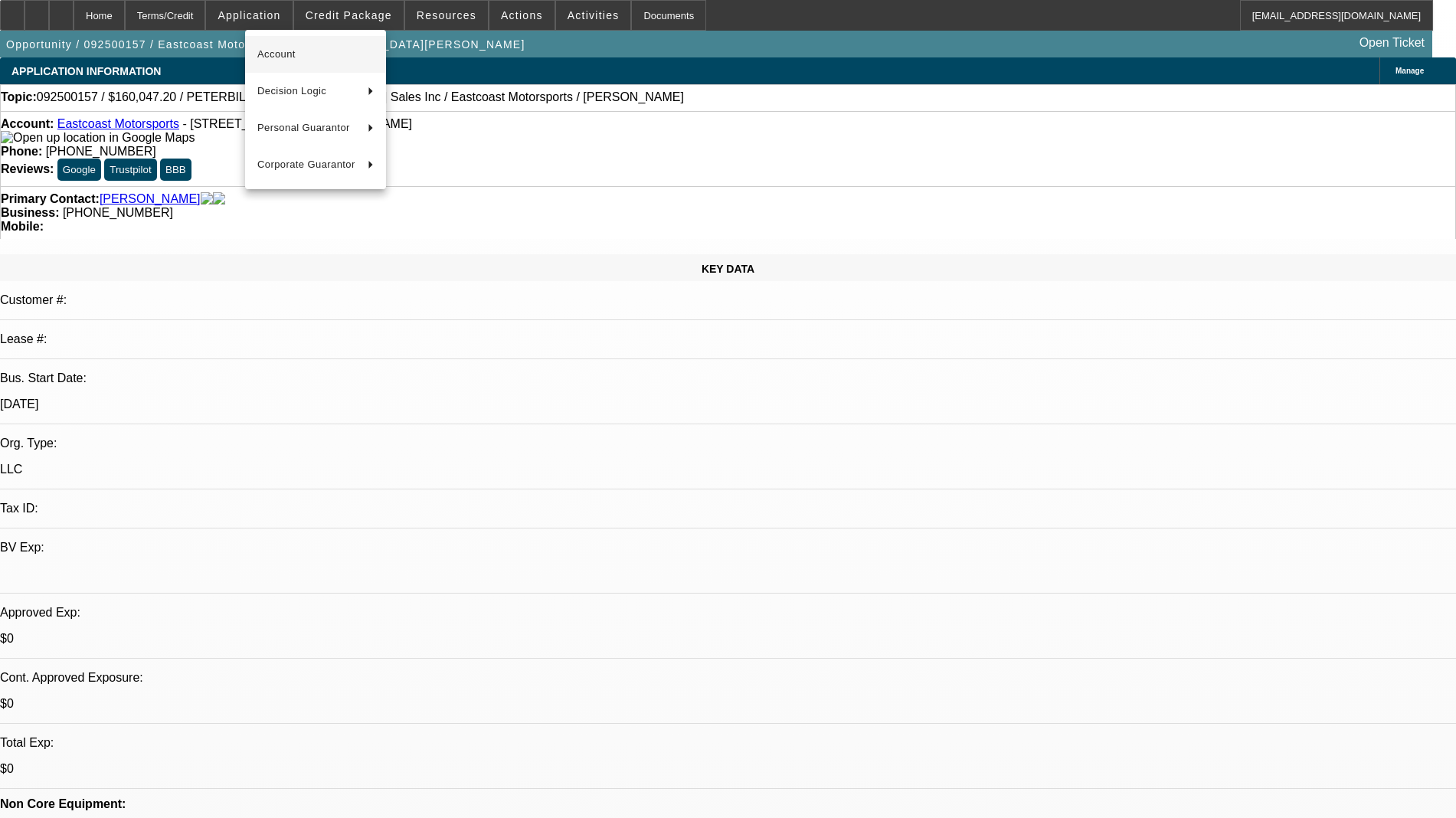
click at [277, 60] on span "Account" at bounding box center [316, 54] width 117 height 19
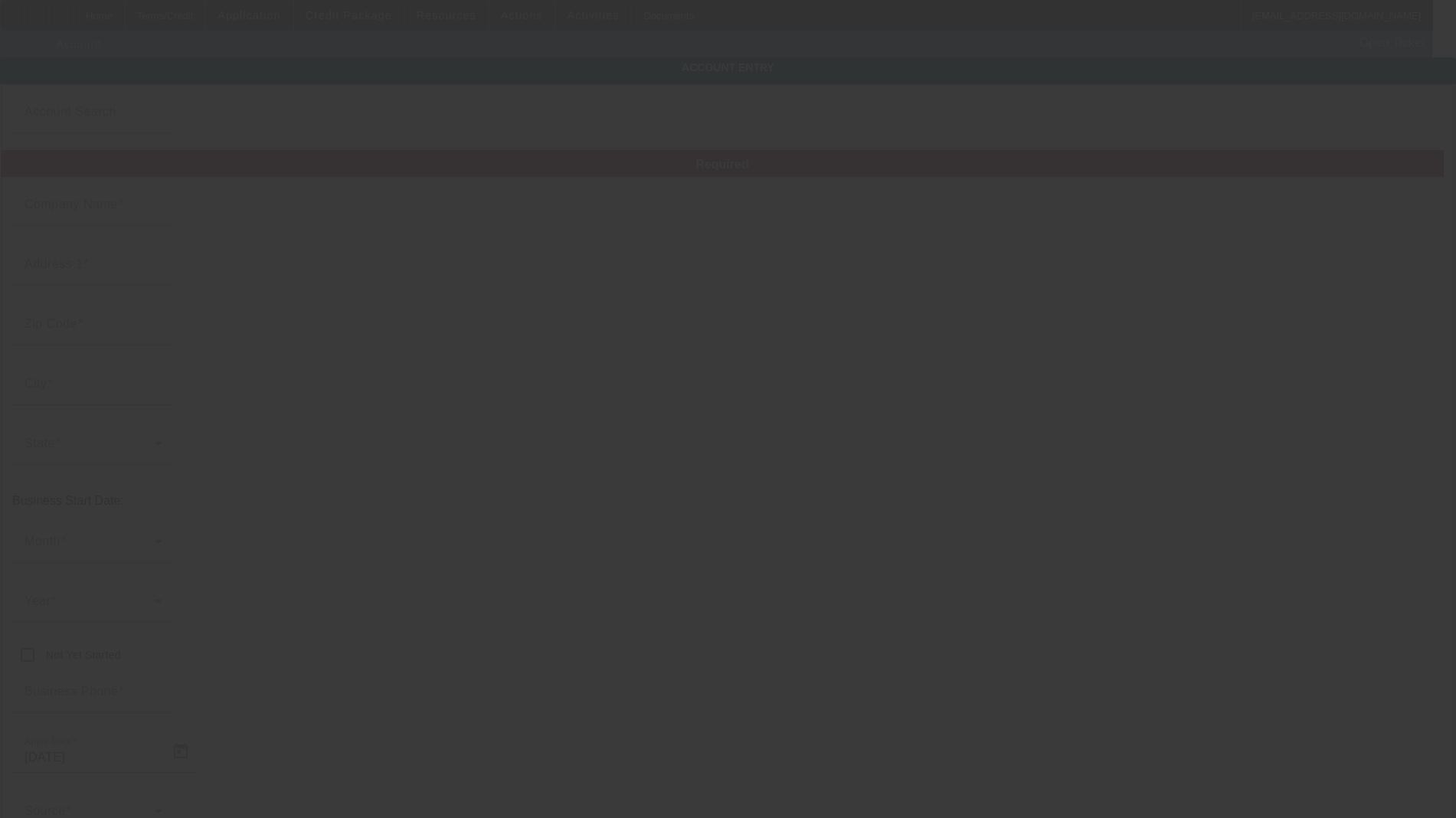
type input "Eastcoast Motorsports"
type input "8 gordon rd"
type input "03304"
type input "bow"
type input "(603) 493-0873"
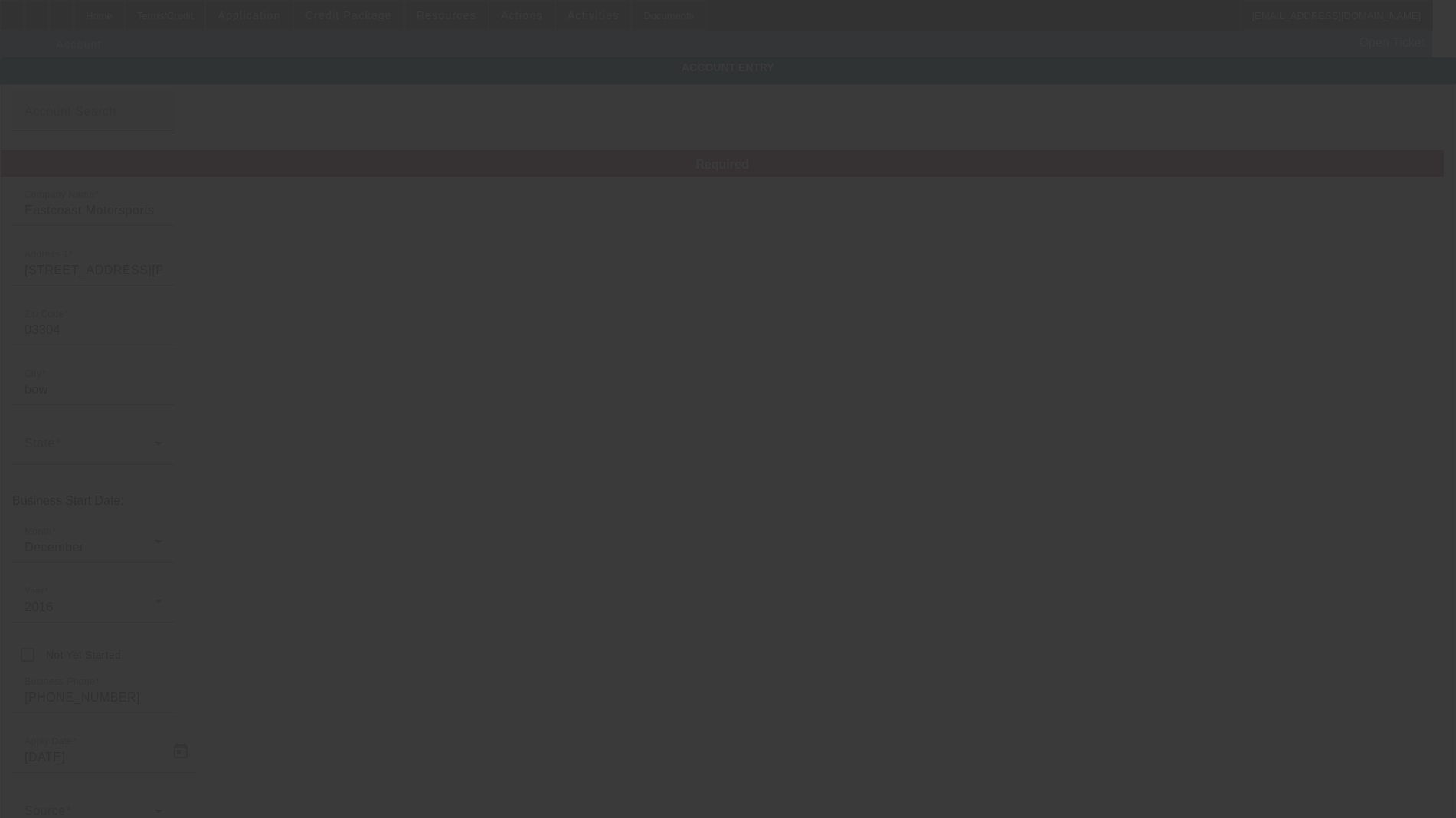
type input "Jupiter Equipment Finance"
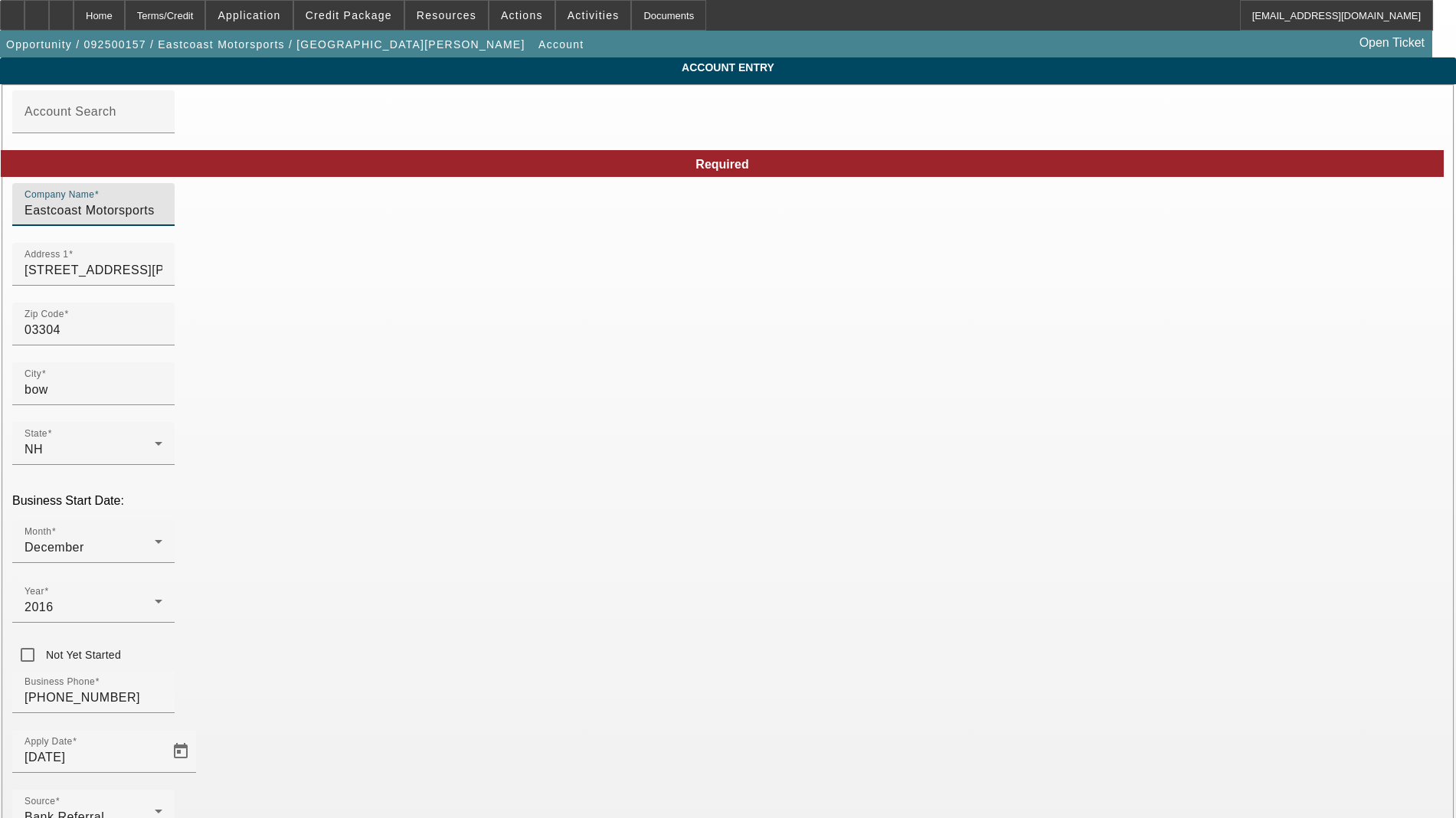
click at [162, 219] on input "Eastcoast Motorsports" at bounding box center [93, 211] width 138 height 19
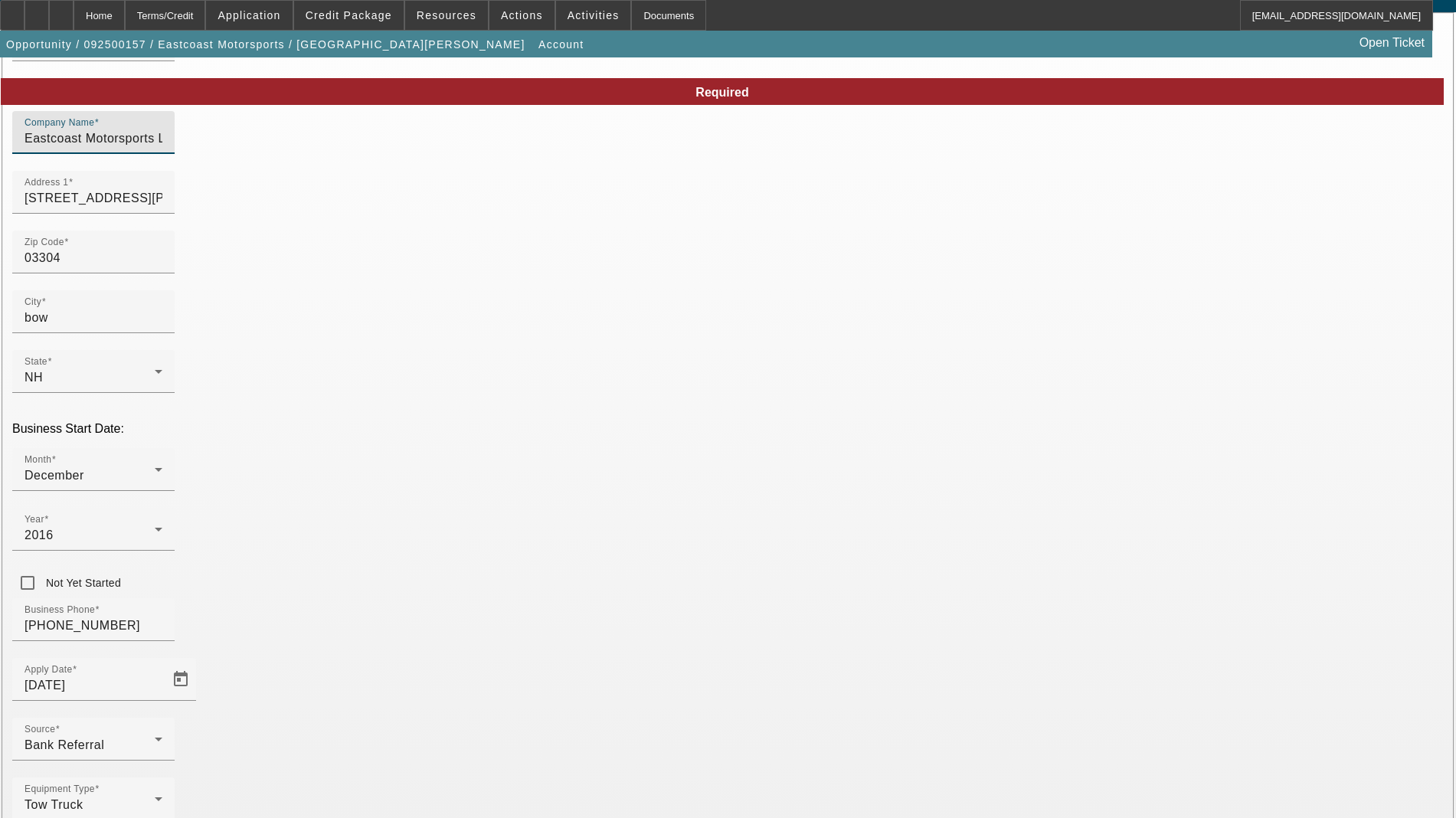
scroll to position [180, 0]
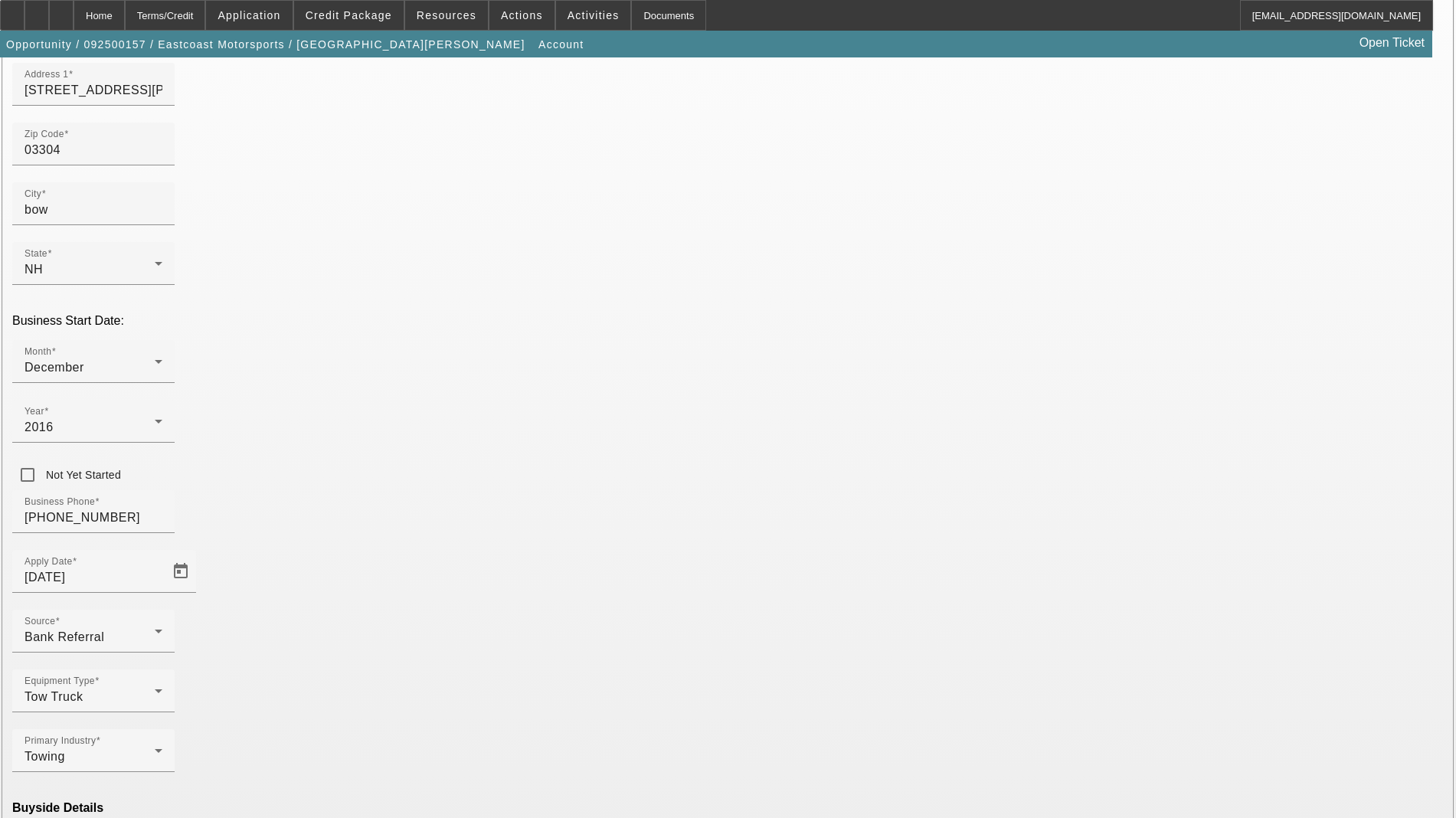
type input "Eastcoast Motorsports LLC"
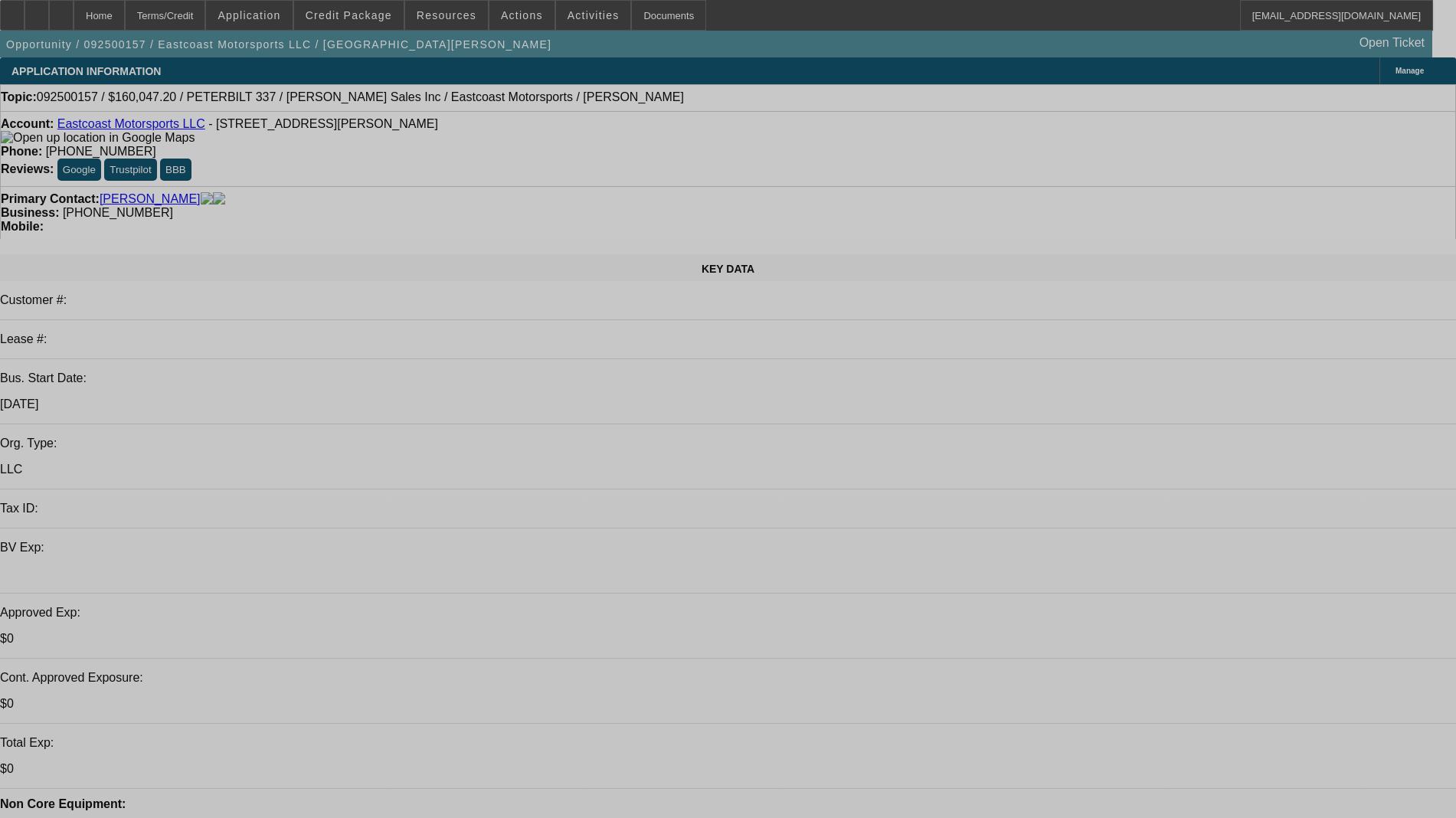
select select "0"
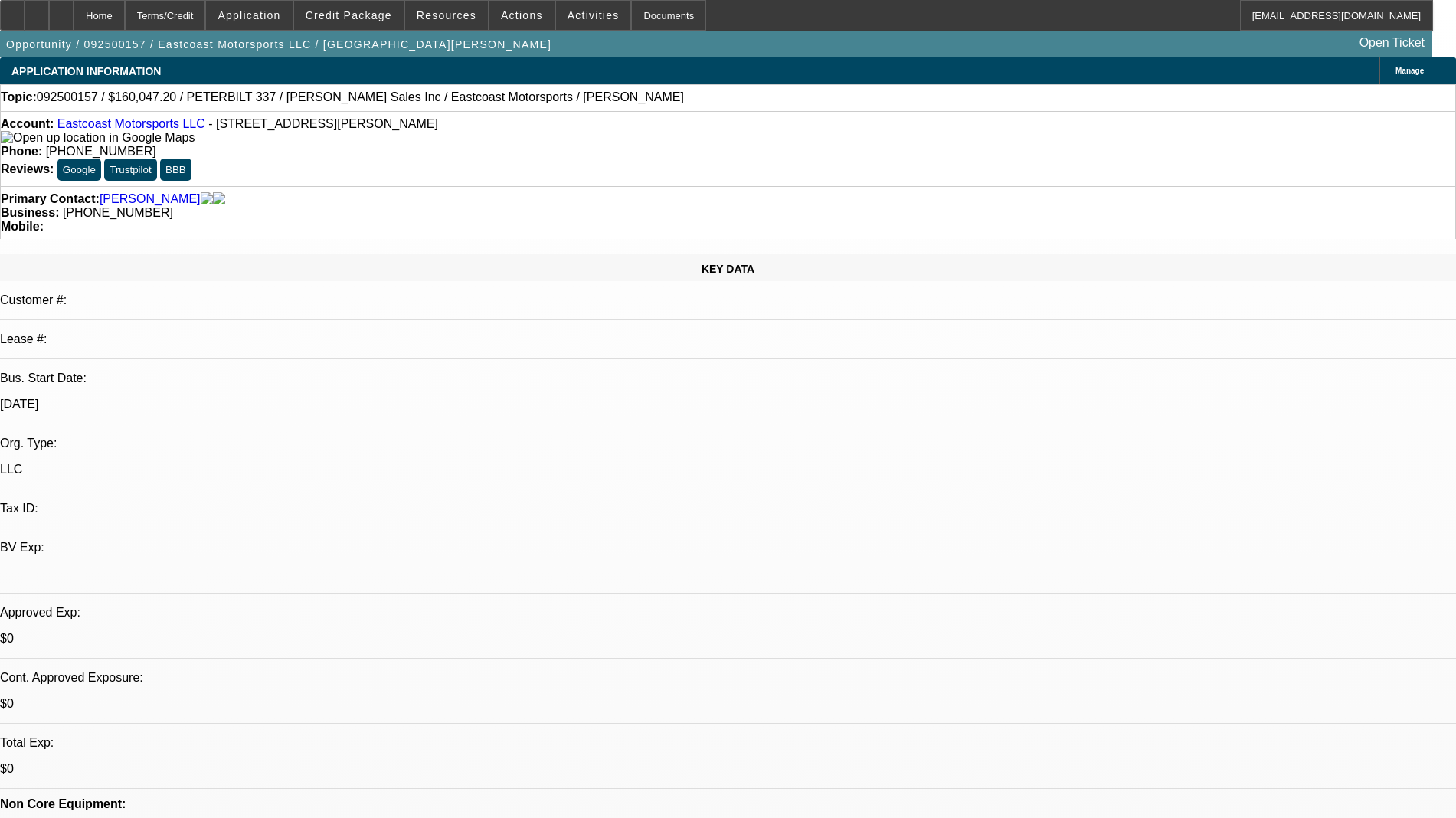
select select "2"
select select "0.1"
select select "4"
click at [501, 19] on span "Actions" at bounding box center [522, 15] width 42 height 12
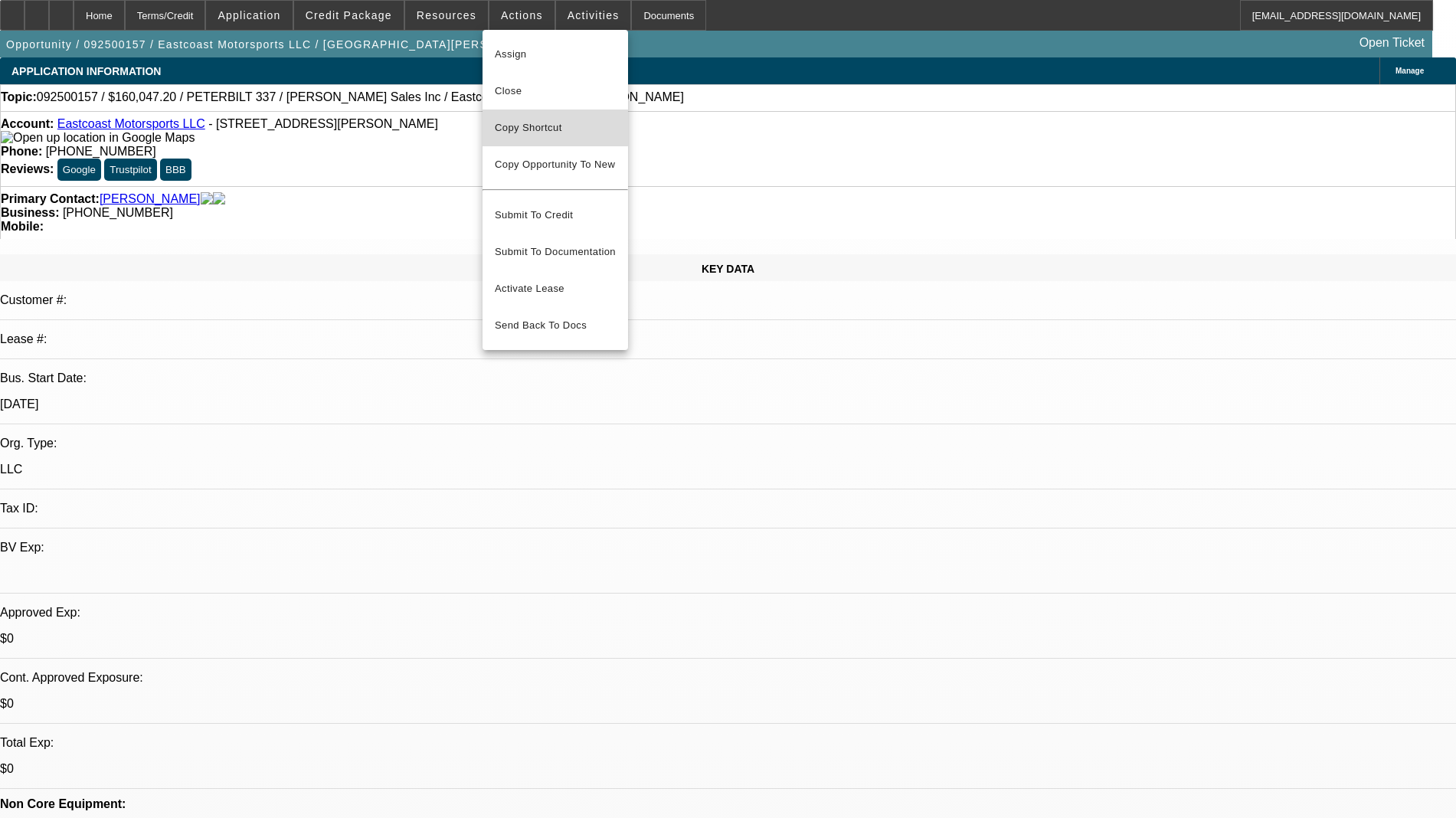
click at [542, 116] on button "Copy Shortcut" at bounding box center [555, 128] width 145 height 37
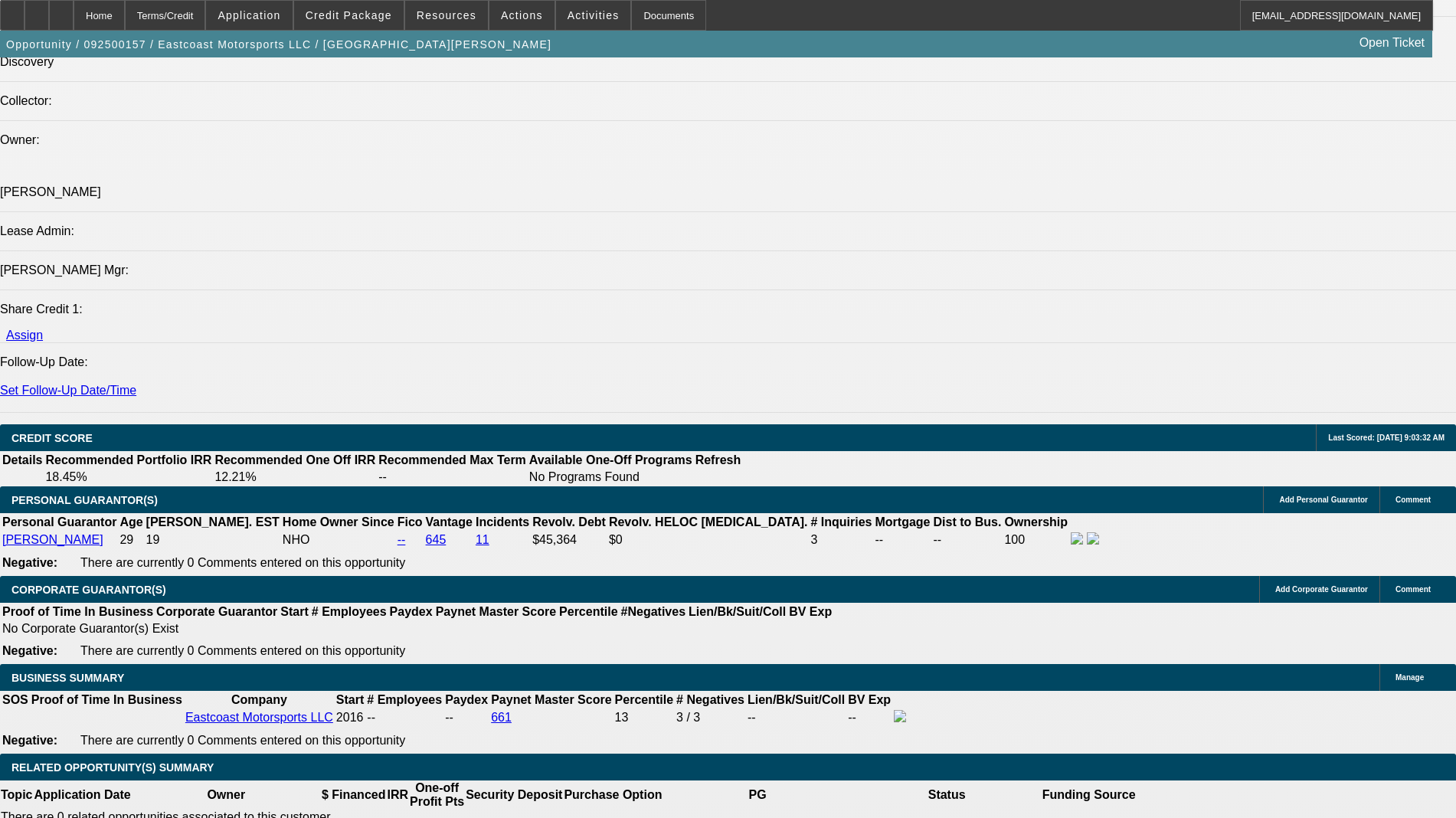
scroll to position [1915, 0]
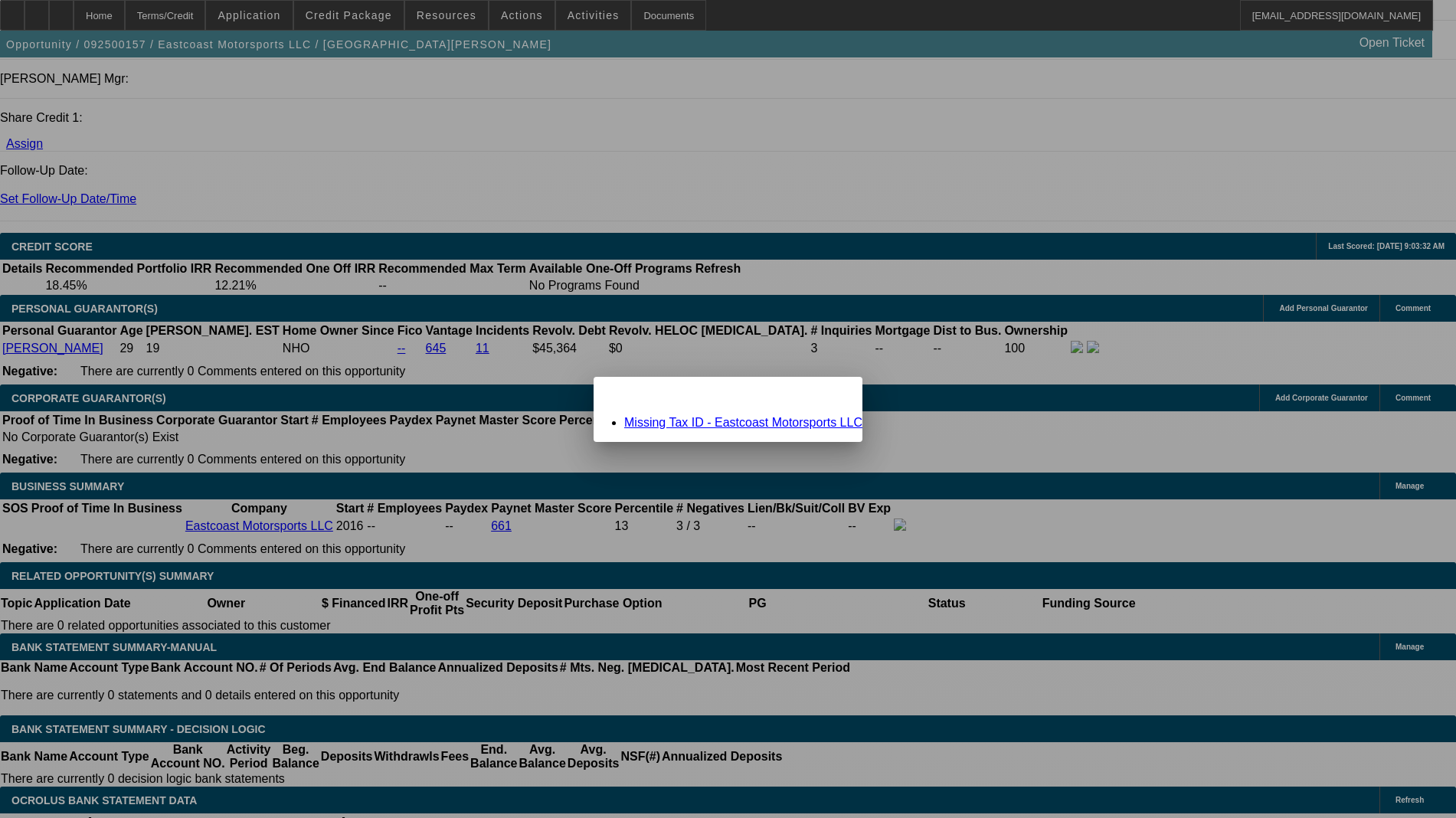
scroll to position [0, 0]
click at [832, 394] on span "Close" at bounding box center [842, 390] width 21 height 8
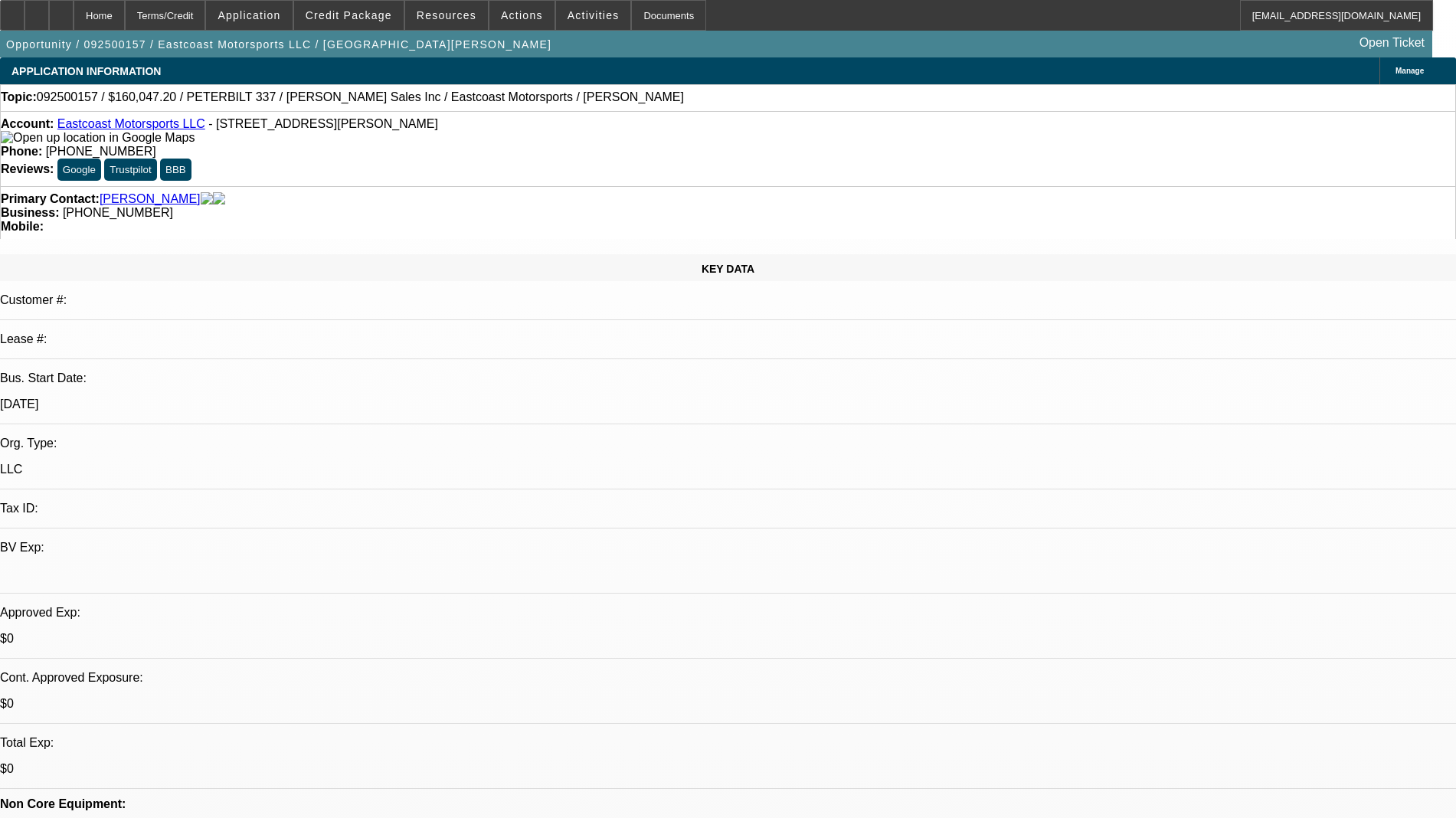
scroll to position [1915, 0]
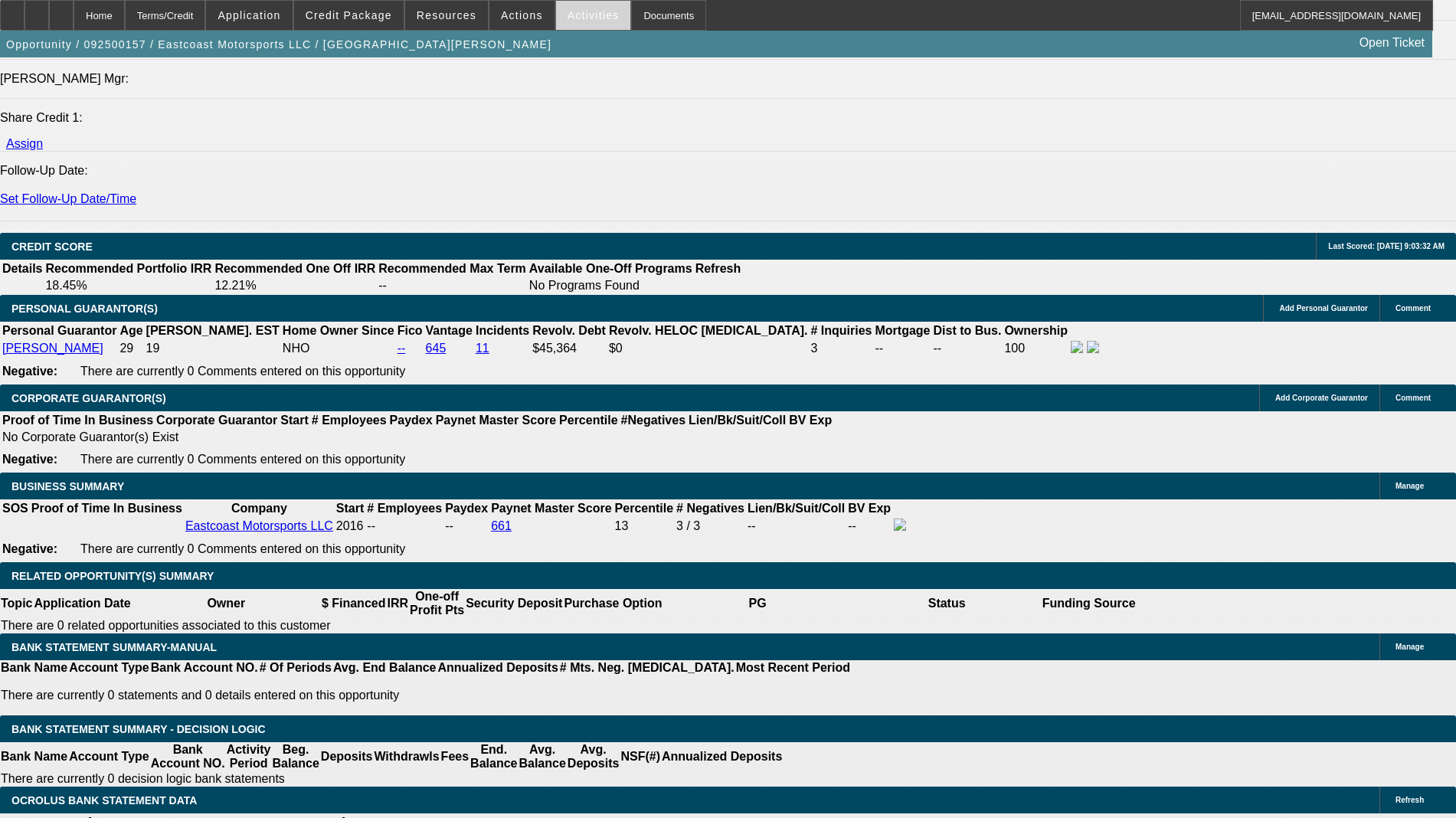
click at [567, 9] on span "Activities" at bounding box center [593, 15] width 52 height 12
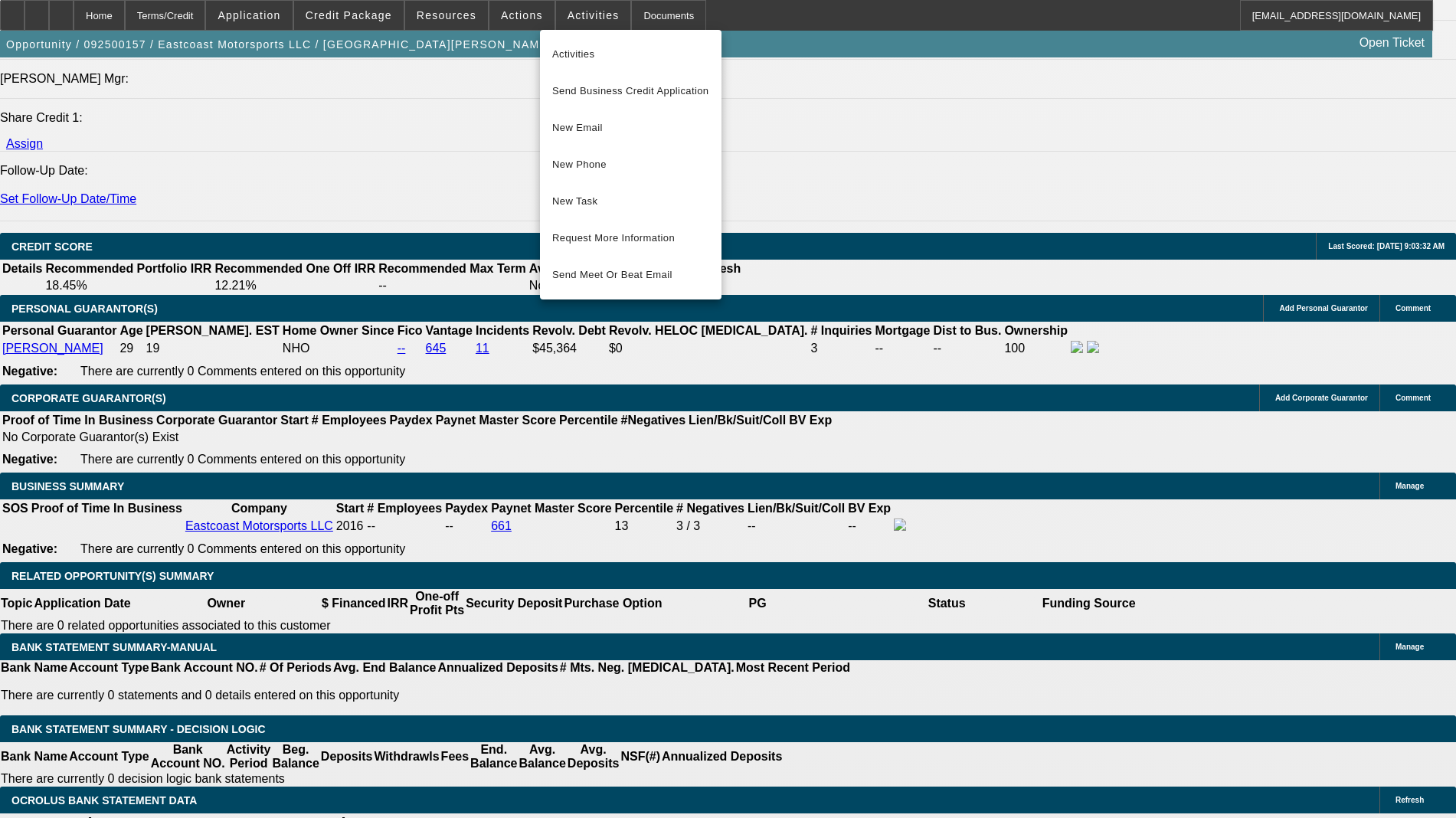
click at [509, 19] on div at bounding box center [728, 409] width 1456 height 818
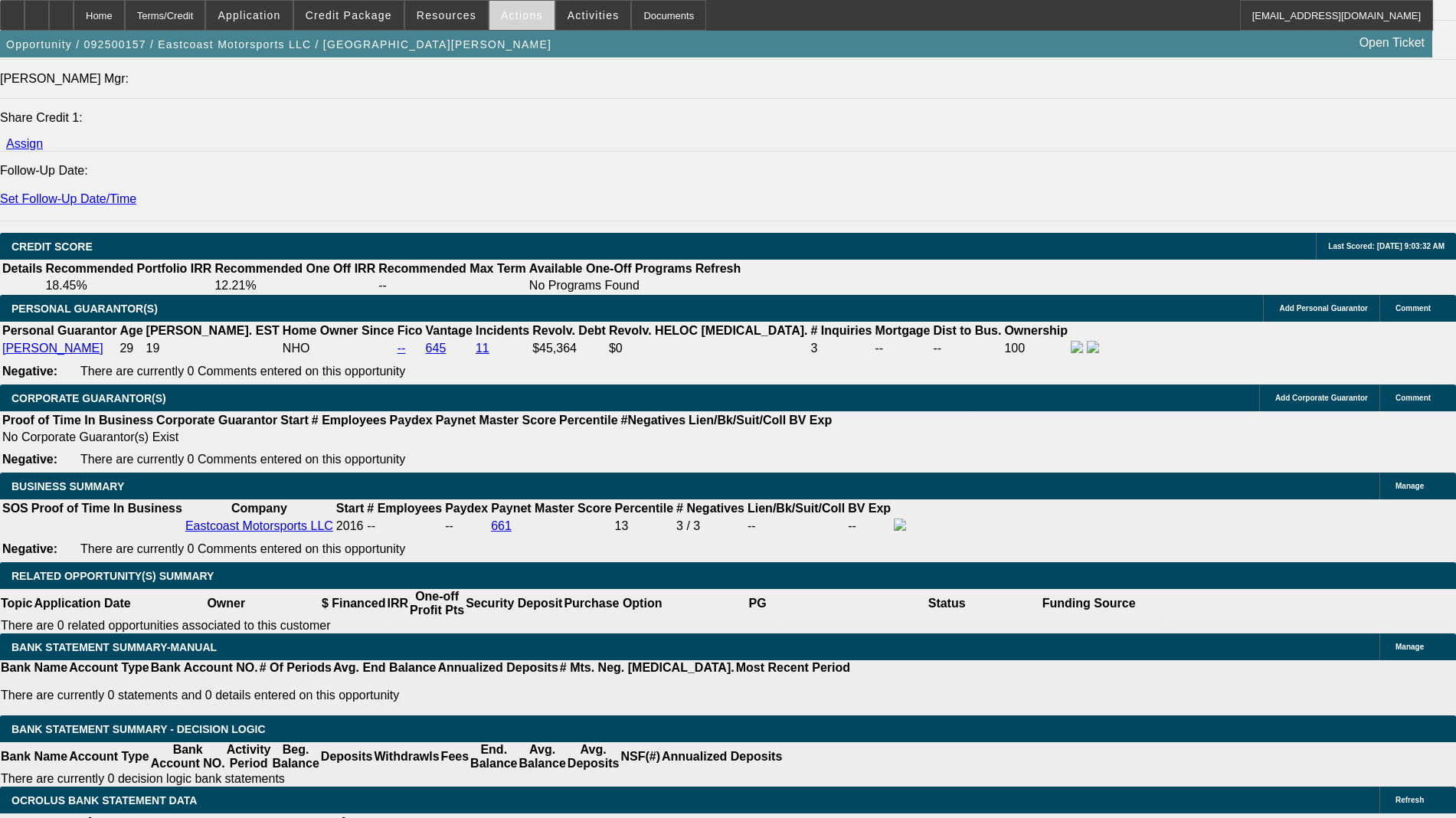
click at [511, 16] on span "Actions" at bounding box center [522, 15] width 42 height 12
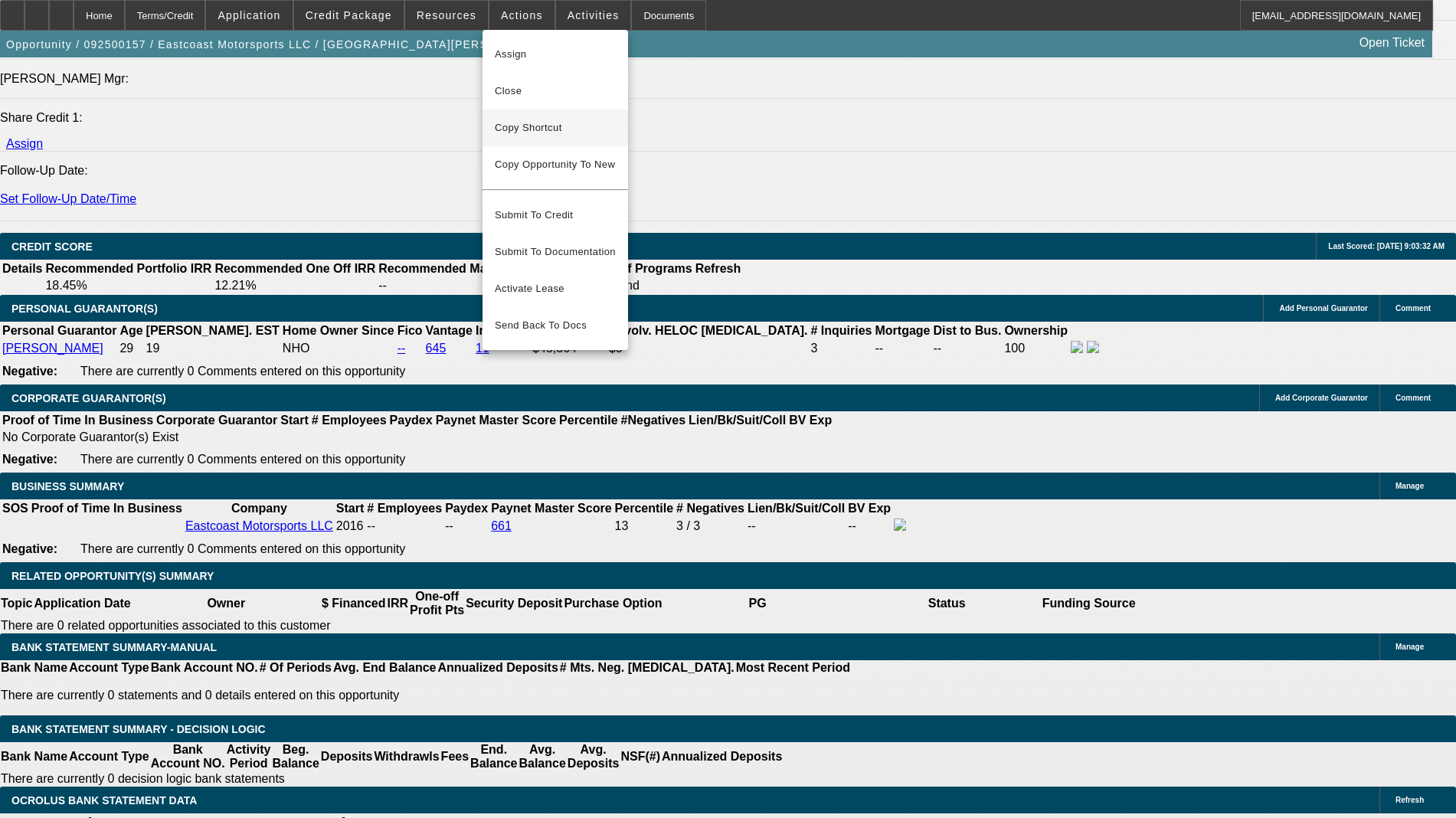
click at [561, 120] on span "Copy Shortcut" at bounding box center [556, 128] width 121 height 19
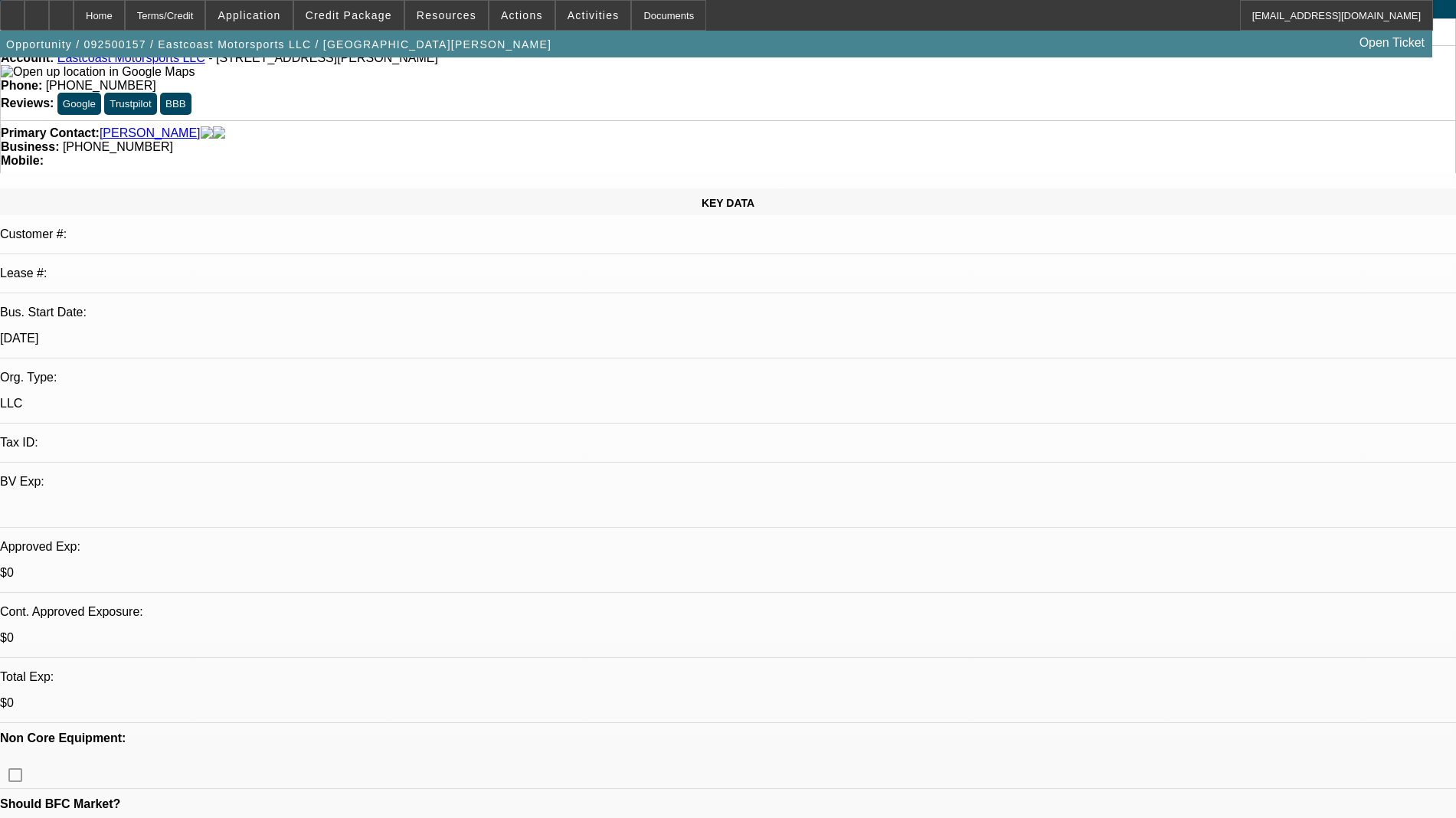
scroll to position [0, 0]
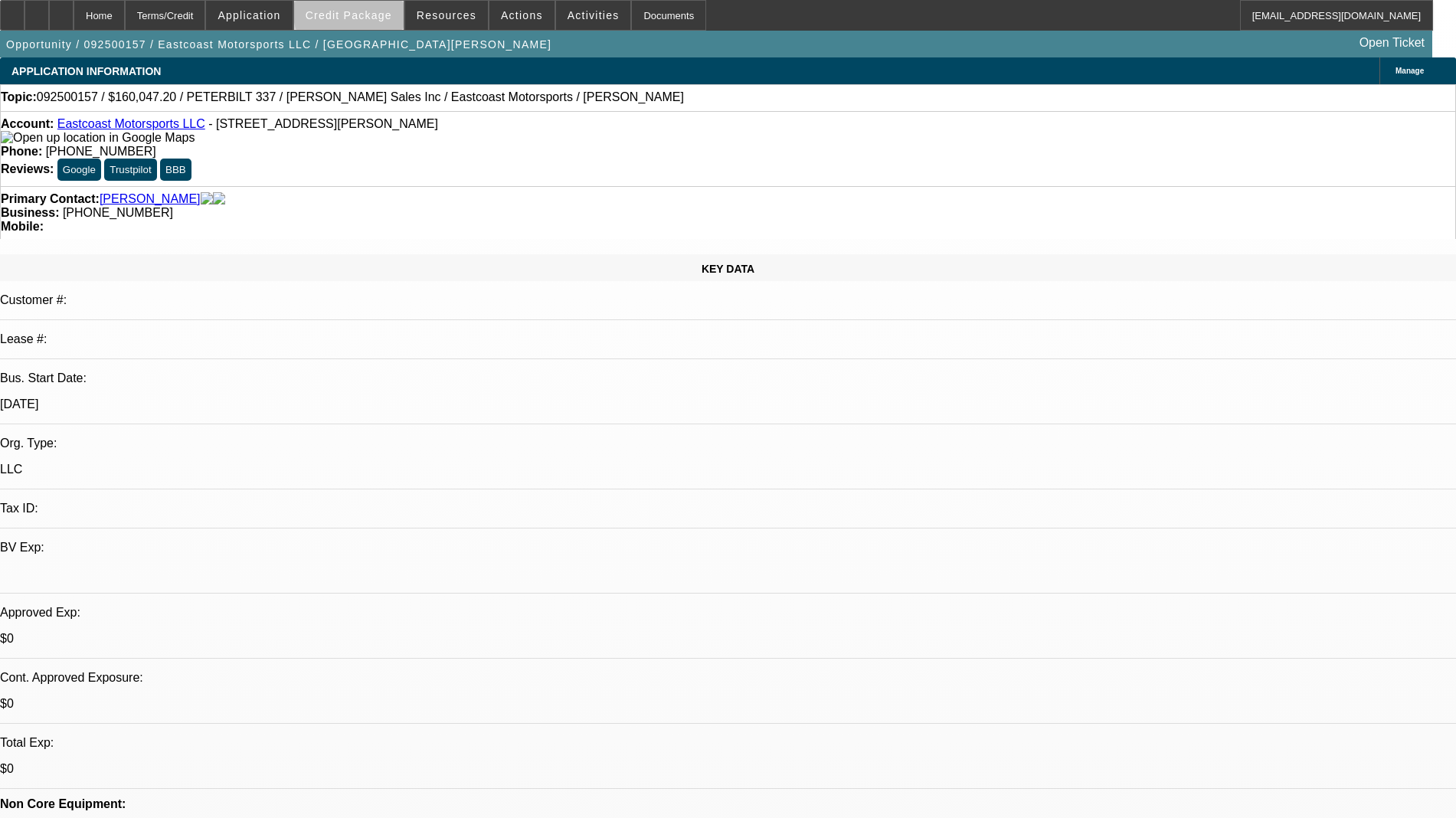
click at [393, 11] on span "Credit Package" at bounding box center [349, 15] width 87 height 12
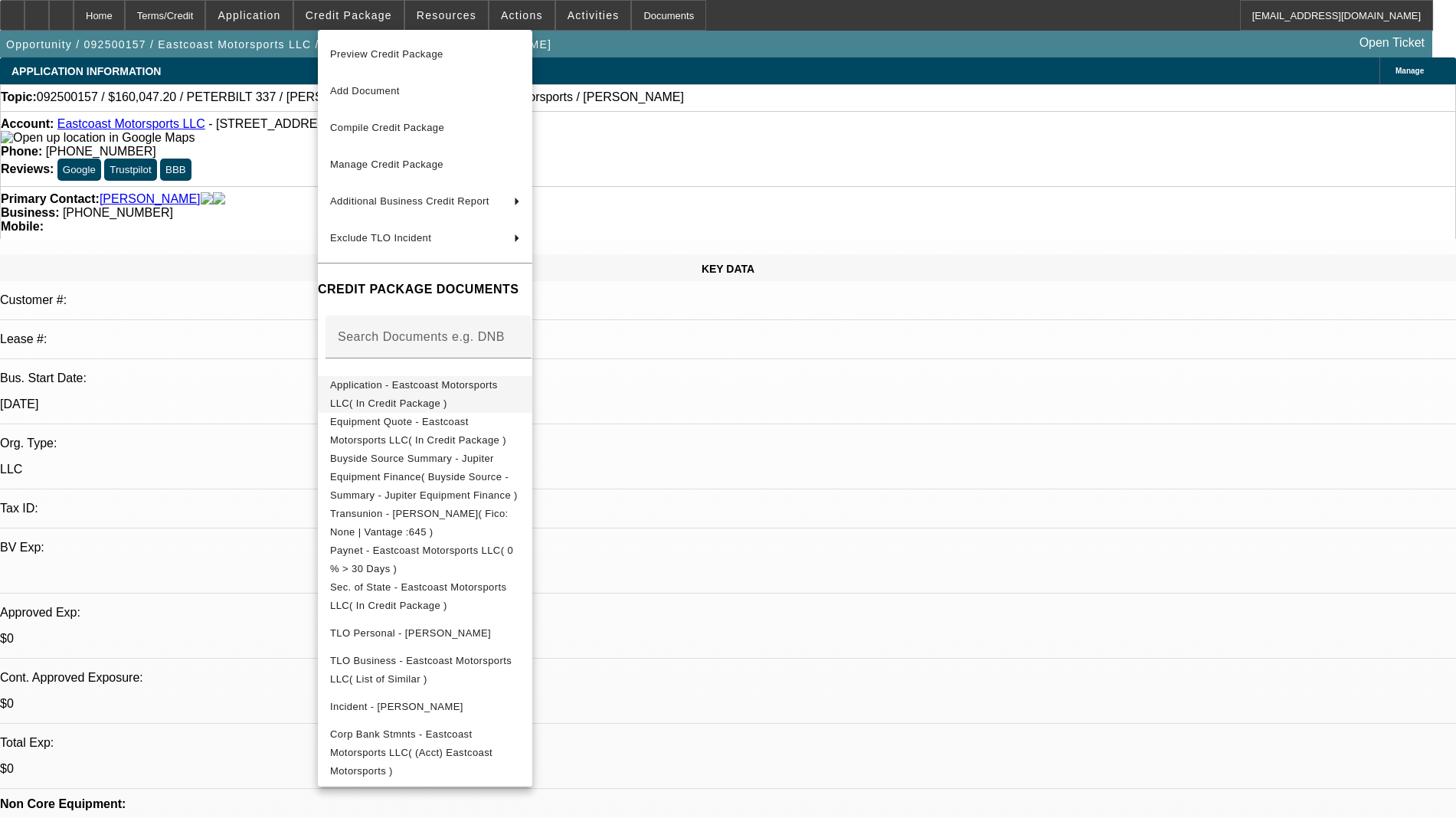
click at [404, 398] on span "Application - Eastcoast Motorsports LLC( In Credit Package )" at bounding box center [425, 394] width 190 height 37
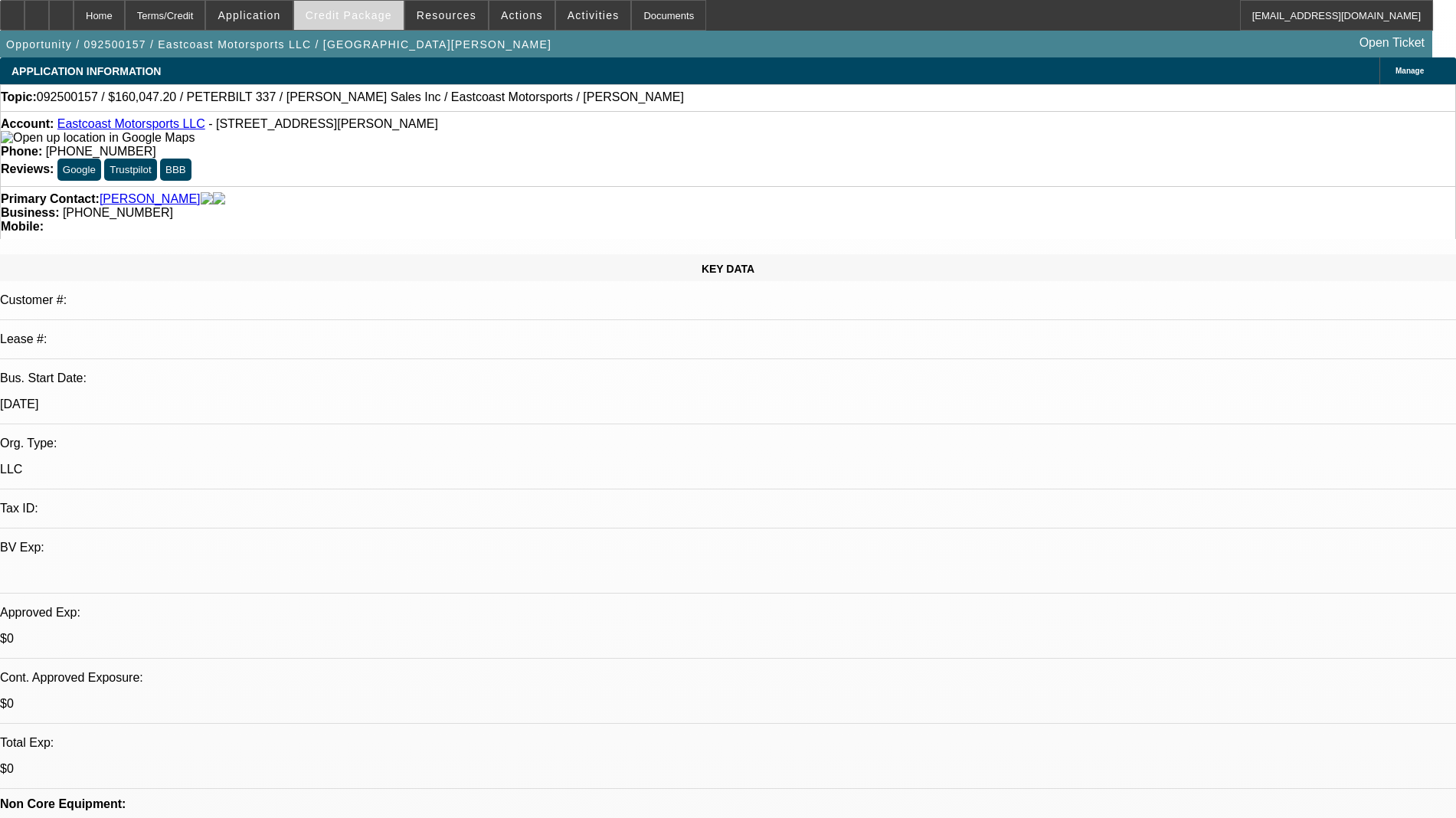
click at [376, 8] on span at bounding box center [349, 15] width 110 height 37
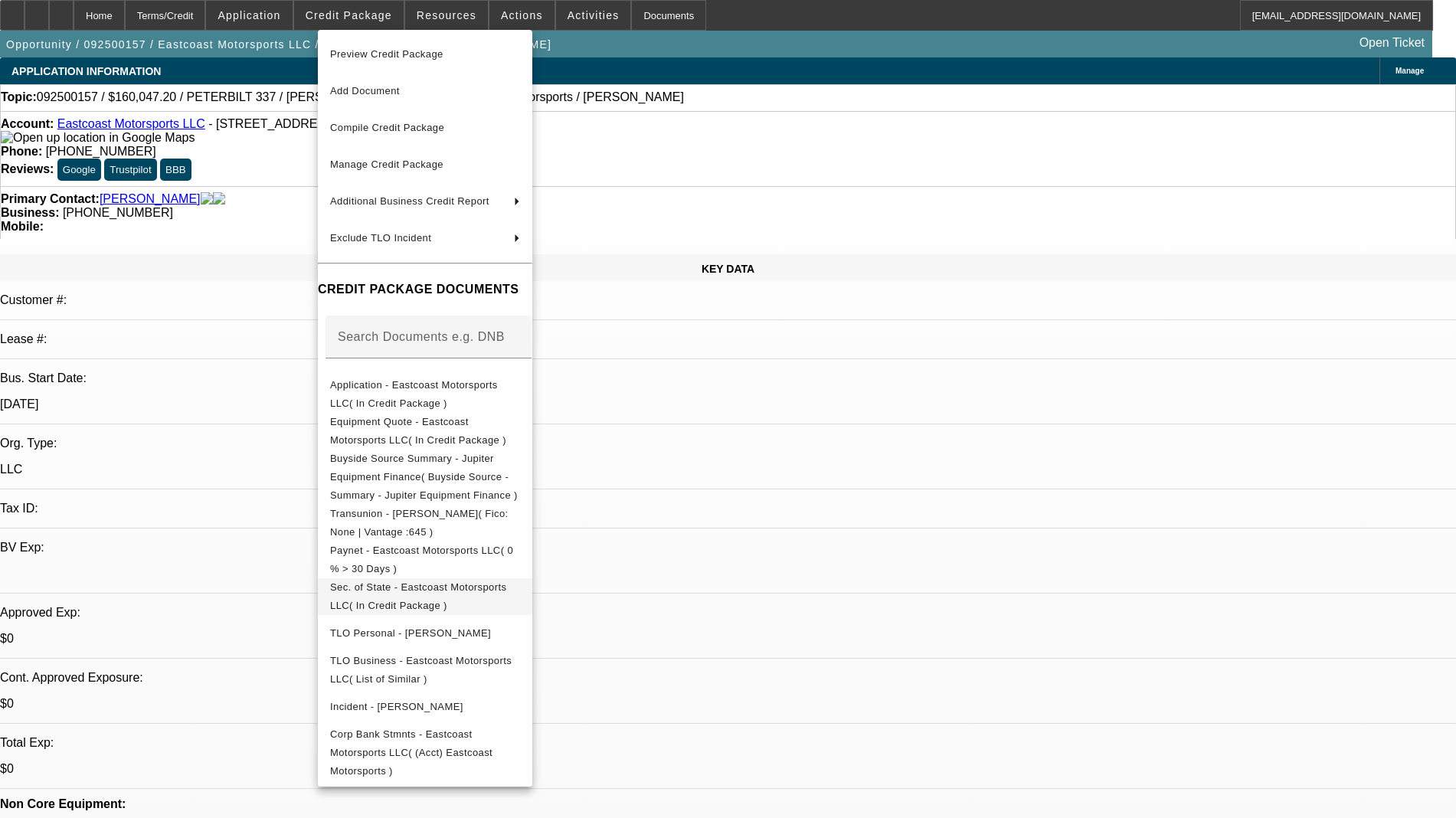
click at [401, 582] on span "Sec. of State - Eastcoast Motorsports LLC( In Credit Package )" at bounding box center [418, 596] width 177 height 29
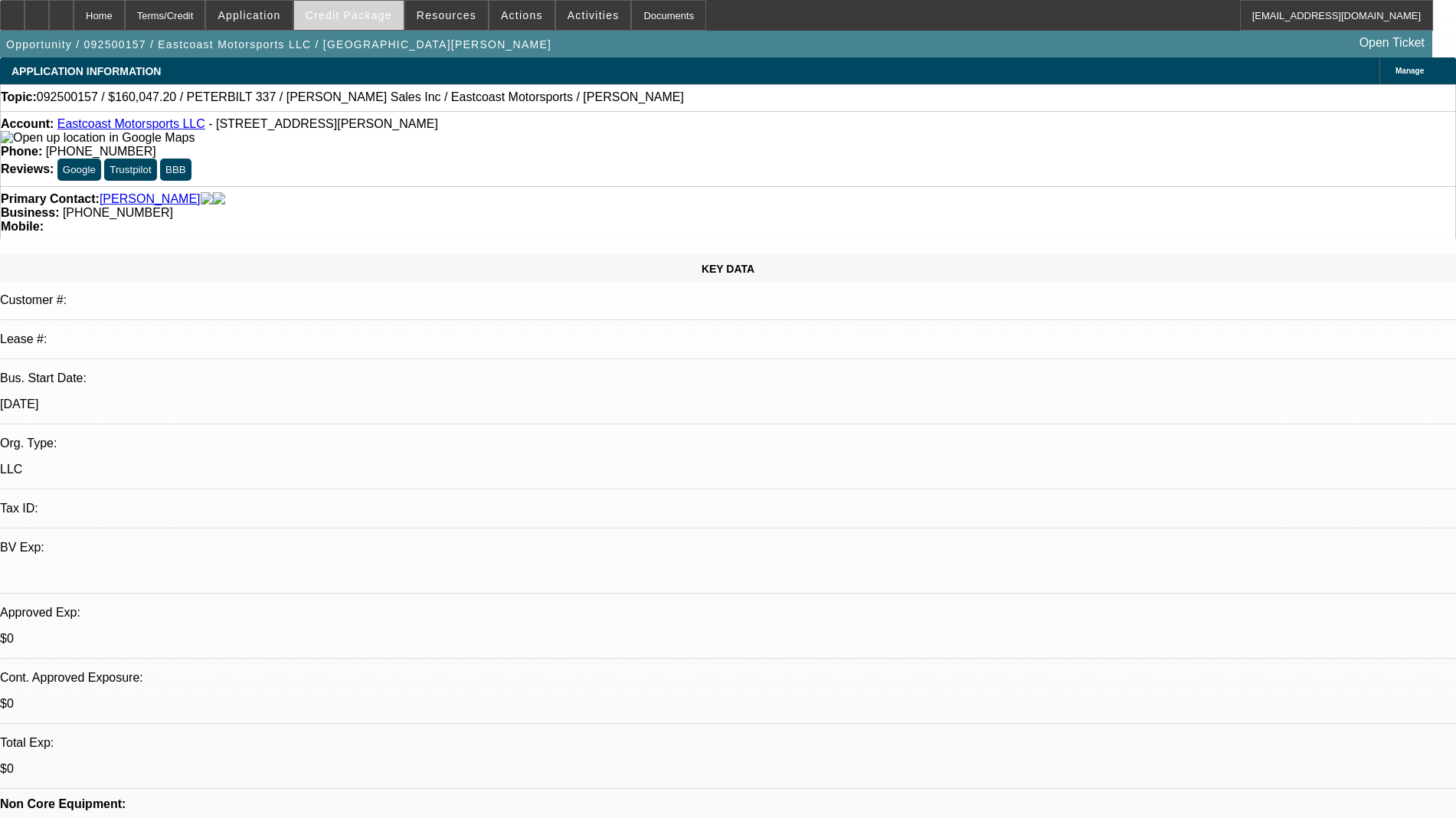
click at [379, 23] on span at bounding box center [349, 15] width 110 height 37
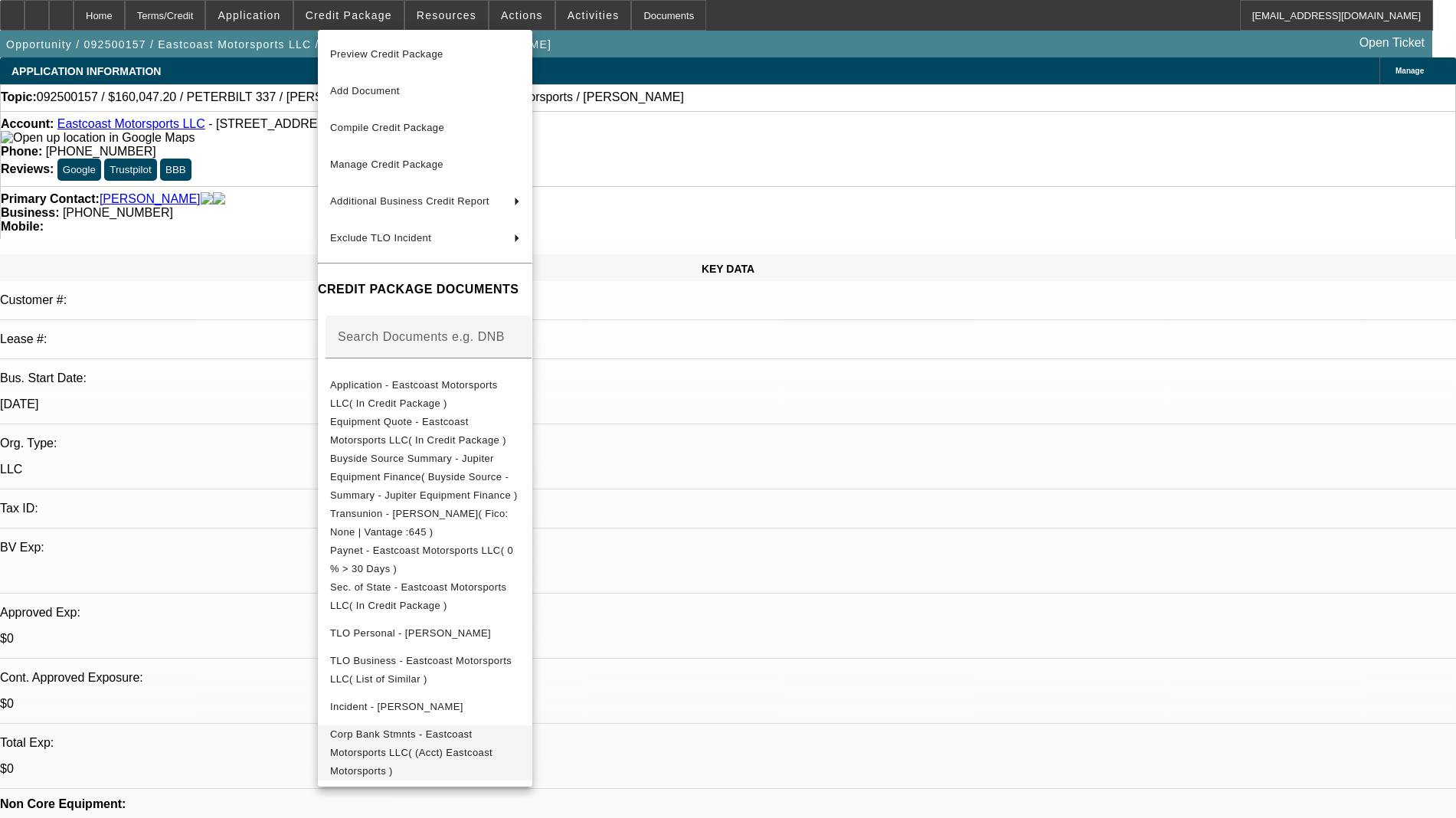
click at [433, 733] on span "Corp Bank Stmnts - Eastcoast Motorsports LLC( (Acct) Eastcoast Motorsports )" at bounding box center [425, 753] width 190 height 55
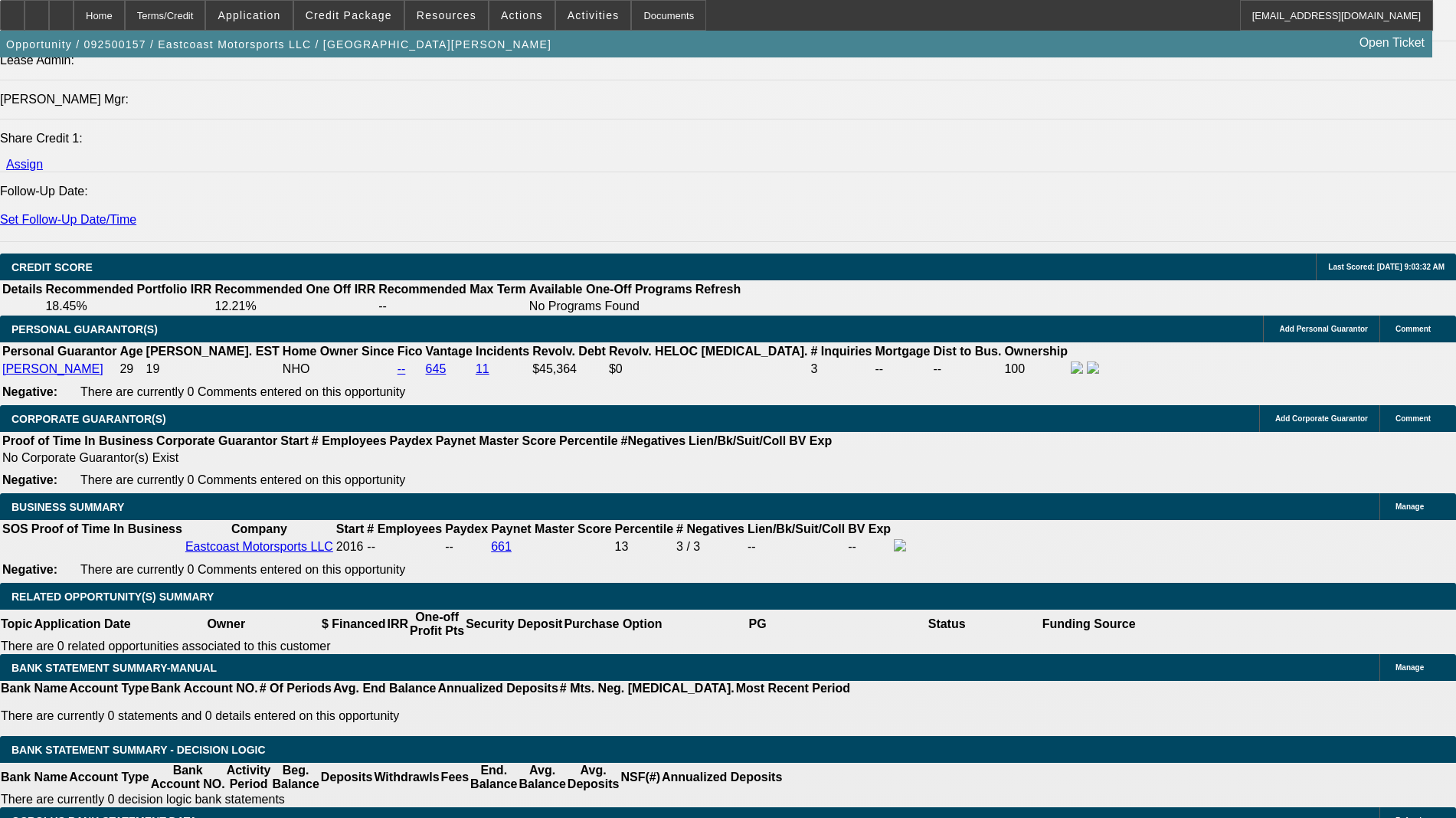
scroll to position [2106, 0]
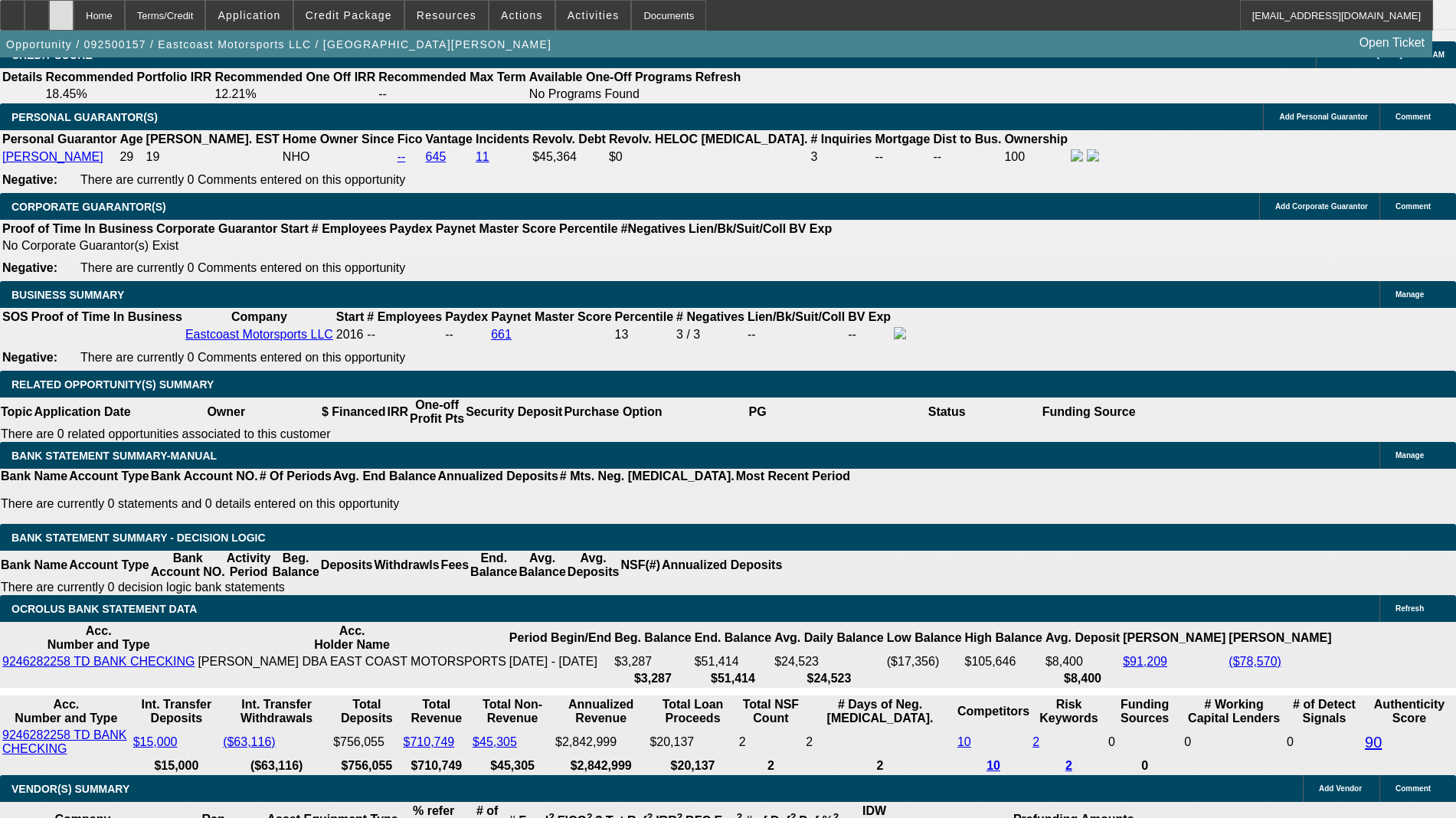
click at [62, 10] on icon at bounding box center [62, 10] width 0 height 0
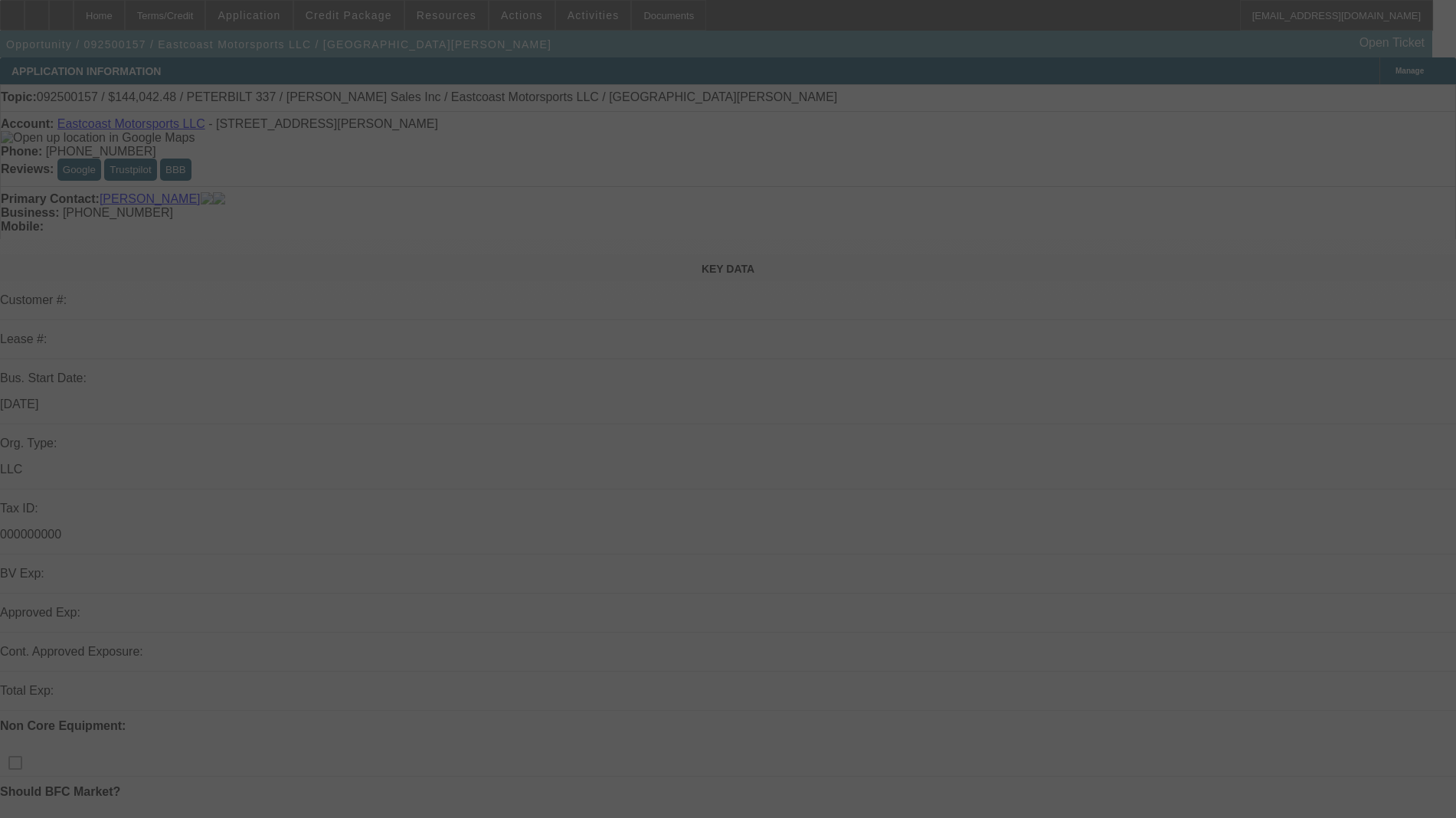
select select "0.1"
select select "2"
select select "0"
select select "6"
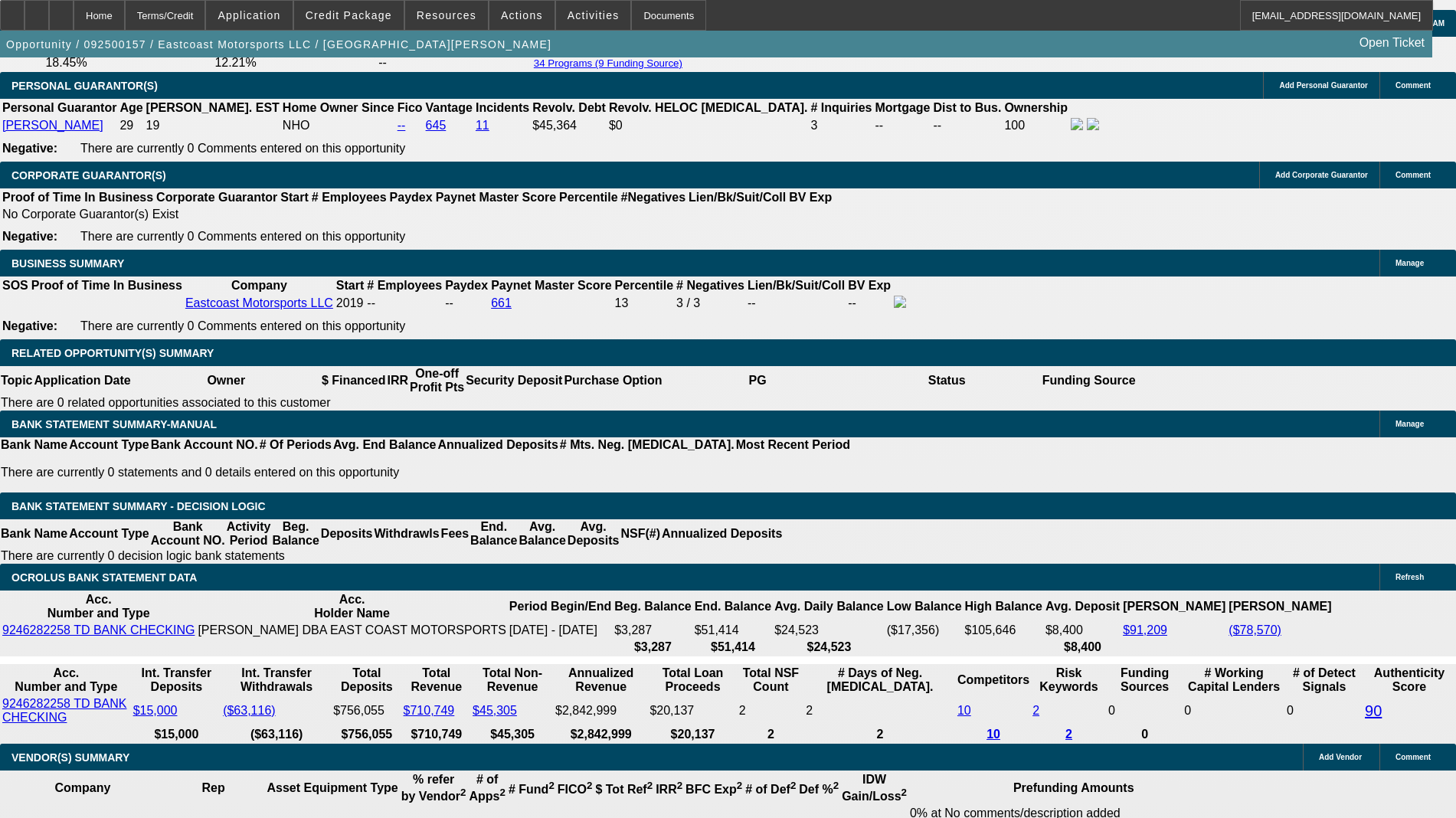
scroll to position [2106, 0]
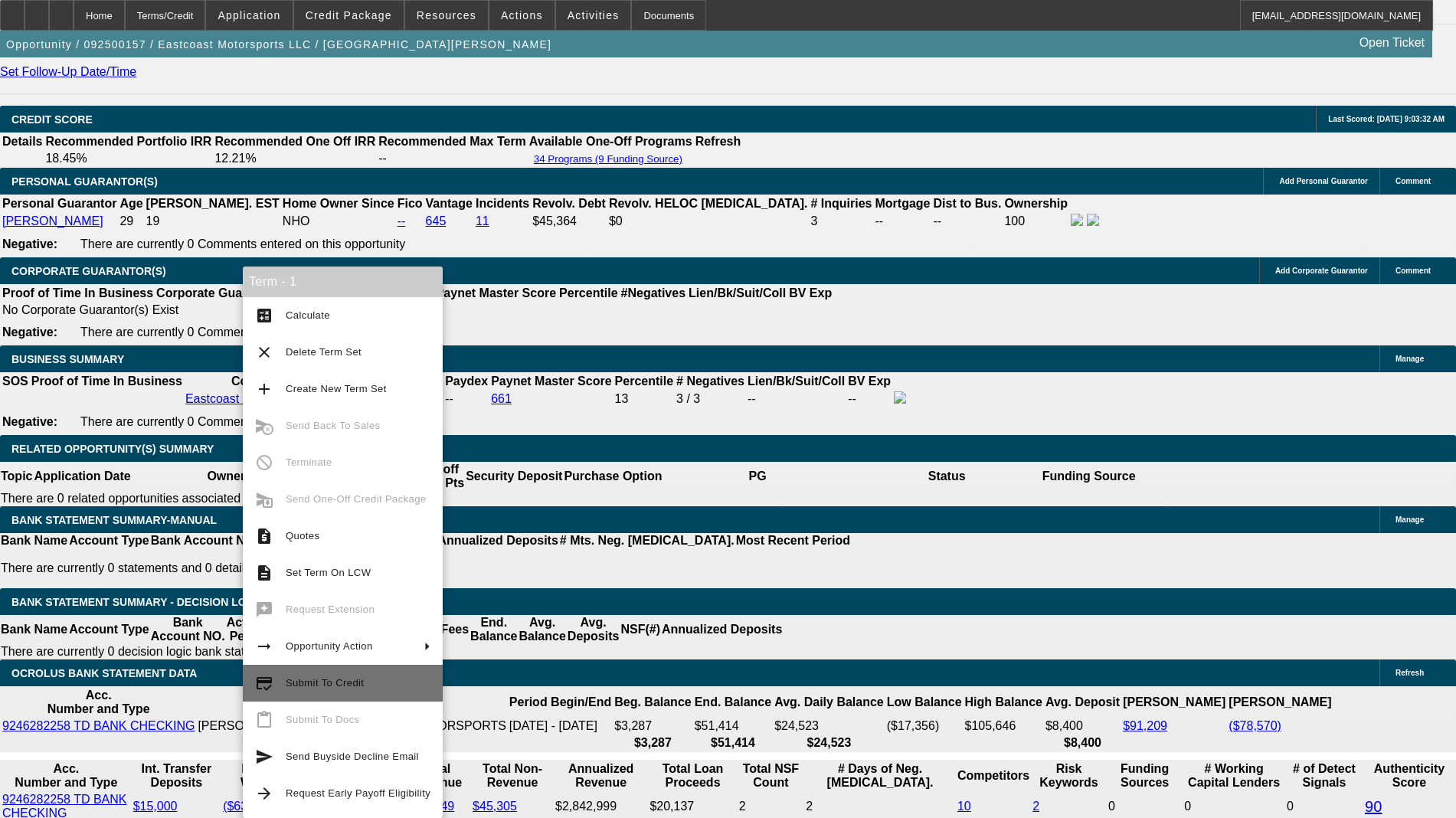
click at [345, 681] on span "Submit To Credit" at bounding box center [325, 682] width 79 height 12
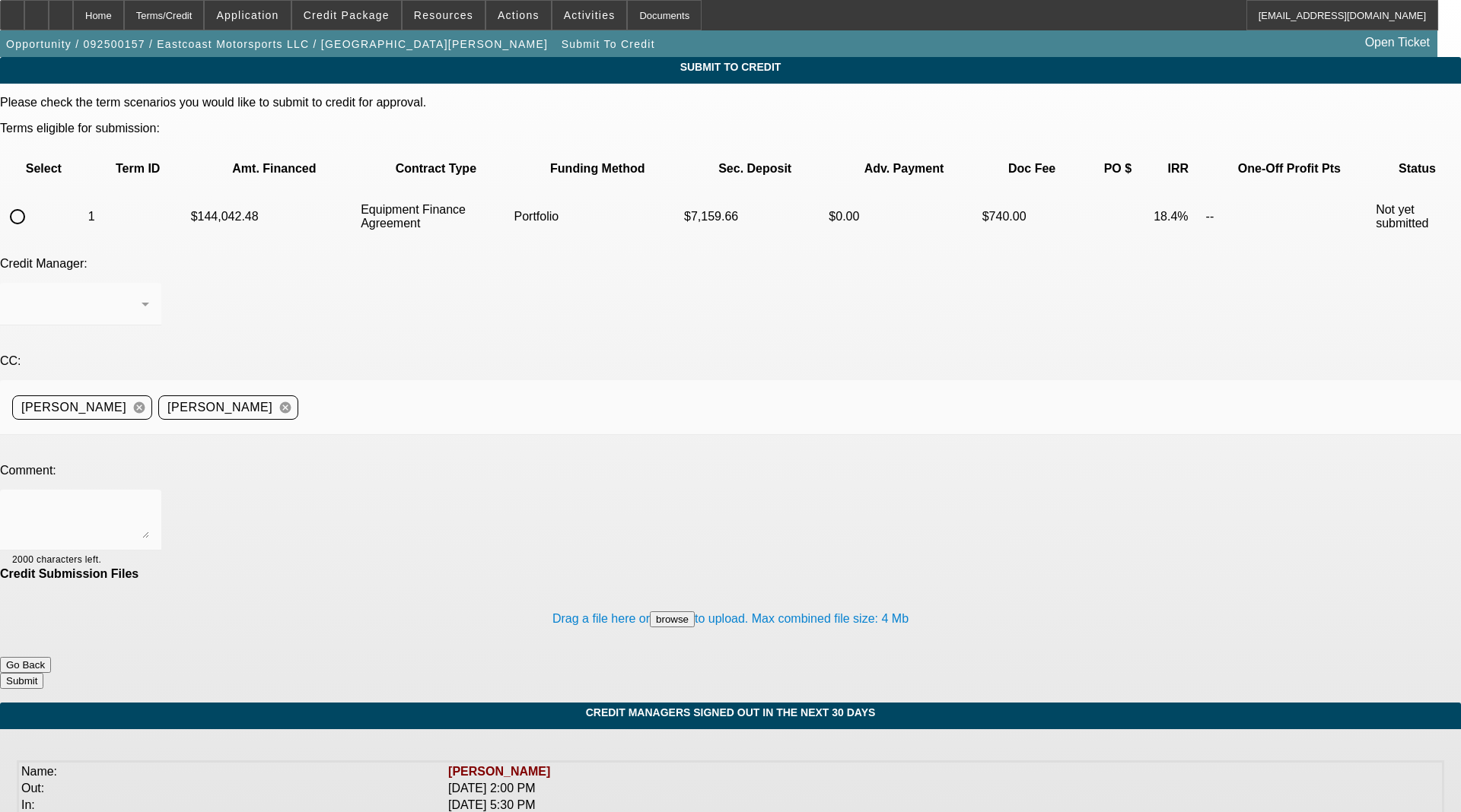
click at [33, 202] on input "radio" at bounding box center [18, 217] width 30 height 30
radio input "true"
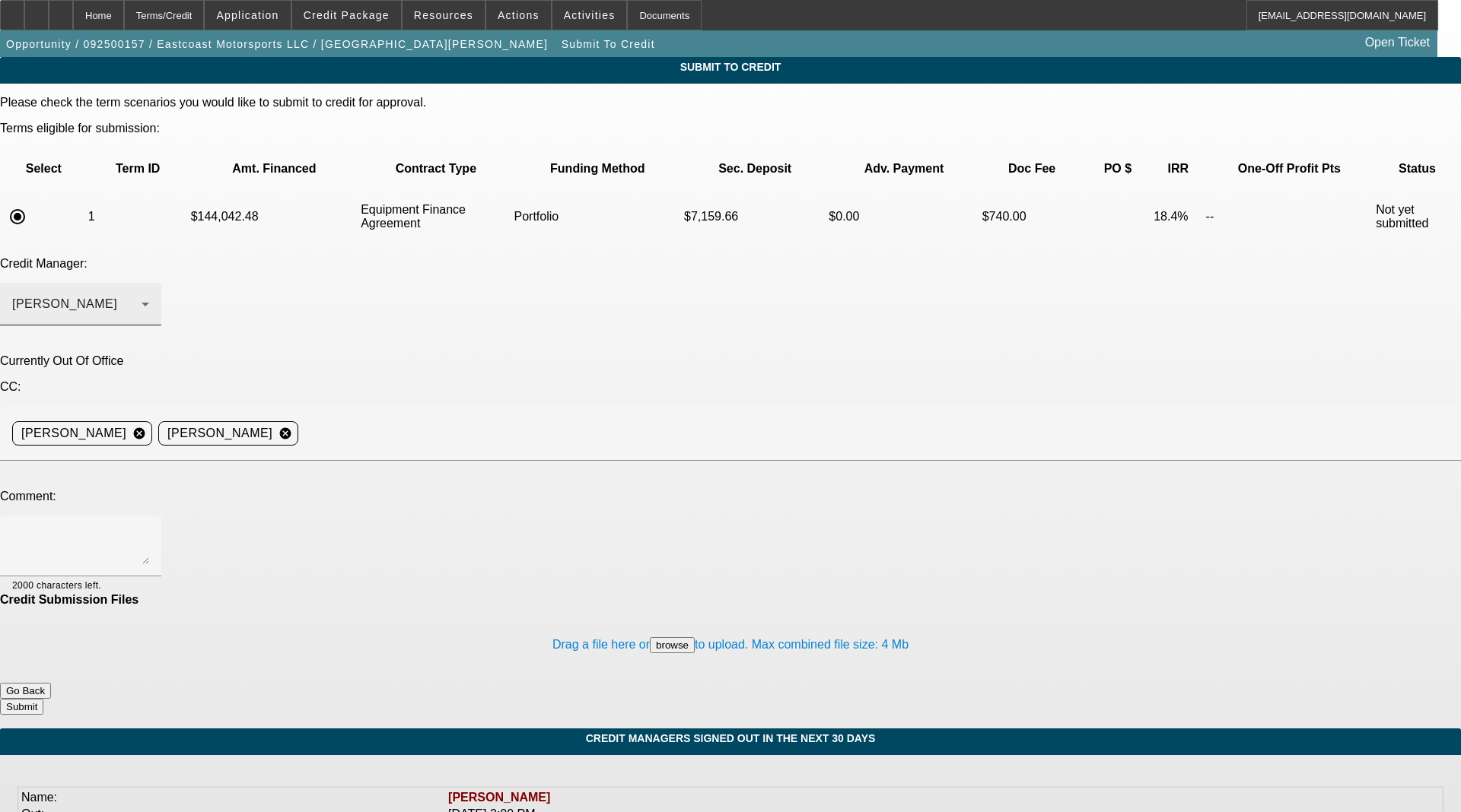
click at [117, 298] on span "Arida, George" at bounding box center [65, 304] width 105 height 13
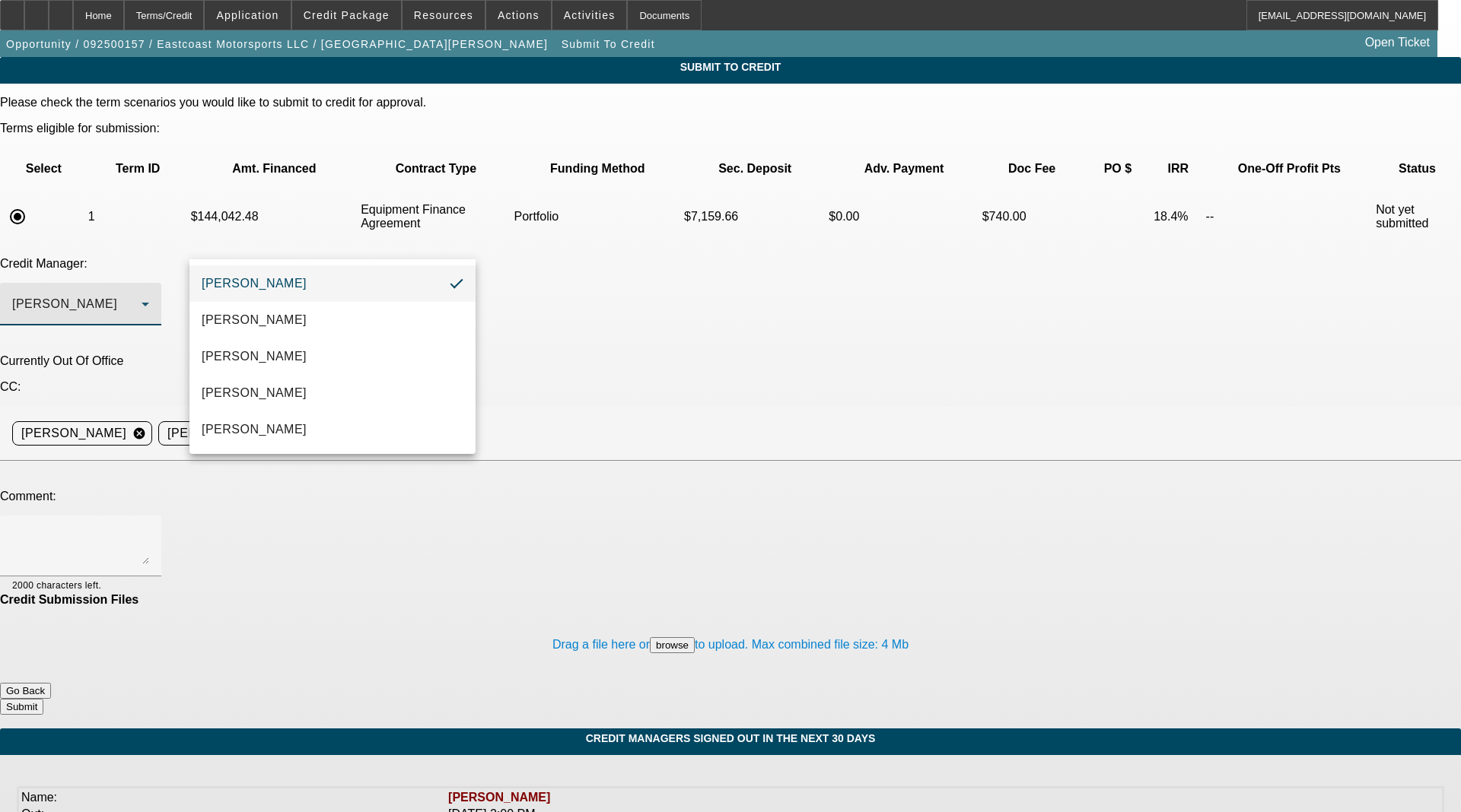
click at [253, 232] on div at bounding box center [730, 406] width 1461 height 812
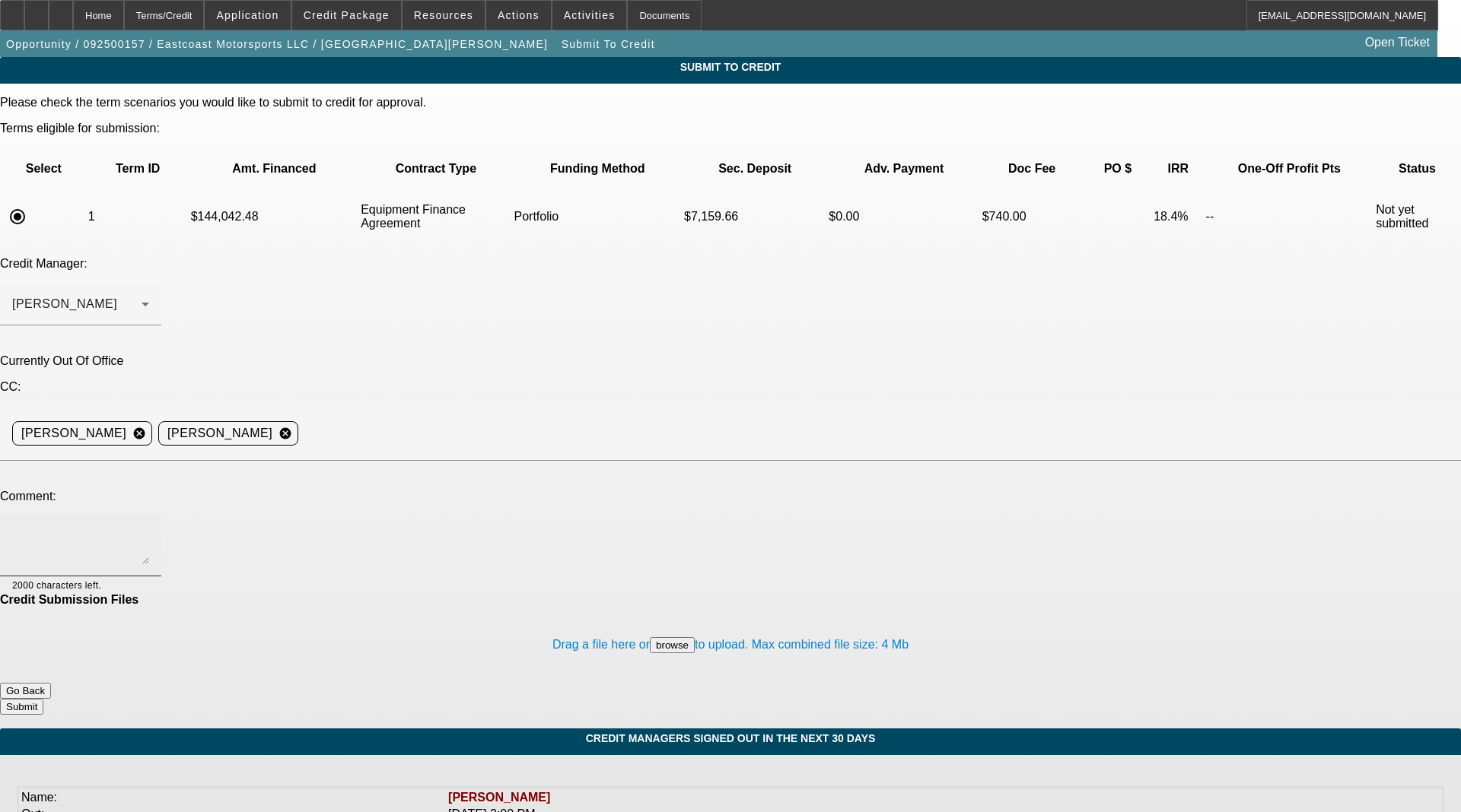
click at [149, 528] on textarea at bounding box center [81, 545] width 137 height 36
type textarea "H"
type textarea "N"
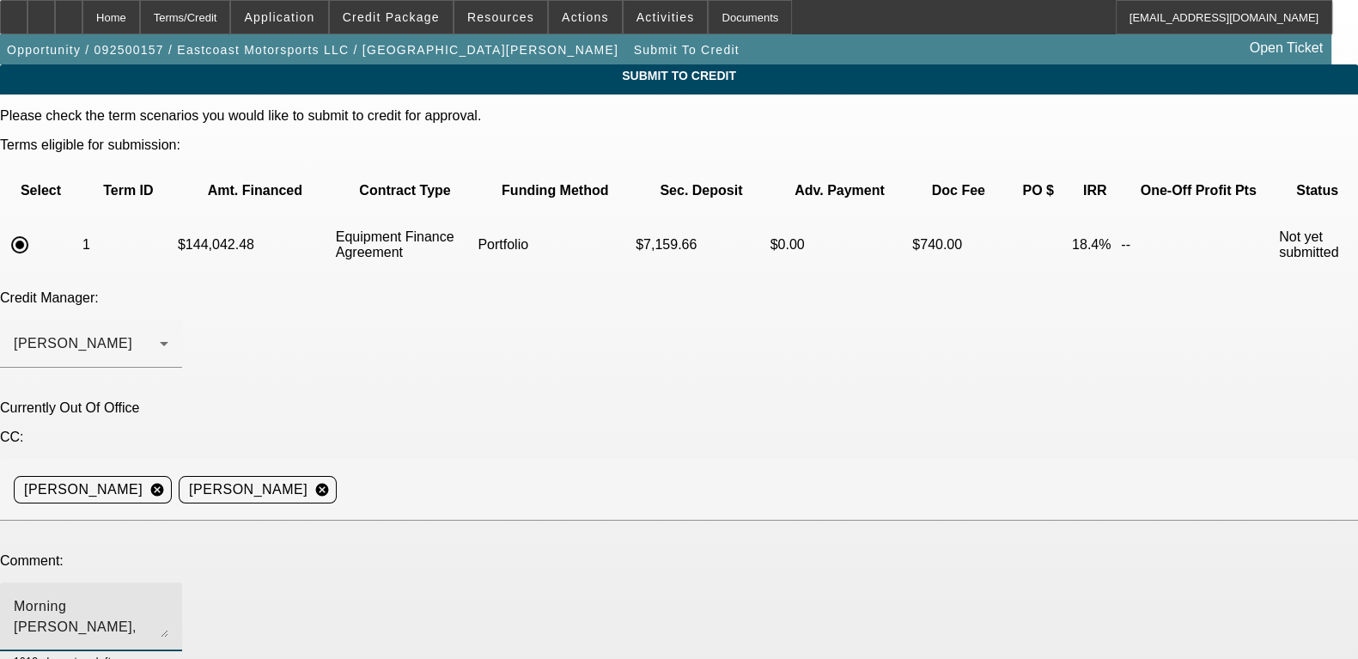
click at [168, 596] on textarea "Morning Sam, Please take a look at this BUYSIDE deal for a customer buying a to…" at bounding box center [91, 616] width 155 height 41
click at [168, 596] on textarea "Morning Sam, Please take a look at this BUYSIDE deal from J for a customer buyi…" at bounding box center [91, 616] width 155 height 41
click at [168, 596] on textarea "Morning Sam, Please take a look at this BUYSIDE deal from Jupiter Finance for a…" at bounding box center [91, 616] width 155 height 41
drag, startPoint x: 751, startPoint y: 425, endPoint x: 26, endPoint y: 313, distance: 733.4
click at [26, 312] on div "Submit To Credit Please check the term scenarios you would like to submit to cr…" at bounding box center [679, 443] width 1358 height 758
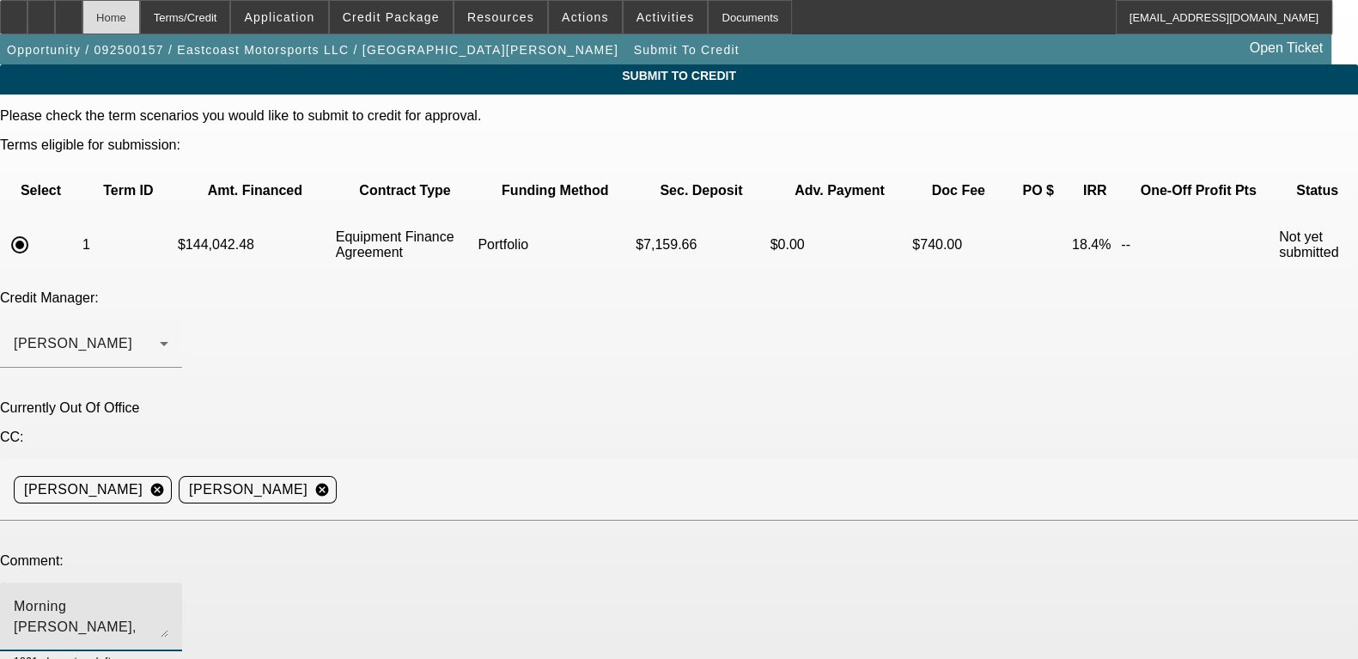
type textarea "Morning Sam, Please take a look at this BUYSIDE deal from Jupiter Finance for a…"
click at [140, 27] on div "Home" at bounding box center [111, 17] width 58 height 34
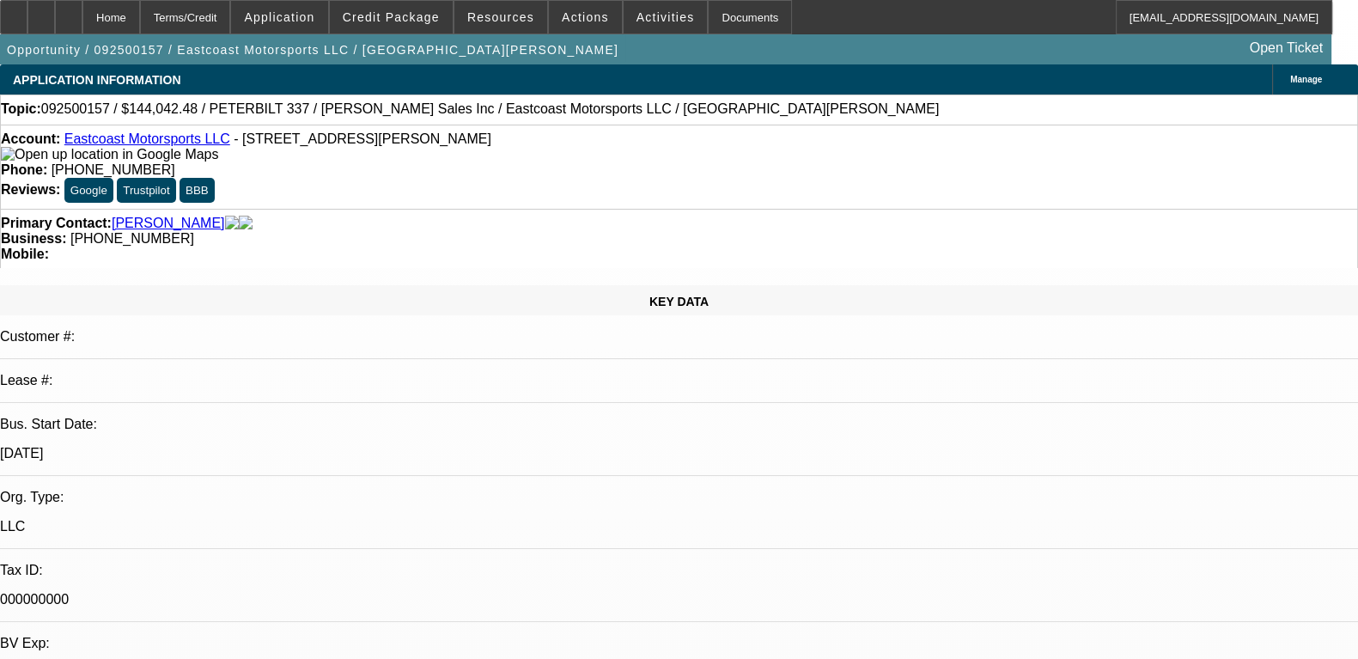
select select "0.1"
select select "2"
select select "0"
select select "6"
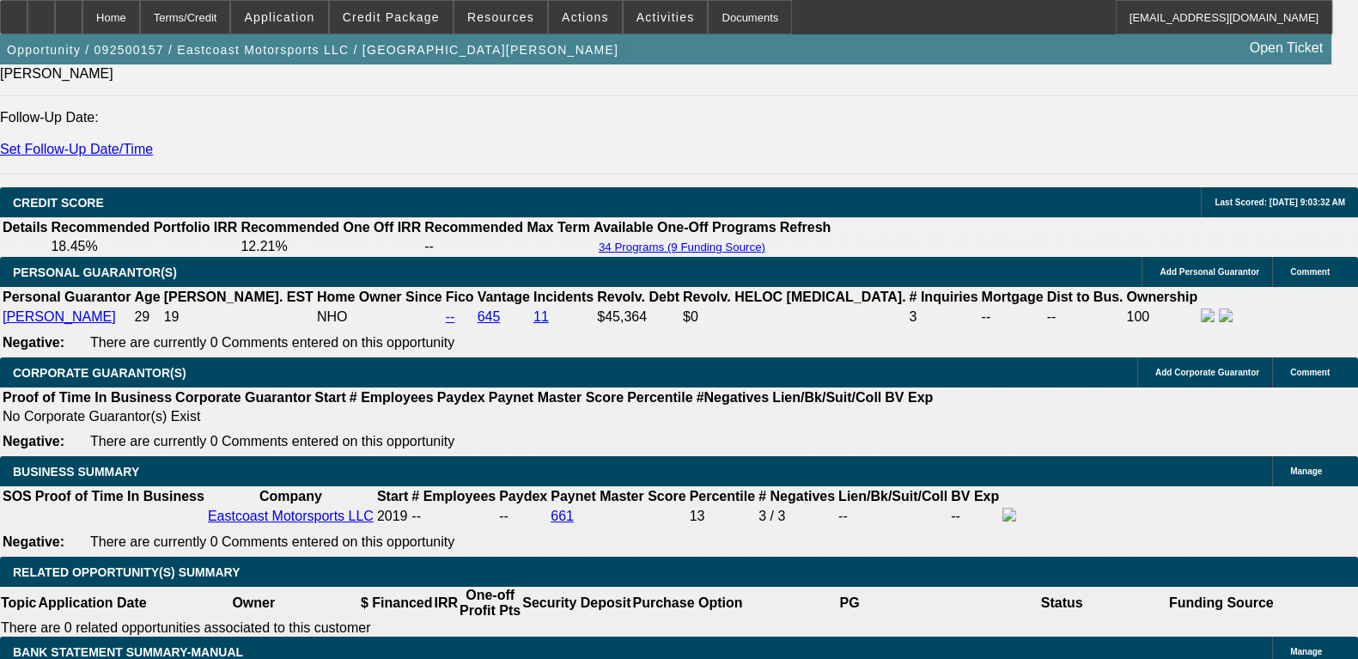
scroll to position [2576, 0]
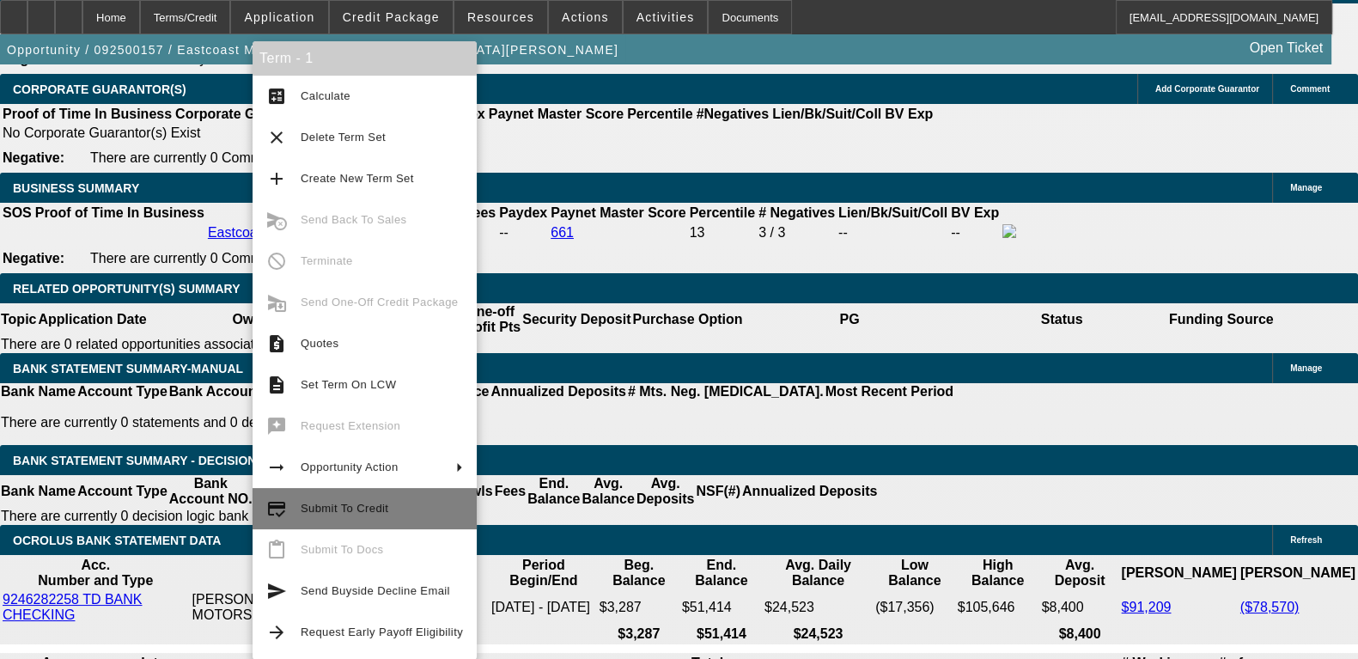
click at [355, 508] on span "Submit To Credit" at bounding box center [345, 507] width 88 height 13
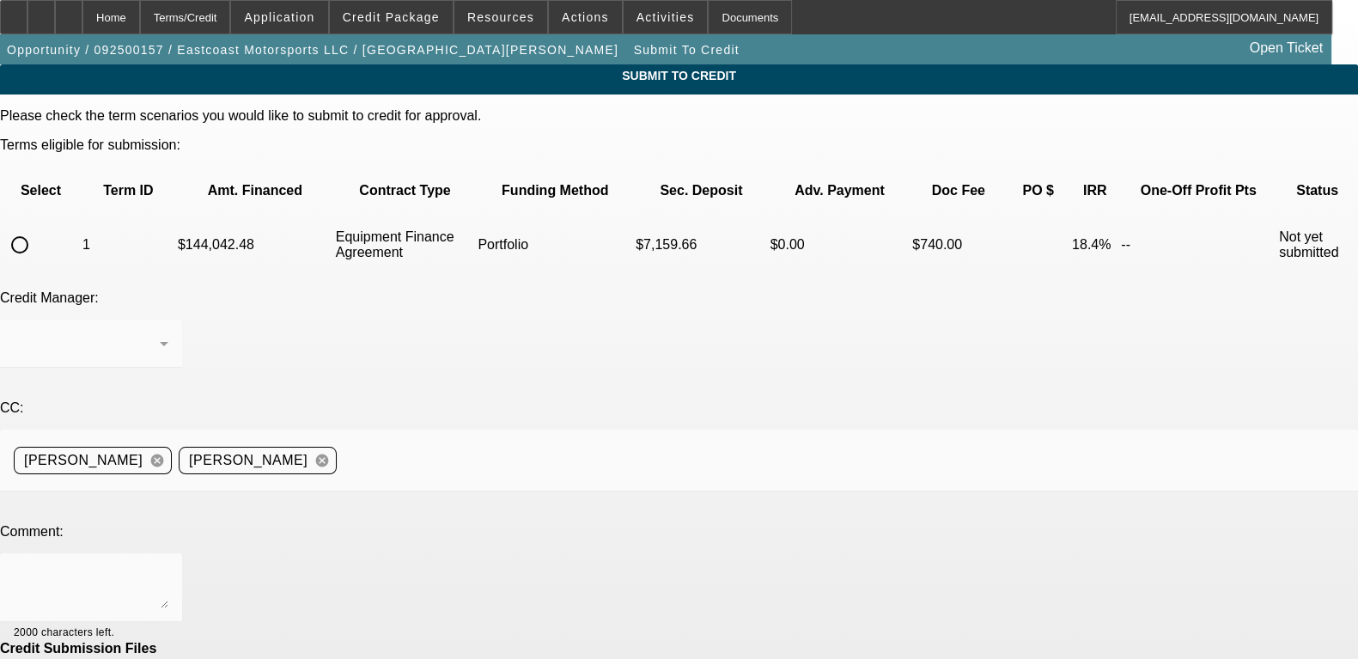
click at [182, 319] on mat-form-field at bounding box center [91, 352] width 182 height 67
click at [37, 228] on input "radio" at bounding box center [20, 245] width 34 height 34
radio input "true"
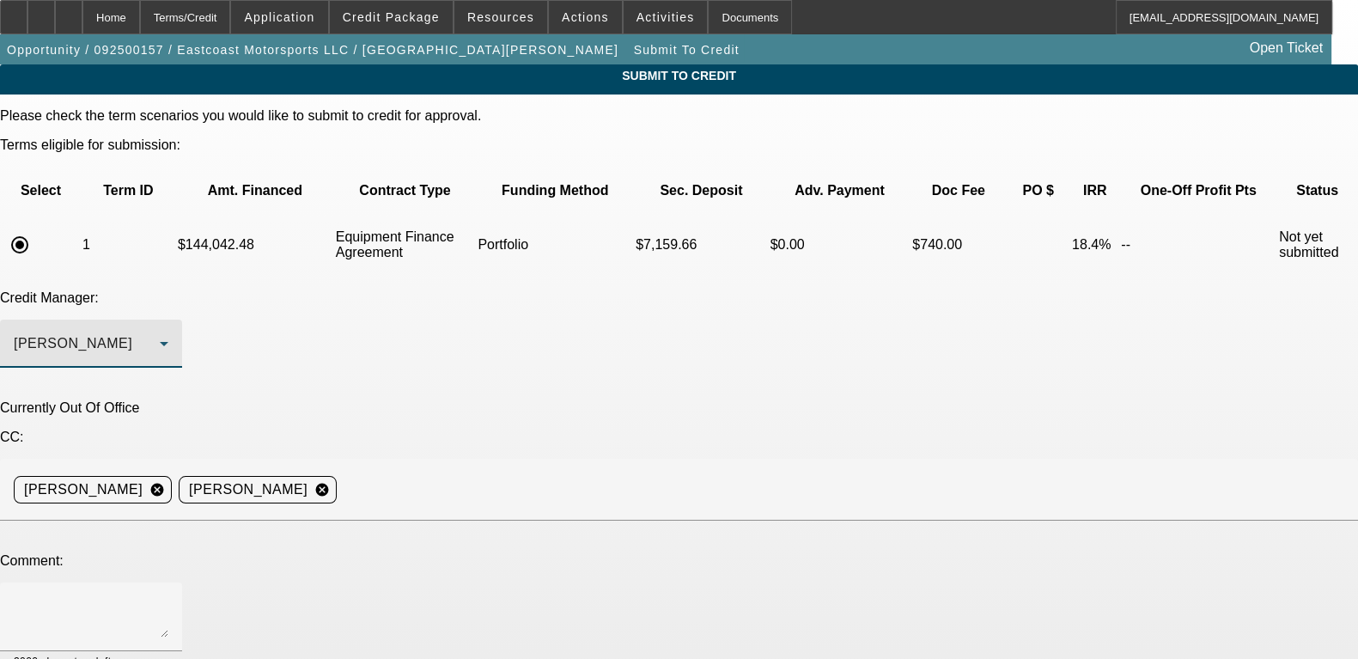
click at [160, 333] on div "Arida, George" at bounding box center [87, 343] width 146 height 21
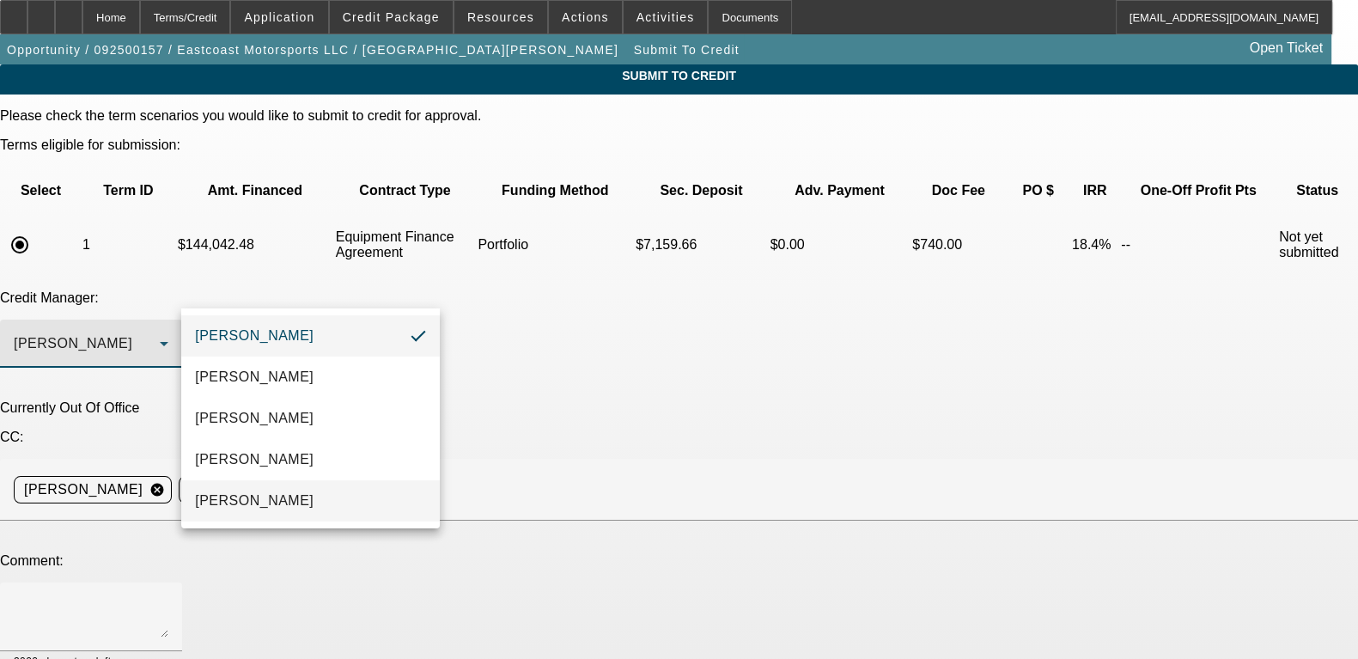
click at [268, 502] on span "[PERSON_NAME]" at bounding box center [254, 500] width 119 height 21
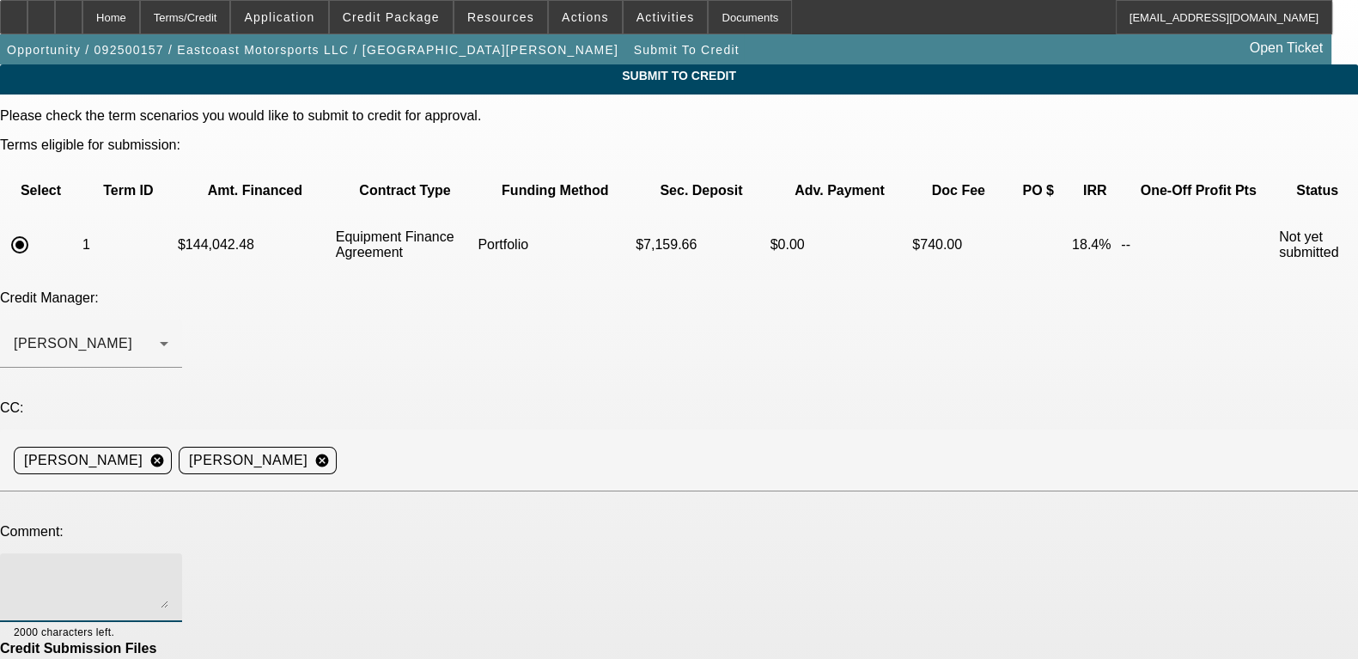
click at [168, 567] on textarea at bounding box center [91, 587] width 155 height 41
paste textarea "Morning Sam, Please take a look at this BUYSIDE deal from Jupiter Finance for a…"
click at [168, 567] on textarea "Morning Sam, Please take a look at this BUYSIDE deal from Jupiter Finance for a…" at bounding box center [91, 587] width 155 height 41
click at [168, 567] on textarea "Good Morning Sam, Please take a look at this BUYSIDE deal from Jupiter Finance …" at bounding box center [91, 587] width 155 height 41
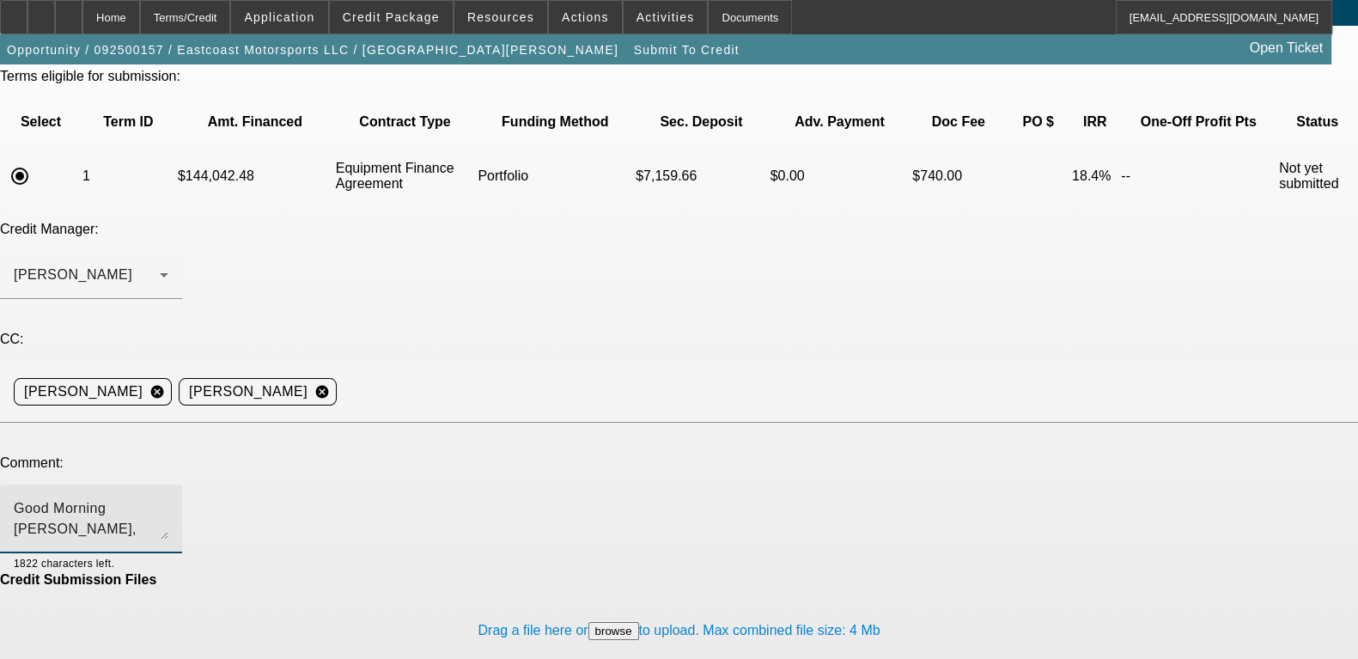
type textarea "Good Morning Sam, Please take a look at this BUYSIDE deal from Jupiter Finance …"
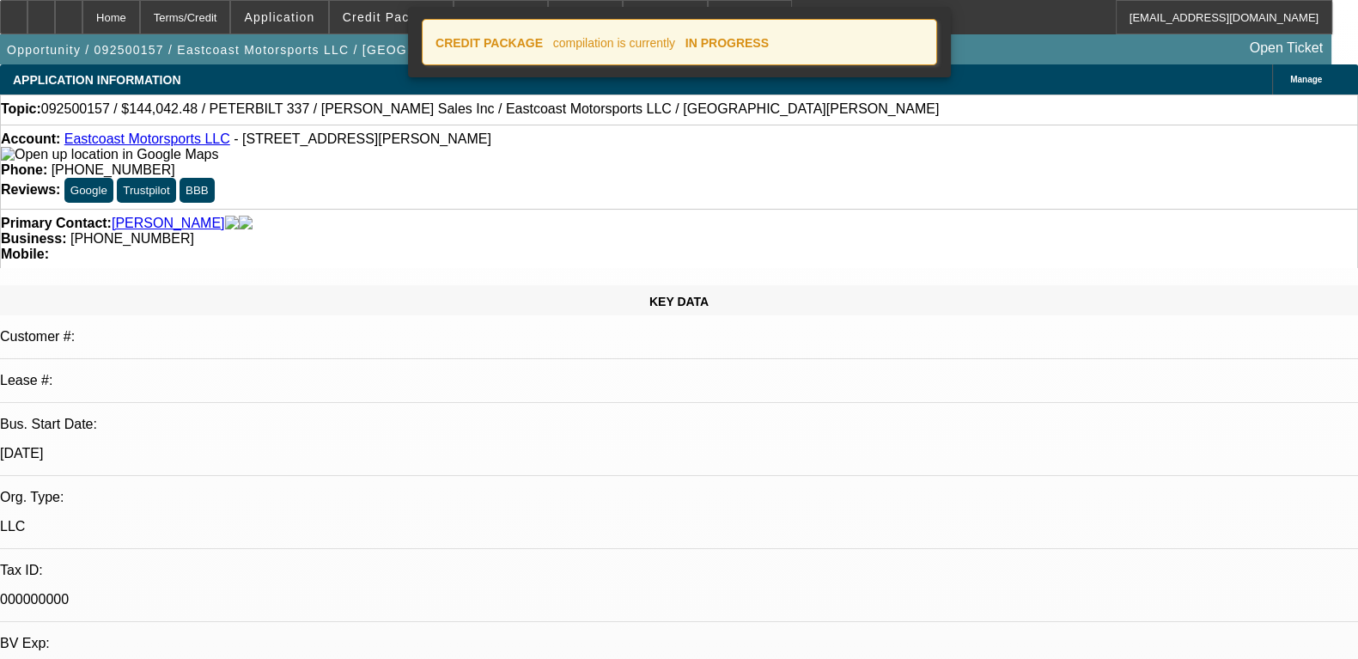
select select "0.1"
select select "2"
select select "0"
select select "6"
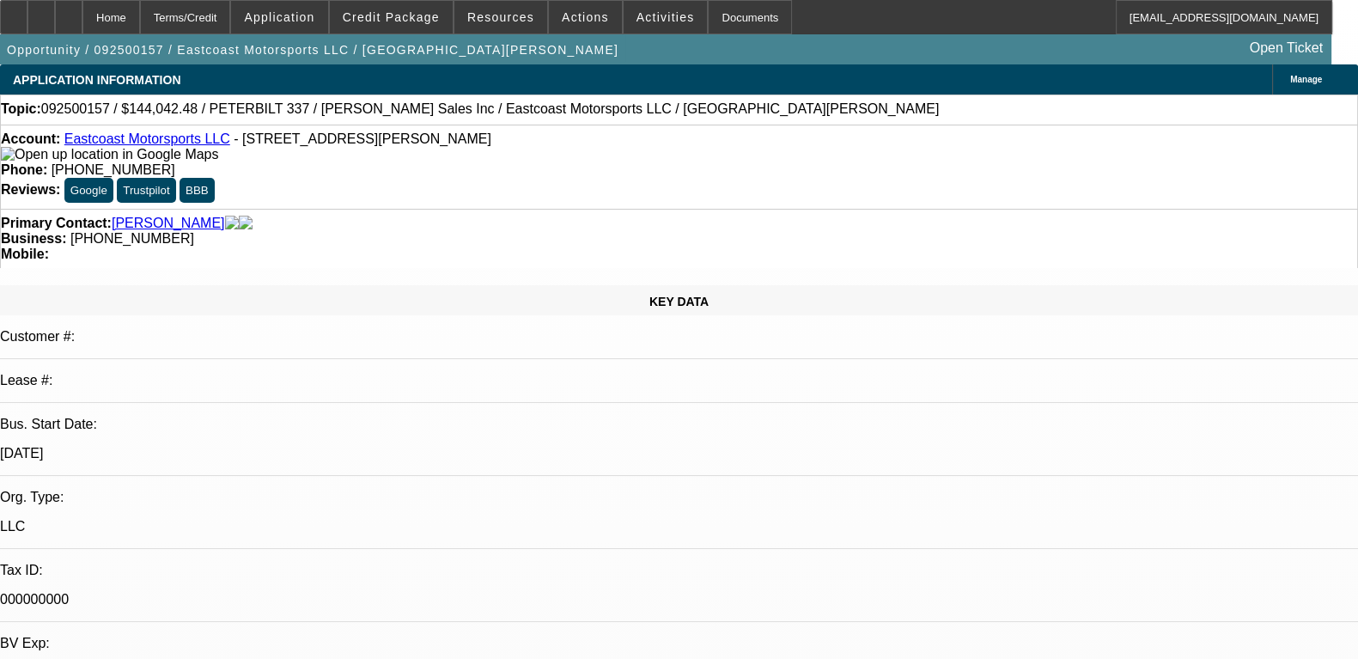
radio input "true"
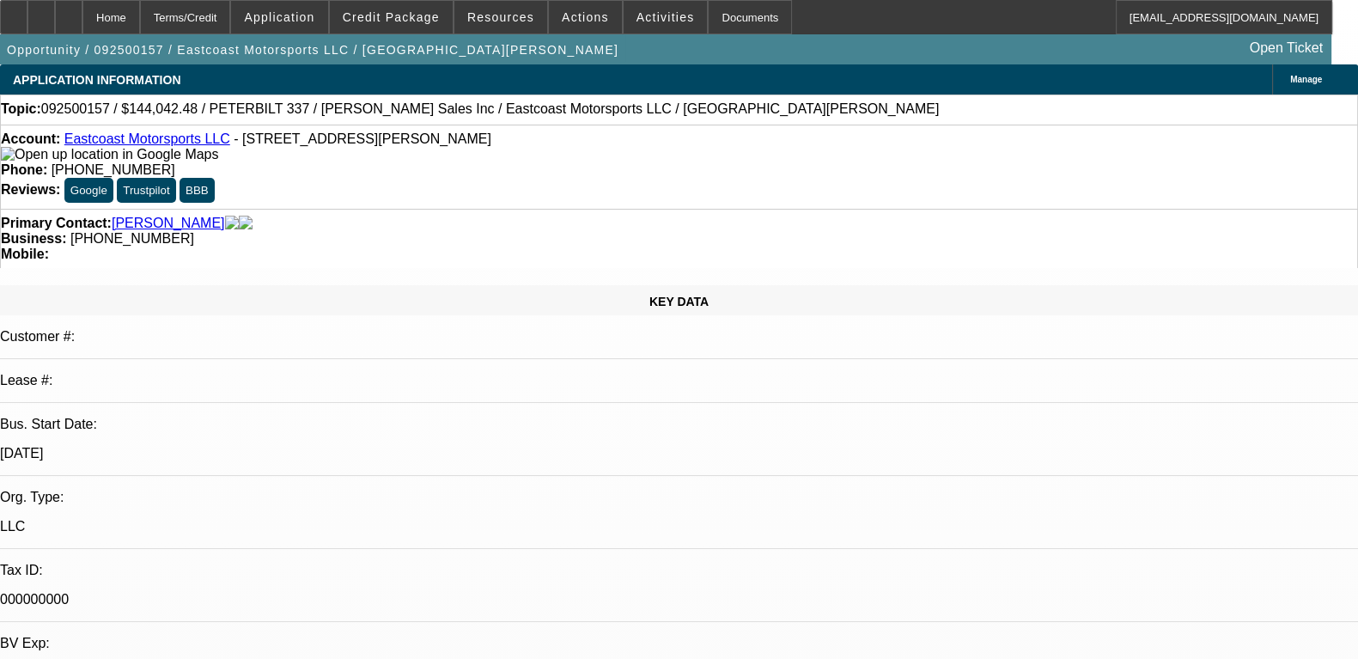
type textarea "get tax ID before docs."
radio input "true"
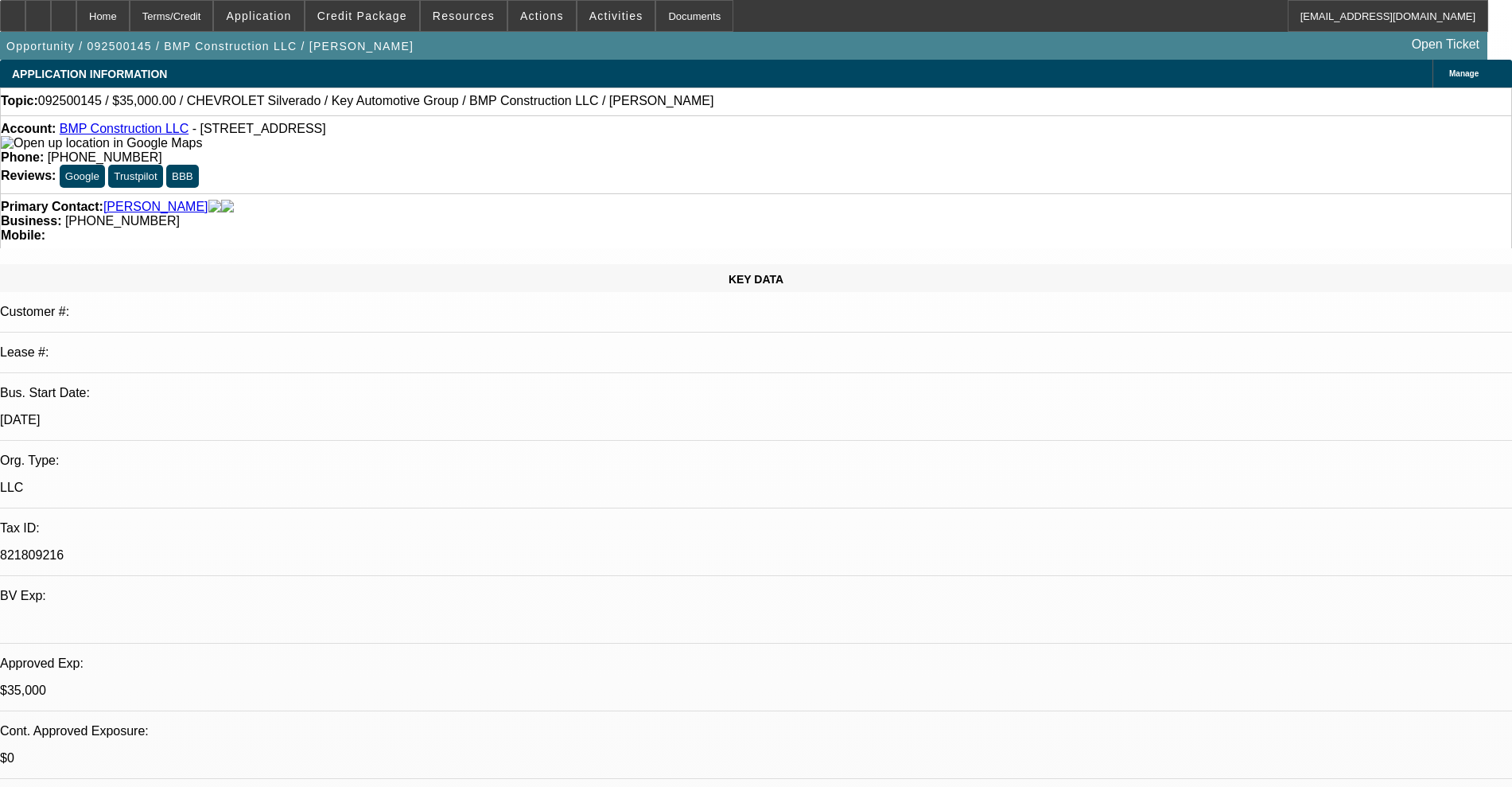
select select "0"
select select "2"
select select "0"
select select "6"
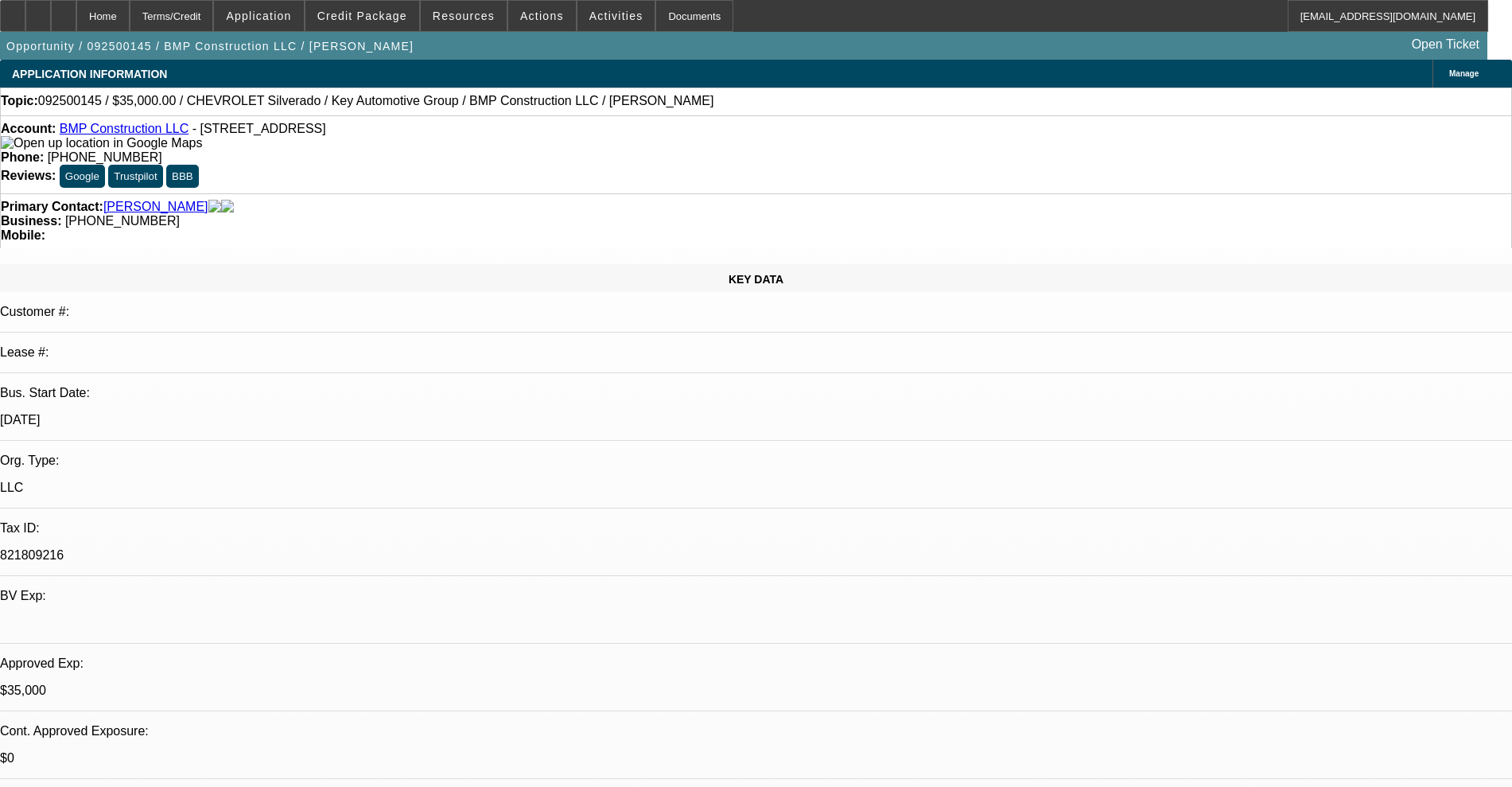
select select "0.1"
select select "2"
select select "0"
select select "6"
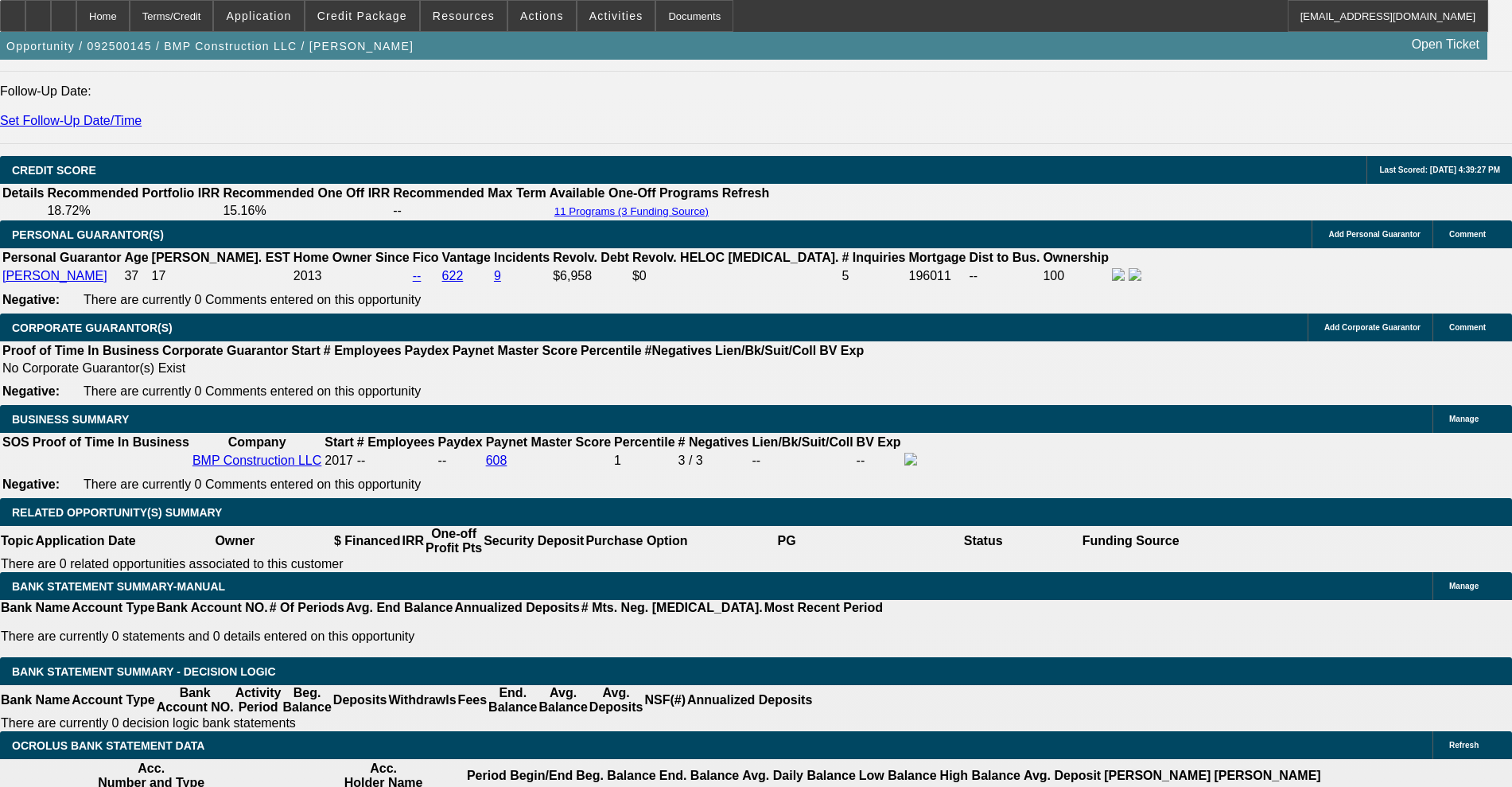
scroll to position [2189, 0]
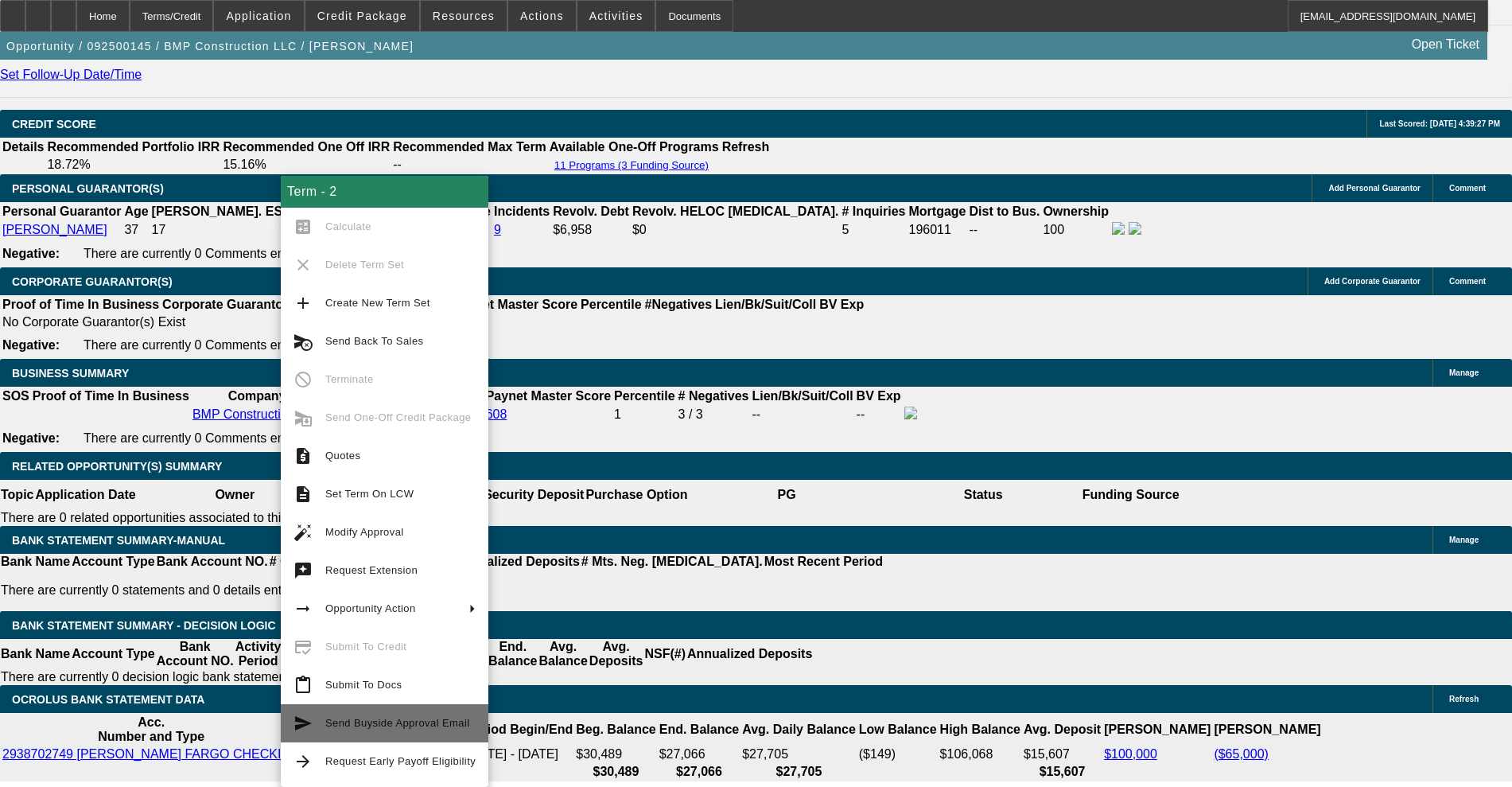
click at [436, 720] on span "Send Buyside Approval Email" at bounding box center [397, 723] width 145 height 12
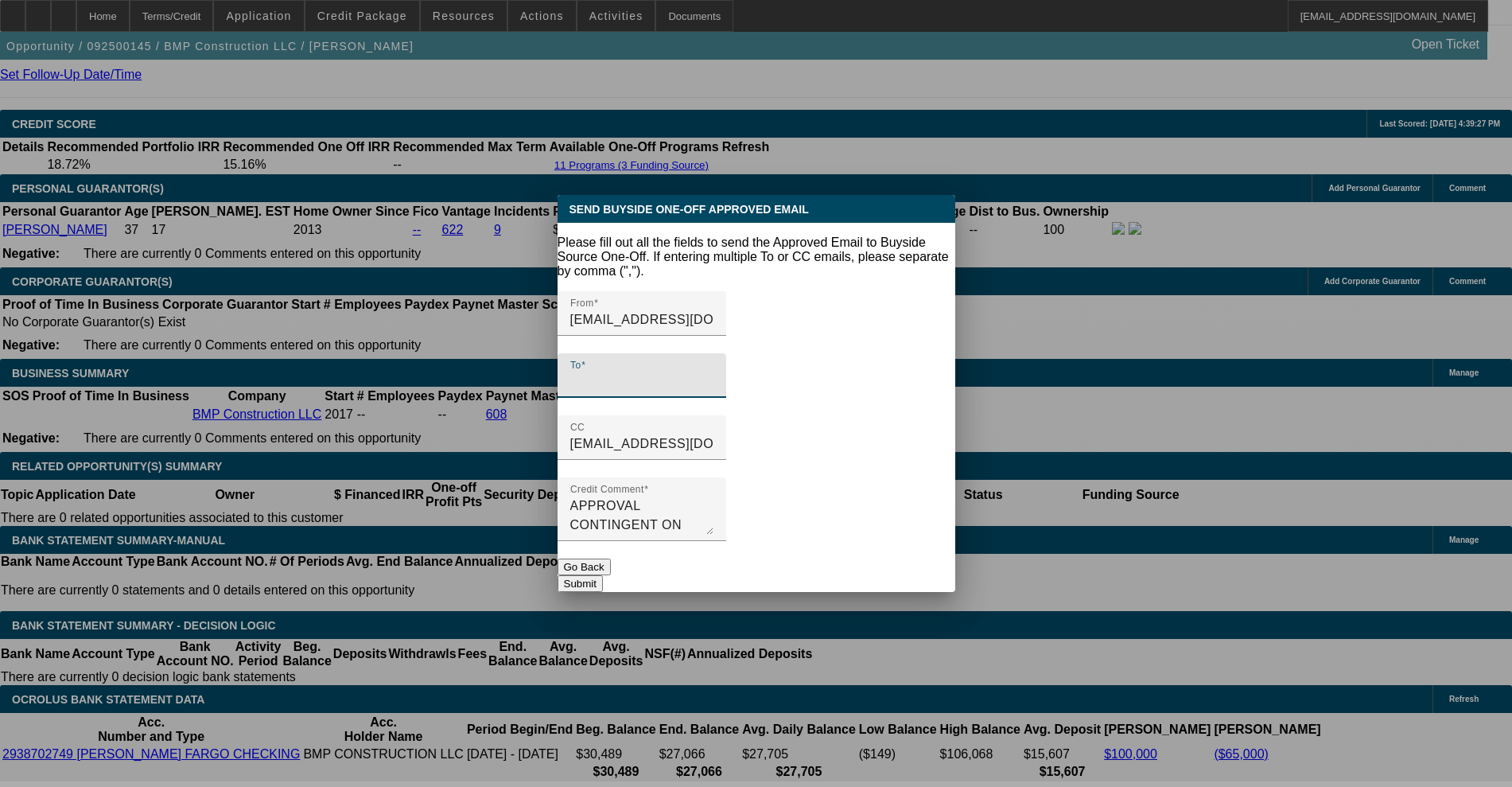
click at [692, 373] on input "To" at bounding box center [642, 382] width 144 height 19
click at [696, 373] on input "To" at bounding box center [642, 382] width 144 height 19
paste input "[EMAIL_ADDRESS][DOMAIN_NAME]"
type input "[EMAIL_ADDRESS][DOMAIN_NAME]"
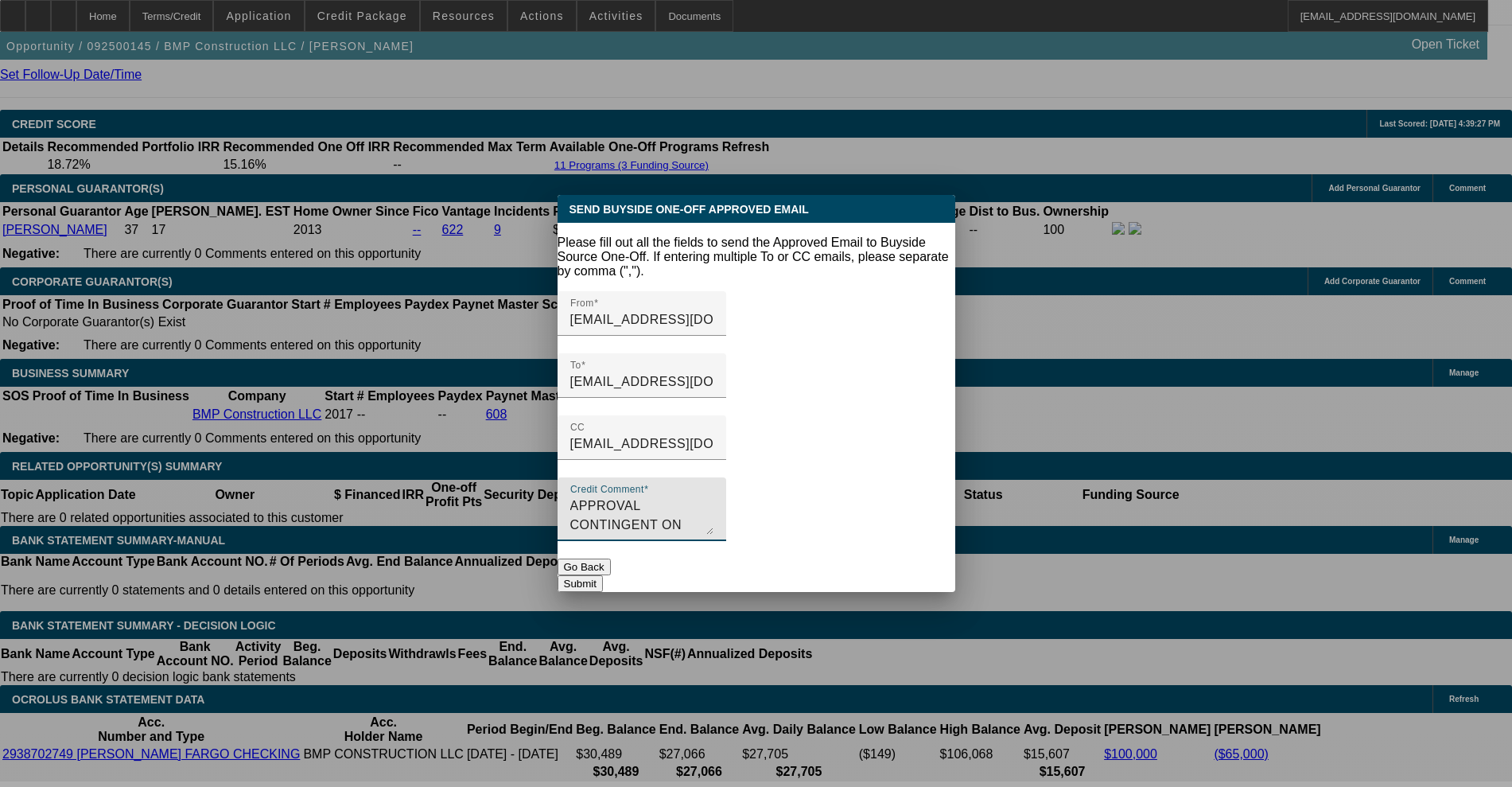
click at [713, 513] on textarea "APPROVAL CONTINGENT ON INSTALLATION OF GPS AT VENDOR" at bounding box center [642, 515] width 144 height 38
click at [1115, 425] on div at bounding box center [756, 393] width 1512 height 787
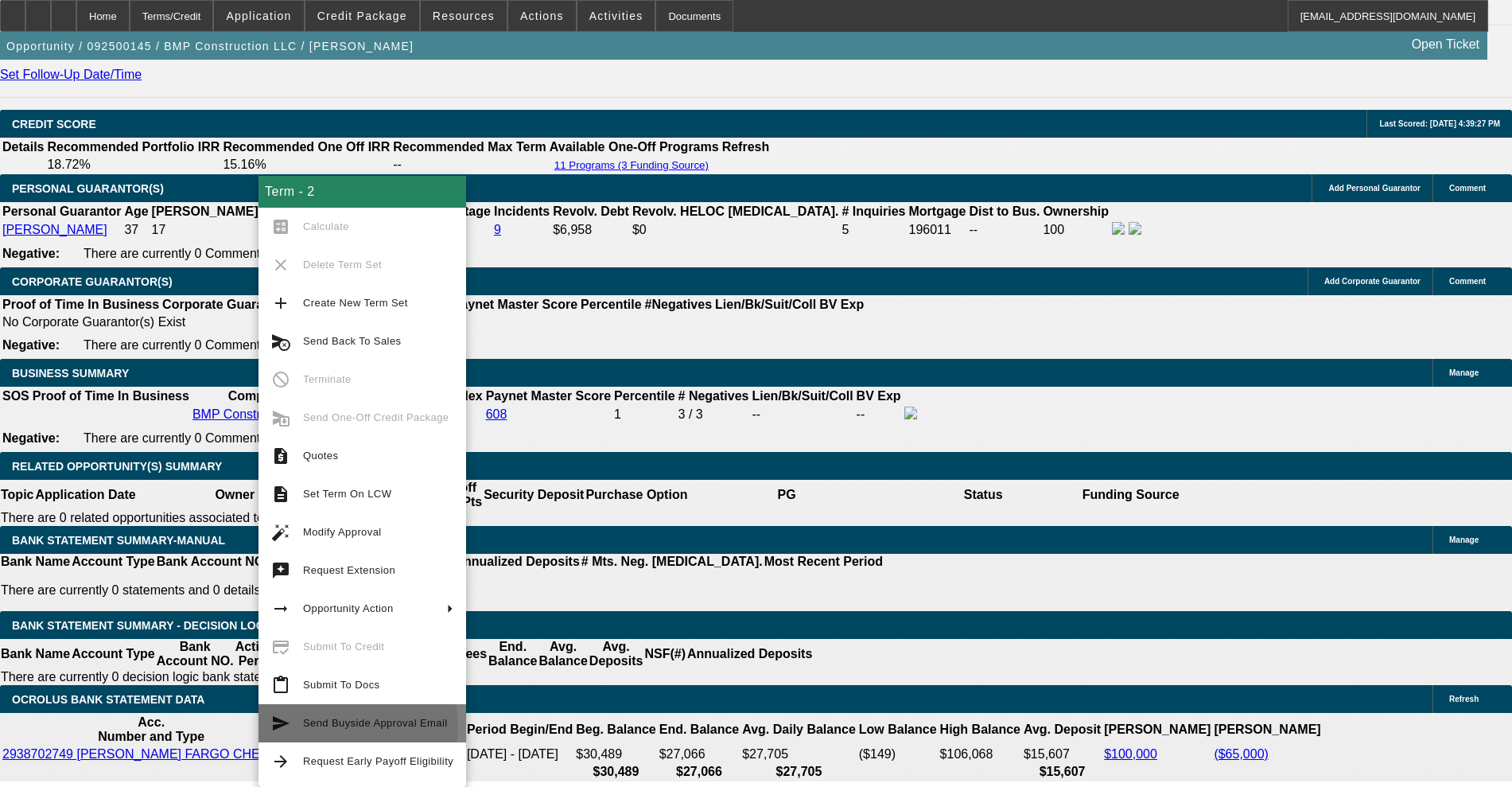
click at [347, 726] on span "Send Buyside Approval Email" at bounding box center [375, 723] width 145 height 12
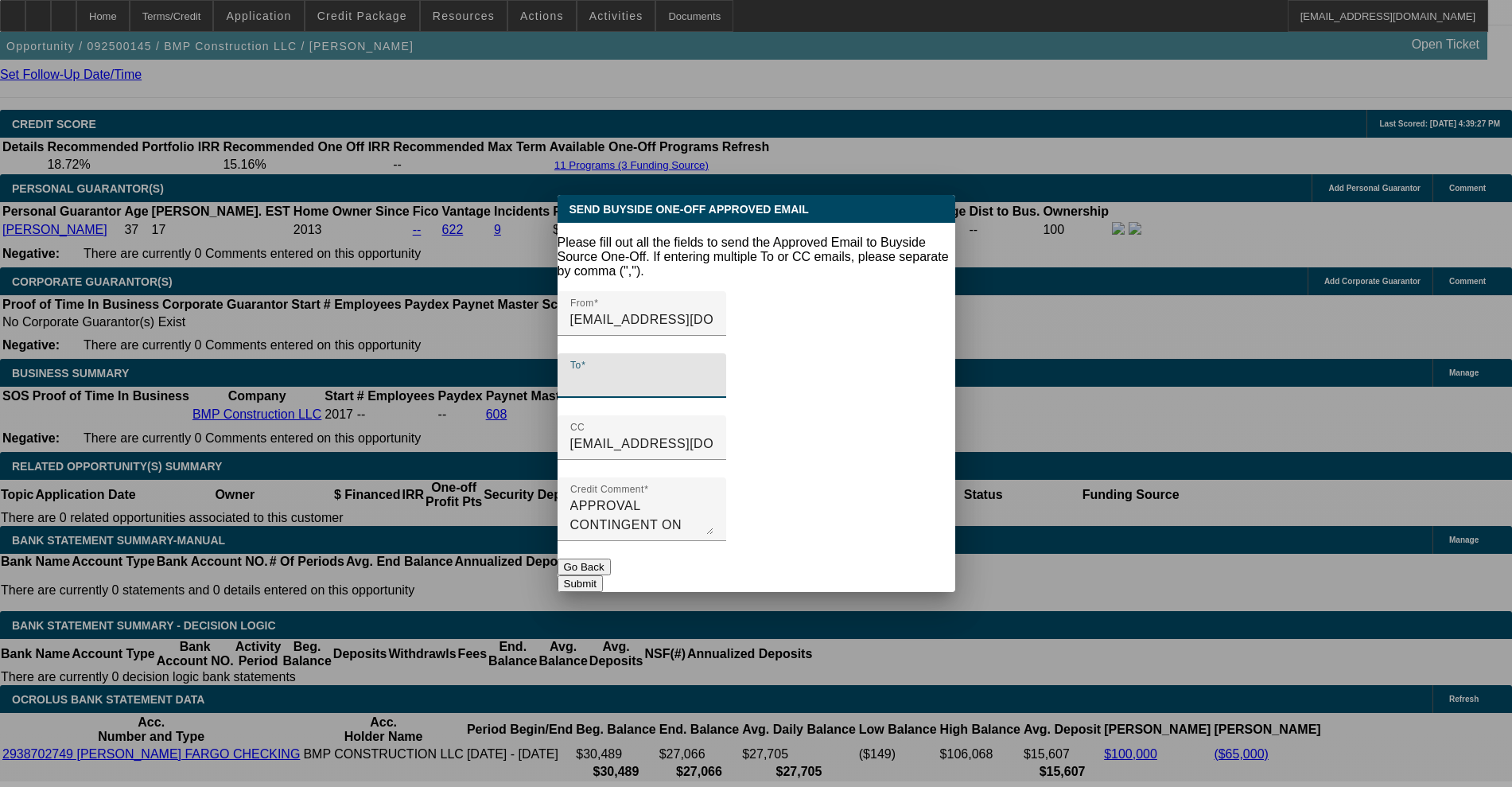
click at [662, 373] on input "To" at bounding box center [642, 382] width 144 height 19
paste input "[EMAIL_ADDRESS][DOMAIN_NAME]"
type input "[EMAIL_ADDRESS][DOMAIN_NAME]"
click at [611, 559] on button "Go Back" at bounding box center [585, 567] width 54 height 17
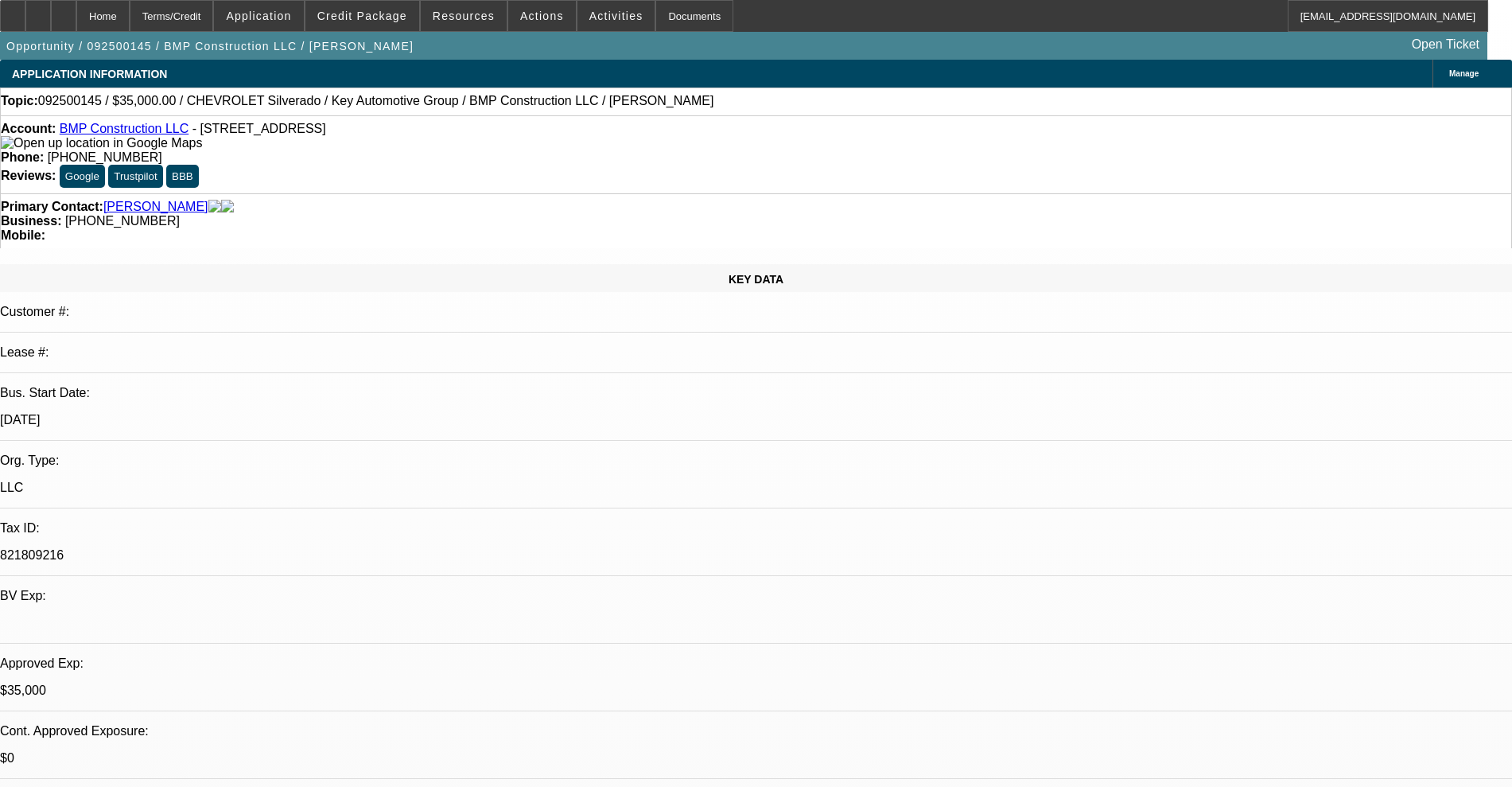
scroll to position [2189, 0]
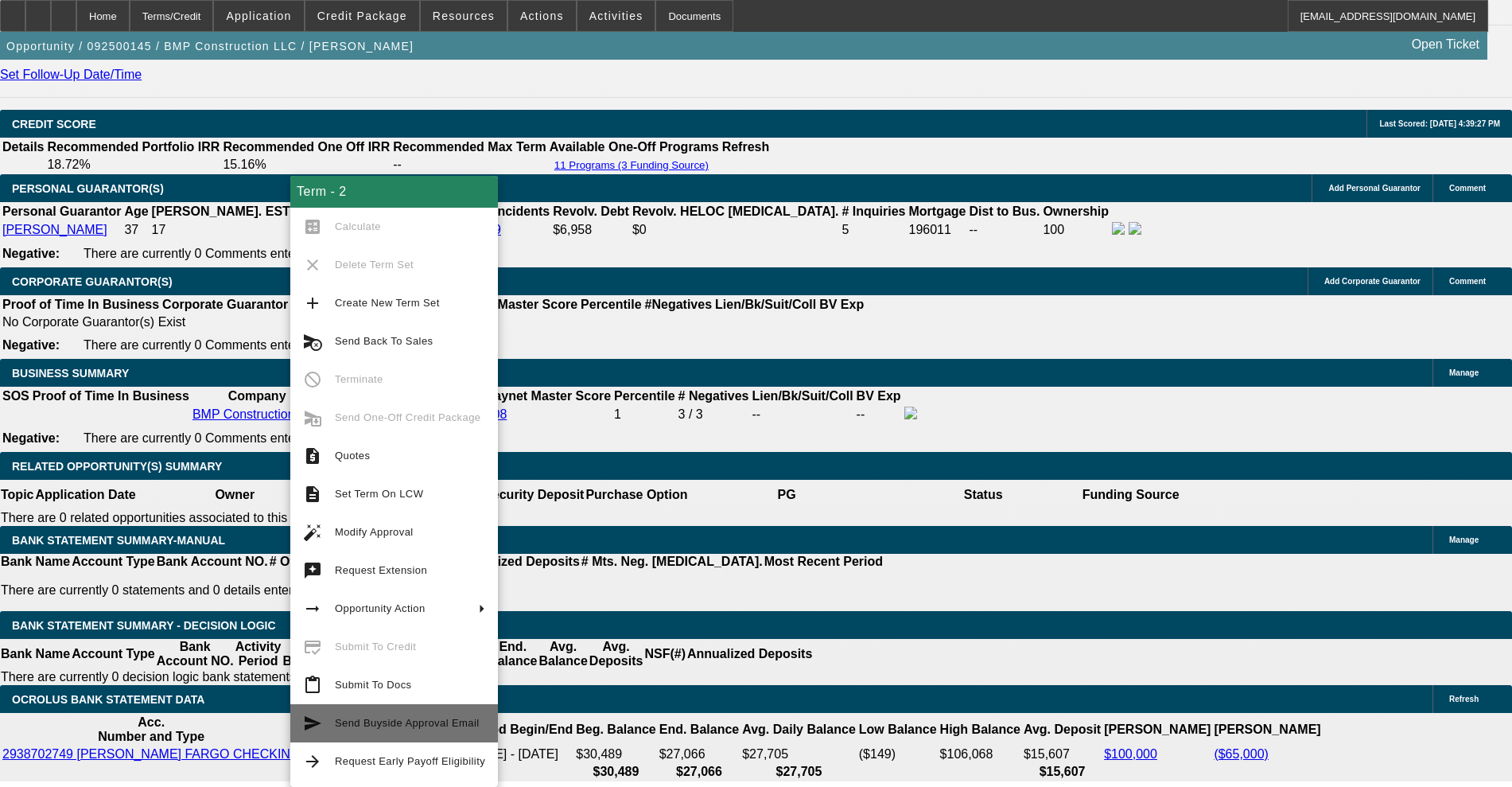
click at [395, 720] on span "Send Buyside Approval Email" at bounding box center [408, 723] width 145 height 12
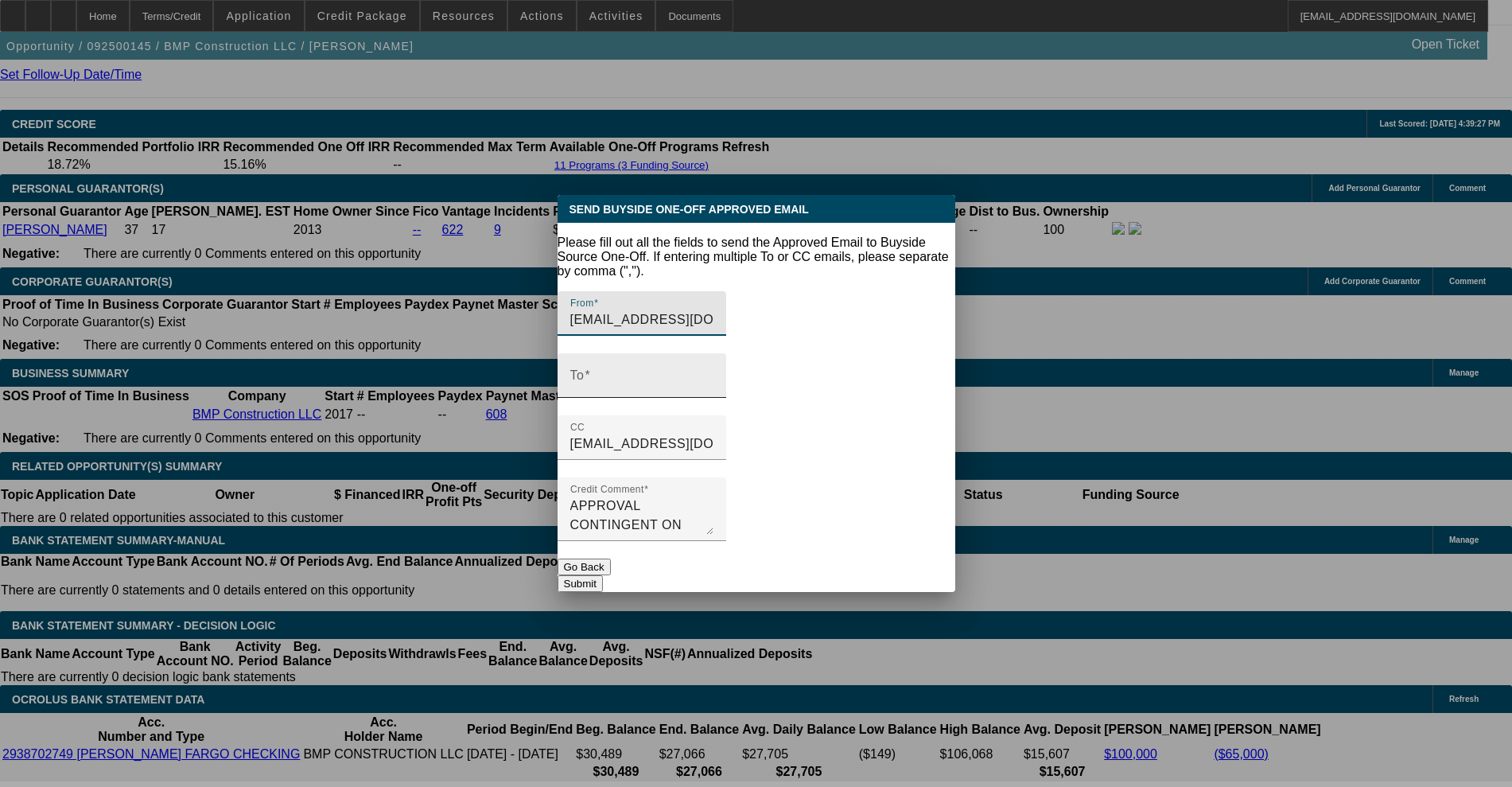
click at [655, 373] on input "To" at bounding box center [642, 382] width 144 height 19
click at [690, 373] on input "To" at bounding box center [642, 382] width 144 height 19
paste input "credit@smarterfinanceusa.com"
click at [713, 373] on input "credit@smarterfinanceusa.com" at bounding box center [642, 382] width 144 height 19
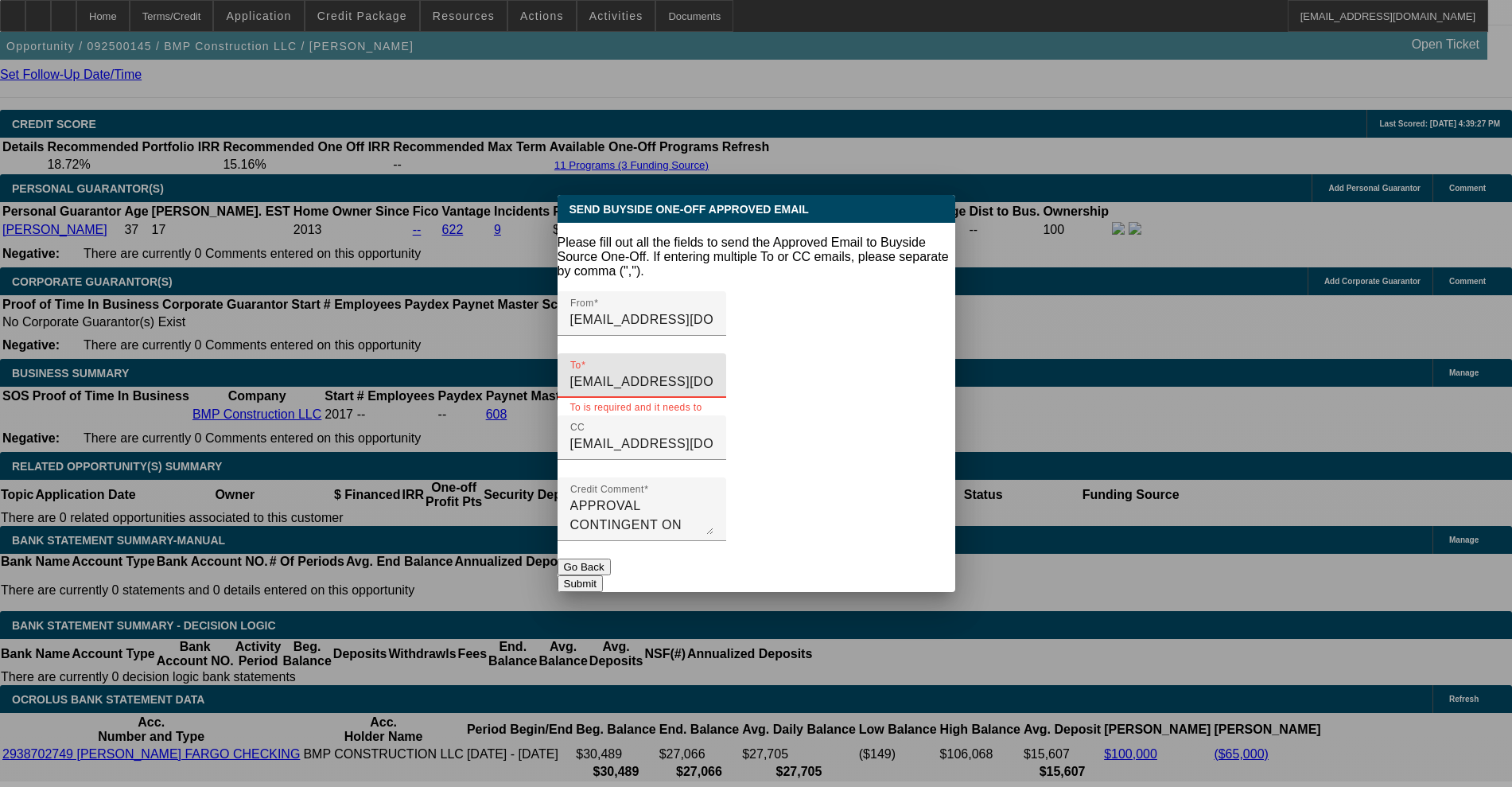
paste input "sethj@smarterfinanceusa.com"
type input "credit@smarterfinanceusa.com, sethj@smarterfinanceusa.com"
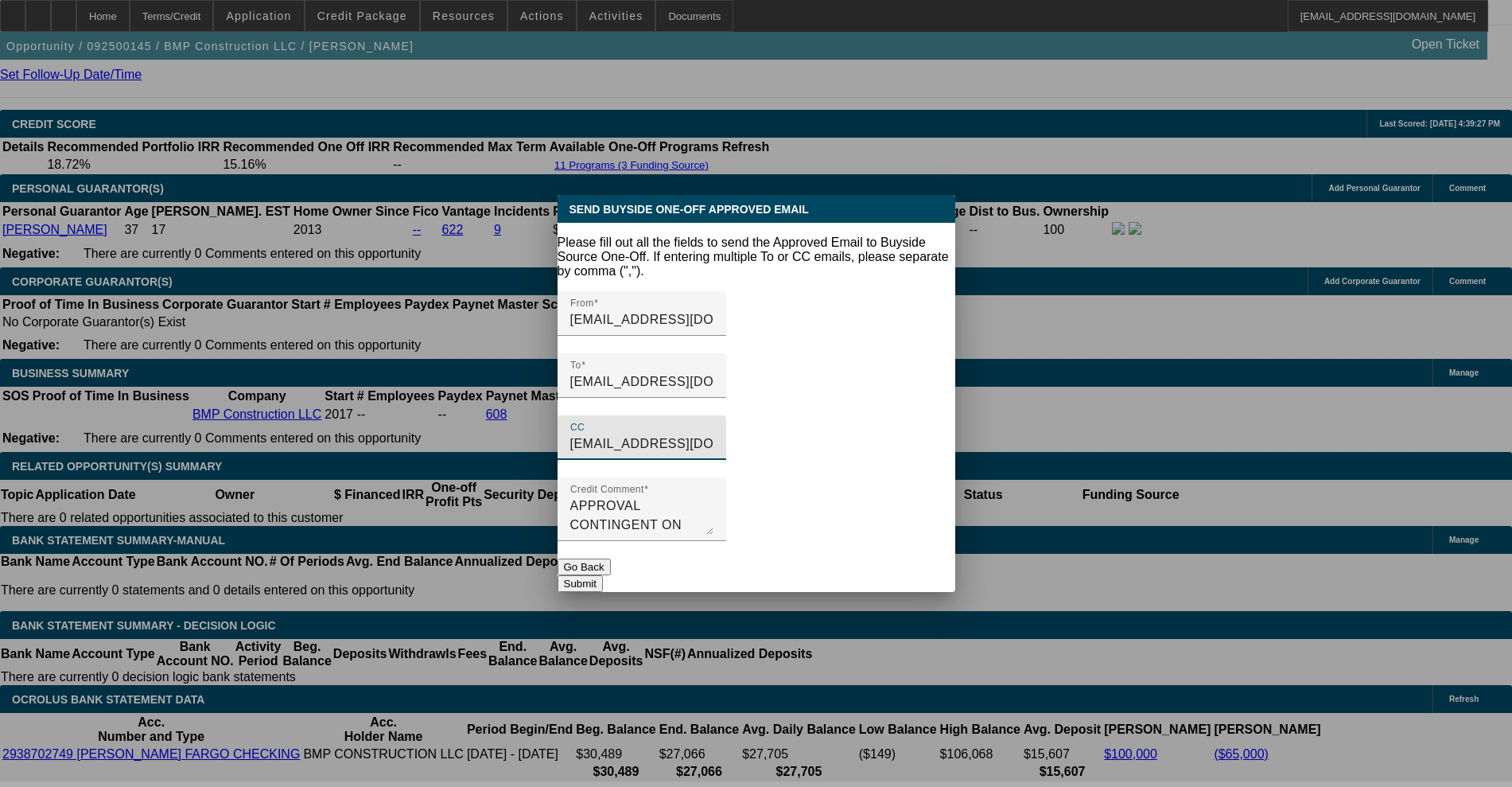
click at [713, 435] on input "capitalmarkets@beaconfunding.com" at bounding box center [642, 444] width 144 height 19
click at [603, 576] on button "Submit" at bounding box center [580, 584] width 45 height 17
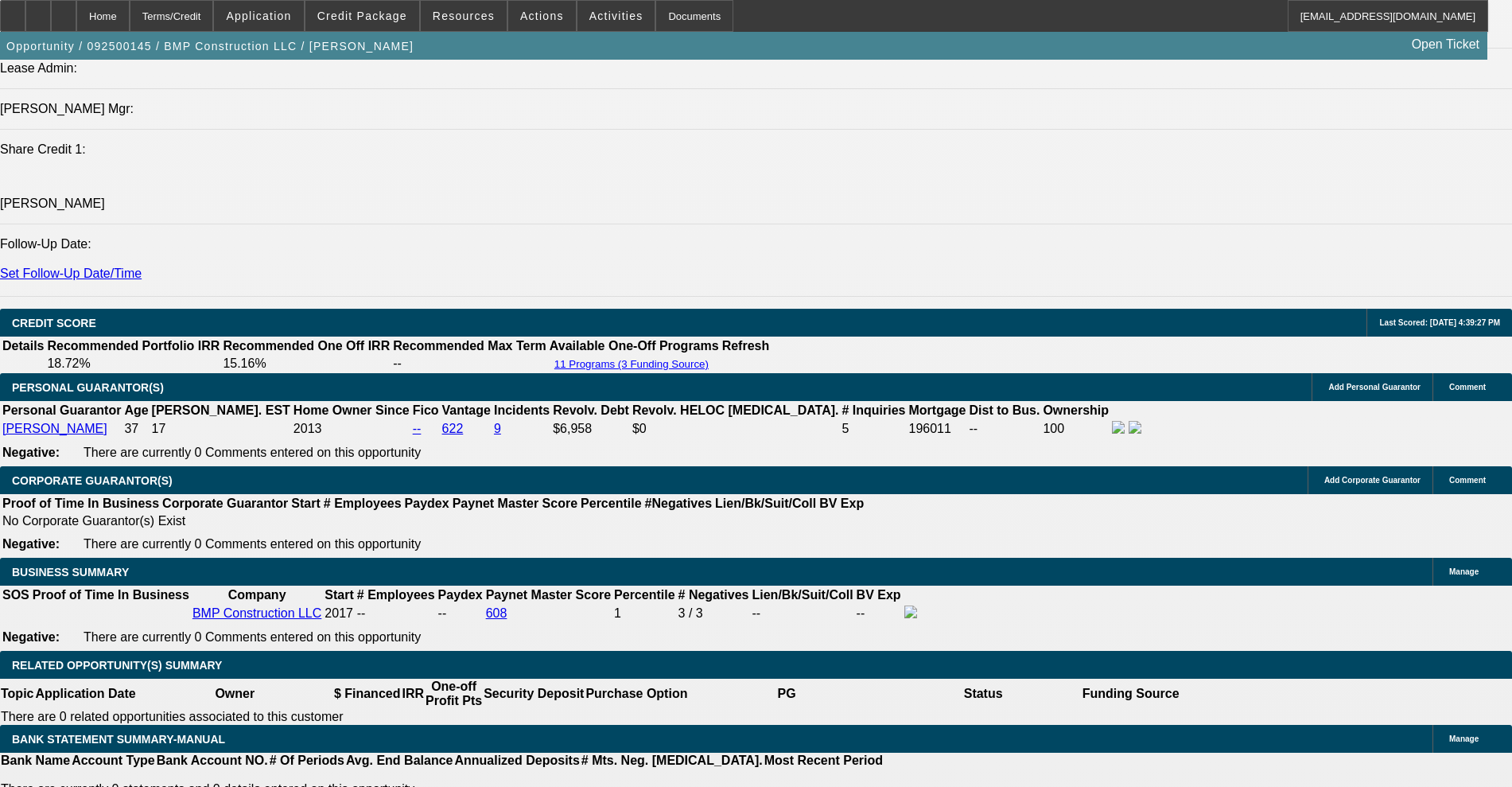
scroll to position [2289, 0]
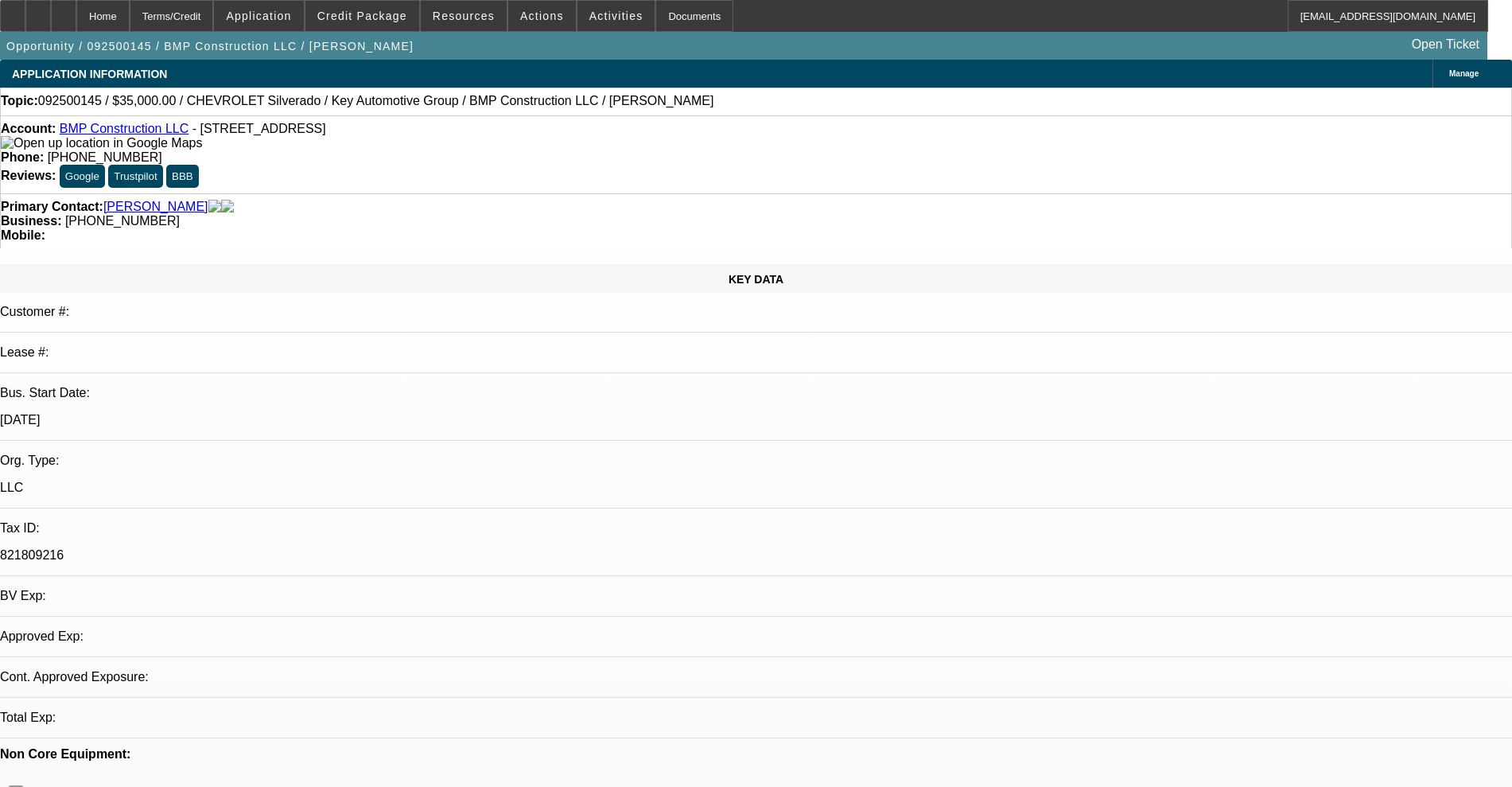
select select "0"
select select "2"
select select "0"
select select "6"
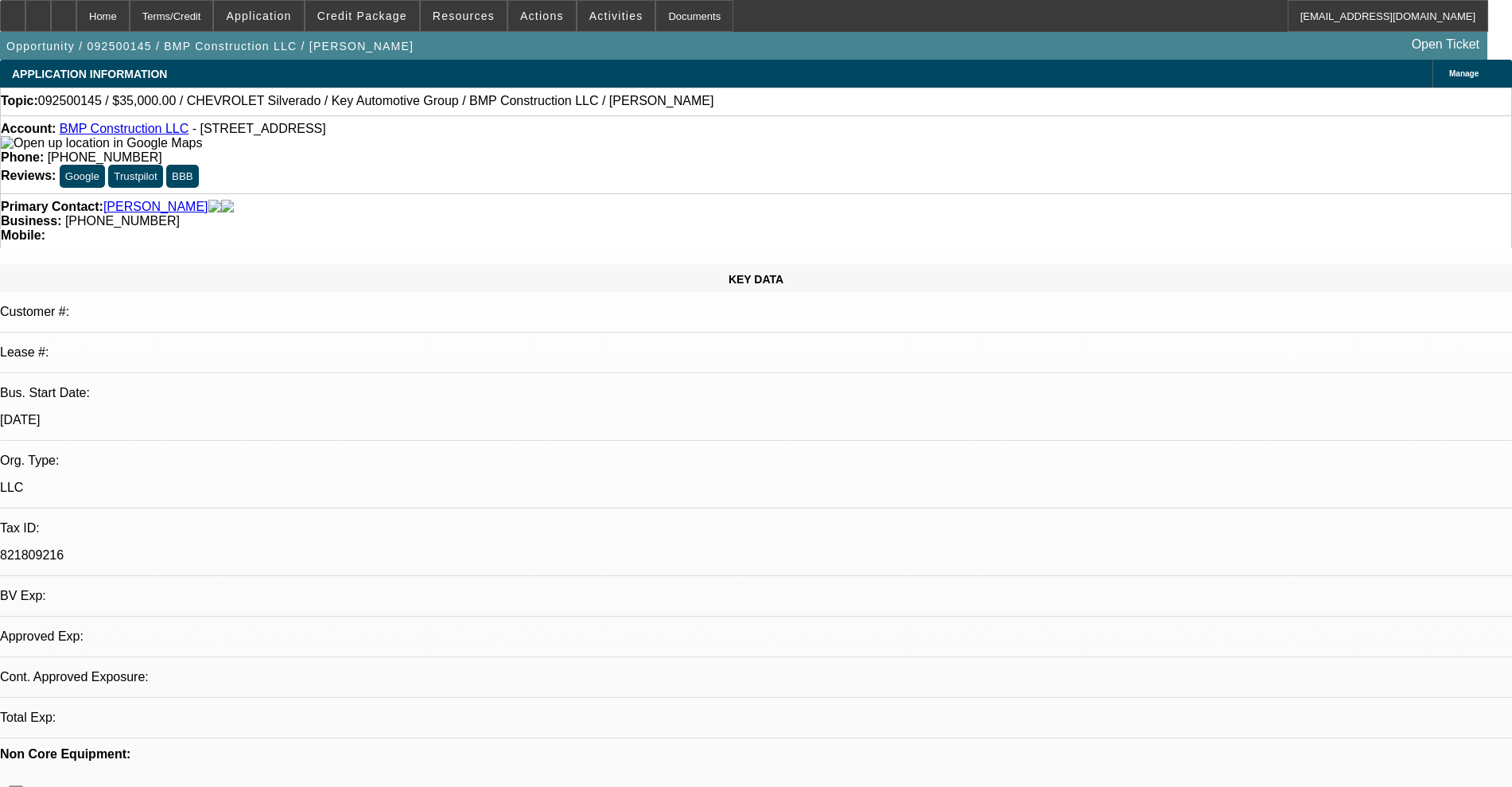
select select "0.1"
select select "2"
select select "0"
select select "6"
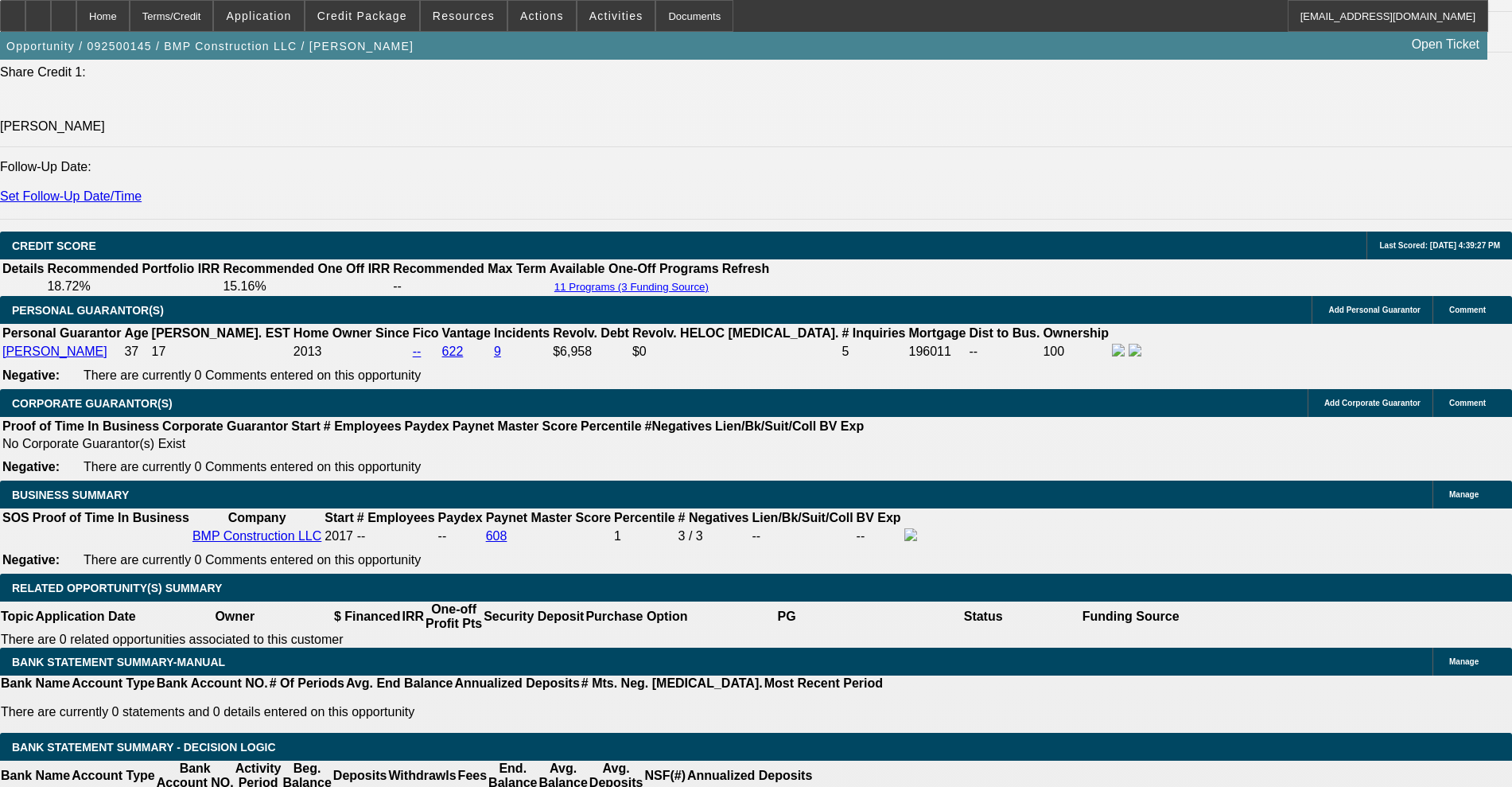
scroll to position [2388, 0]
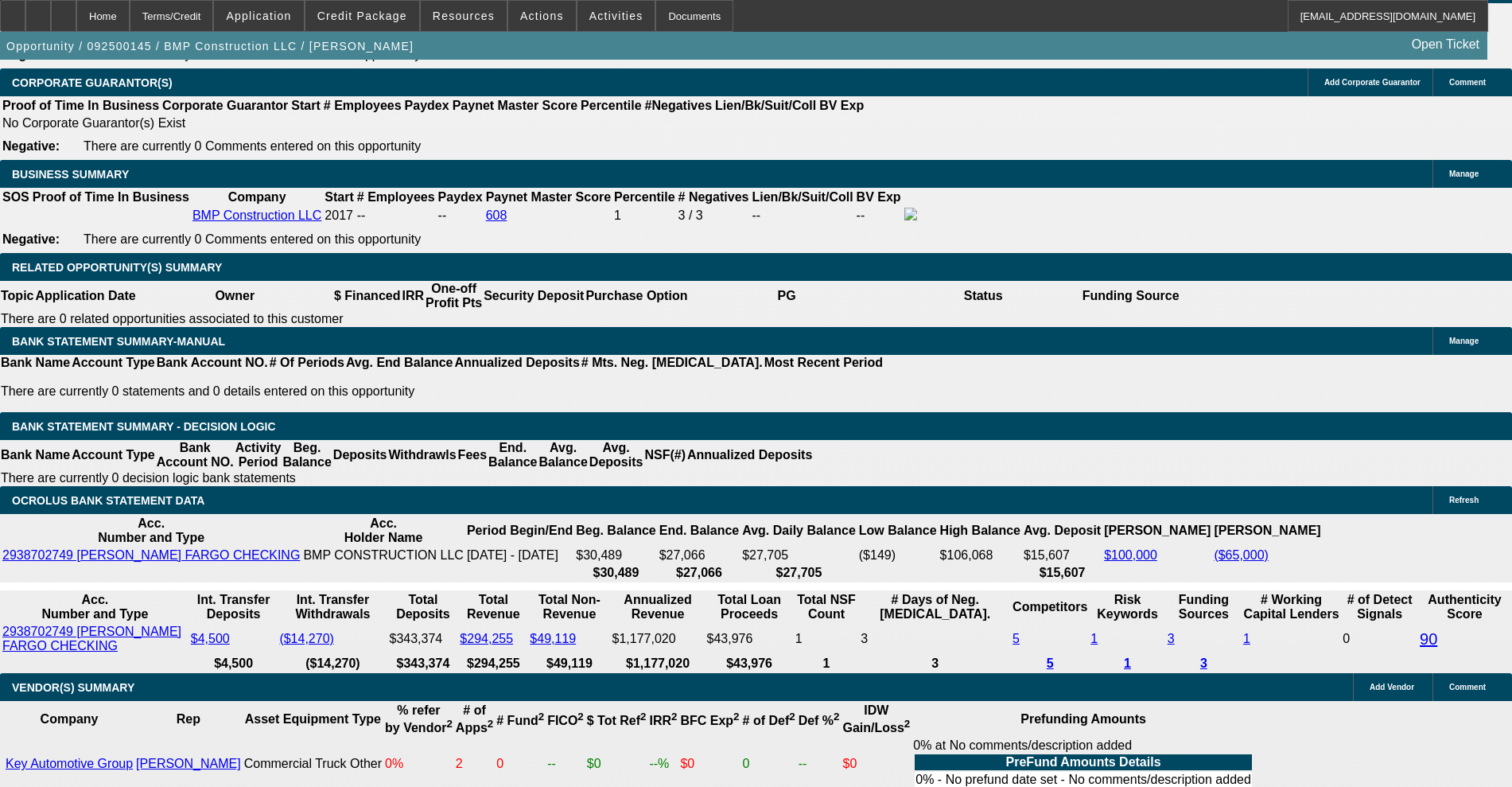
click at [352, 13] on span "Credit Package" at bounding box center [362, 16] width 90 height 13
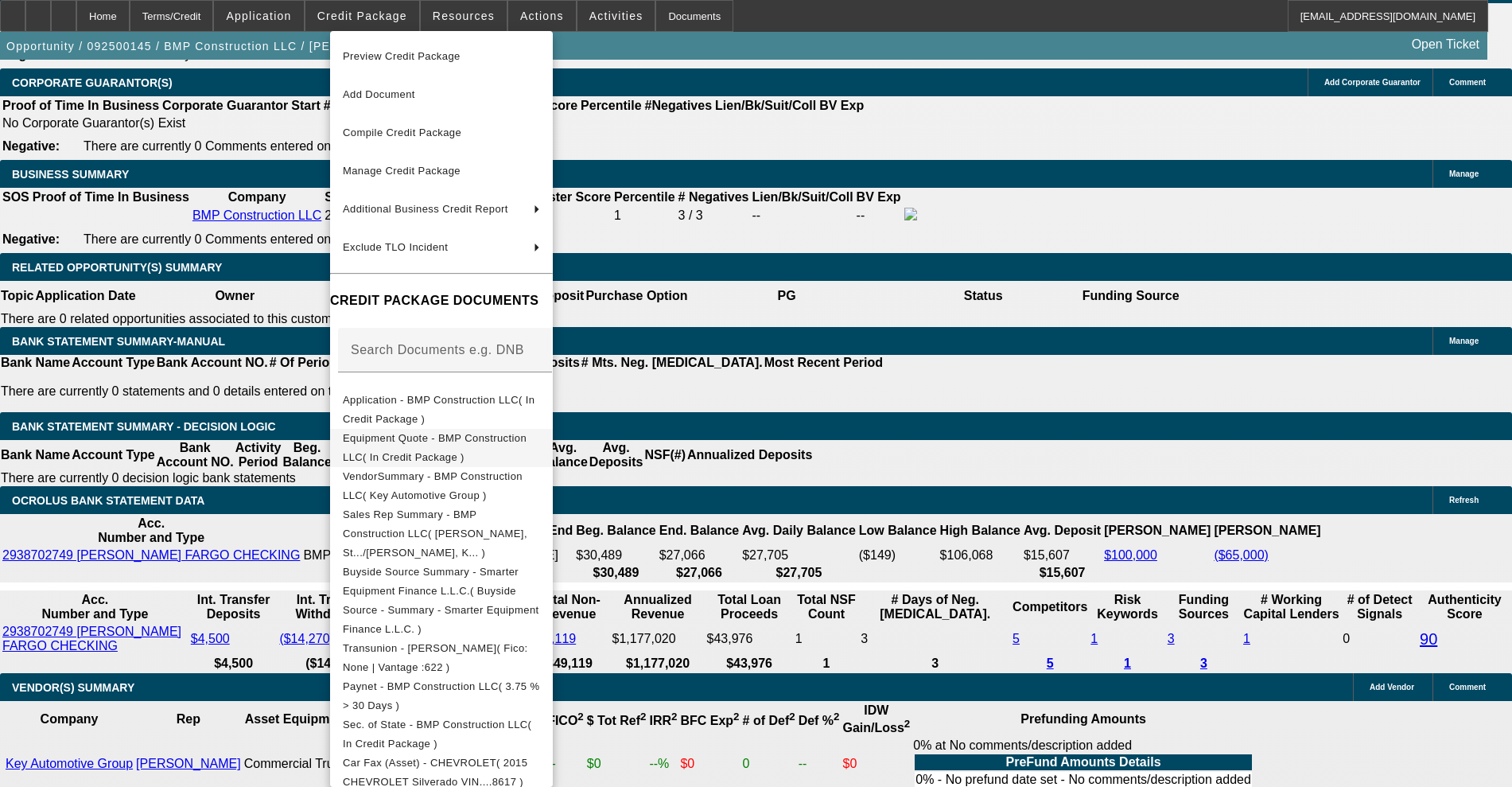
click at [433, 443] on span "Equipment Quote - BMP Construction LLC( In Credit Package )" at bounding box center [435, 447] width 183 height 31
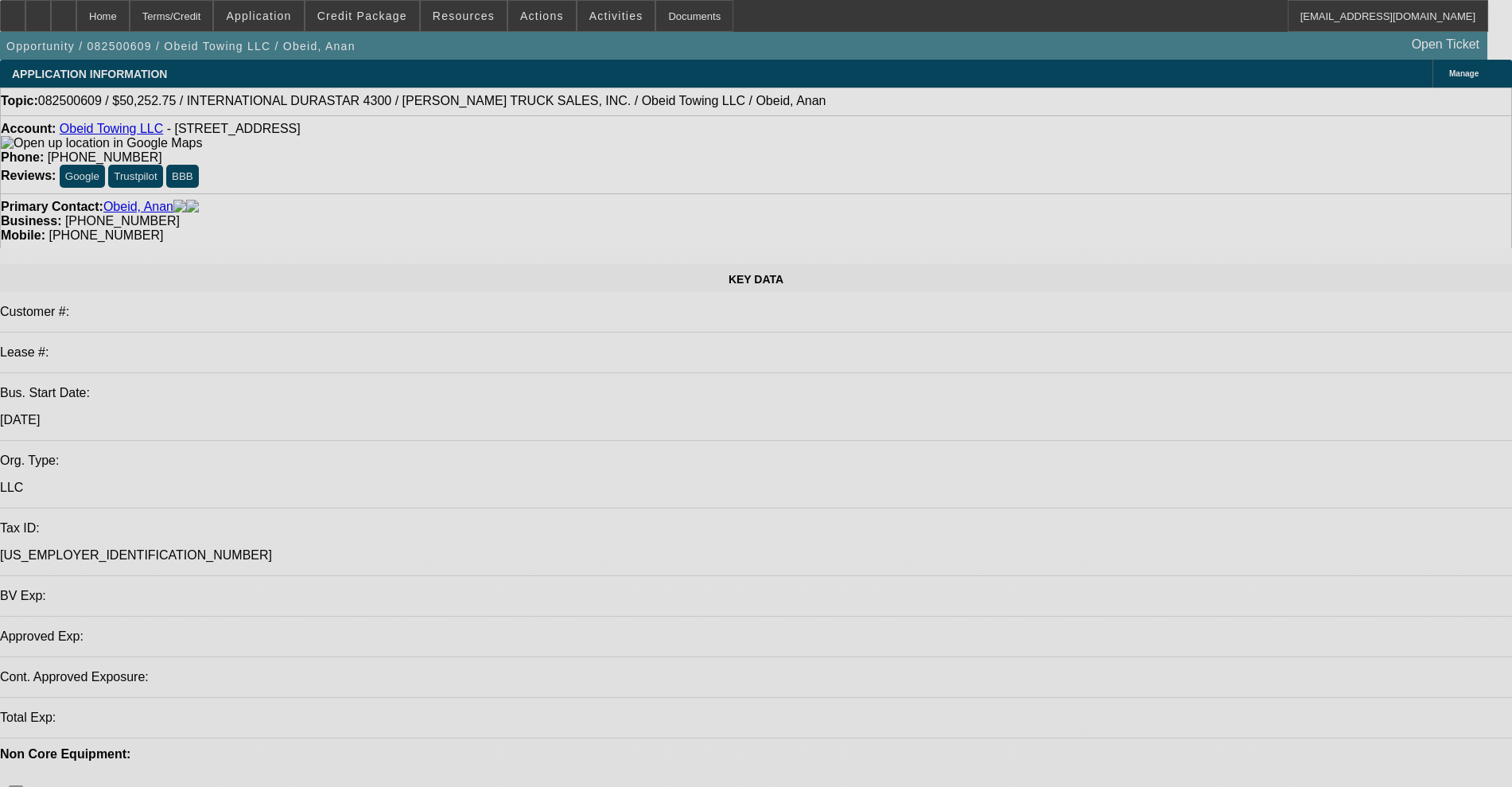
select select "0"
select select "2"
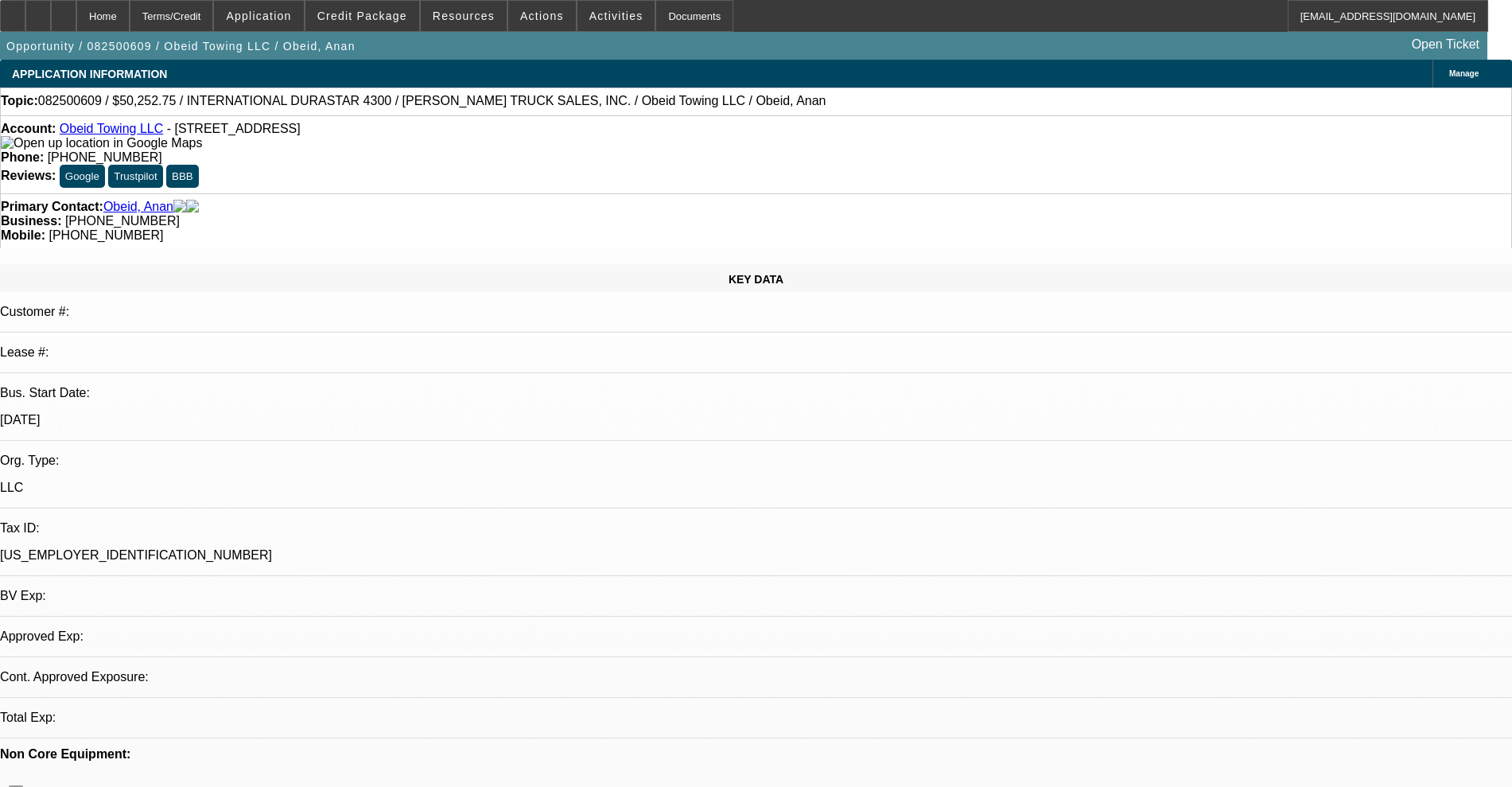
select select "0"
select select "6"
select select "0"
select select "2"
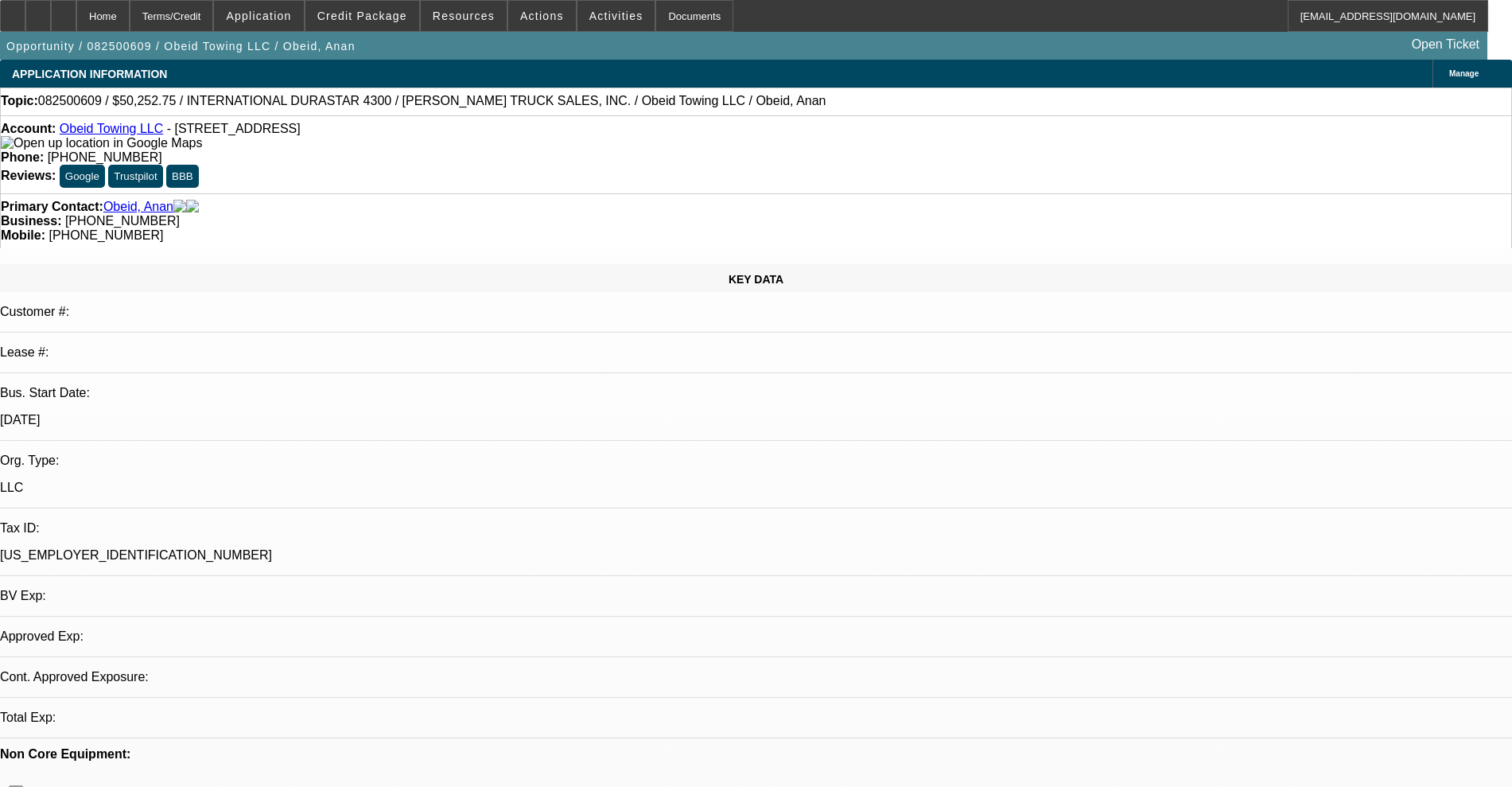
select select "0"
select select "6"
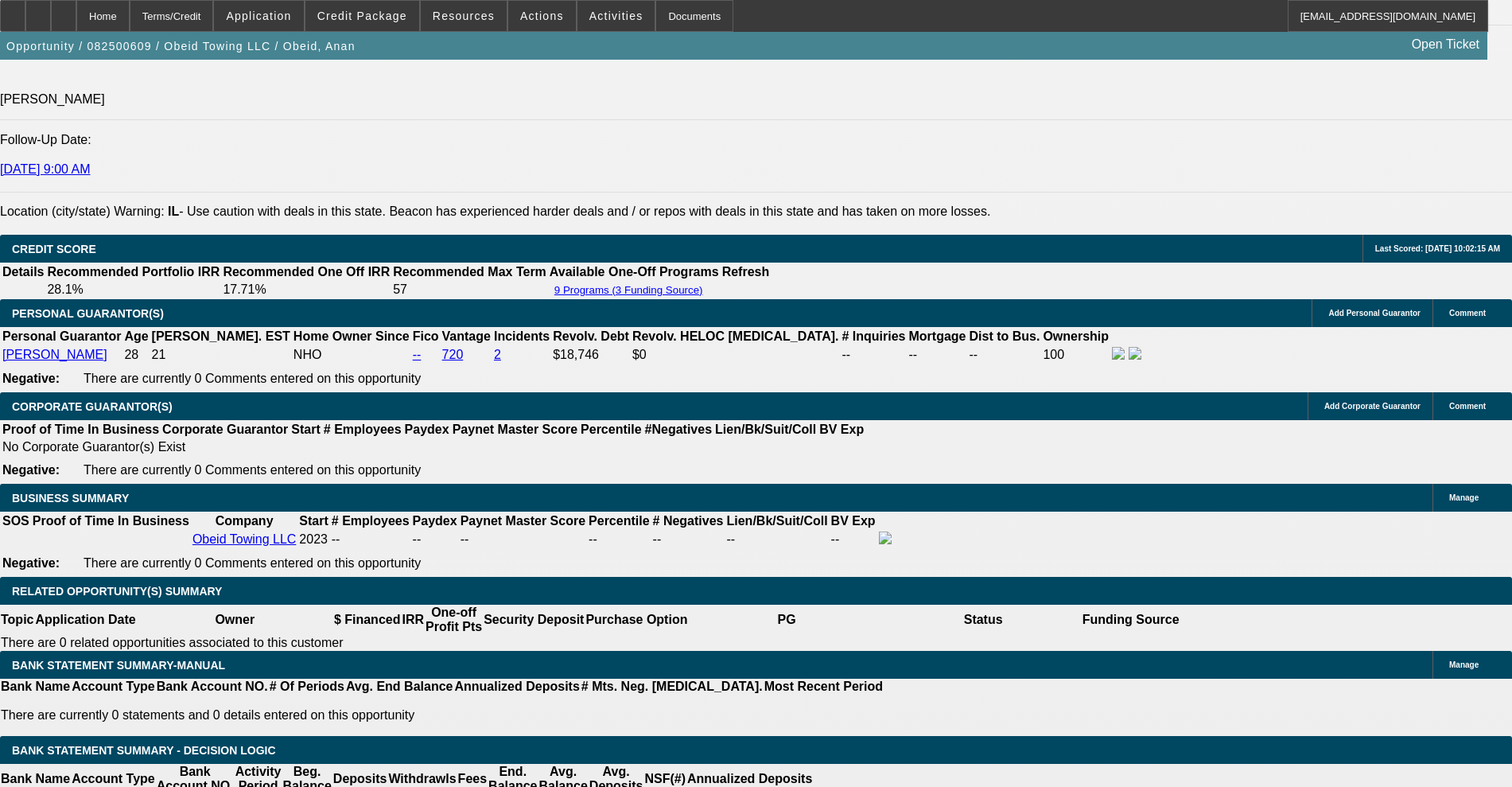
scroll to position [2241, 0]
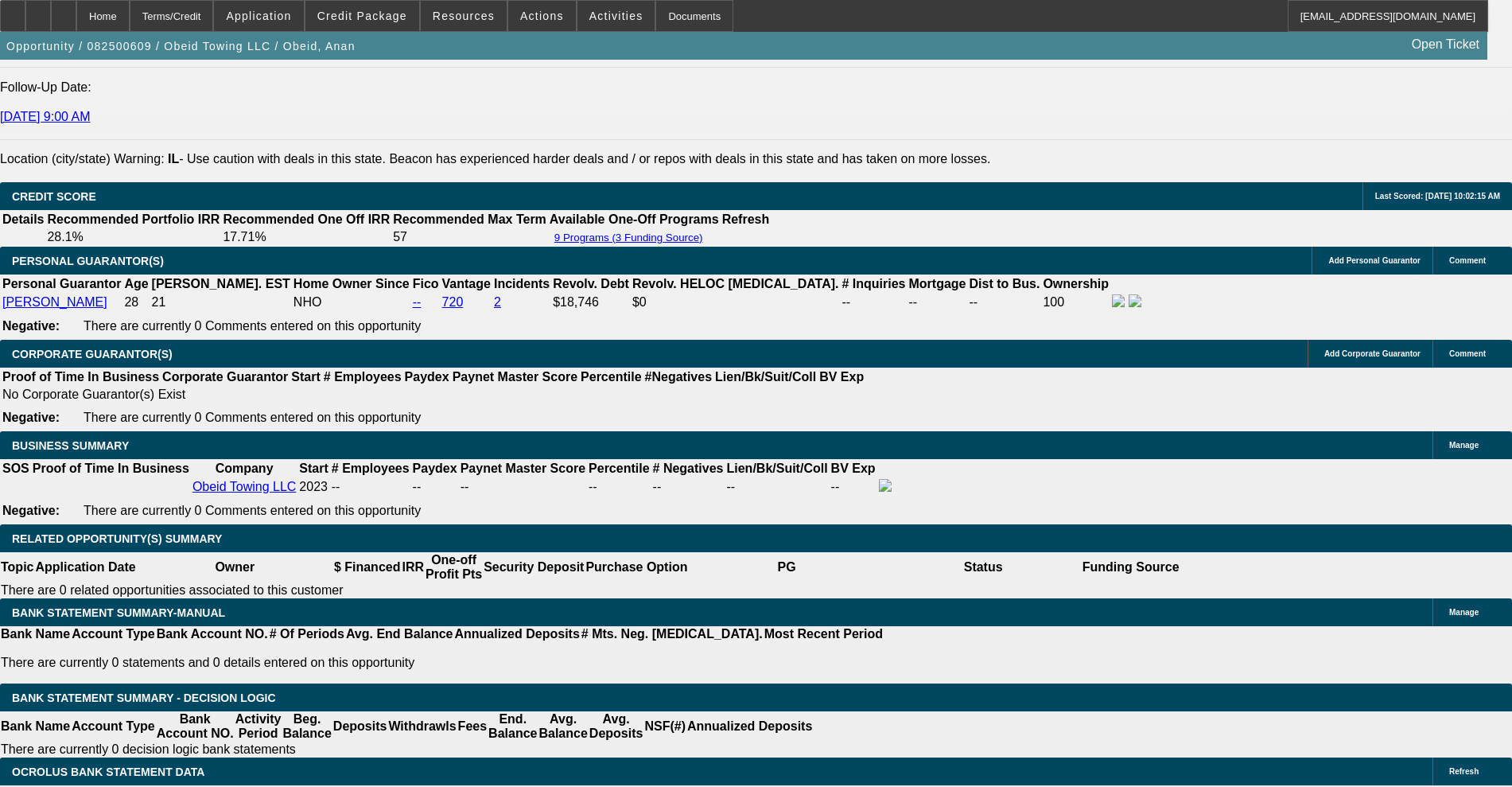
radio input "true"
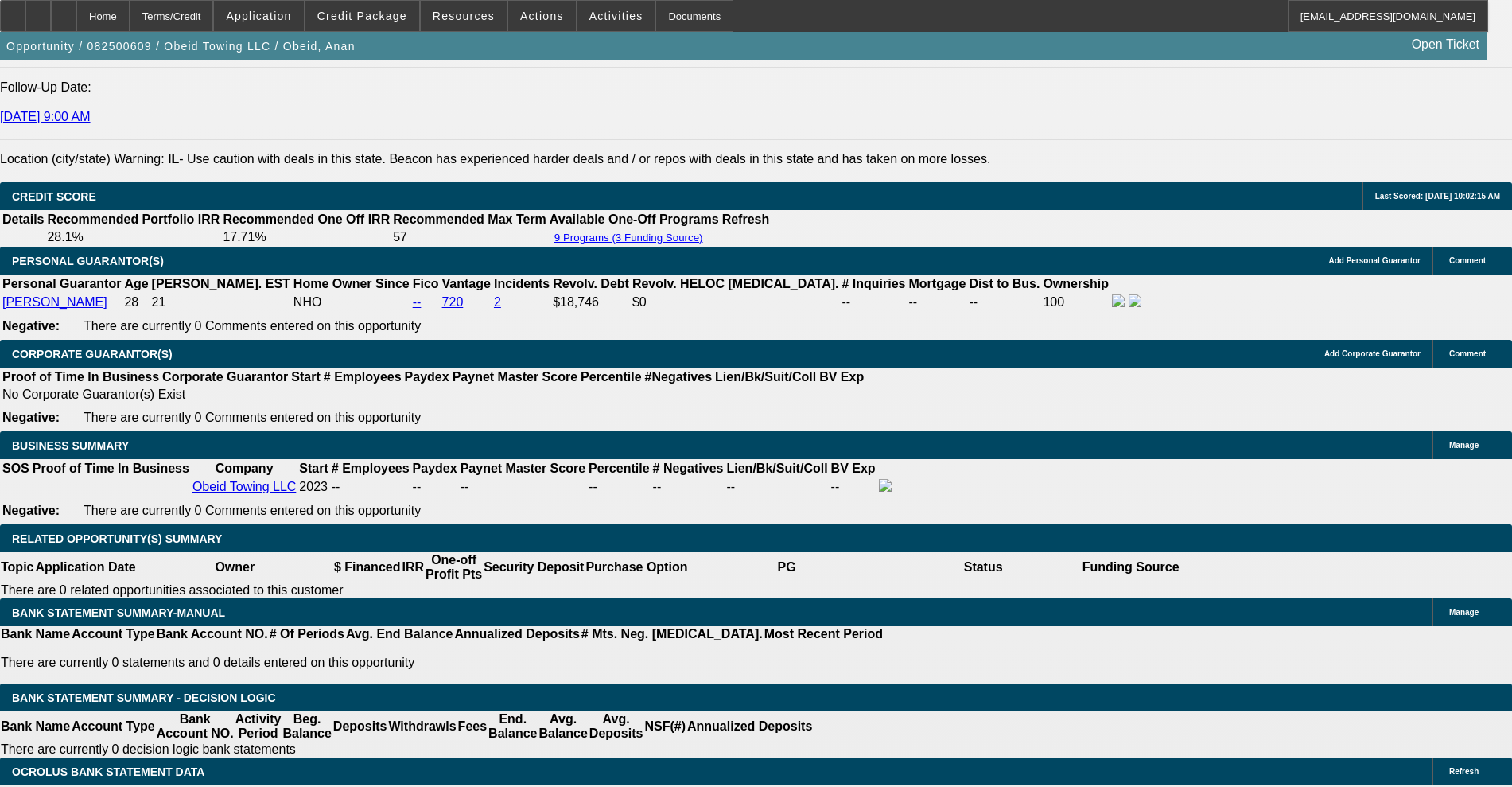
paste textarea "Finally got the PG on the phone and he was conversational. Still looking for a …"
type textarea "Finally got the PG on the phone and he was conversational. Still looking for a …"
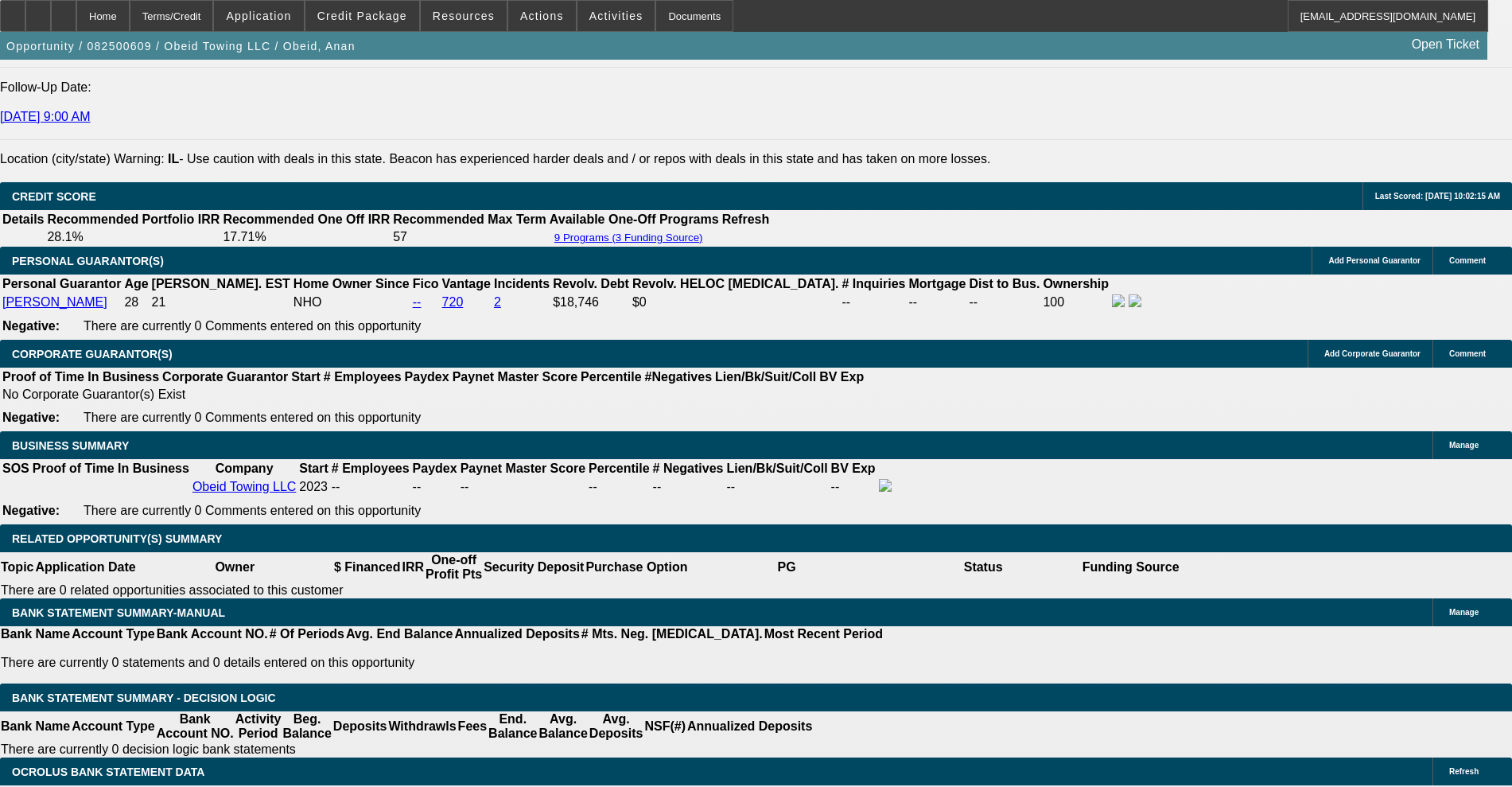
radio input "true"
